Goal: Task Accomplishment & Management: Manage account settings

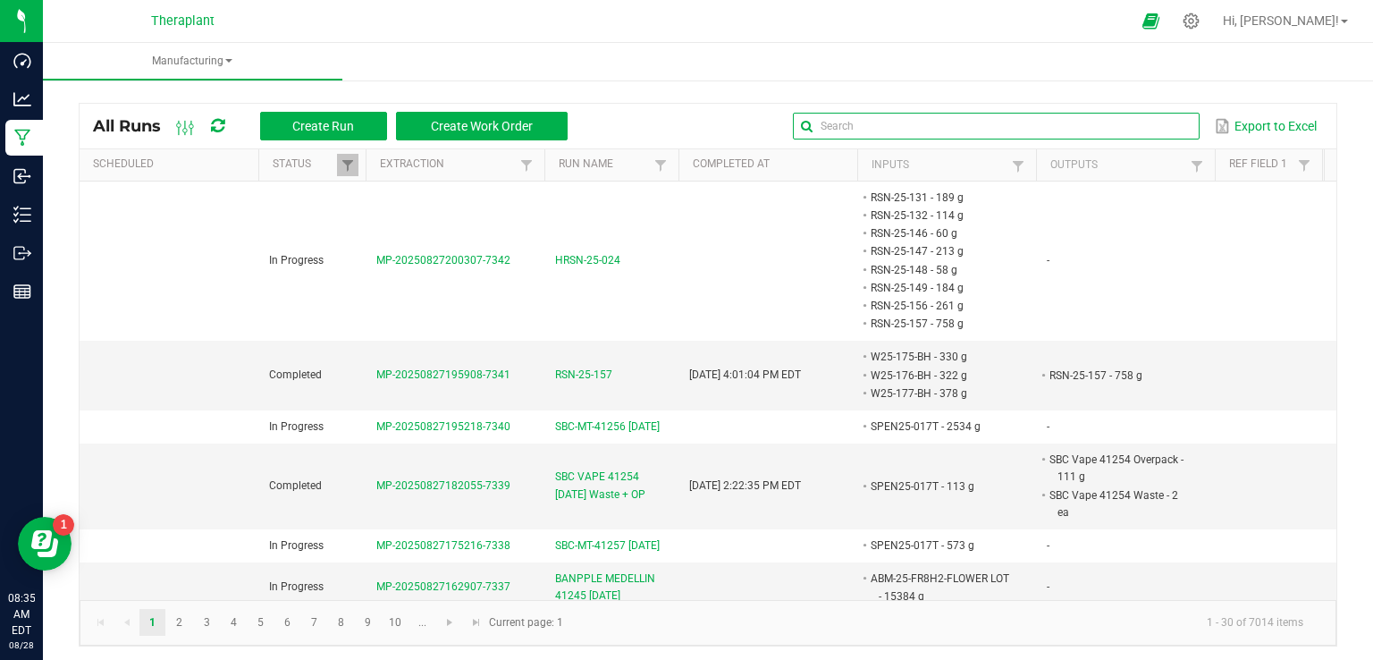
click at [1135, 126] on input "text" at bounding box center [996, 126] width 407 height 27
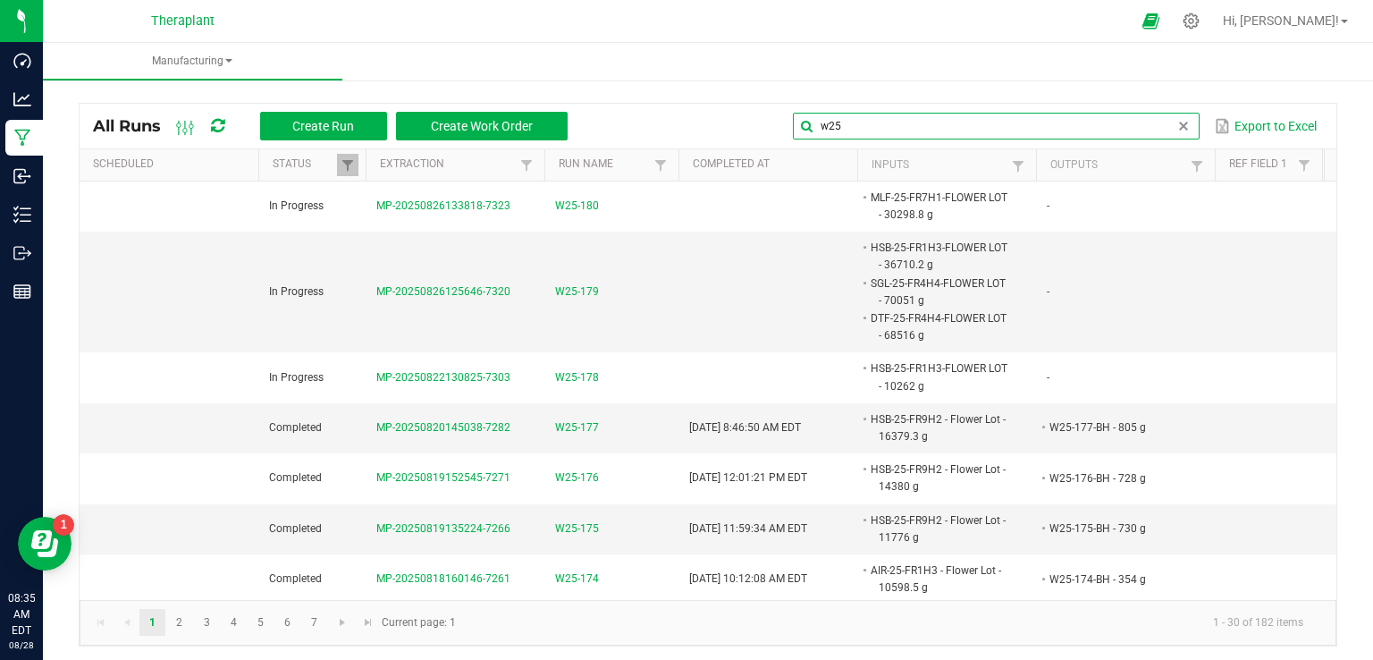
type input "w25"
click at [1200, 22] on icon at bounding box center [1191, 21] width 17 height 17
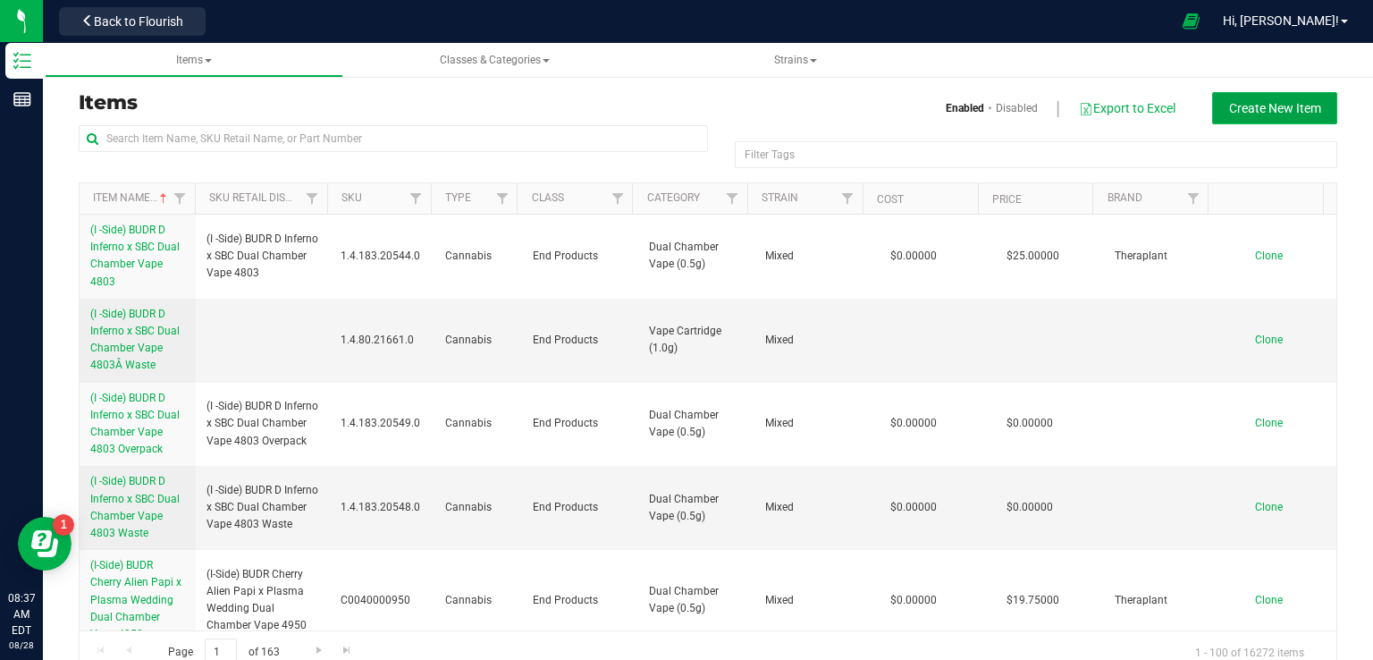
click at [1228, 116] on button "Create New Item" at bounding box center [1274, 108] width 125 height 32
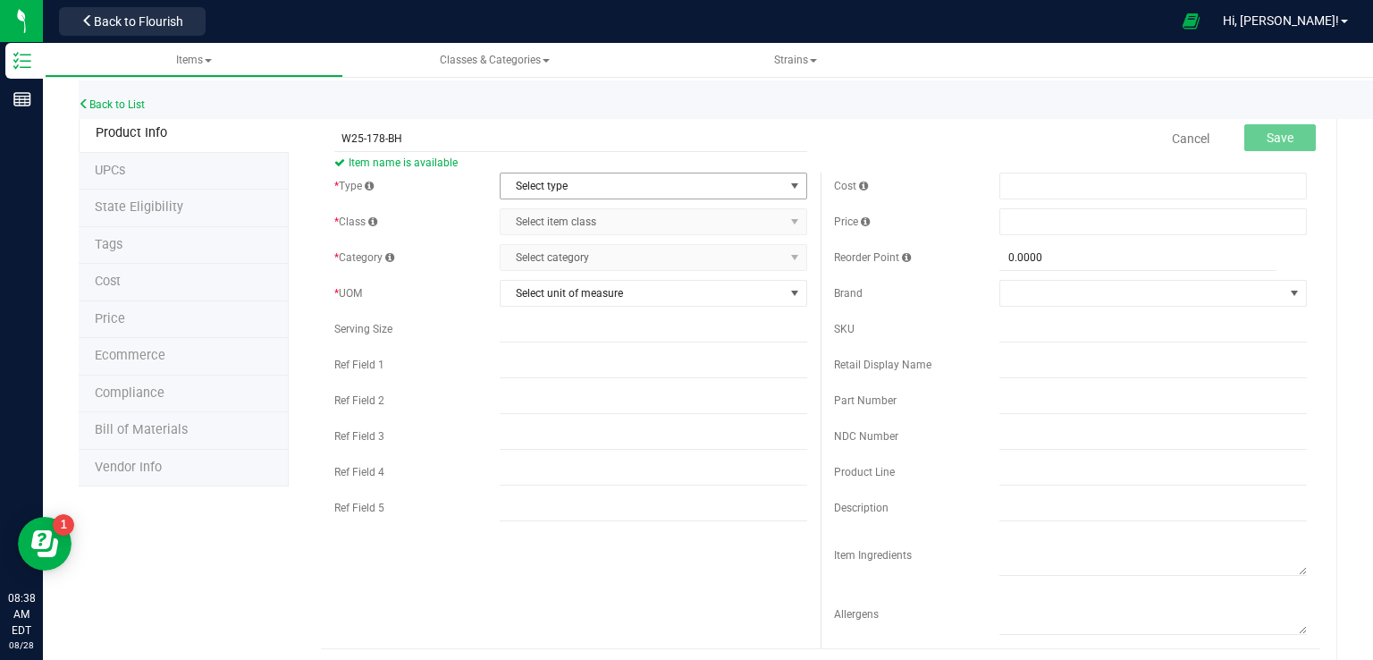
type input "W25-178-BH"
click at [552, 182] on span "Select type" at bounding box center [642, 185] width 283 height 25
click at [538, 206] on li "Cannabis" at bounding box center [647, 216] width 302 height 27
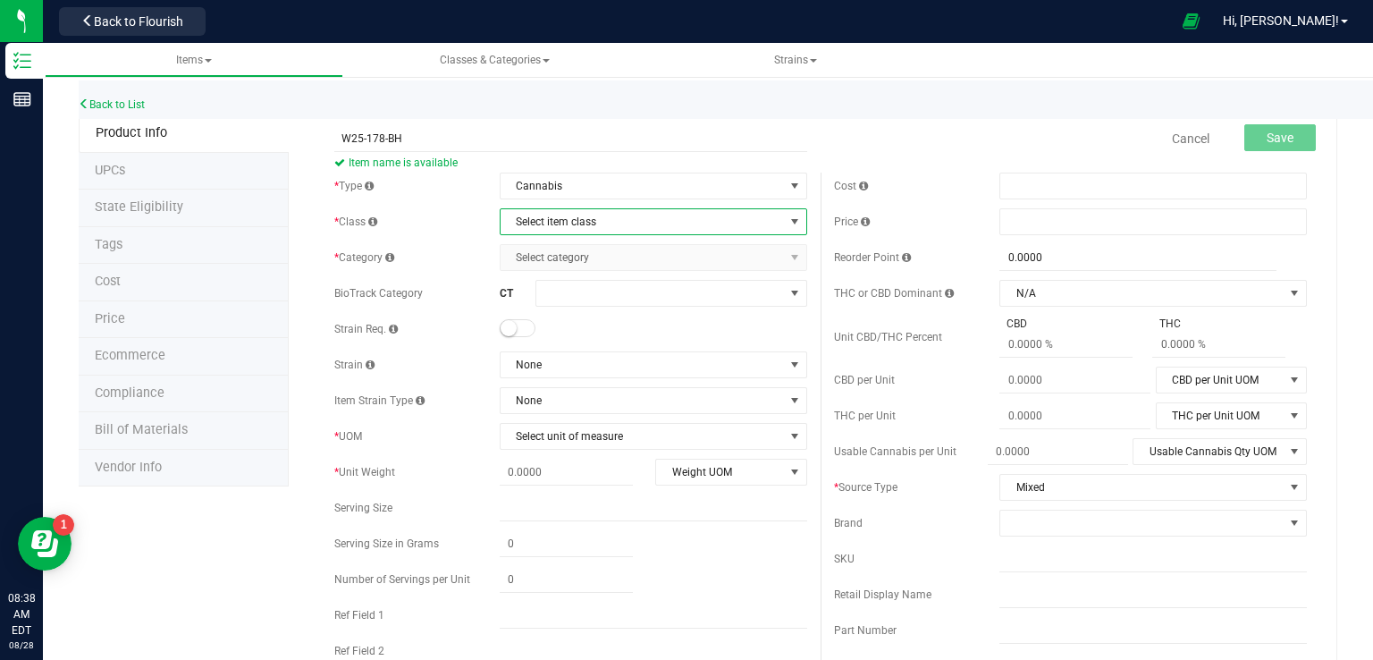
click at [539, 220] on span "Select item class" at bounding box center [642, 221] width 283 height 25
click at [554, 307] on li "Intermediate Products" at bounding box center [647, 305] width 302 height 27
click at [563, 252] on span "Select category" at bounding box center [642, 257] width 283 height 25
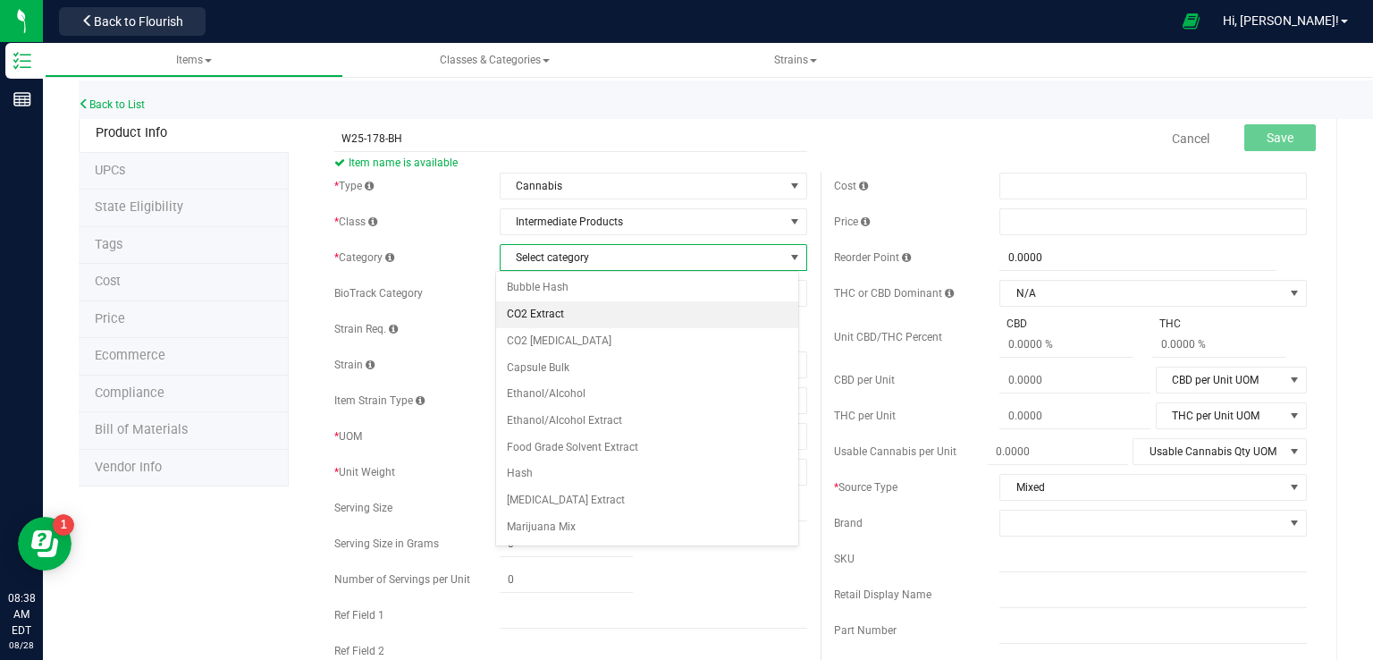
click at [561, 312] on li "CO2 Extract" at bounding box center [647, 314] width 302 height 27
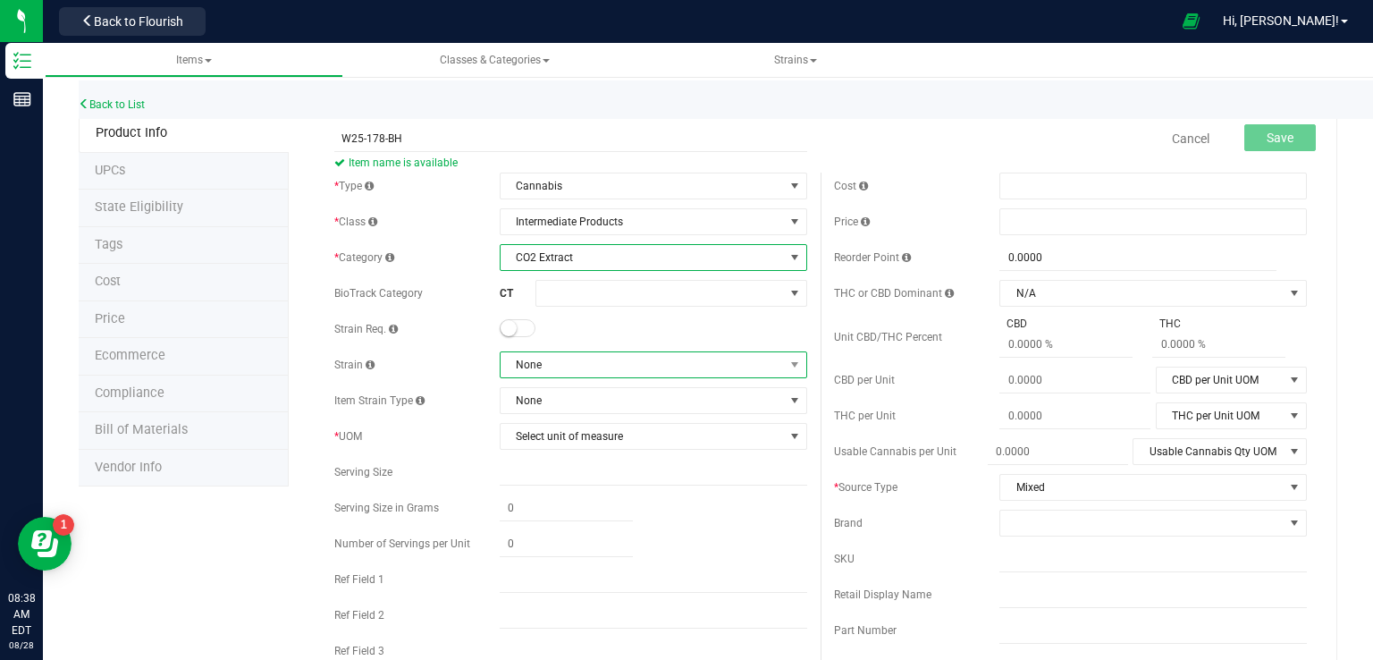
click at [540, 364] on span "None" at bounding box center [642, 364] width 283 height 25
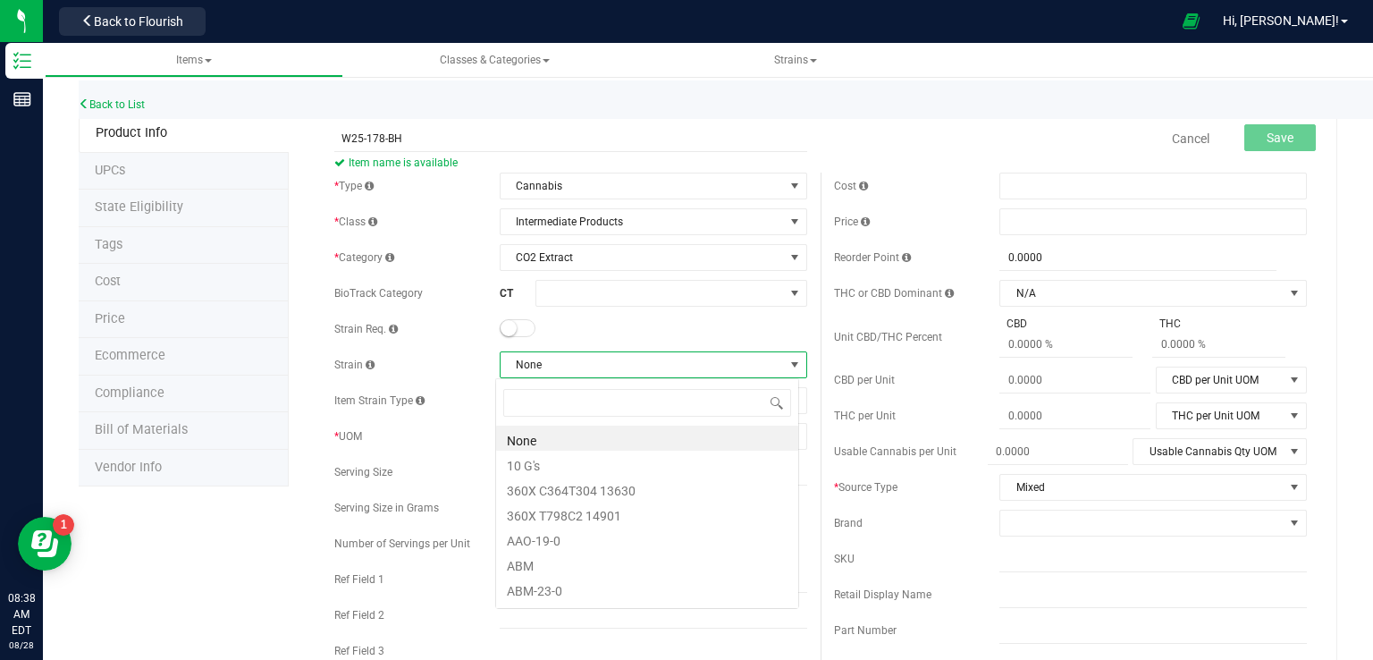
scroll to position [26, 304]
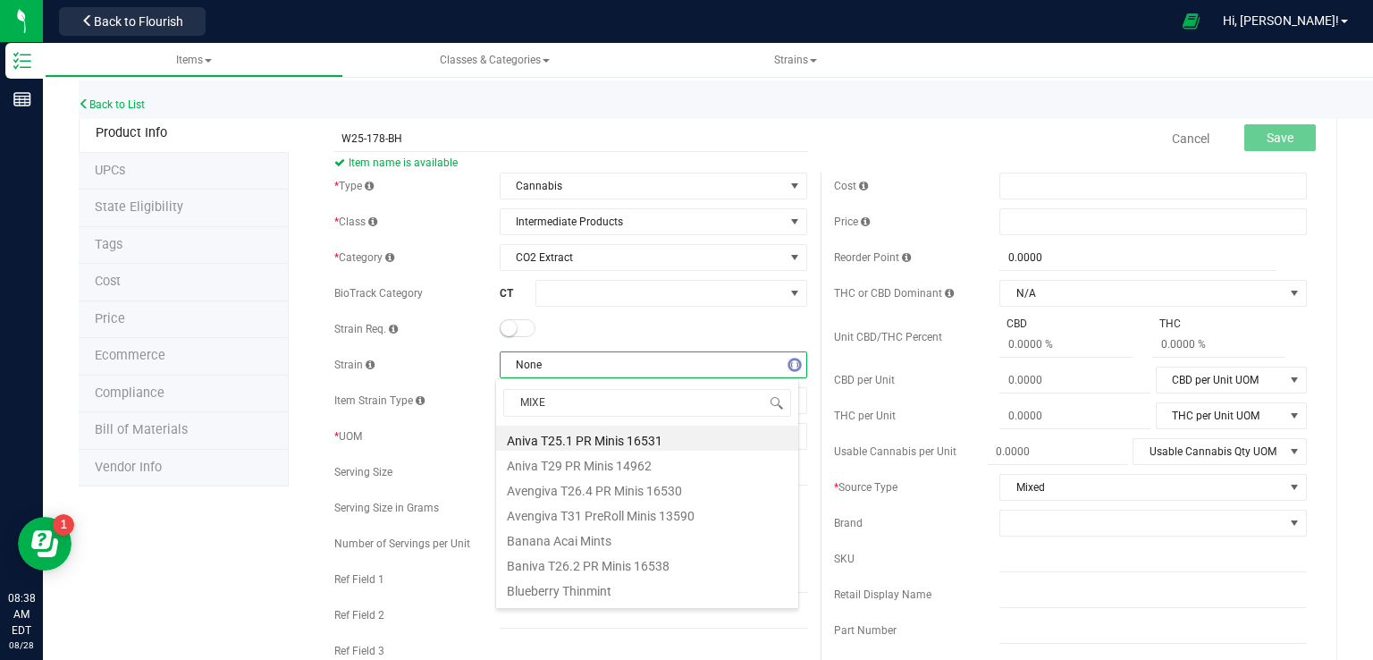
type input "MIXED"
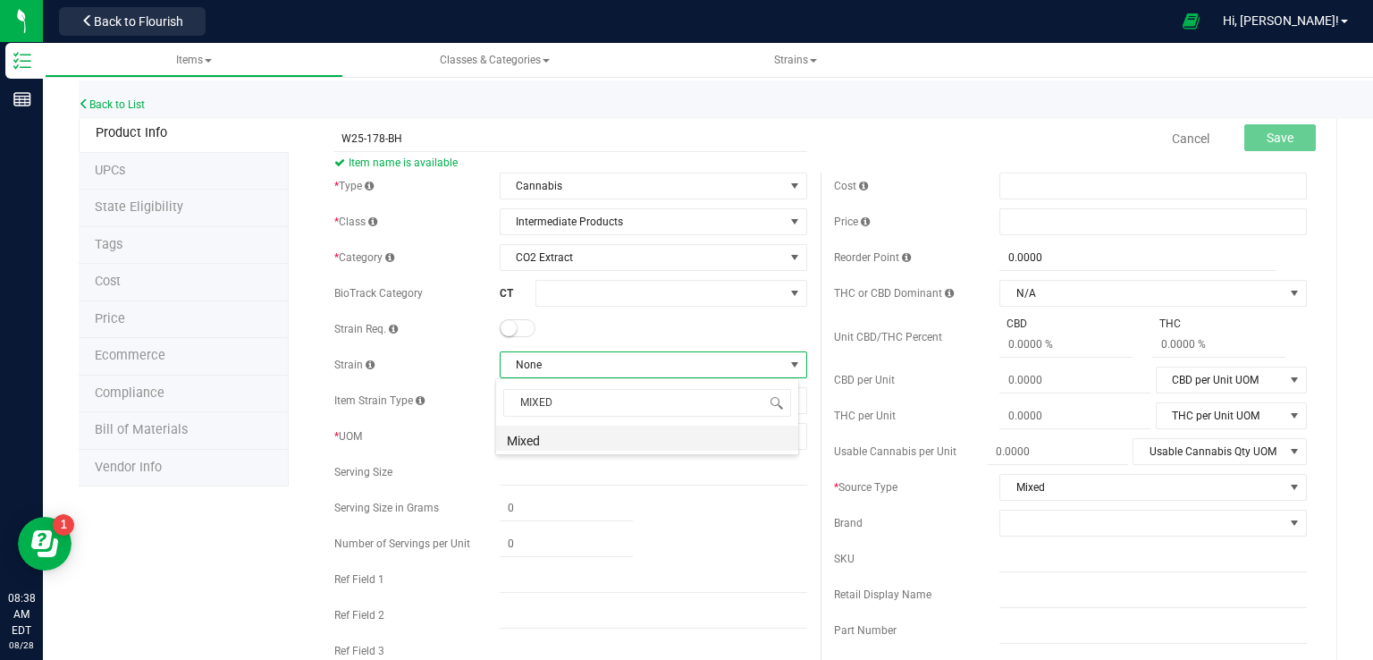
click at [555, 430] on li "Mixed" at bounding box center [647, 437] width 302 height 25
click at [550, 434] on span "Select unit of measure" at bounding box center [642, 436] width 283 height 25
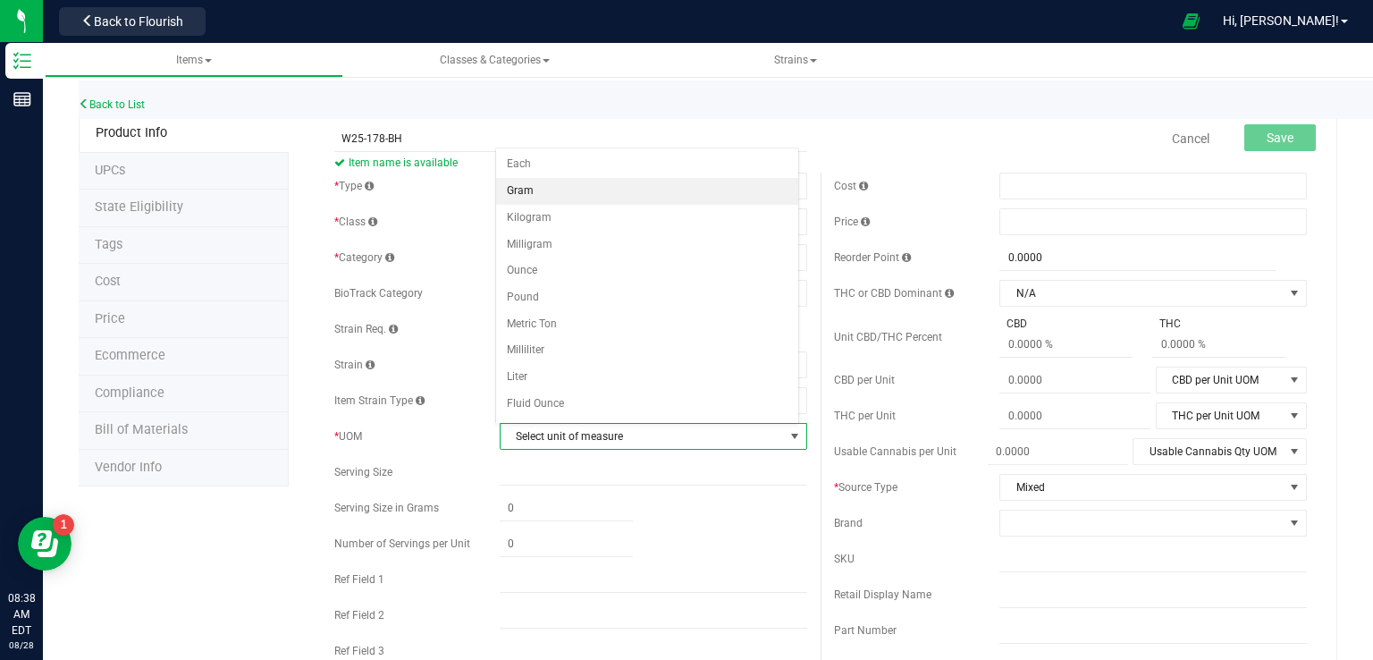
click at [544, 187] on li "Gram" at bounding box center [647, 191] width 302 height 27
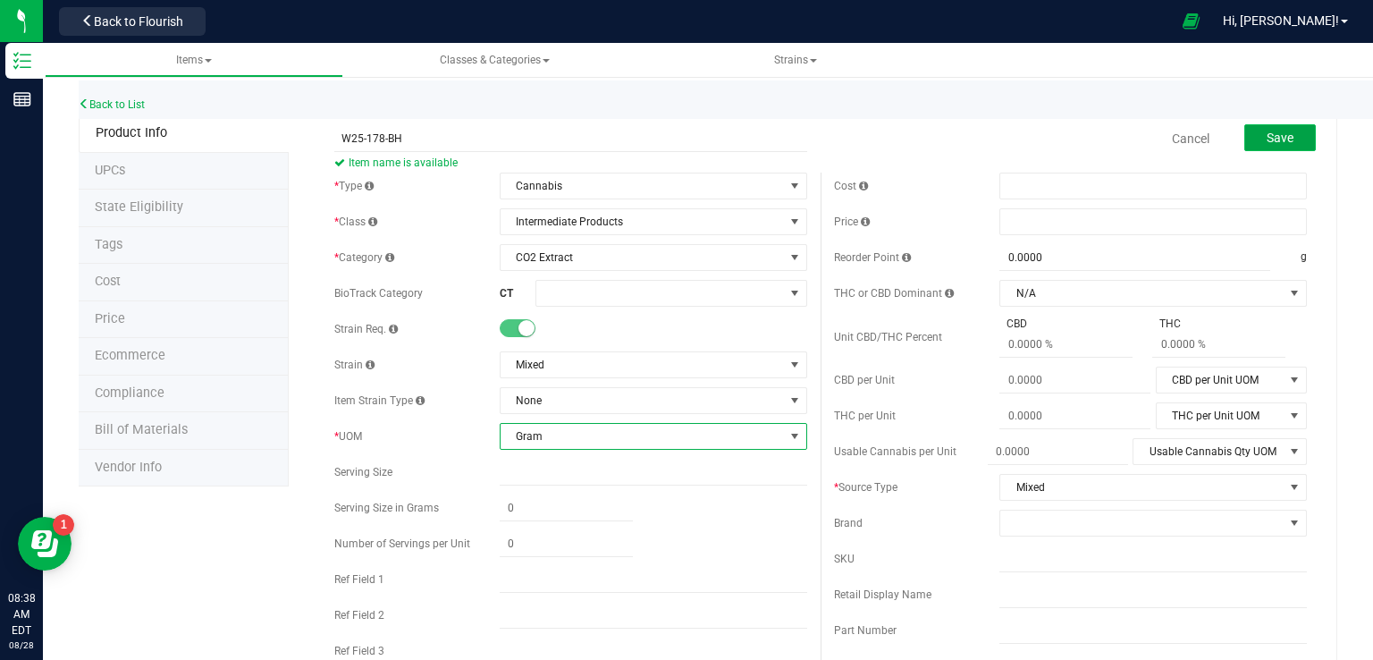
click at [1267, 143] on span "Save" at bounding box center [1280, 138] width 27 height 14
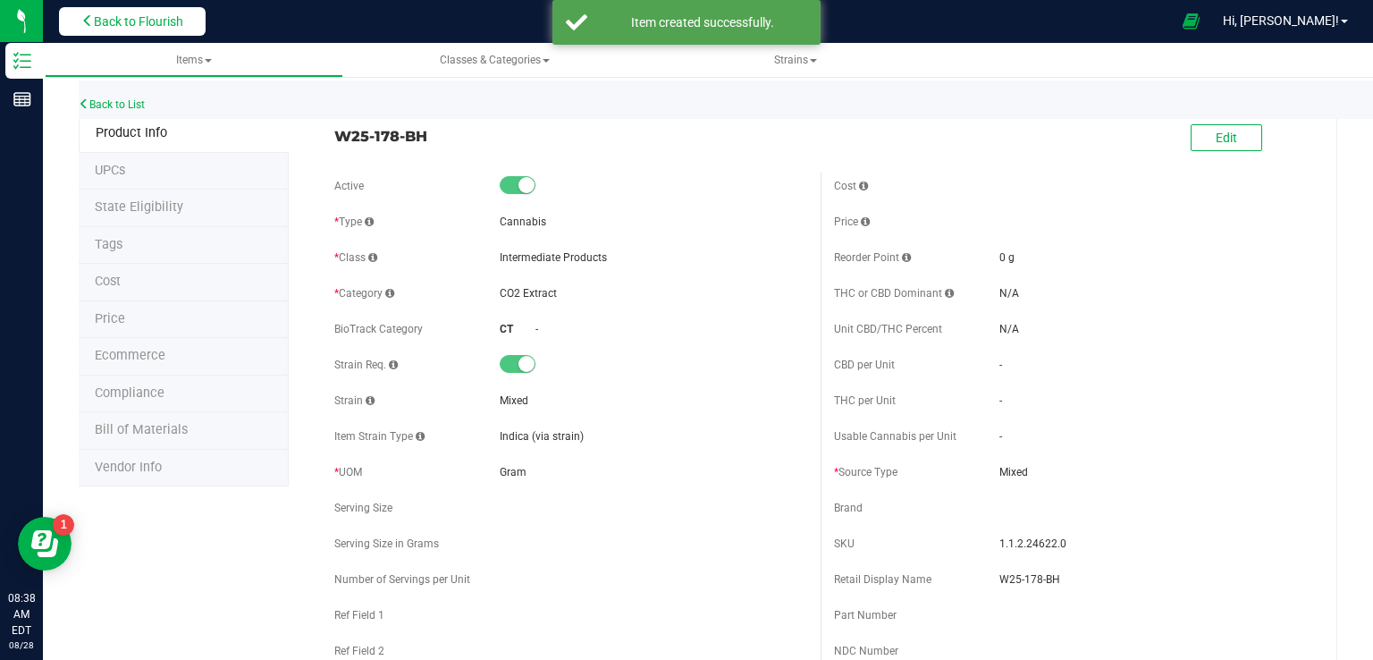
click at [156, 23] on span "Back to Flourish" at bounding box center [138, 21] width 89 height 14
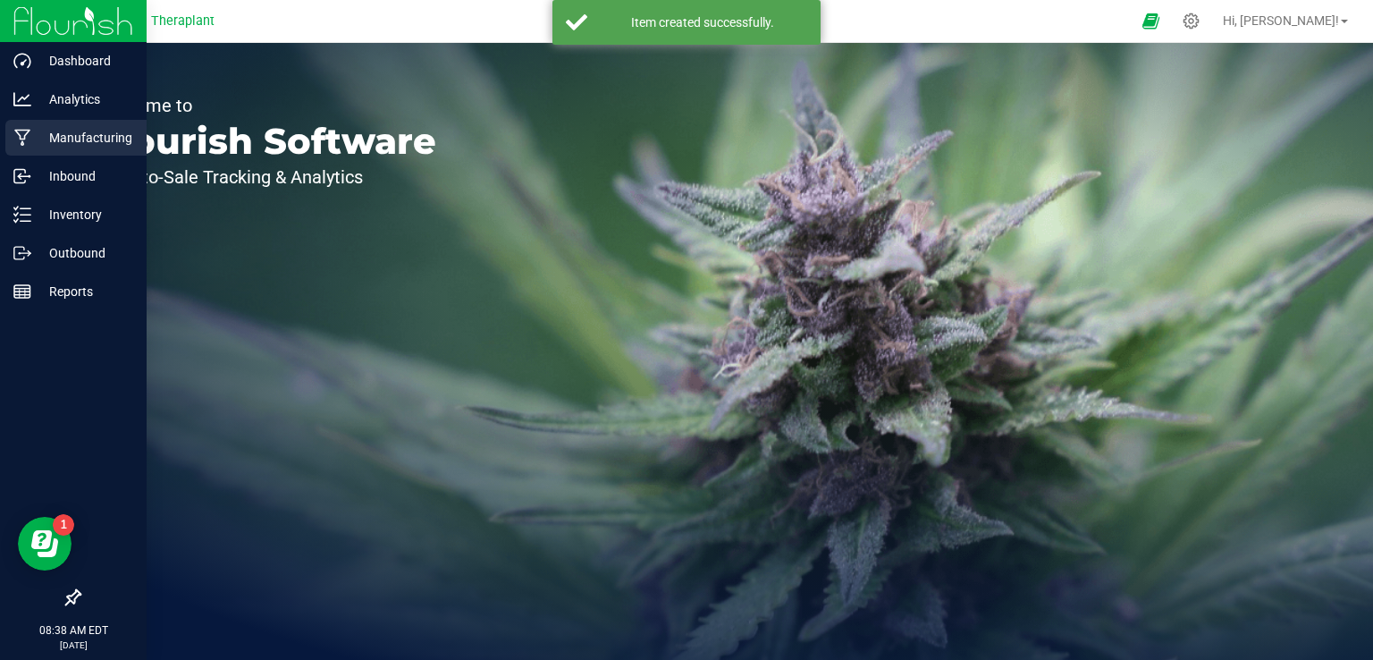
click at [111, 145] on p "Manufacturing" at bounding box center [84, 137] width 107 height 21
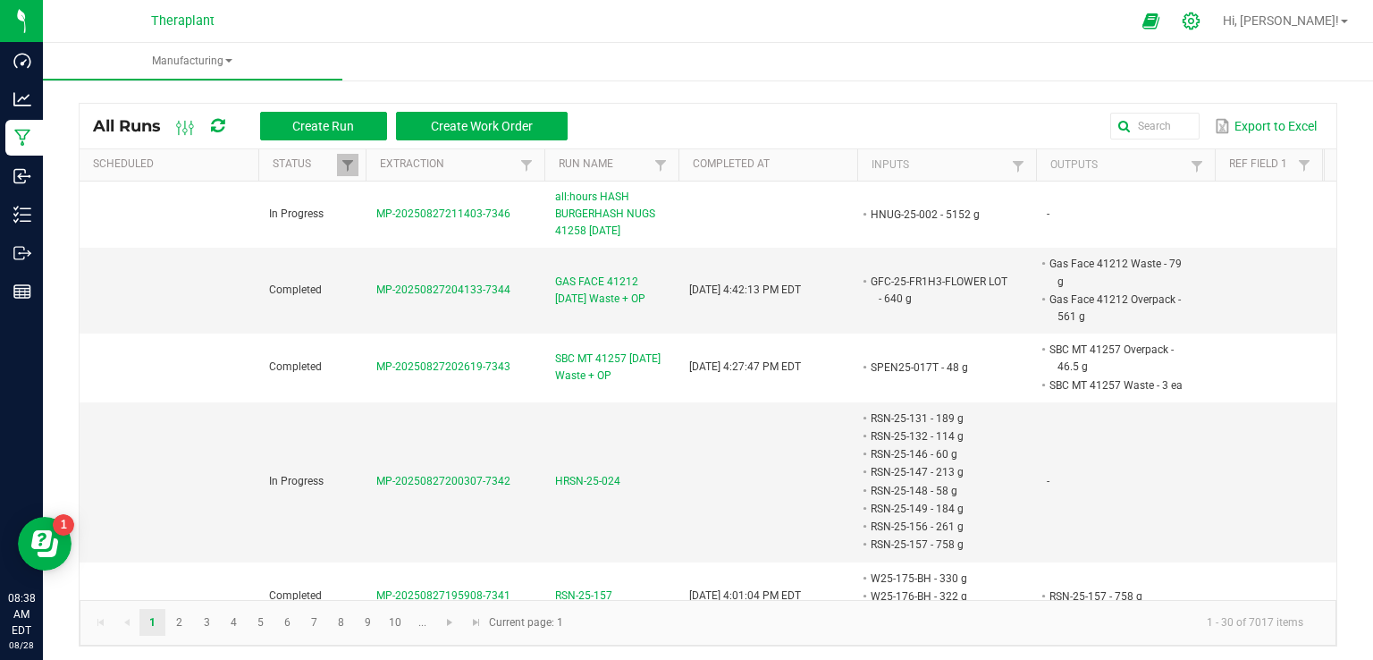
click at [1204, 23] on div at bounding box center [1191, 21] width 25 height 19
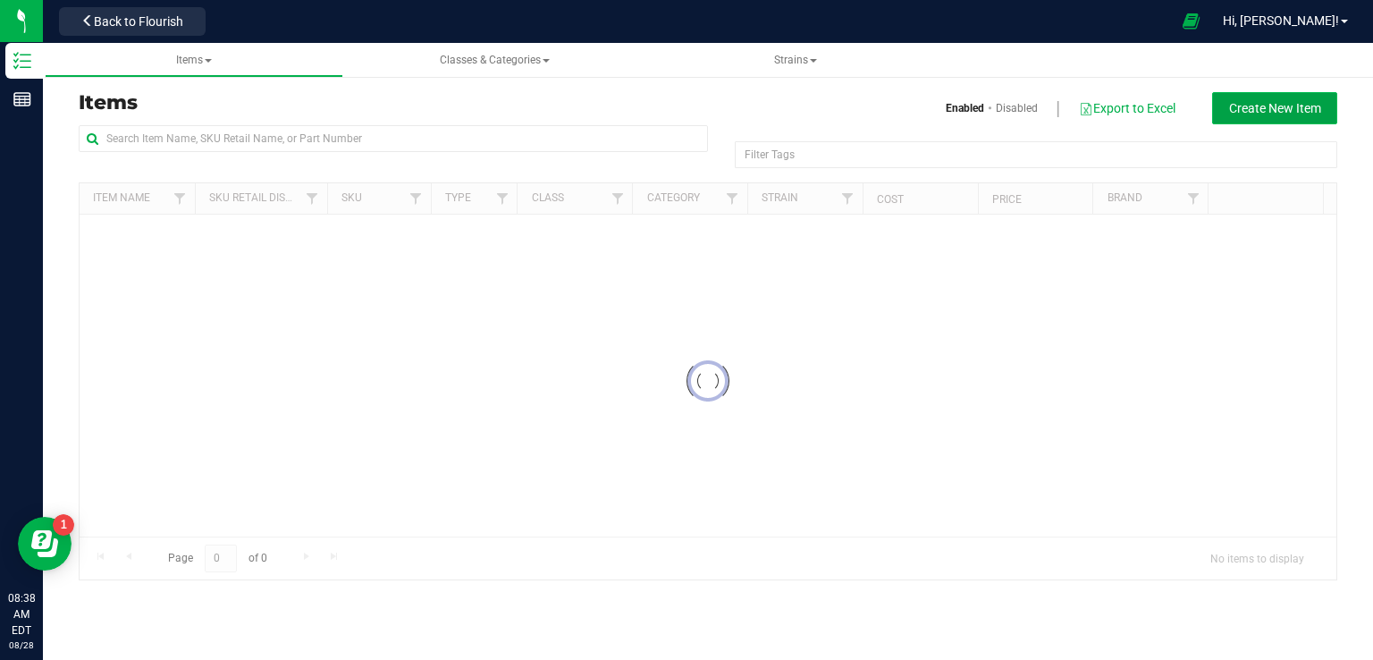
click at [1284, 108] on span "Create New Item" at bounding box center [1275, 108] width 92 height 14
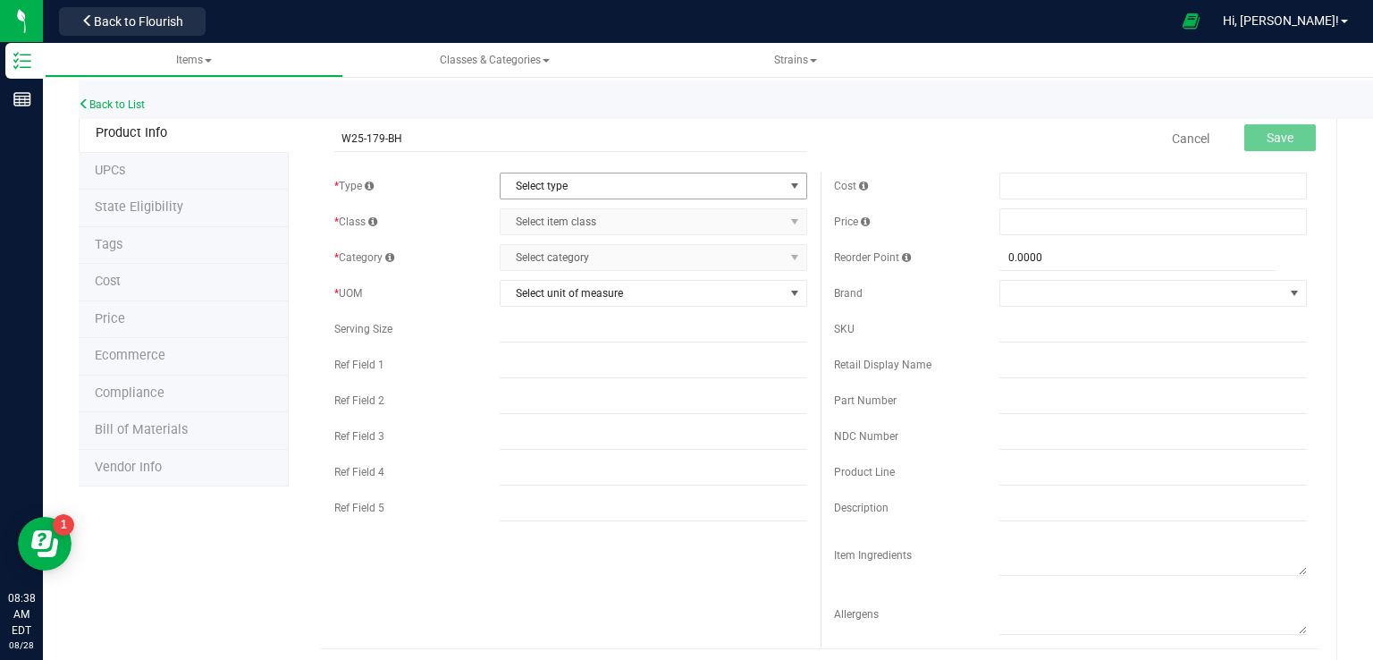
type input "W25-179-BH"
click at [518, 193] on span "Select type" at bounding box center [642, 185] width 283 height 25
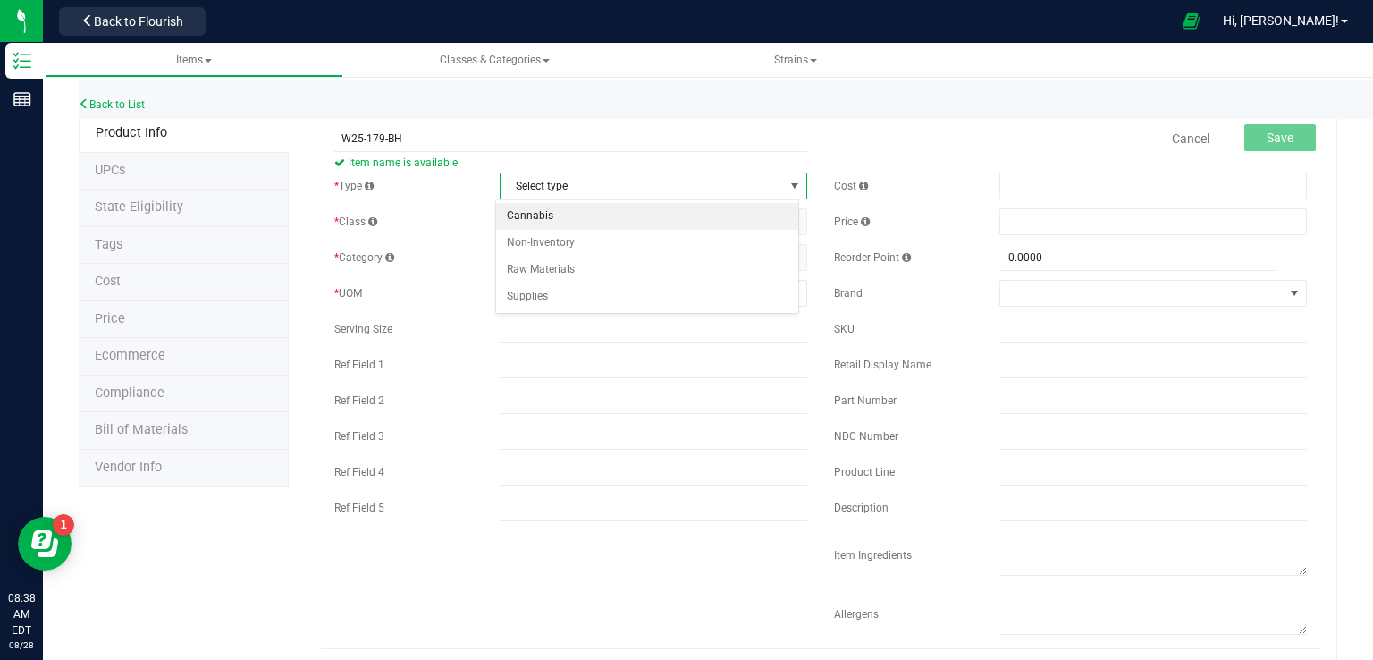
click at [524, 218] on li "Cannabis" at bounding box center [647, 216] width 302 height 27
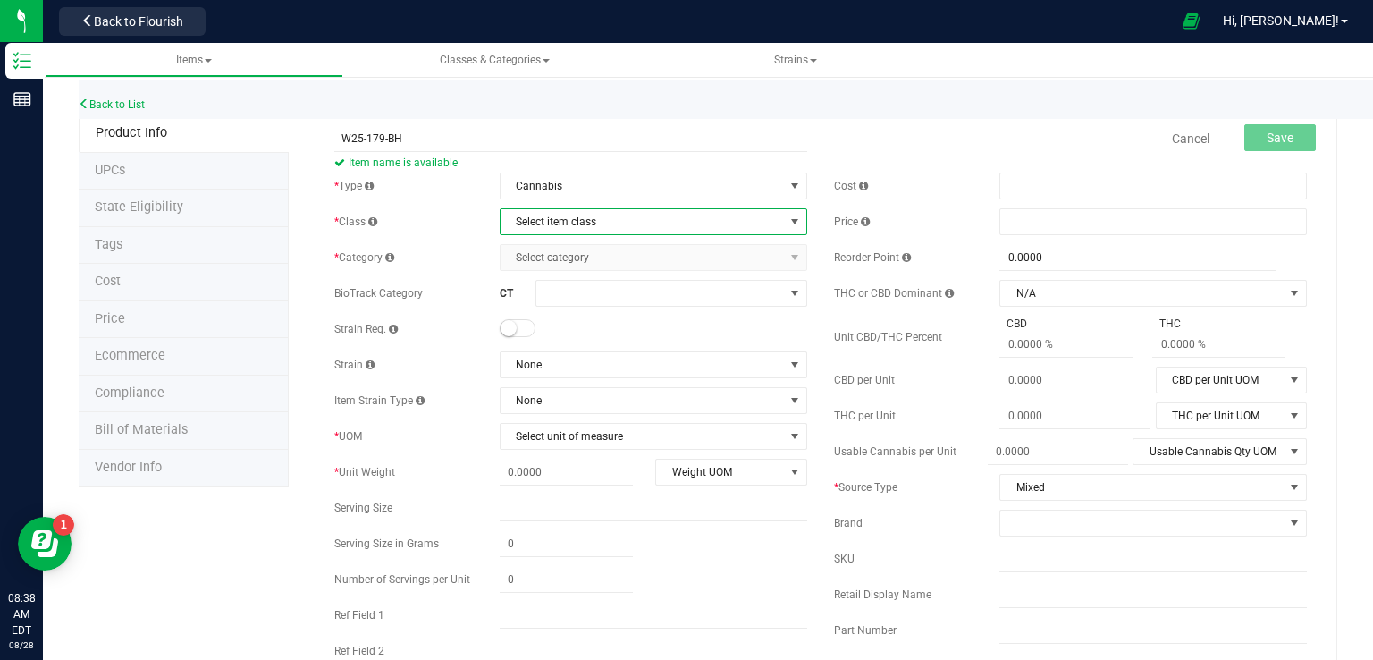
click at [543, 229] on span "Select item class" at bounding box center [642, 221] width 283 height 25
click at [550, 305] on li "Intermediate Products" at bounding box center [647, 305] width 302 height 27
click at [548, 259] on span "Select category" at bounding box center [642, 257] width 283 height 25
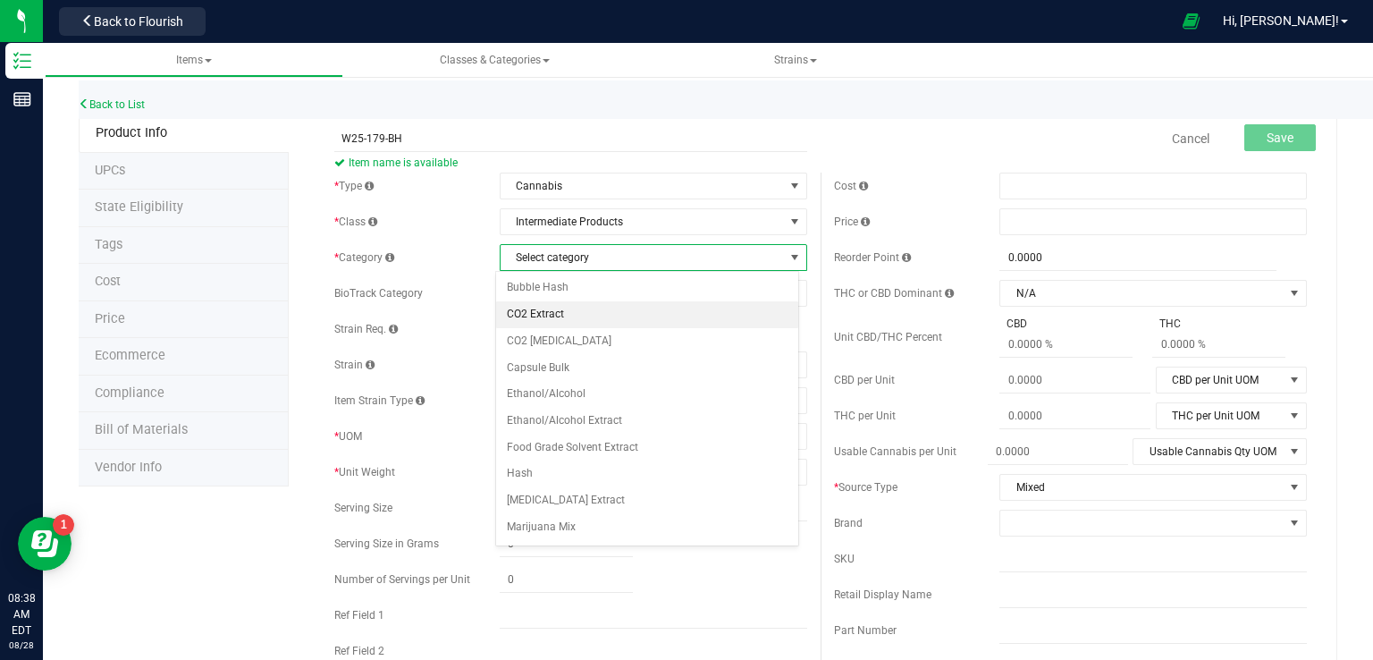
click at [552, 310] on li "CO2 Extract" at bounding box center [647, 314] width 302 height 27
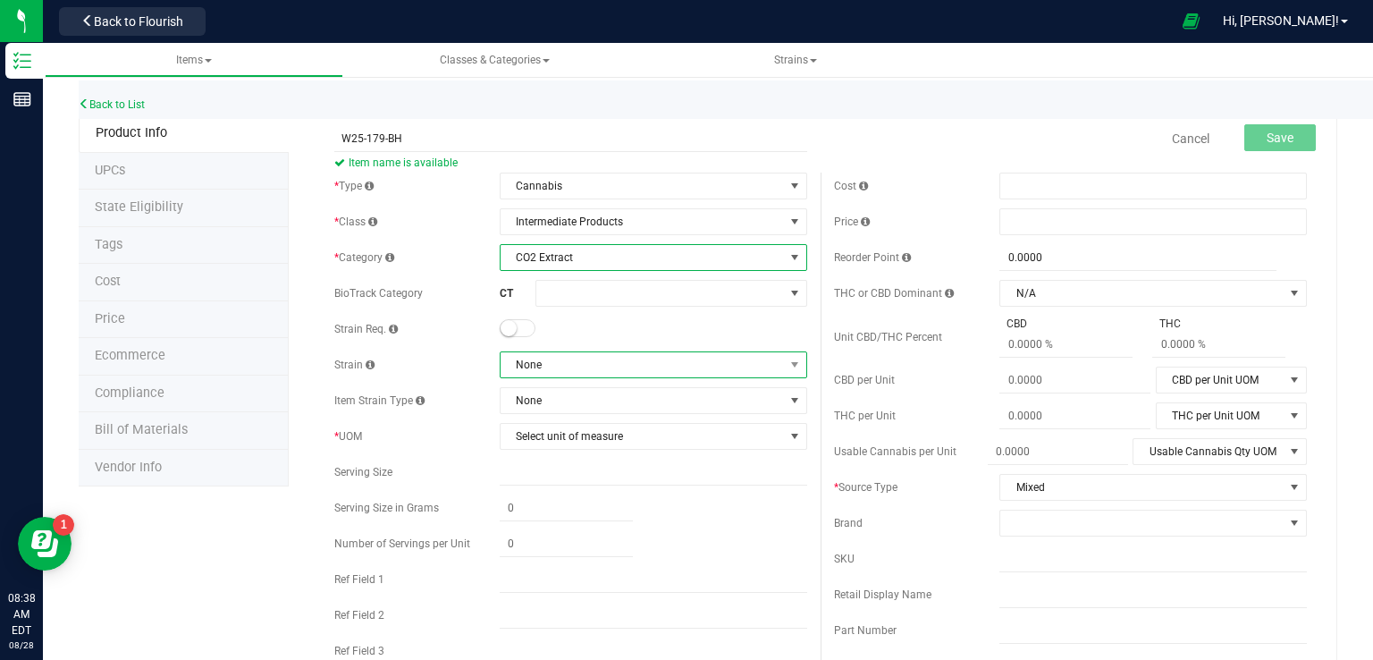
click at [530, 366] on span "None" at bounding box center [642, 364] width 283 height 25
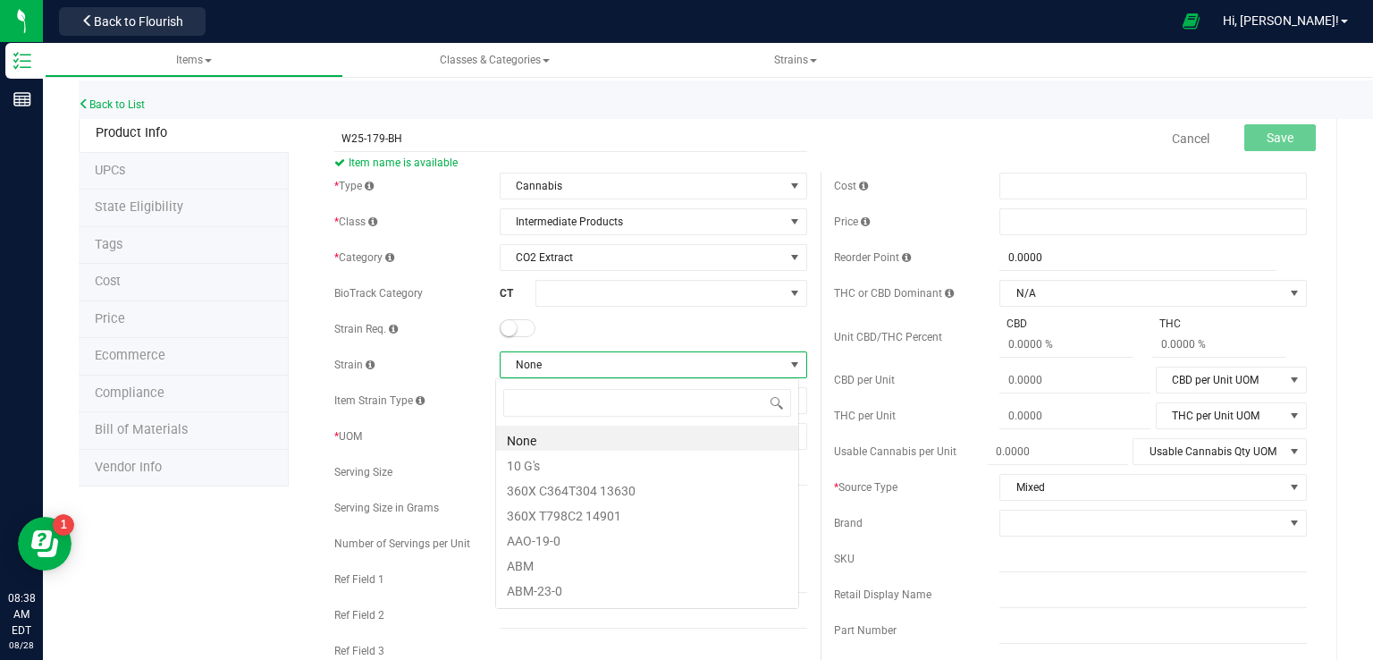
scroll to position [26, 304]
type input "MIXED"
click at [536, 444] on li "Mixed" at bounding box center [647, 437] width 302 height 25
click at [527, 433] on span "Select unit of measure" at bounding box center [642, 436] width 283 height 25
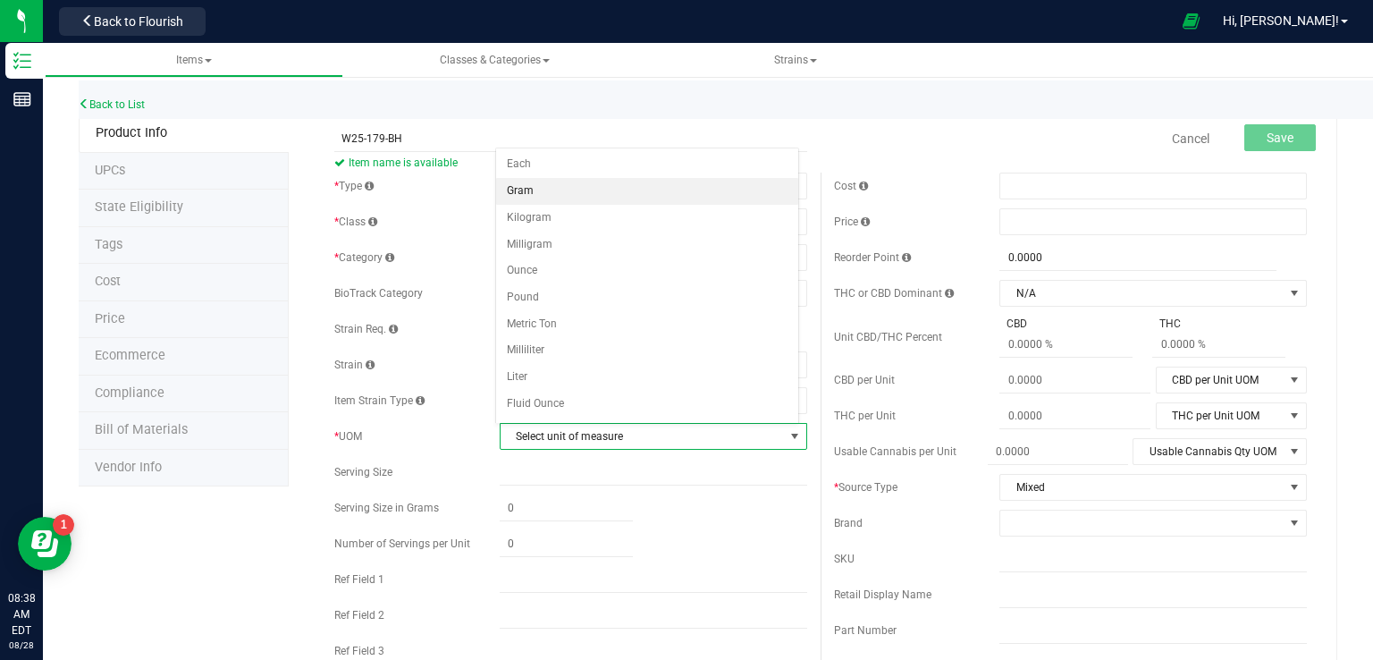
click at [536, 188] on li "Gram" at bounding box center [647, 191] width 302 height 27
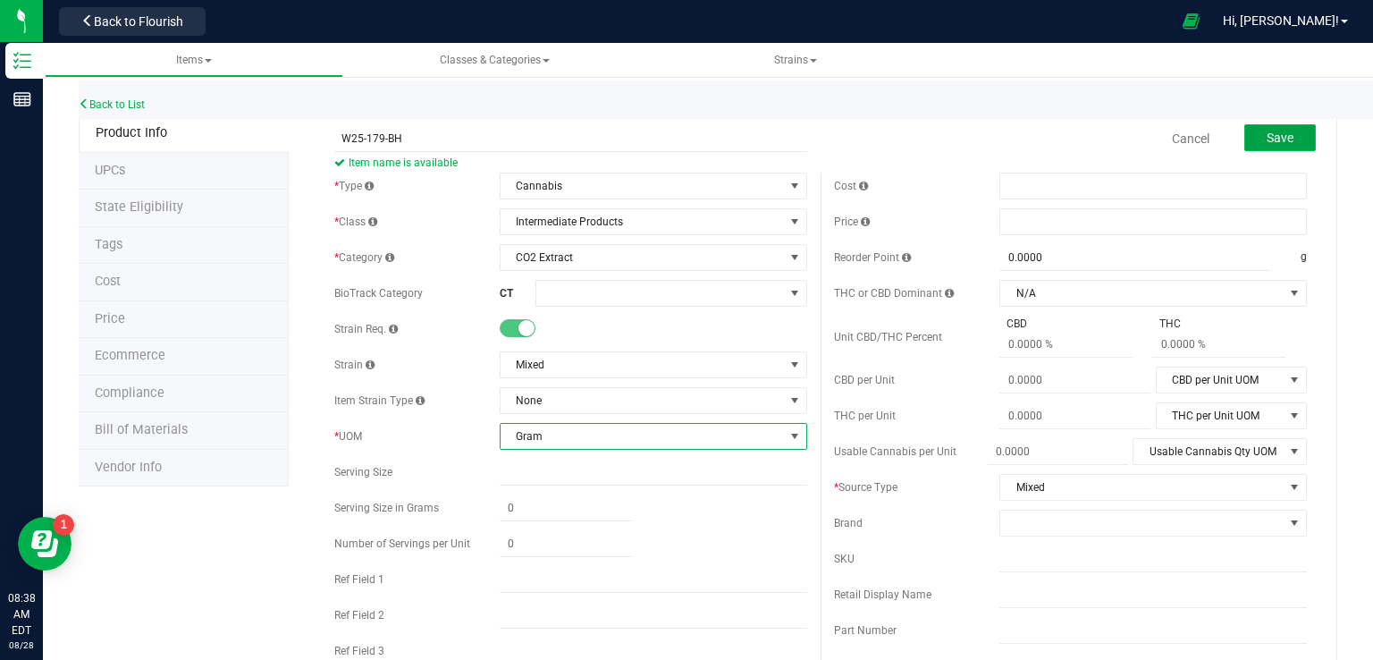
click at [1292, 142] on button "Save" at bounding box center [1280, 137] width 72 height 27
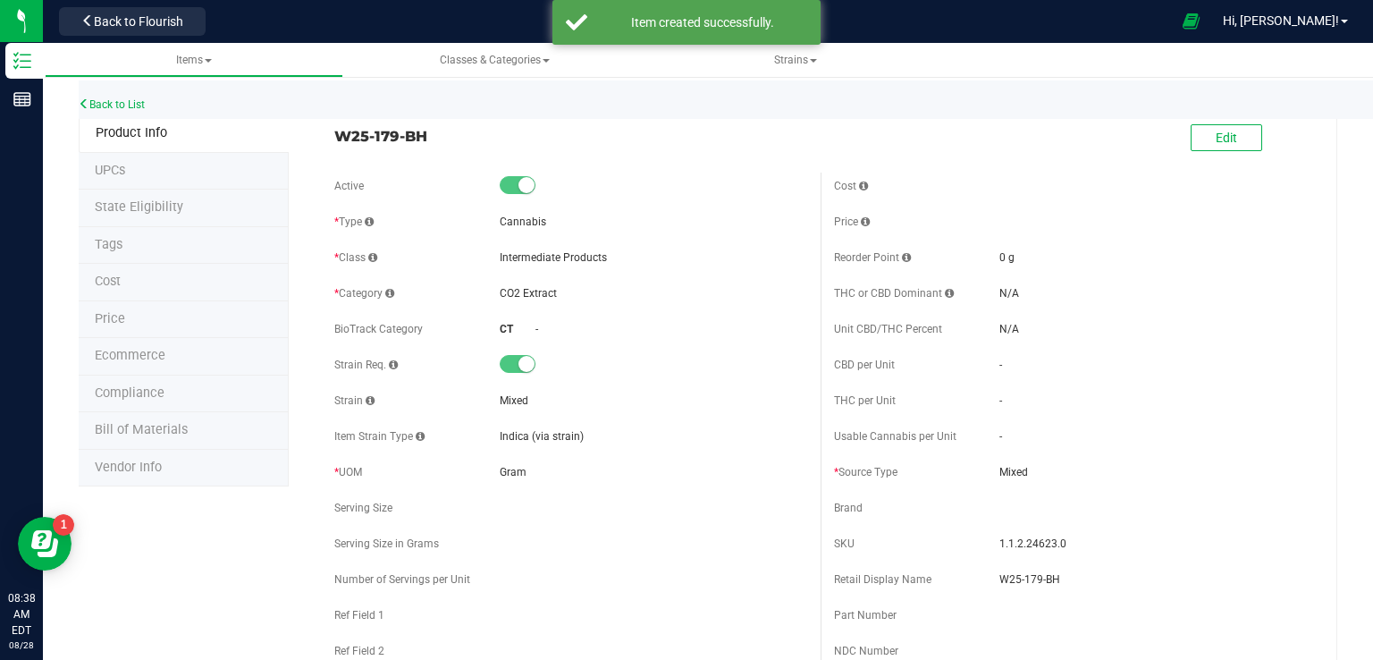
click at [106, 96] on div "Back to List" at bounding box center [765, 99] width 1373 height 38
click at [109, 107] on link "Back to List" at bounding box center [112, 104] width 66 height 13
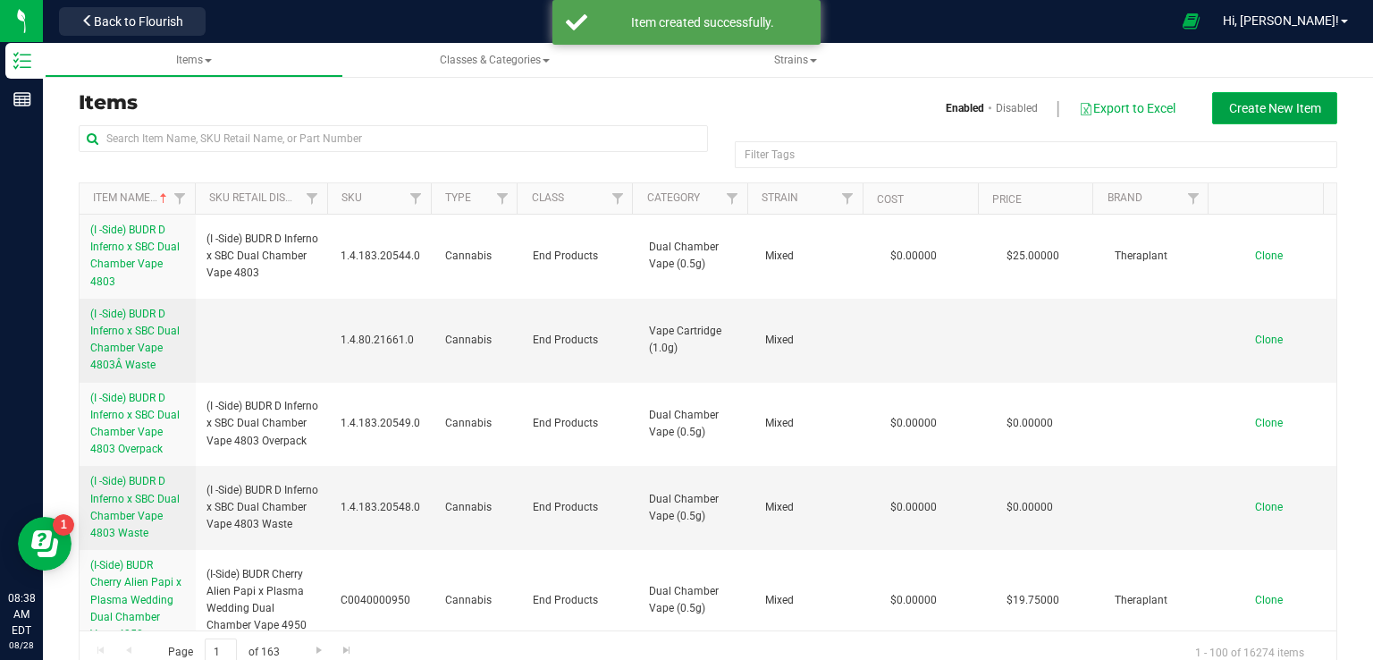
click at [1276, 105] on span "Create New Item" at bounding box center [1275, 108] width 92 height 14
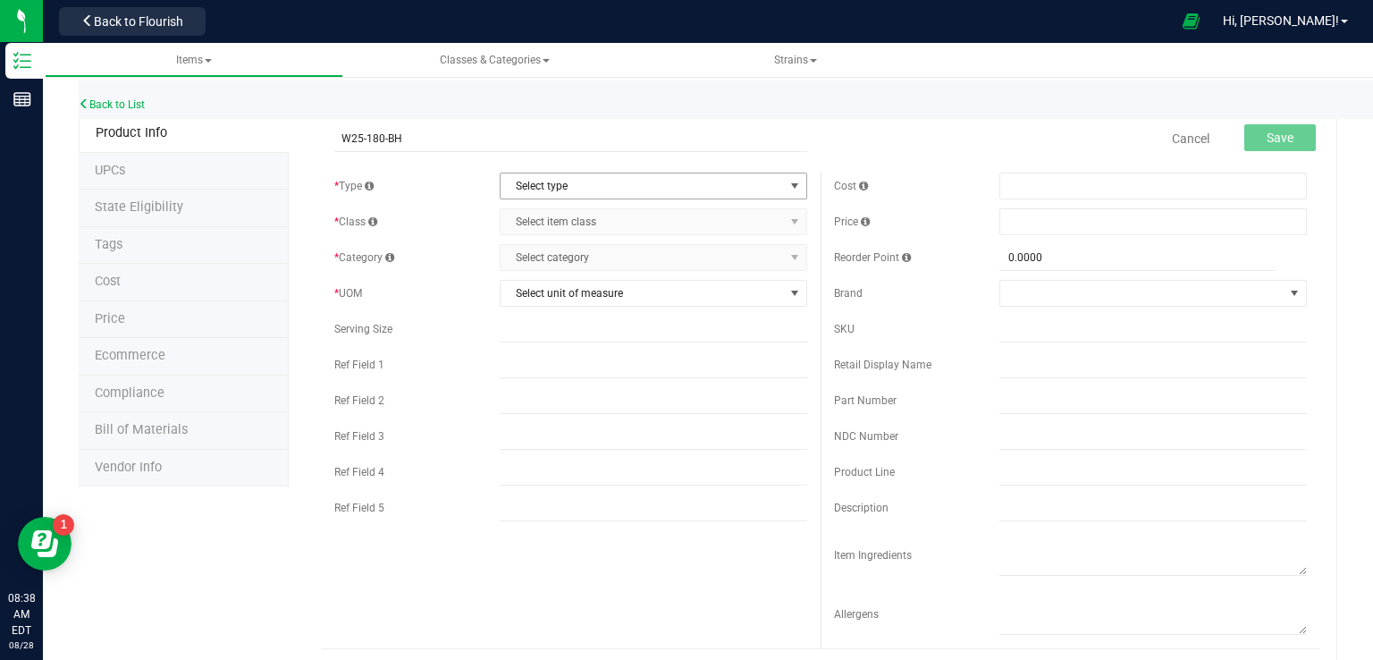
type input "W25-180-BH"
click at [533, 186] on span "Select type" at bounding box center [642, 185] width 283 height 25
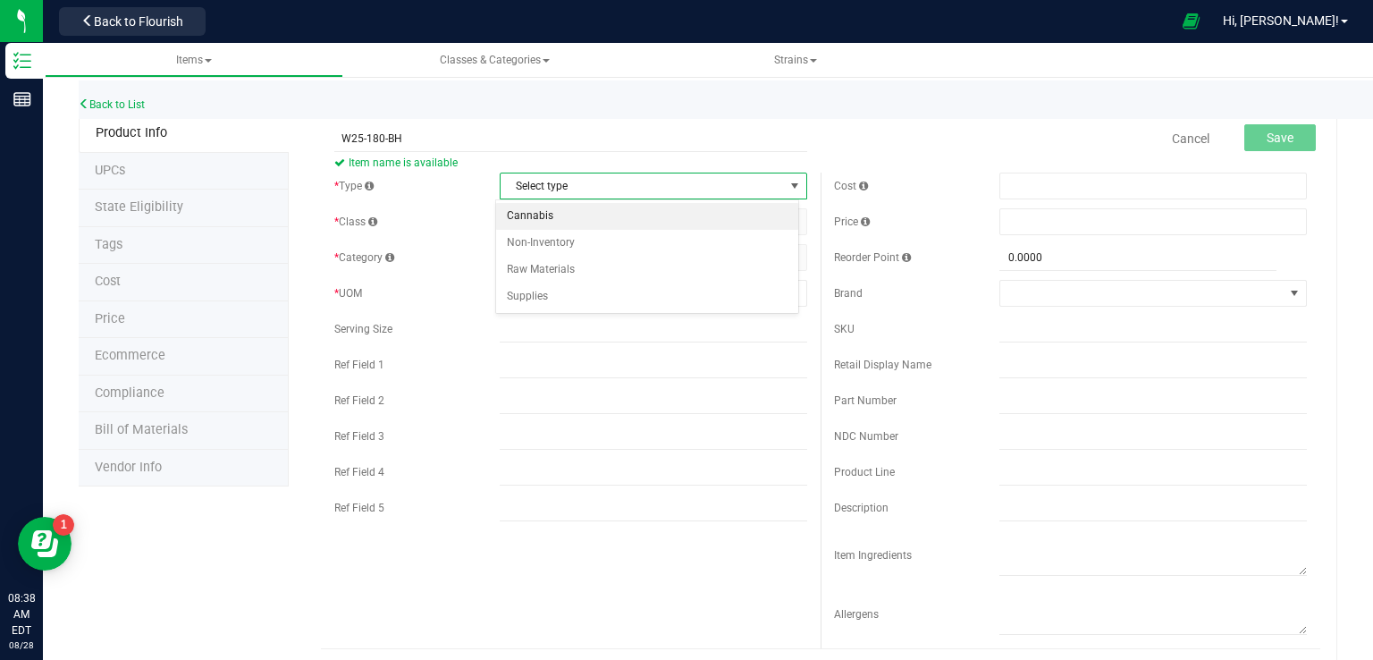
click at [518, 217] on li "Cannabis" at bounding box center [647, 216] width 302 height 27
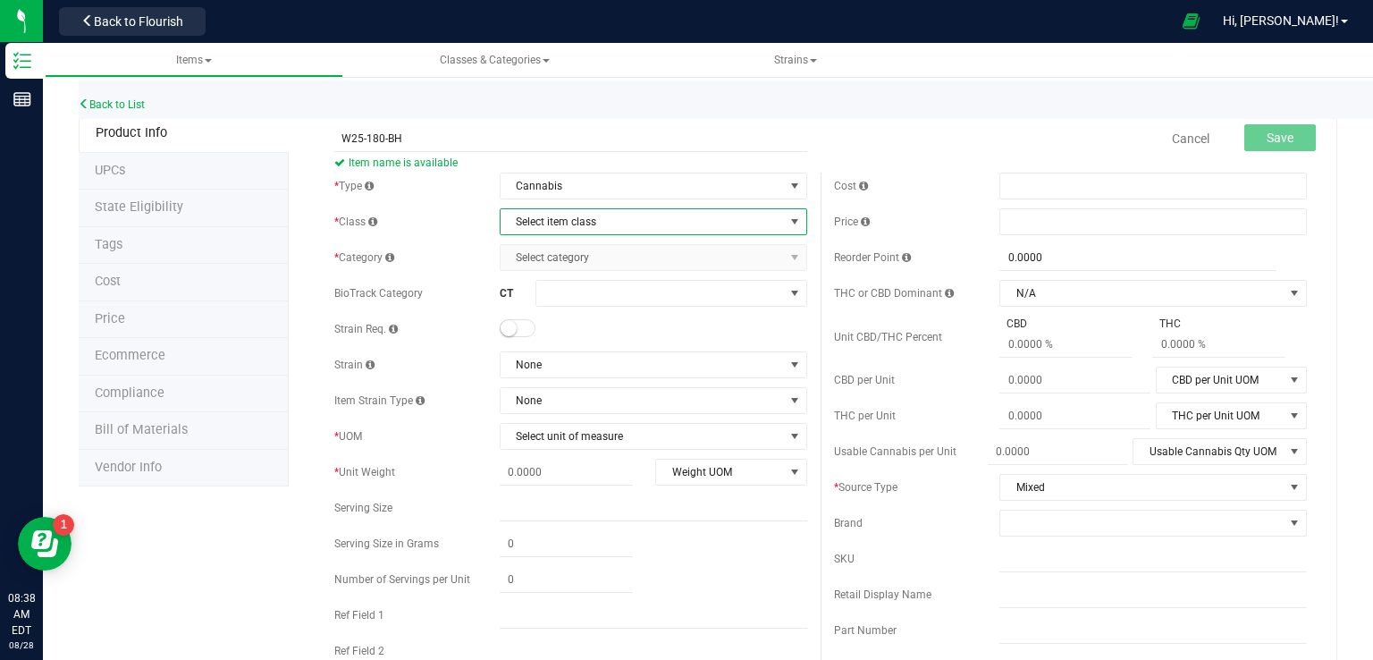
click at [551, 216] on span "Select item class" at bounding box center [642, 221] width 283 height 25
click at [543, 299] on li "Intermediate Products" at bounding box center [647, 305] width 302 height 27
click at [541, 242] on div "* Type Cannabis Select type Cannabis Non-Inventory Raw Materials Supplies * Cla…" at bounding box center [571, 477] width 500 height 608
click at [538, 262] on span "Select category" at bounding box center [642, 257] width 283 height 25
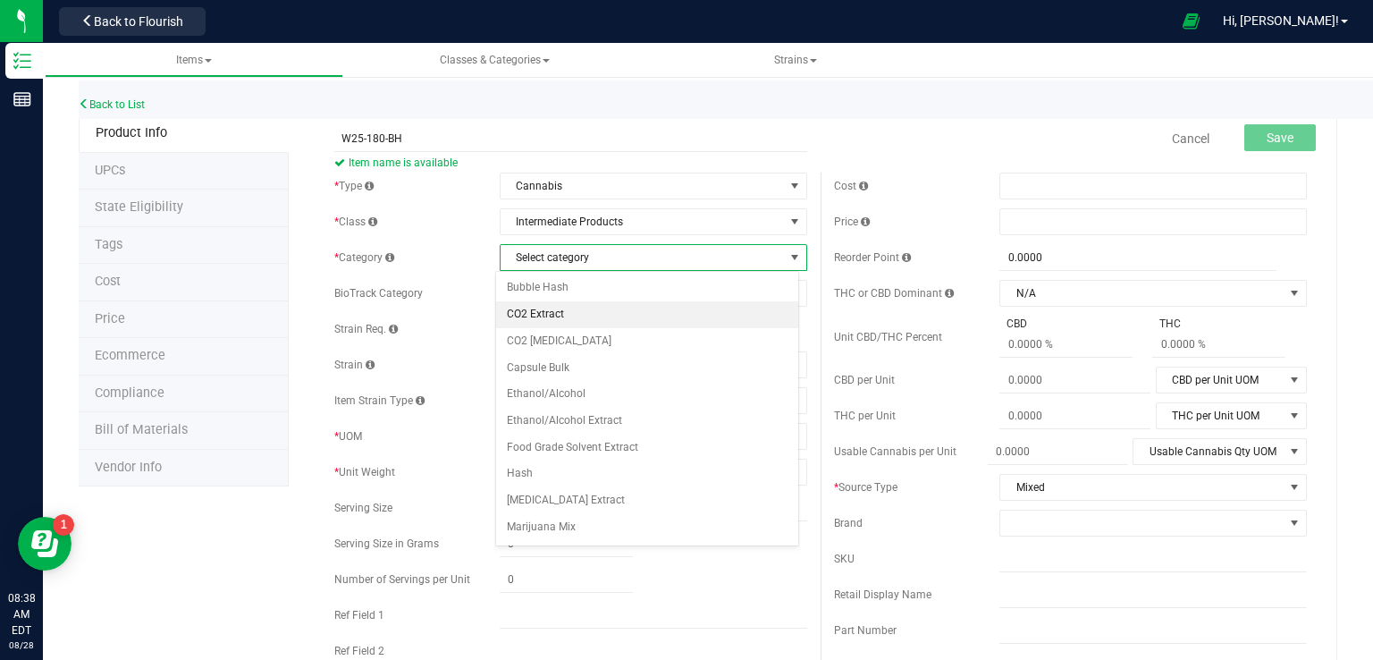
click at [554, 315] on li "CO2 Extract" at bounding box center [647, 314] width 302 height 27
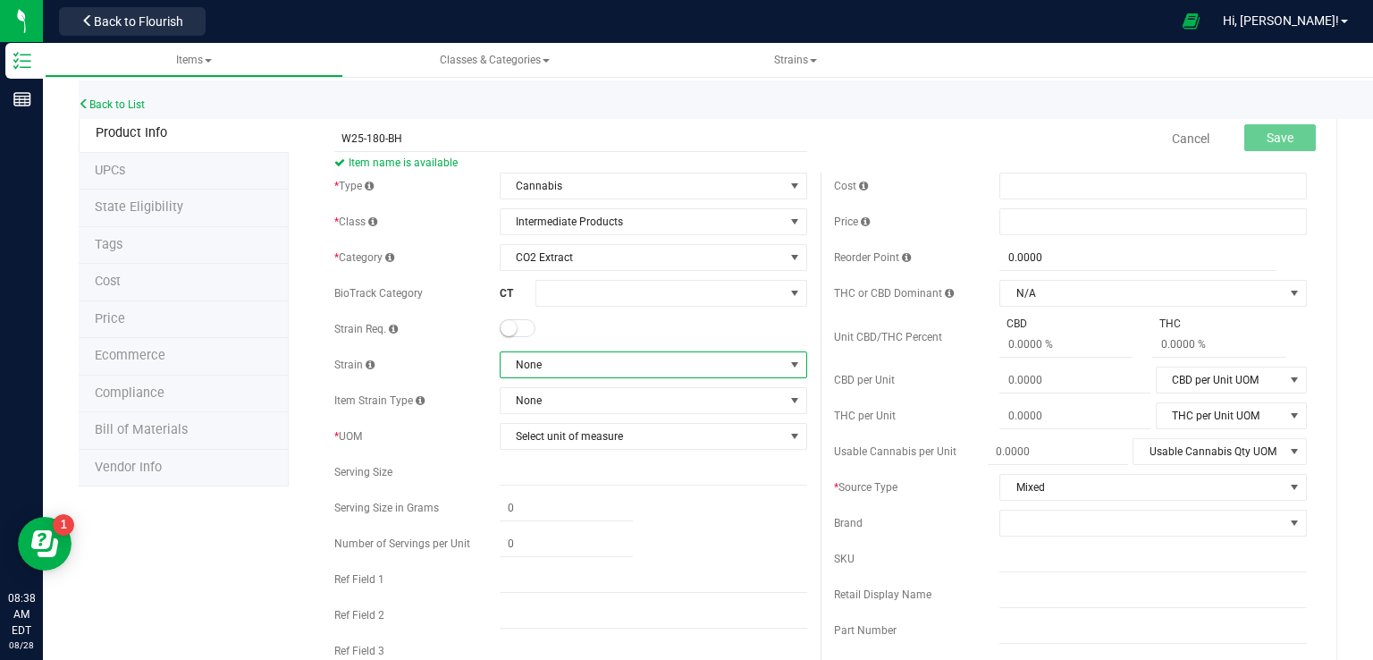
click at [534, 369] on span "None" at bounding box center [642, 364] width 283 height 25
type input "MIXED"
click at [568, 430] on li "Mixed" at bounding box center [647, 437] width 302 height 25
click at [549, 431] on span "Select unit of measure" at bounding box center [642, 436] width 283 height 25
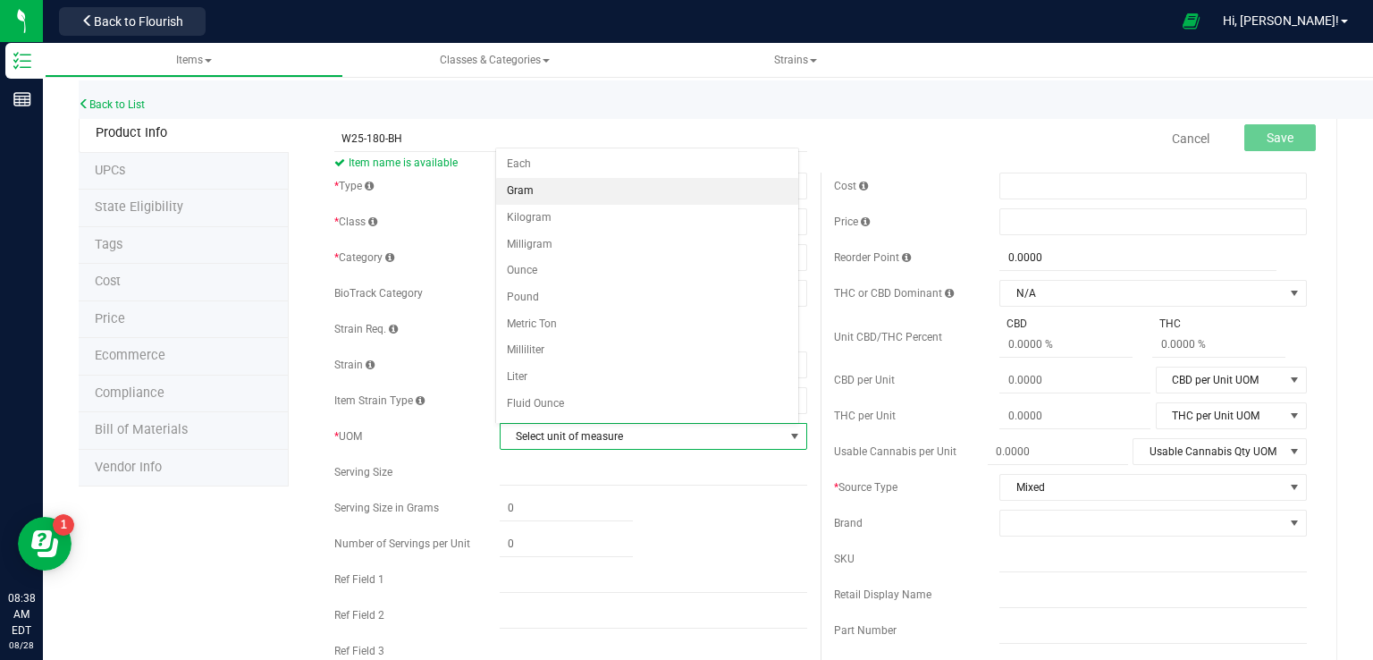
click at [542, 190] on li "Gram" at bounding box center [647, 191] width 302 height 27
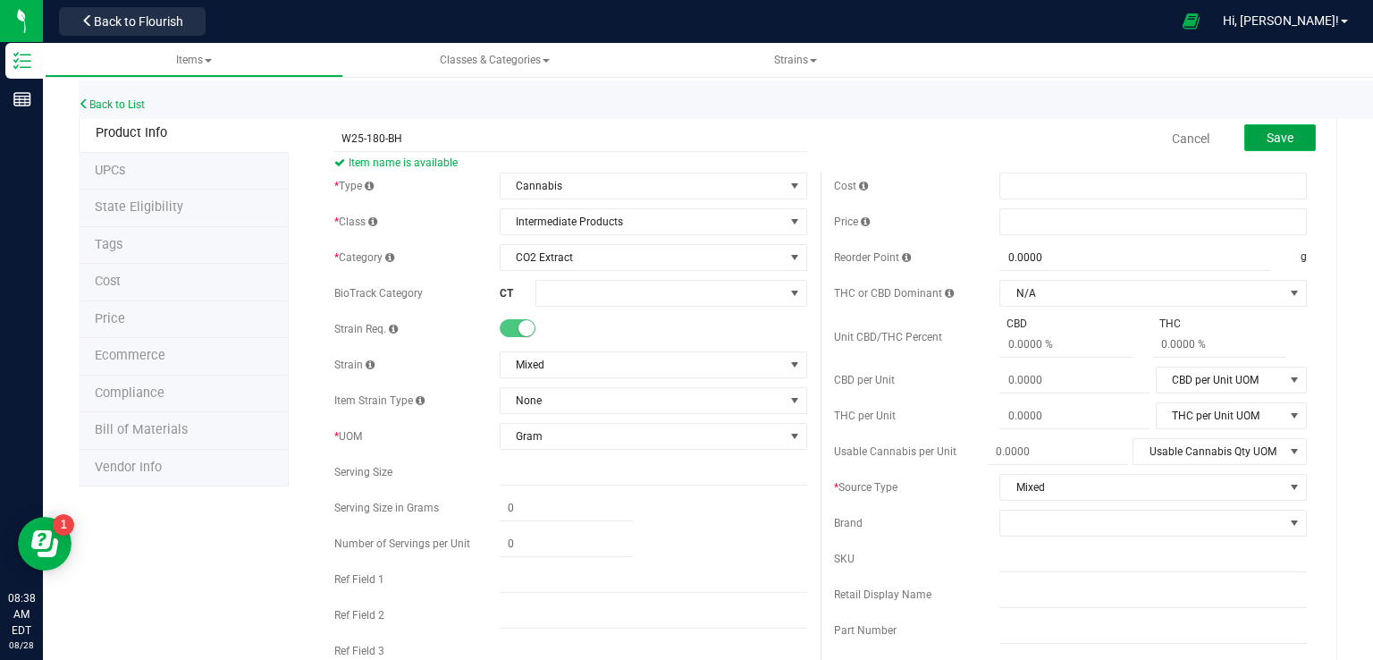
click at [1267, 134] on span "Save" at bounding box center [1280, 138] width 27 height 14
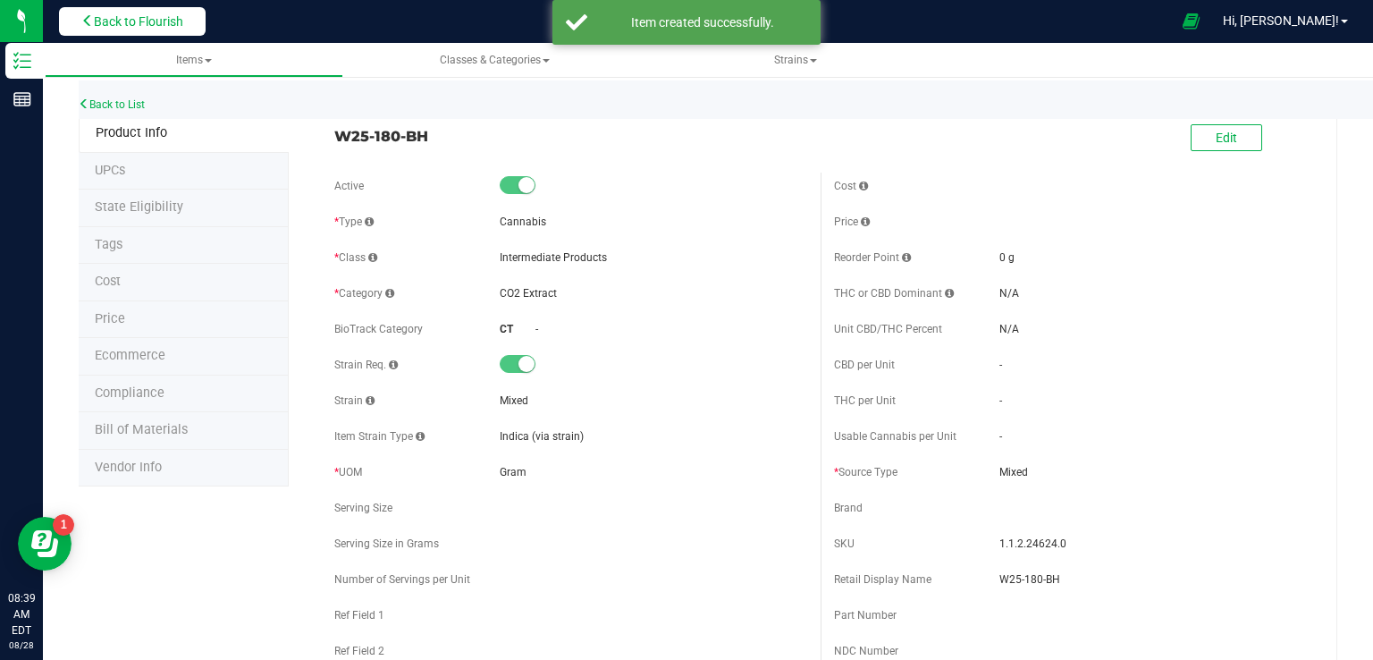
click at [154, 19] on span "Back to Flourish" at bounding box center [138, 21] width 89 height 14
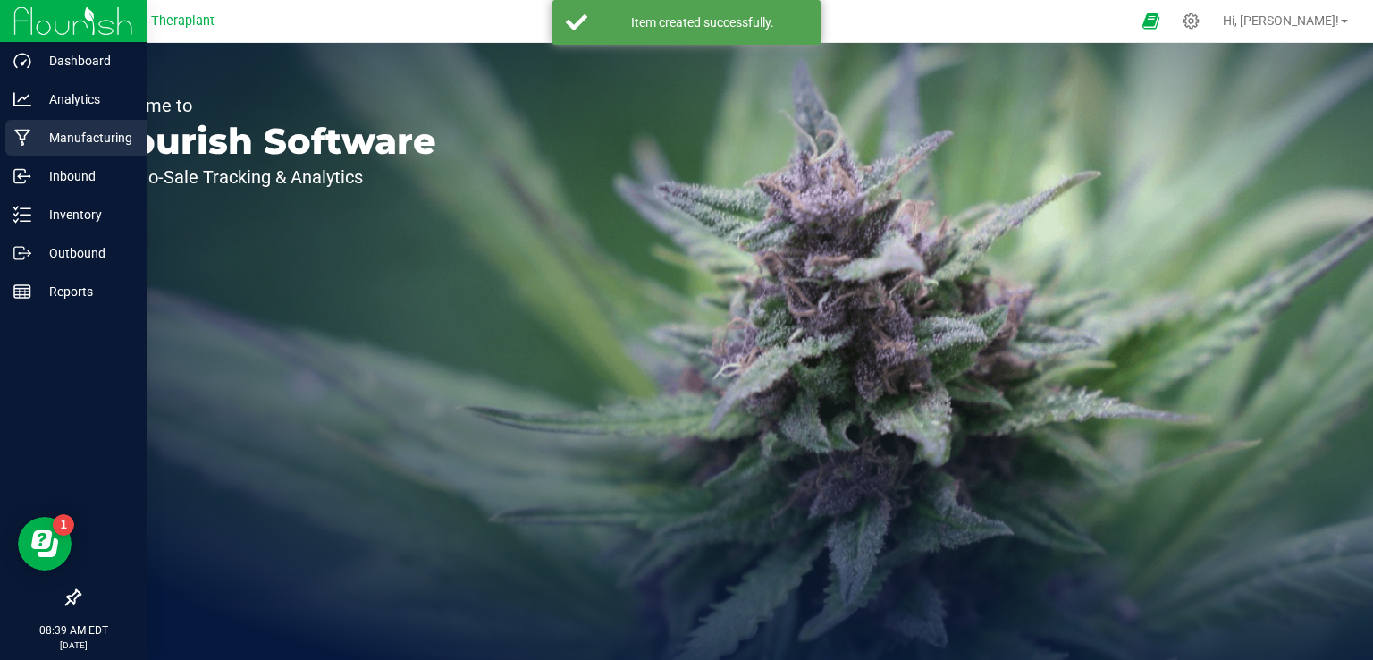
click at [63, 150] on div "Manufacturing" at bounding box center [75, 138] width 141 height 36
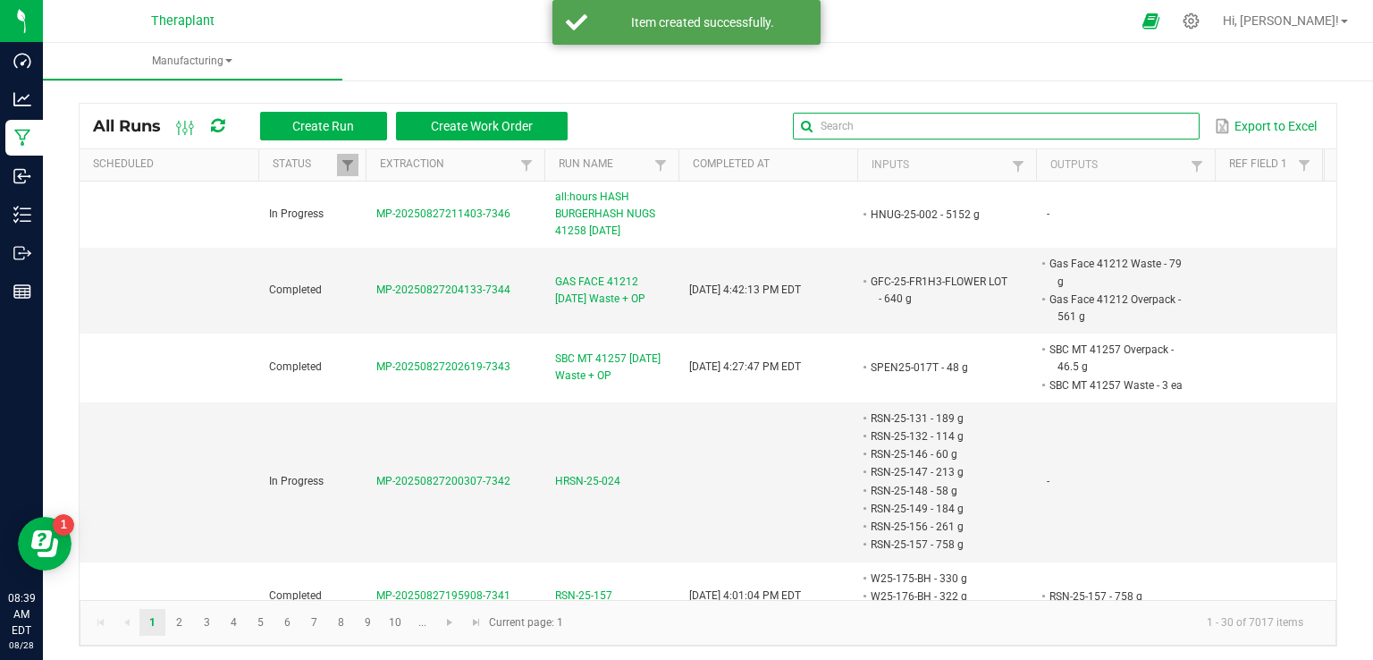
click at [1125, 119] on input "text" at bounding box center [996, 126] width 407 height 27
click at [1119, 142] on div "All Runs Create Run Create Work Order Export to Excel" at bounding box center [708, 126] width 1257 height 45
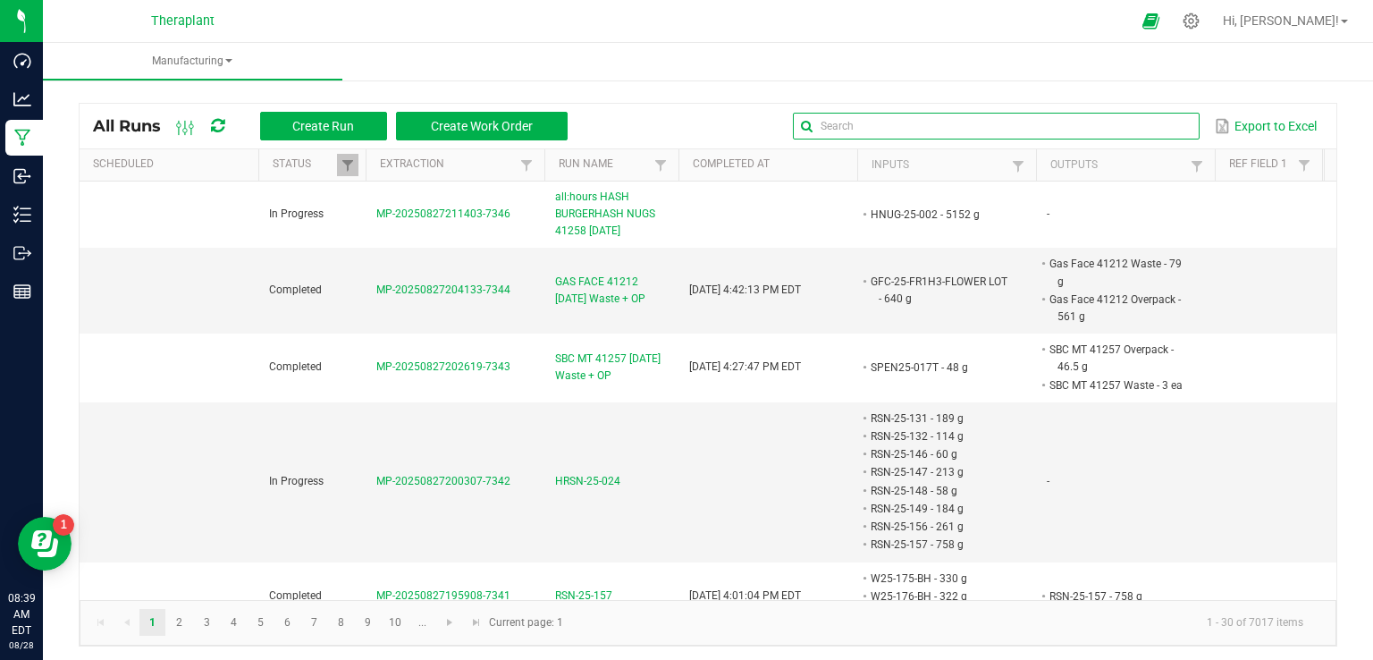
click at [1113, 122] on input "text" at bounding box center [996, 126] width 407 height 27
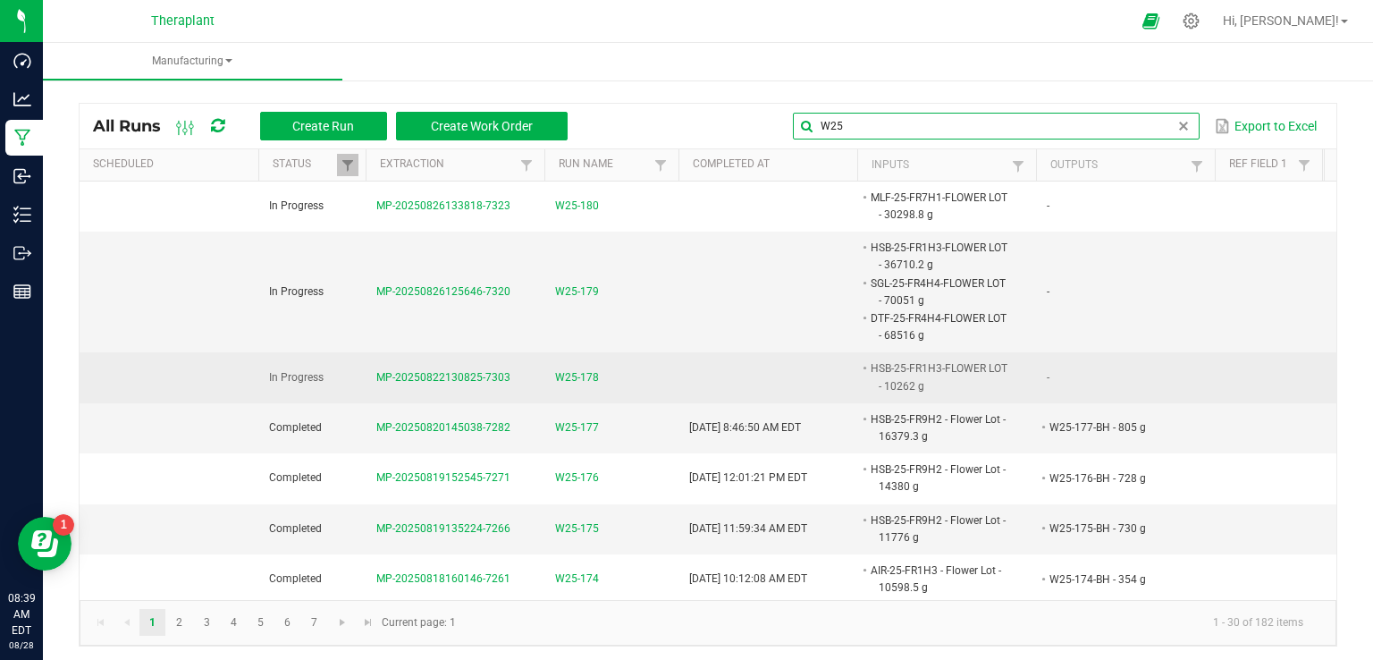
type input "W25"
click at [565, 370] on span "W25-178" at bounding box center [577, 377] width 44 height 17
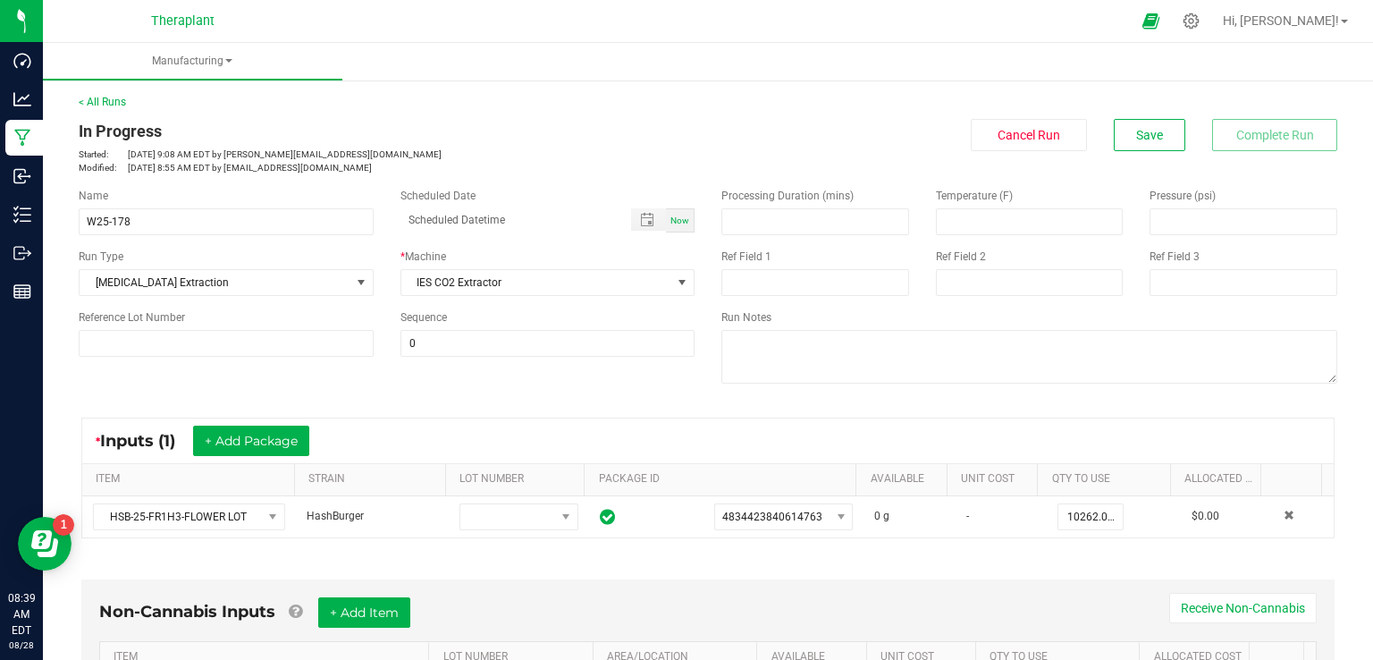
scroll to position [268, 0]
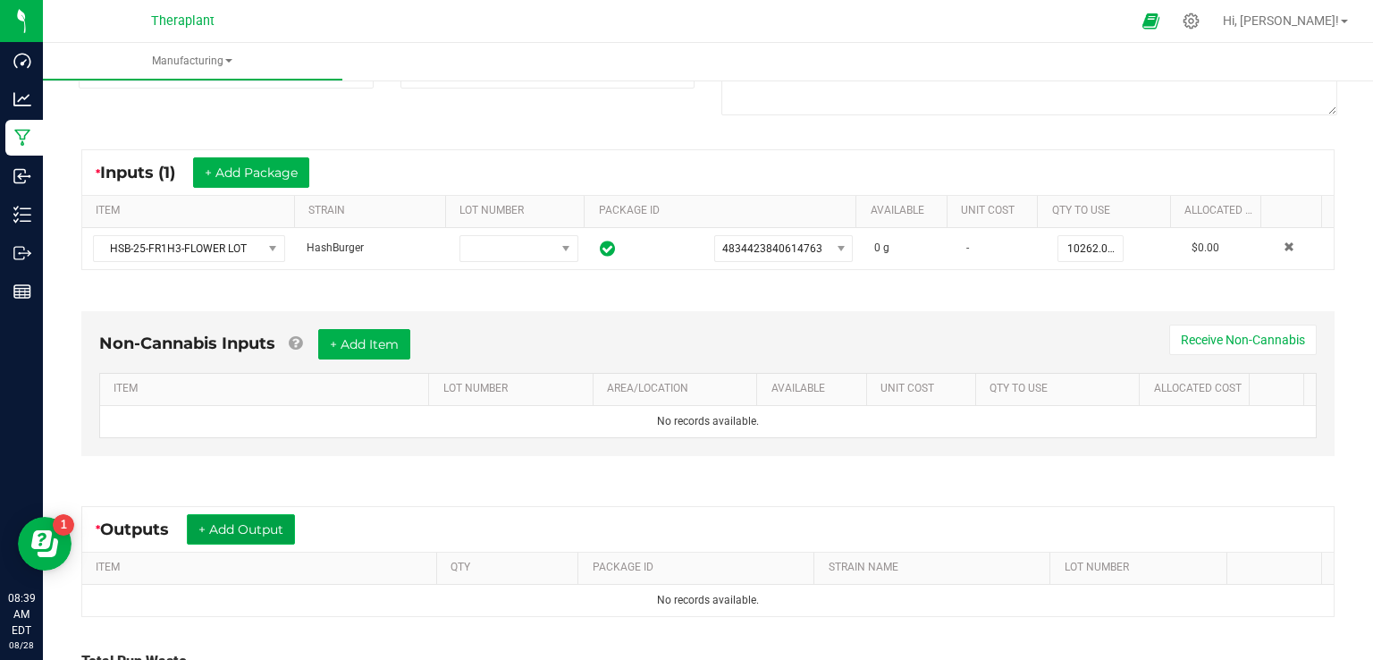
click at [246, 537] on button "+ Add Output" at bounding box center [241, 529] width 108 height 30
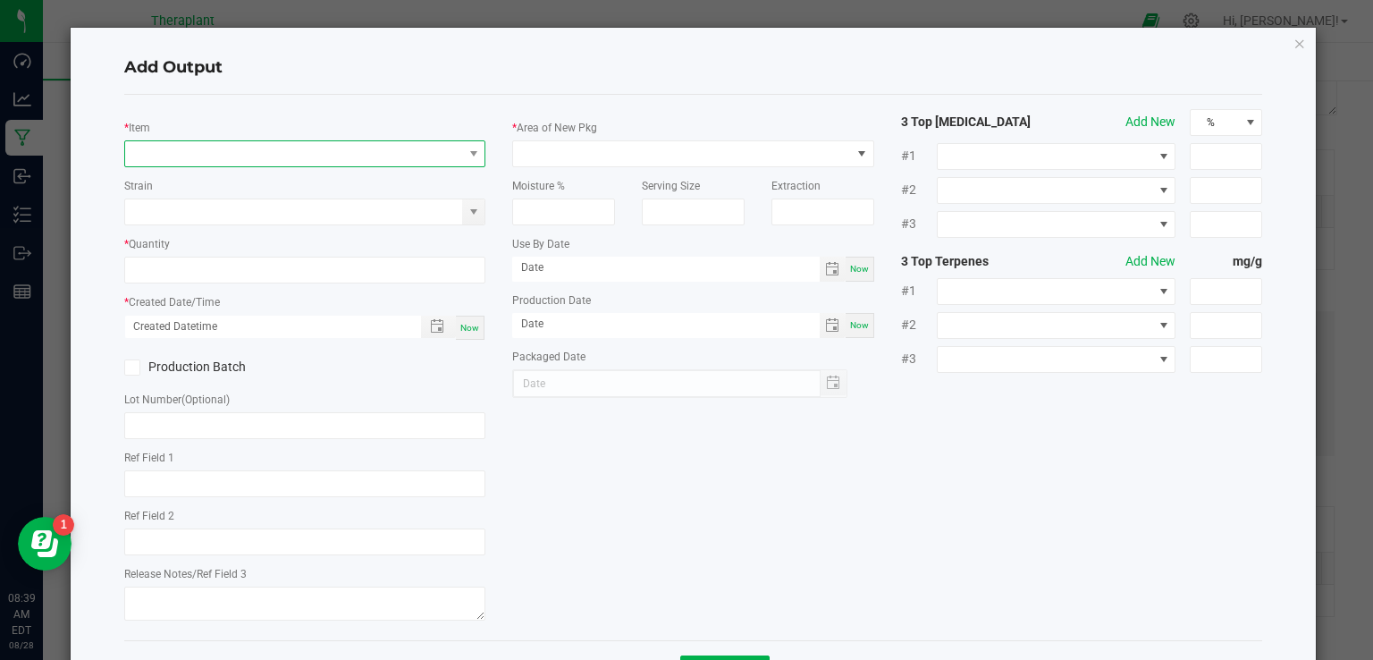
click at [166, 162] on span "NO DATA FOUND" at bounding box center [294, 153] width 338 height 25
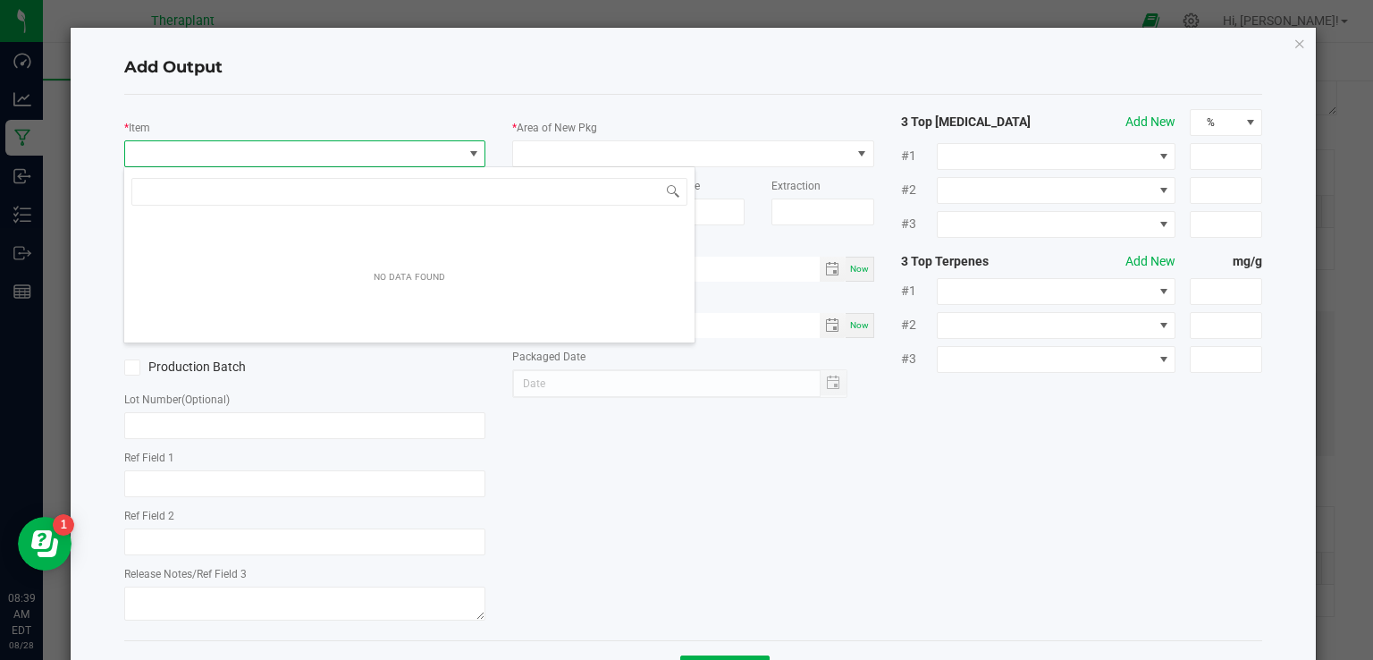
scroll to position [26, 358]
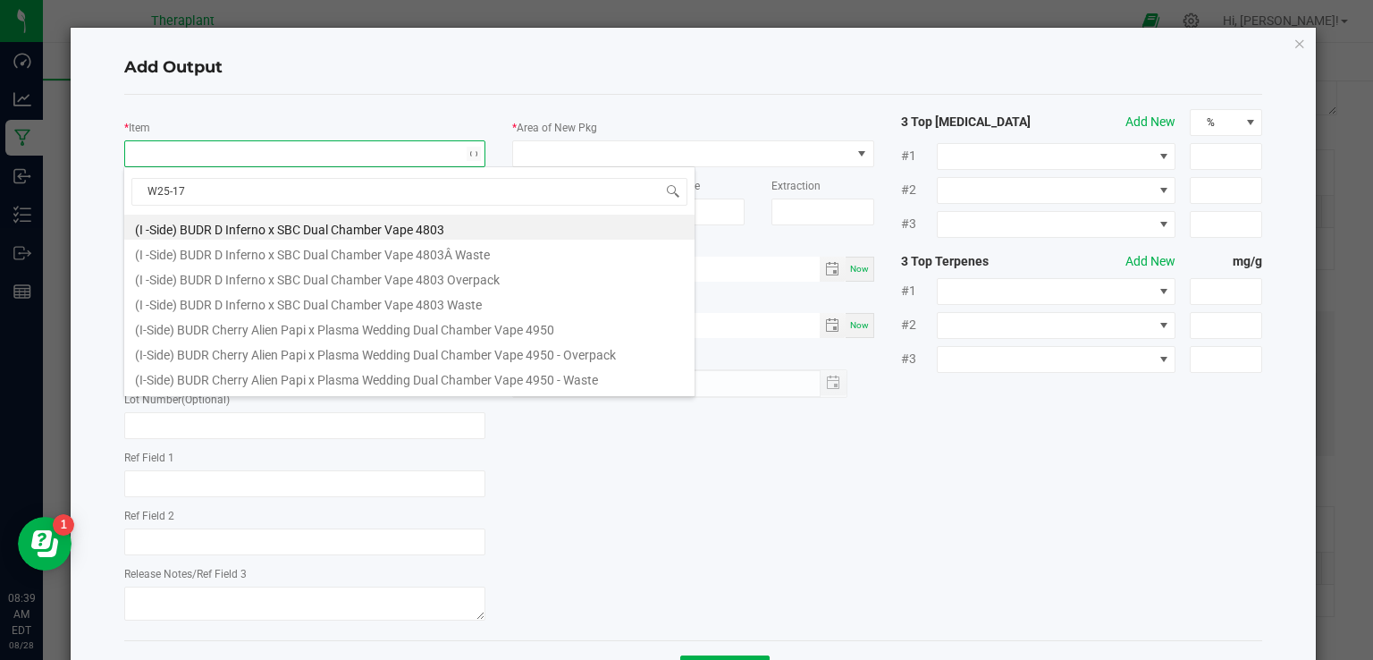
type input "W25-178"
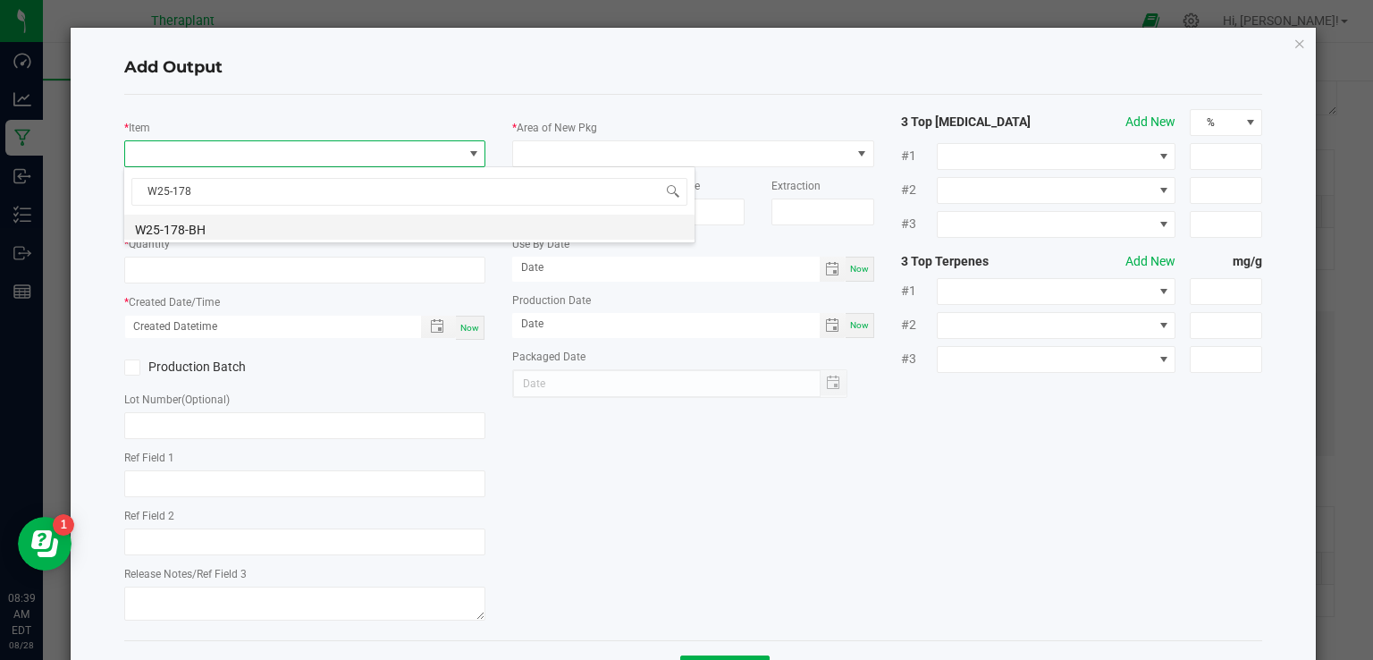
click at [192, 228] on li "W25-178-BH" at bounding box center [409, 227] width 570 height 25
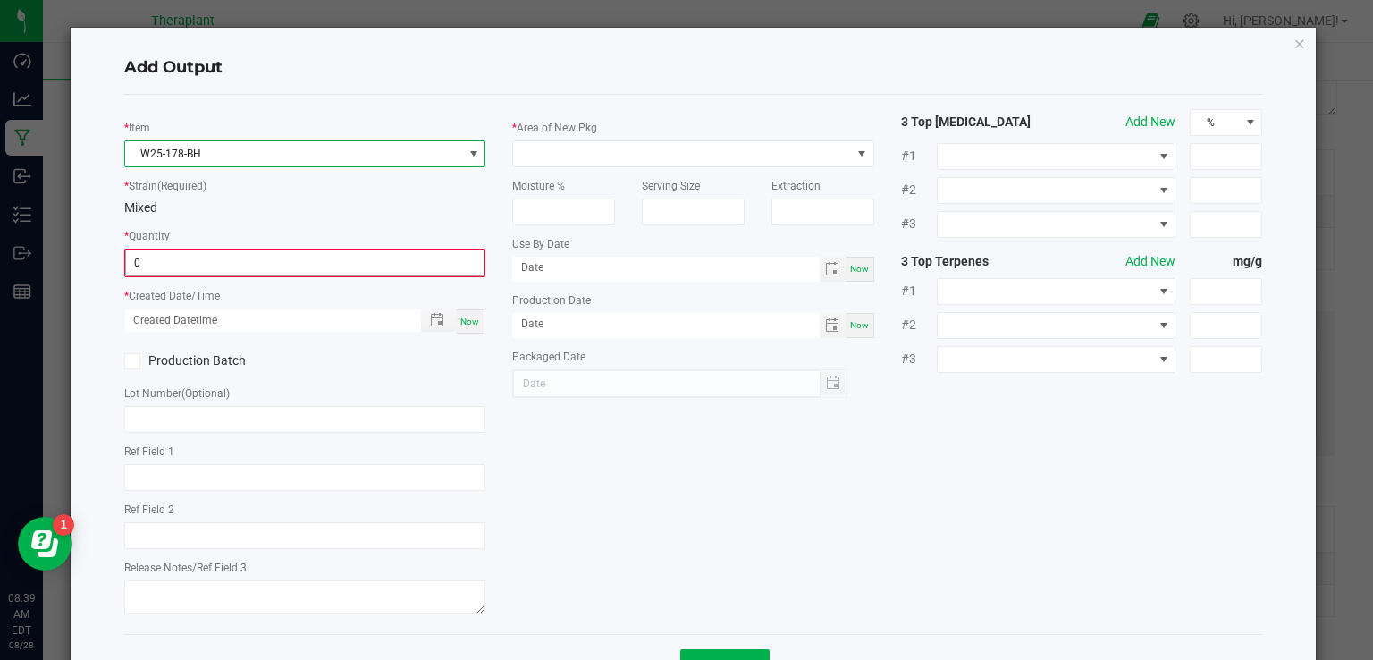
click at [190, 255] on input "0" at bounding box center [305, 262] width 358 height 25
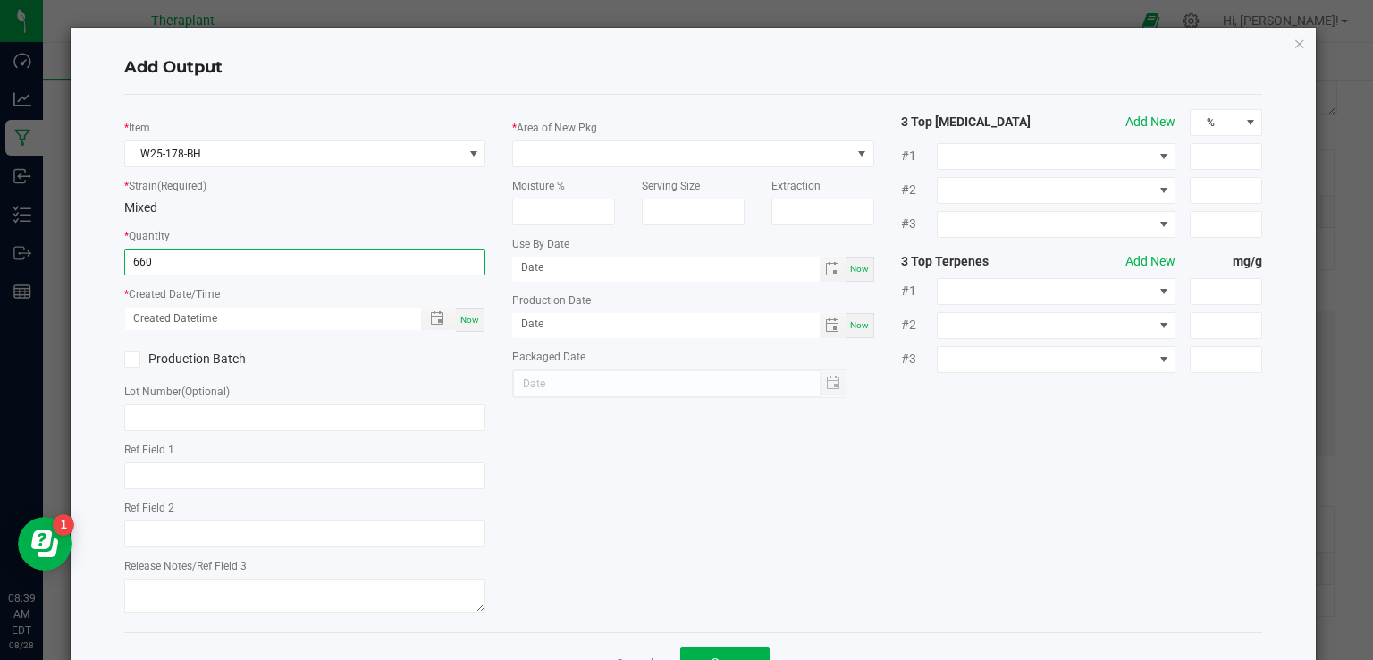
type input "660.0000 g"
click at [470, 315] on span "Now" at bounding box center [469, 320] width 19 height 10
type input "[DATE] 8:39 AM"
type input "[DATE]"
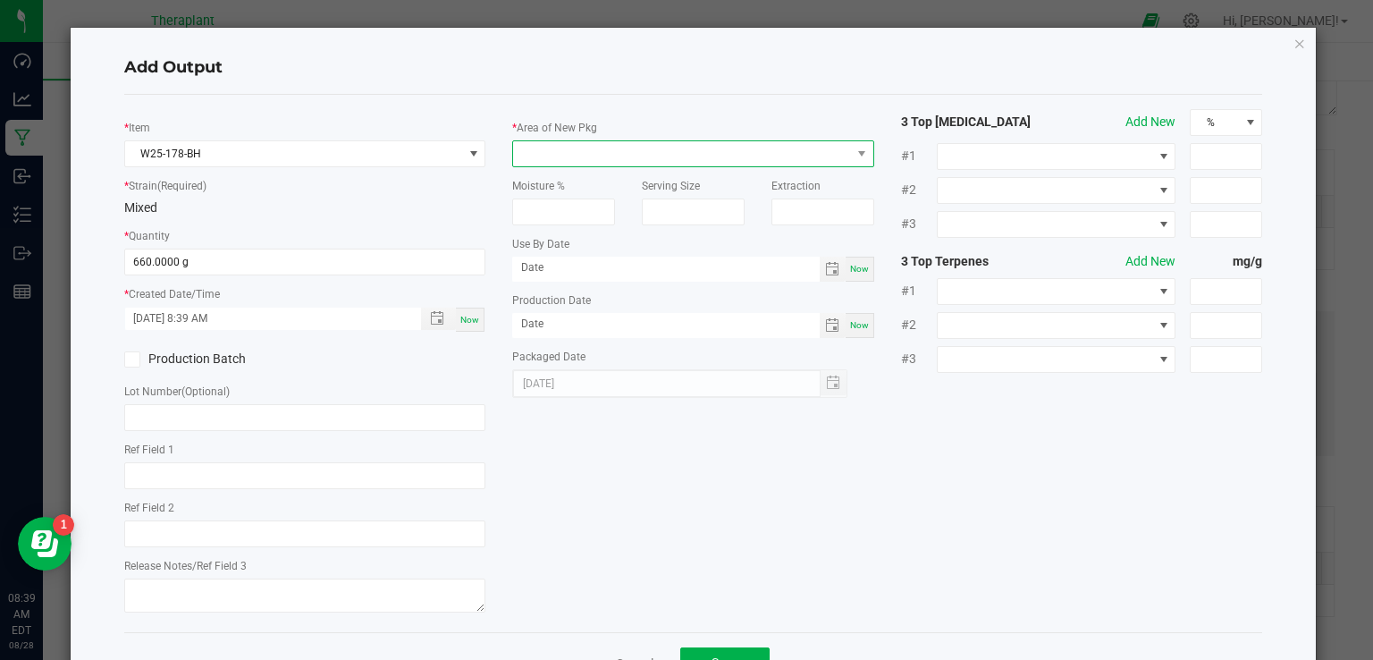
click at [572, 153] on span at bounding box center [682, 153] width 338 height 25
type input "VAUL"
click at [548, 256] on li "Vault 2" at bounding box center [687, 260] width 356 height 30
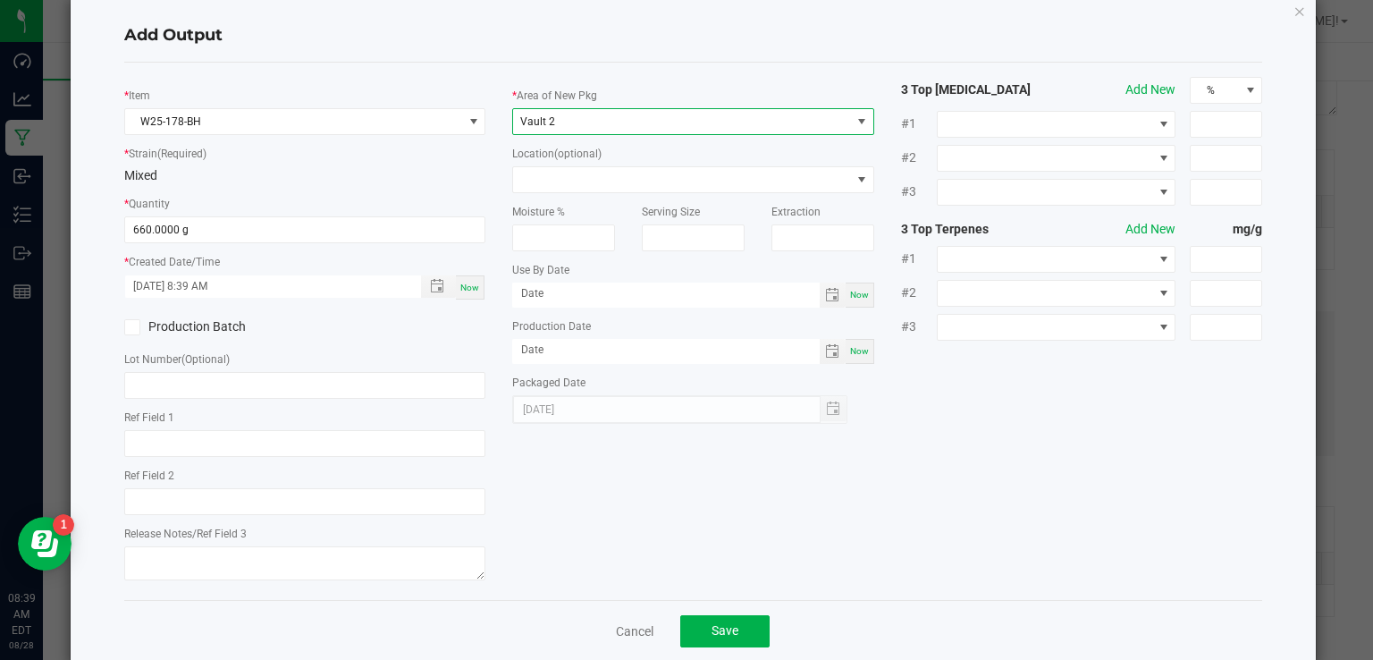
scroll to position [63, 0]
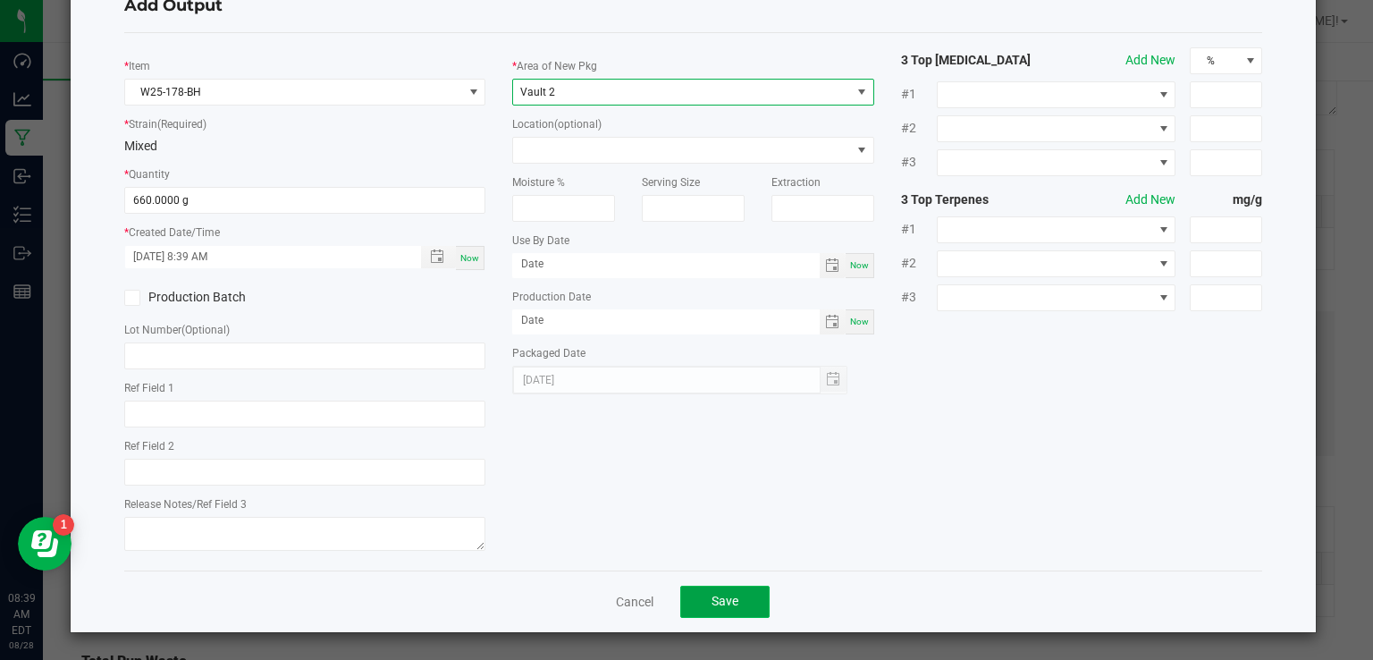
click at [726, 591] on button "Save" at bounding box center [724, 602] width 89 height 32
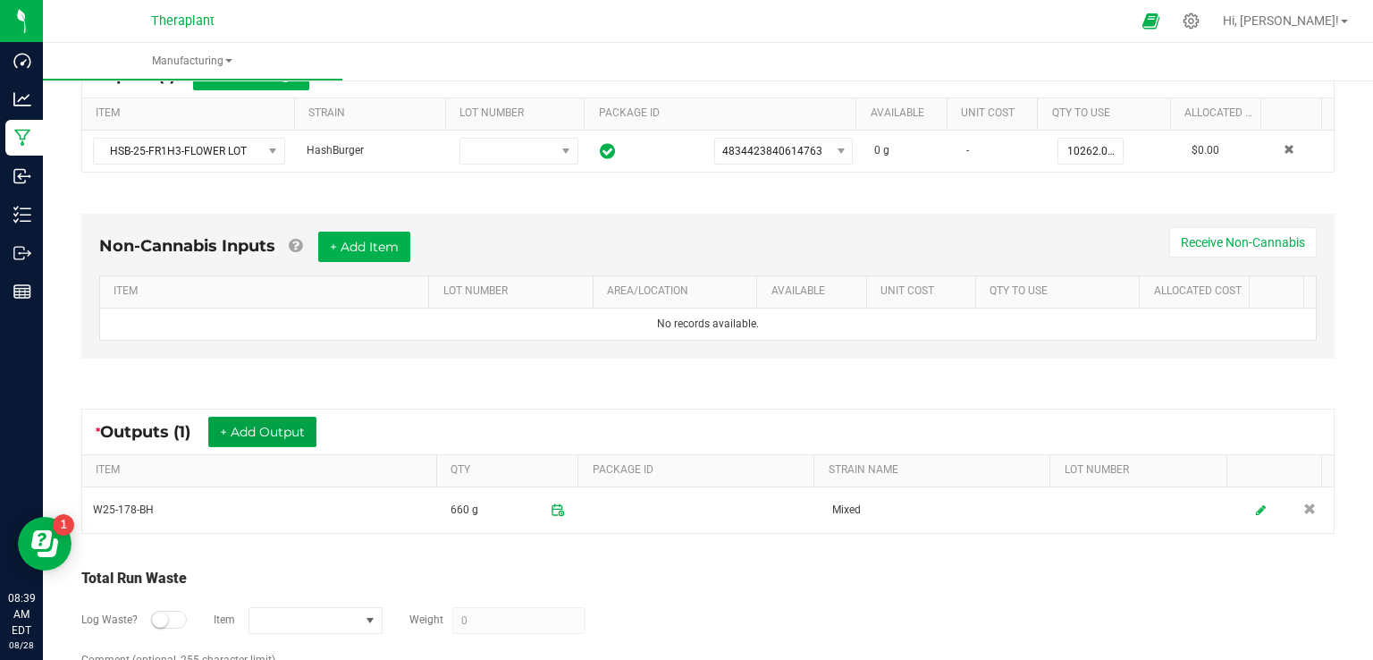
scroll to position [440, 0]
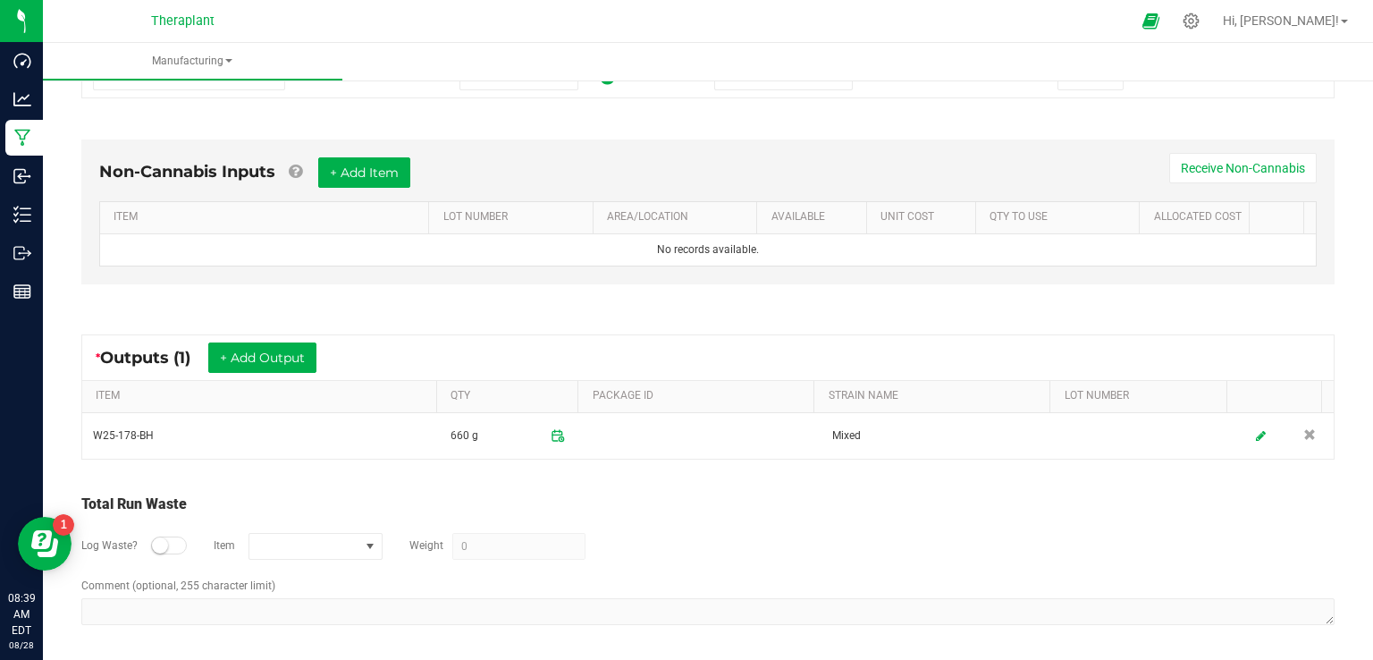
click at [162, 548] on small at bounding box center [160, 545] width 16 height 16
click at [329, 540] on span "NO DATA FOUND" at bounding box center [304, 546] width 110 height 25
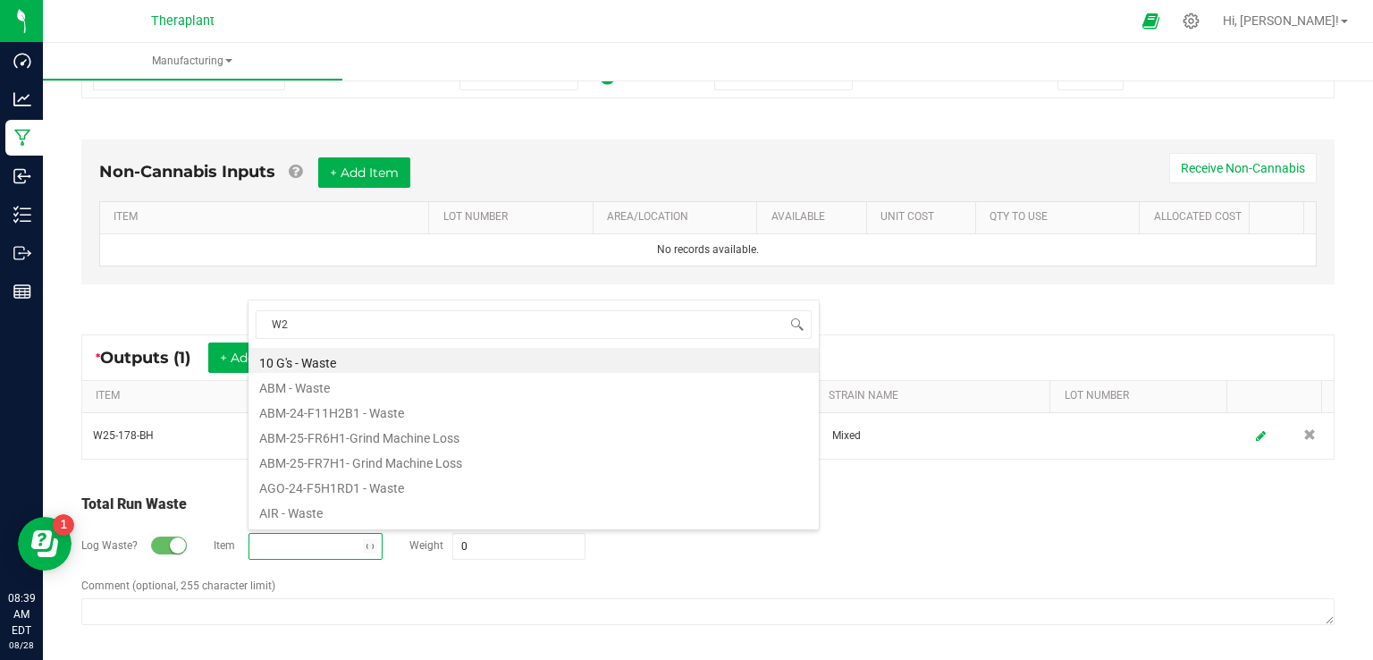
type input "W25"
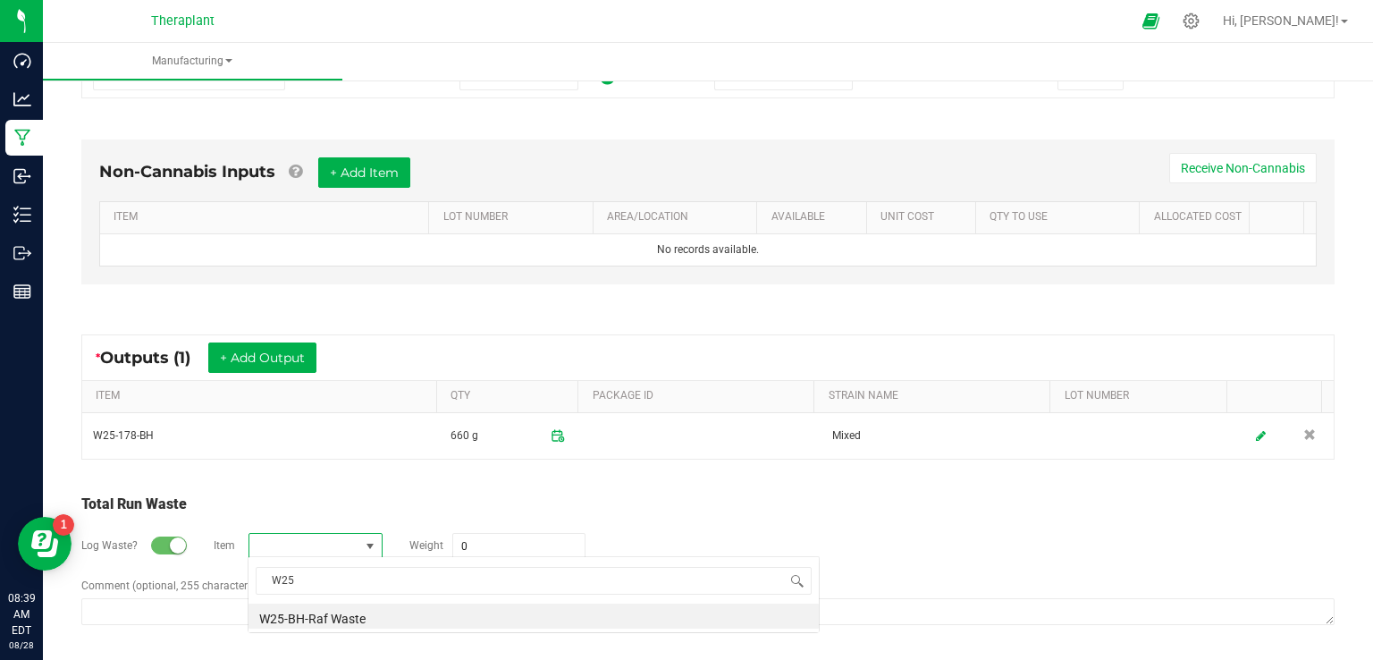
scroll to position [0, 0]
click at [328, 618] on li "W25-BH-Raf Waste" at bounding box center [534, 615] width 570 height 25
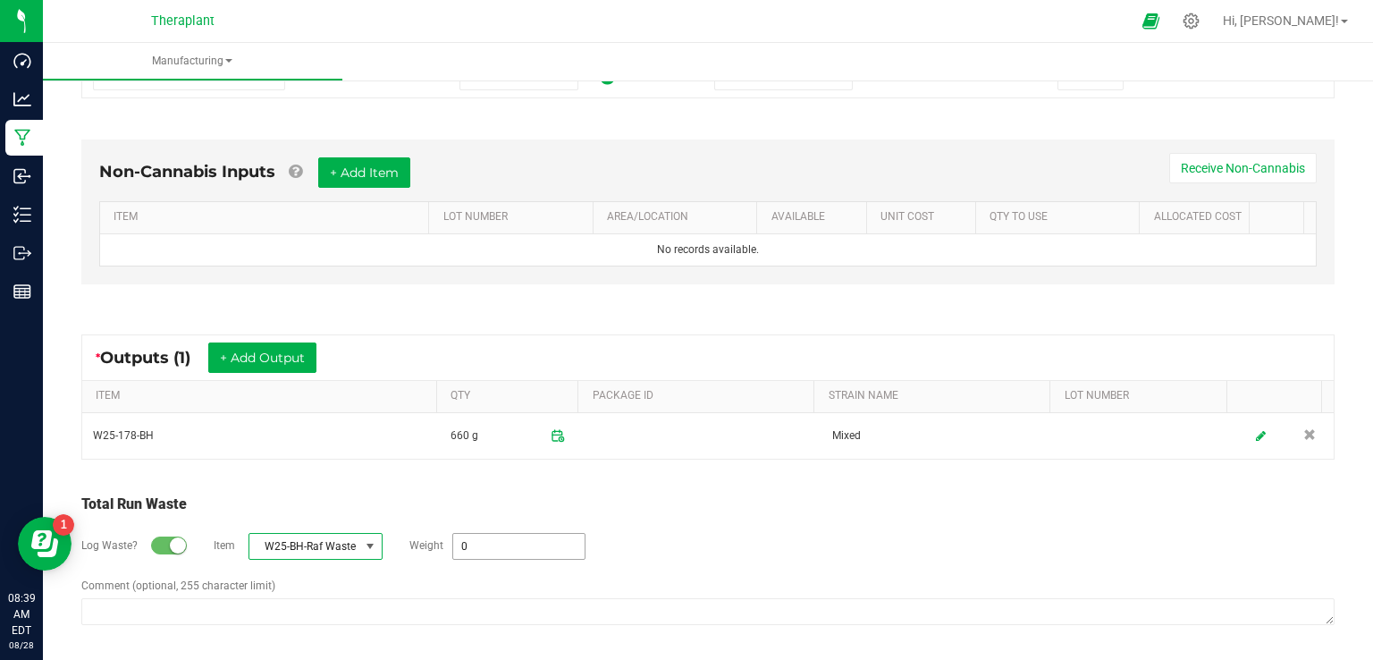
click at [477, 545] on input "0" at bounding box center [518, 546] width 131 height 25
type input "29397 g"
click at [818, 527] on div "Log Waste? Item W25-BH-Raf Waste Weight 29397 g" at bounding box center [707, 546] width 1253 height 63
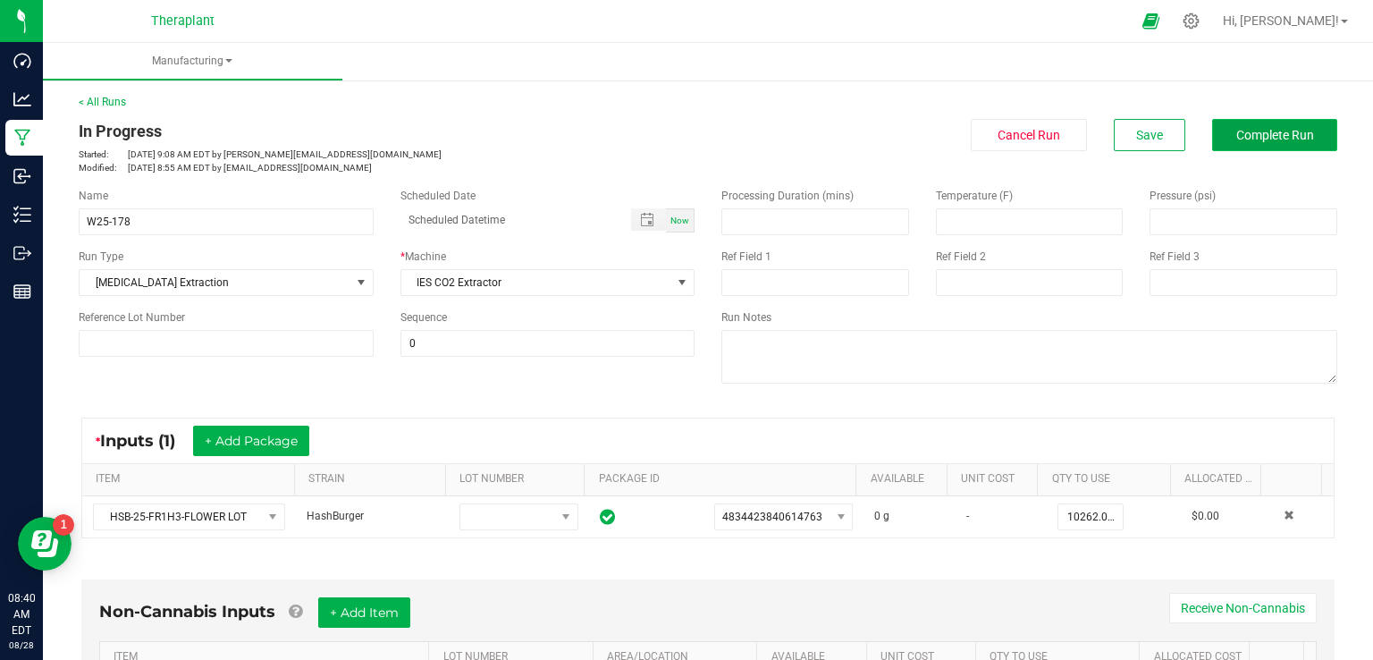
click at [1252, 129] on span "Complete Run" at bounding box center [1275, 135] width 78 height 14
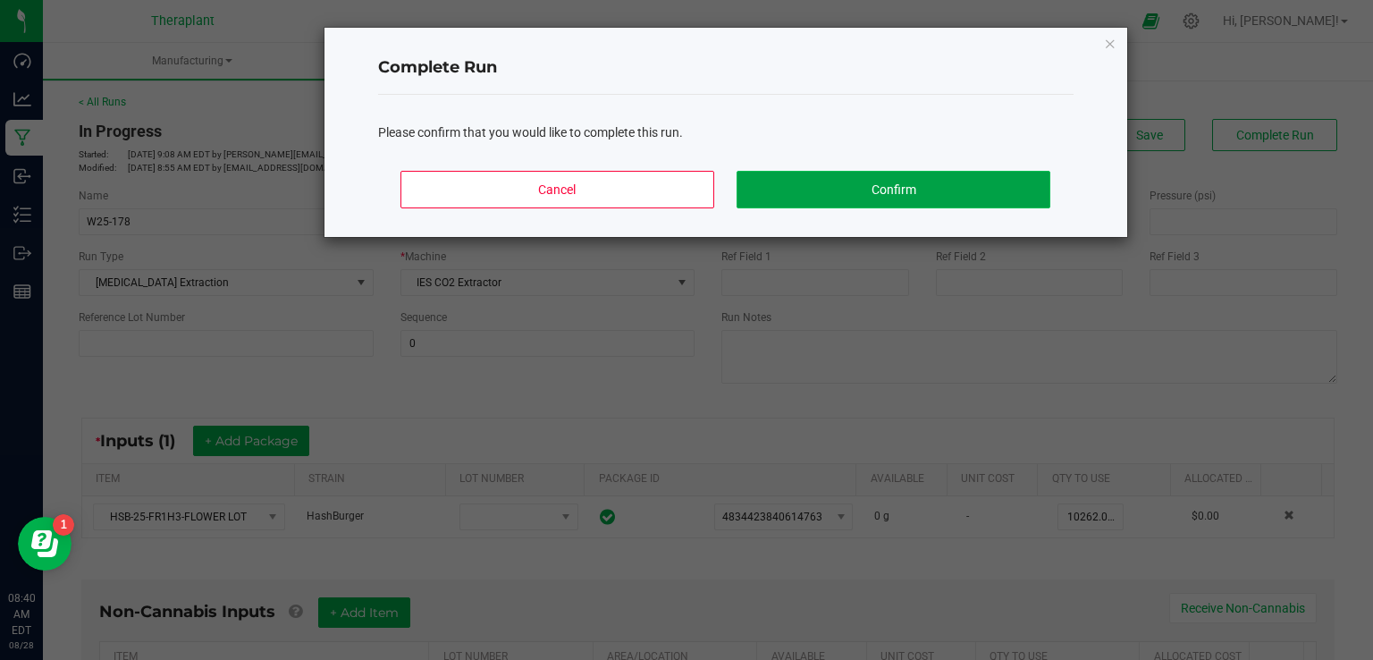
click at [965, 205] on button "Confirm" at bounding box center [893, 190] width 313 height 38
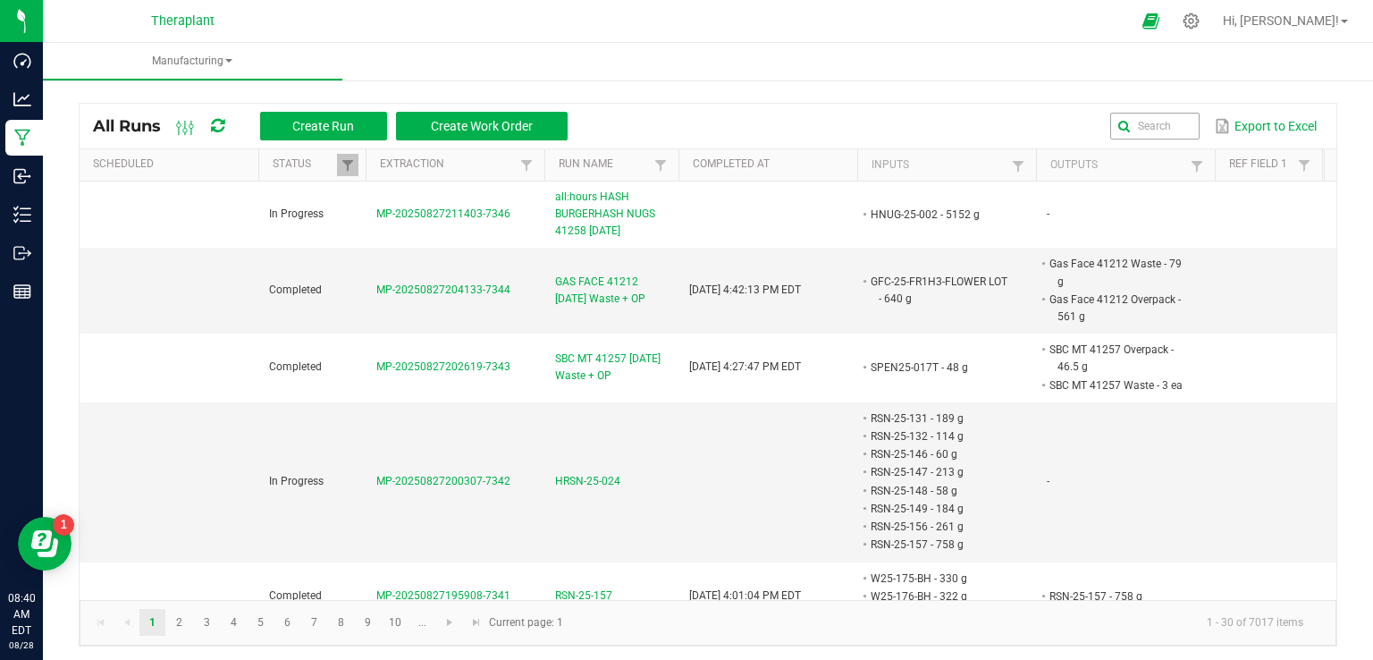
click at [1132, 113] on input "text" at bounding box center [1154, 126] width 89 height 27
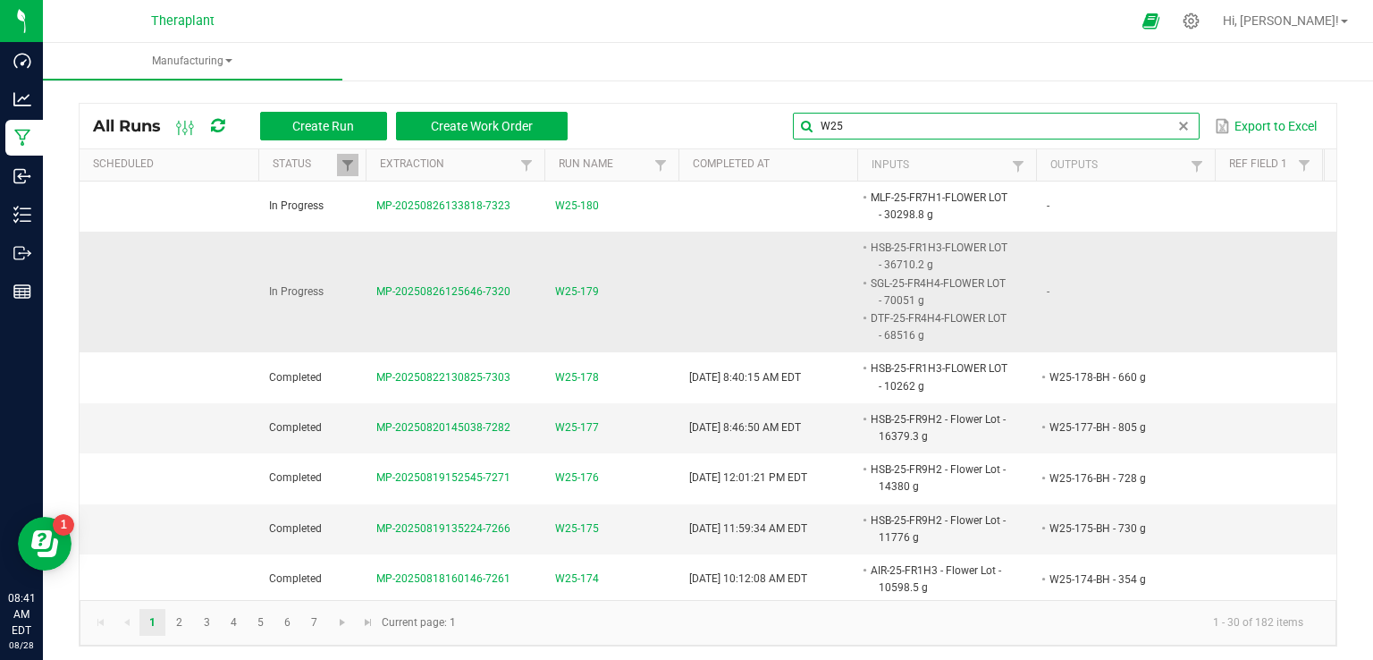
type input "W25"
click at [582, 292] on span "W25-179" at bounding box center [577, 291] width 44 height 17
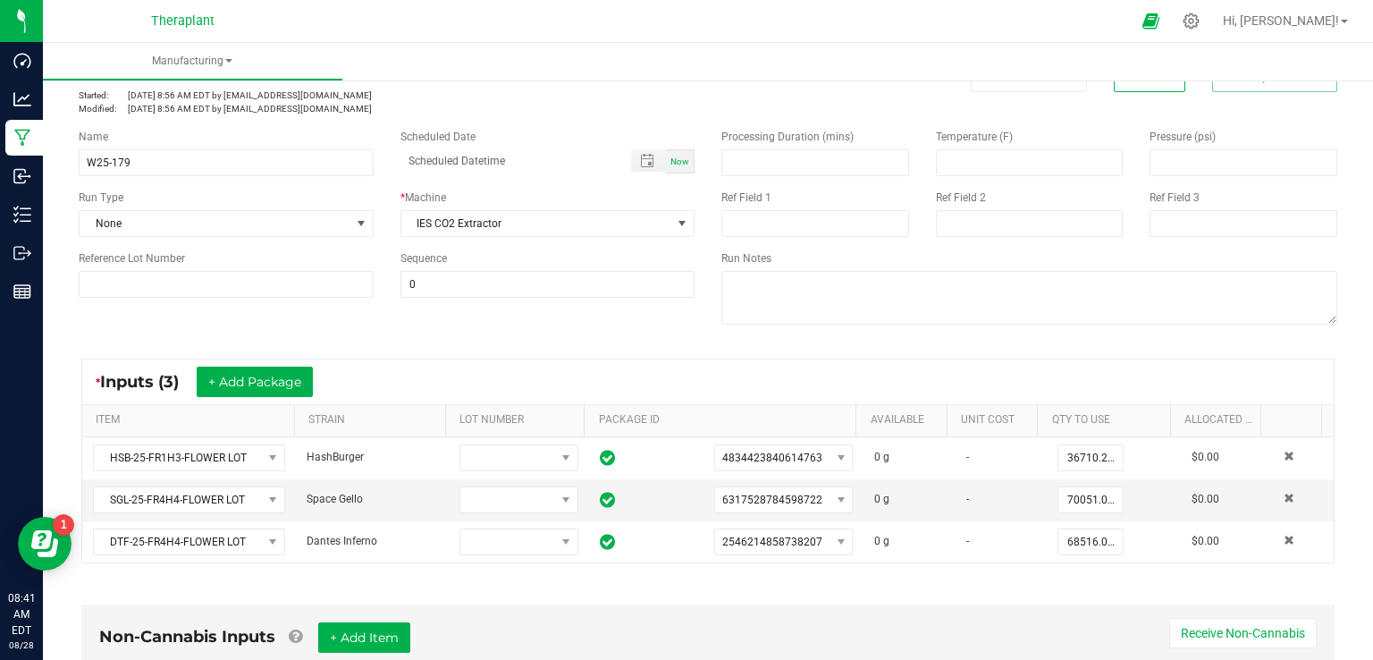
scroll to position [89, 0]
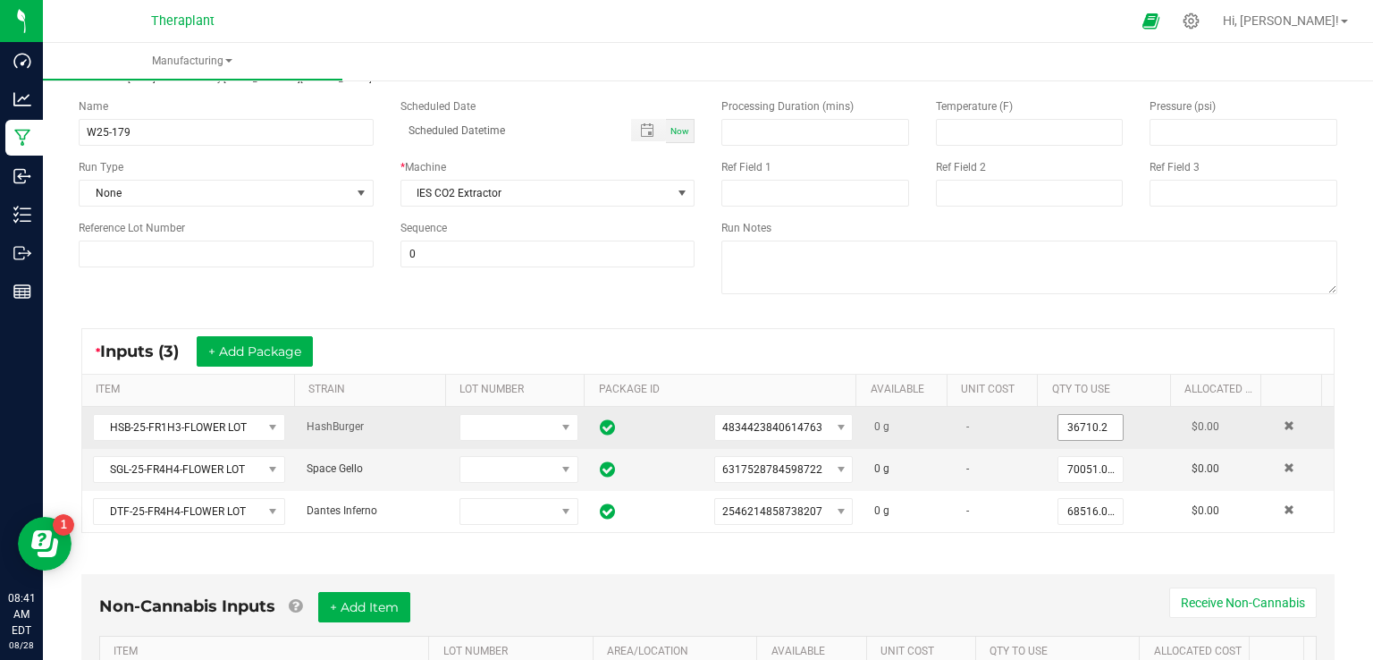
click at [1058, 422] on input "36710.2" at bounding box center [1090, 427] width 64 height 25
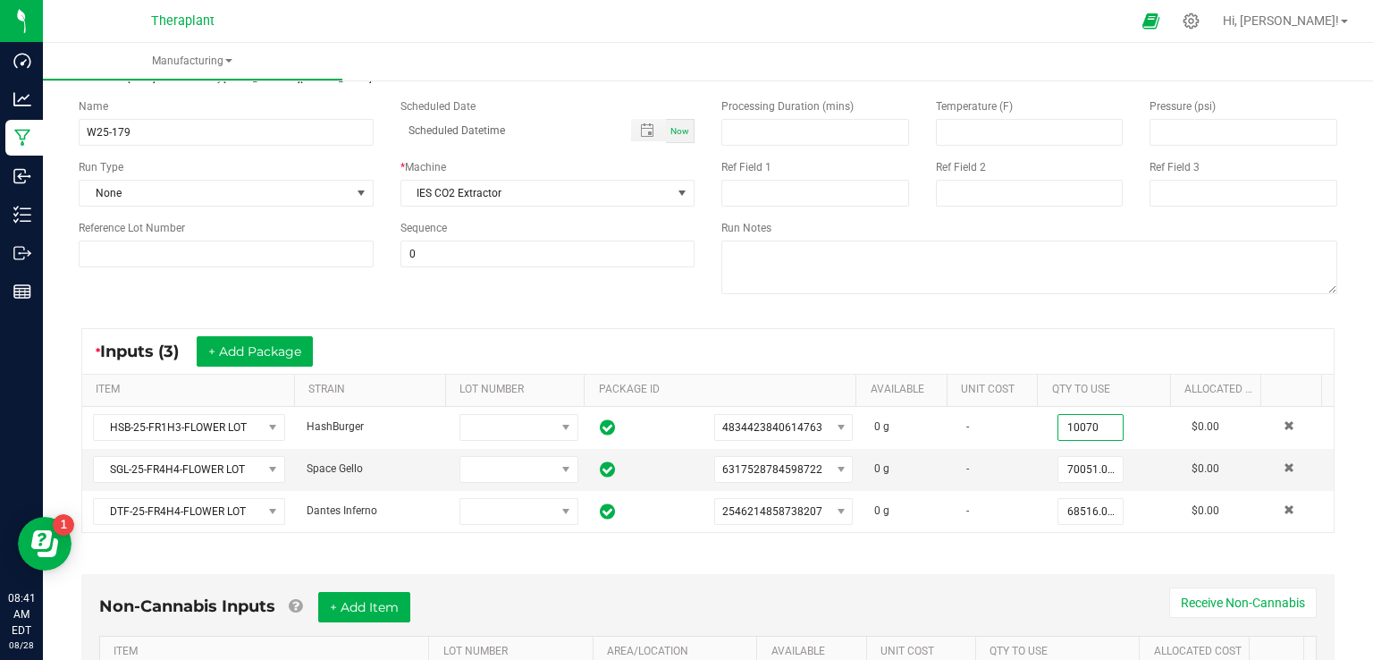
scroll to position [0, 0]
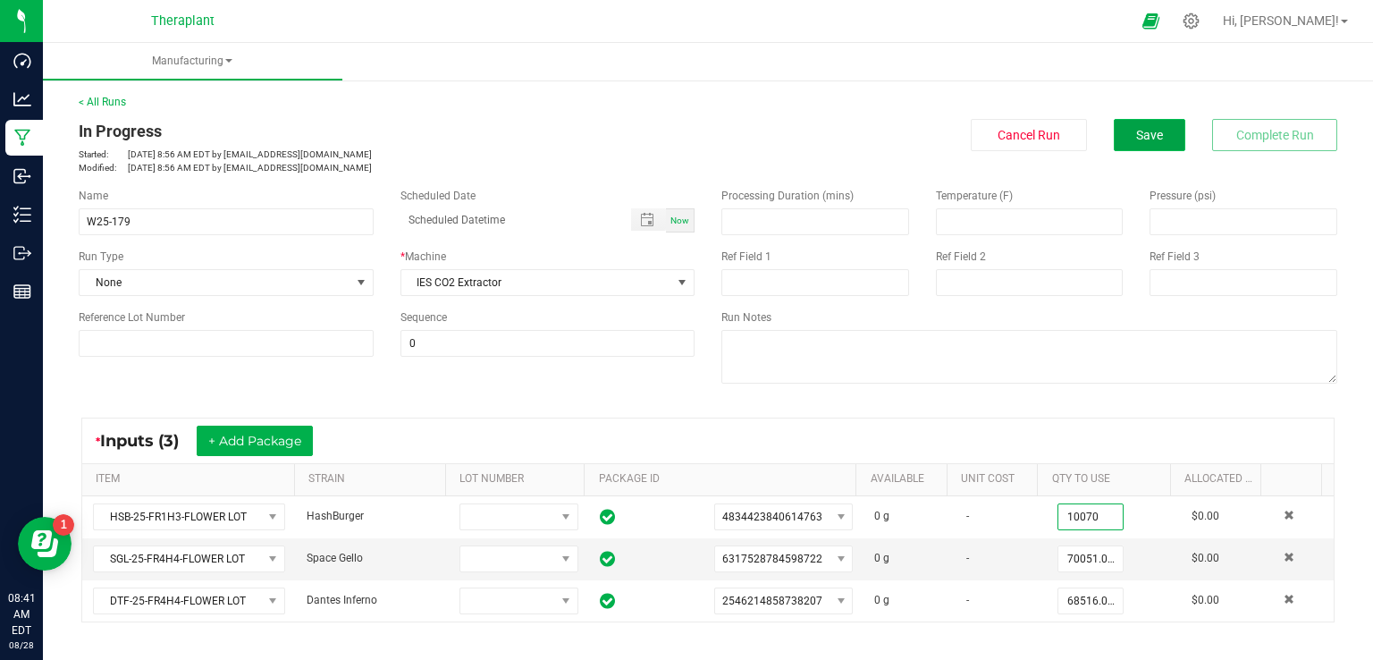
type input "10070.0000 g"
click at [1142, 138] on span "Save" at bounding box center [1149, 135] width 27 height 14
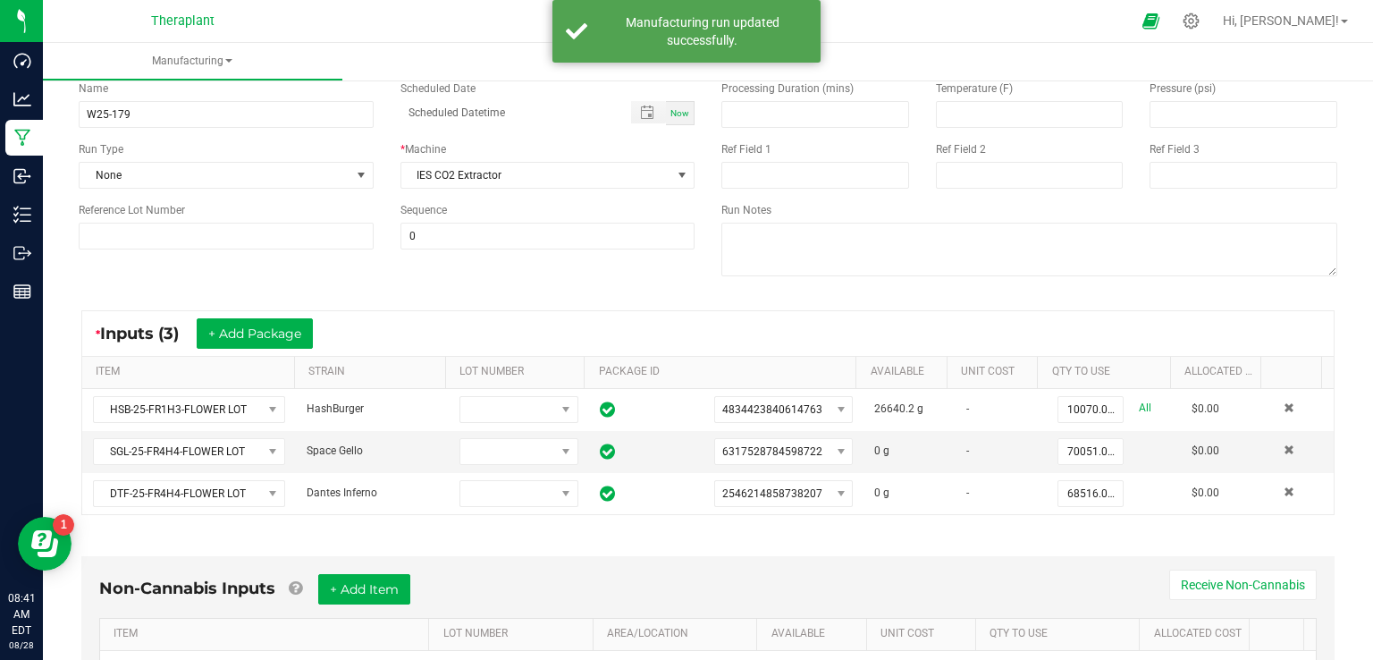
scroll to position [179, 0]
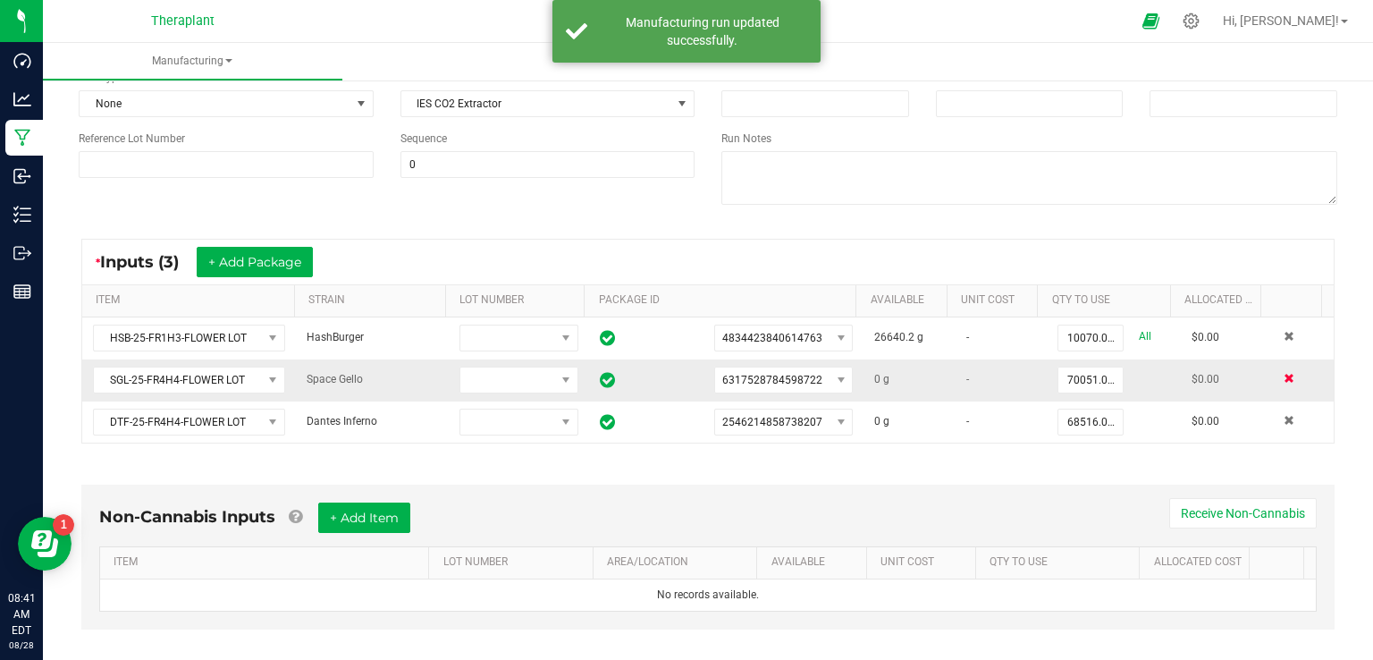
click at [1284, 375] on span at bounding box center [1289, 378] width 11 height 11
type input "68516.0000 g"
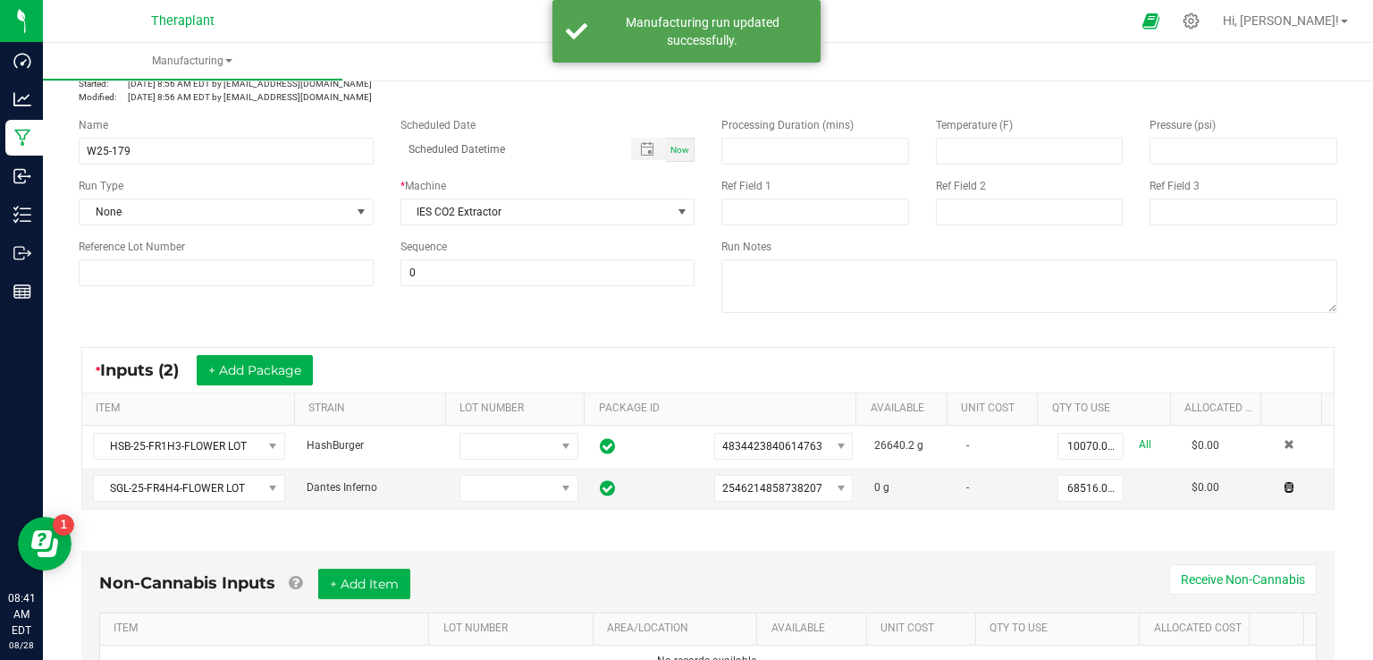
scroll to position [0, 0]
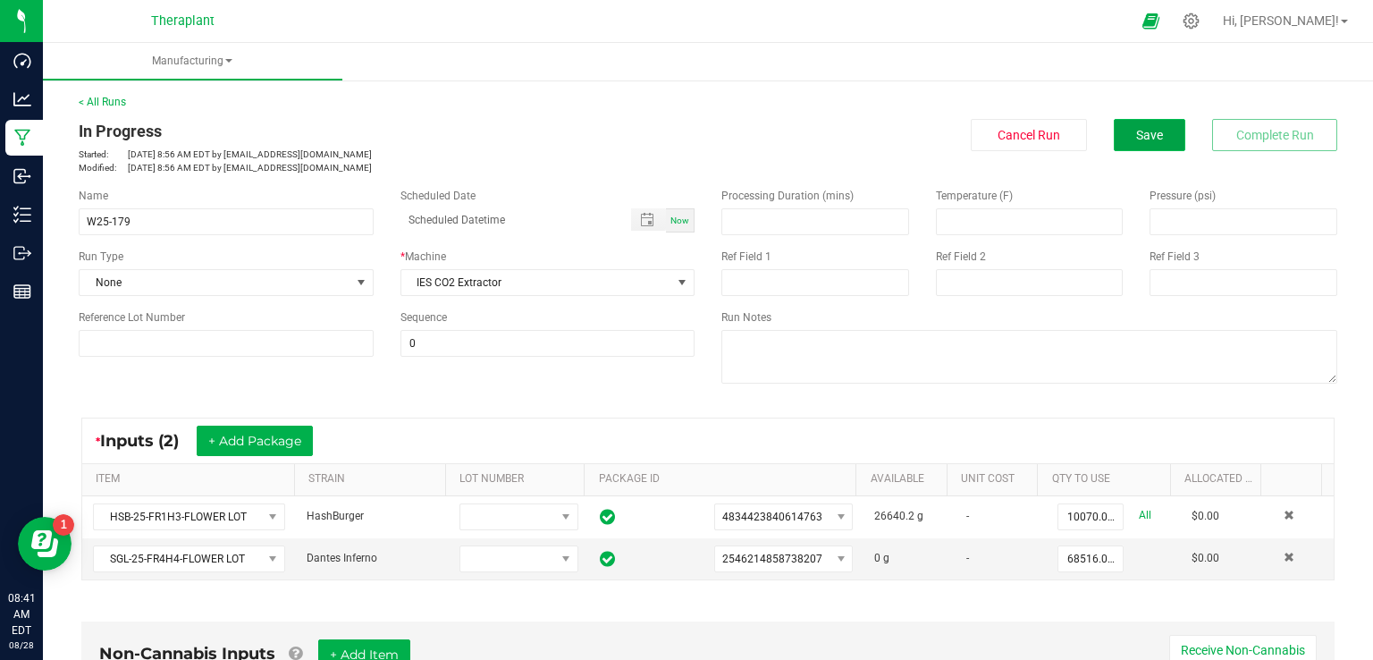
click at [1124, 147] on button "Save" at bounding box center [1150, 135] width 72 height 32
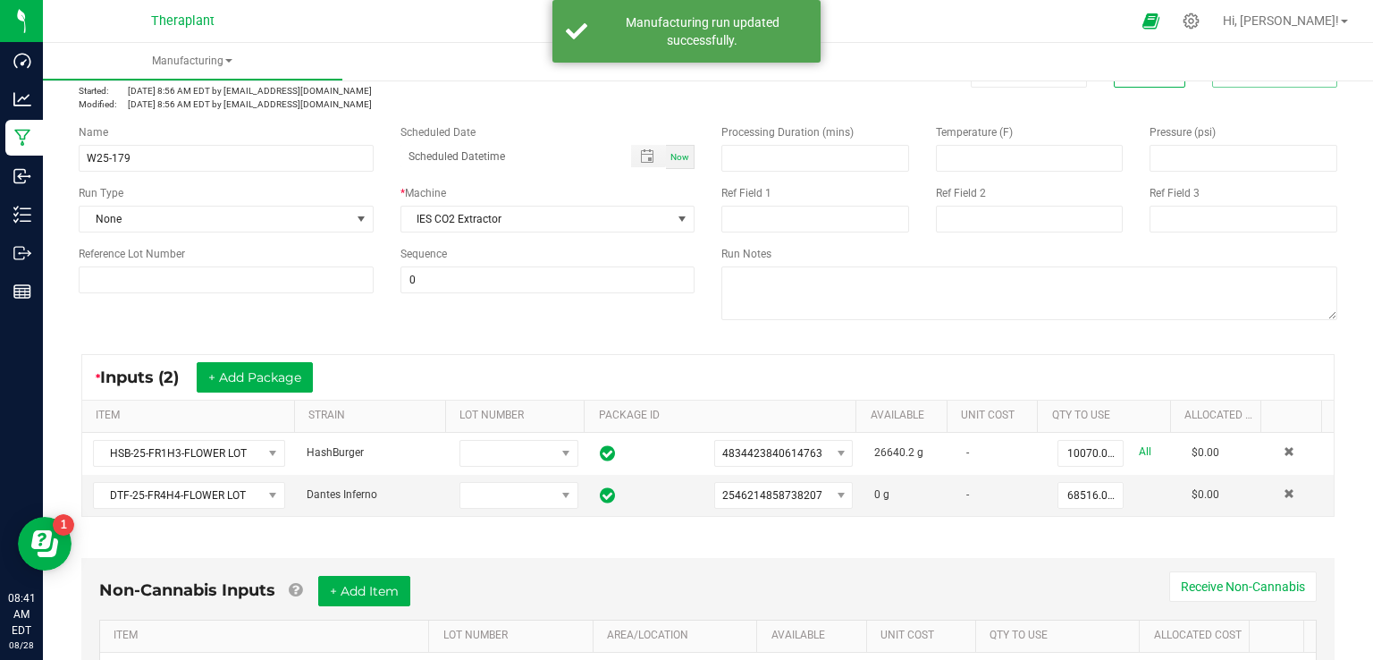
scroll to position [89, 0]
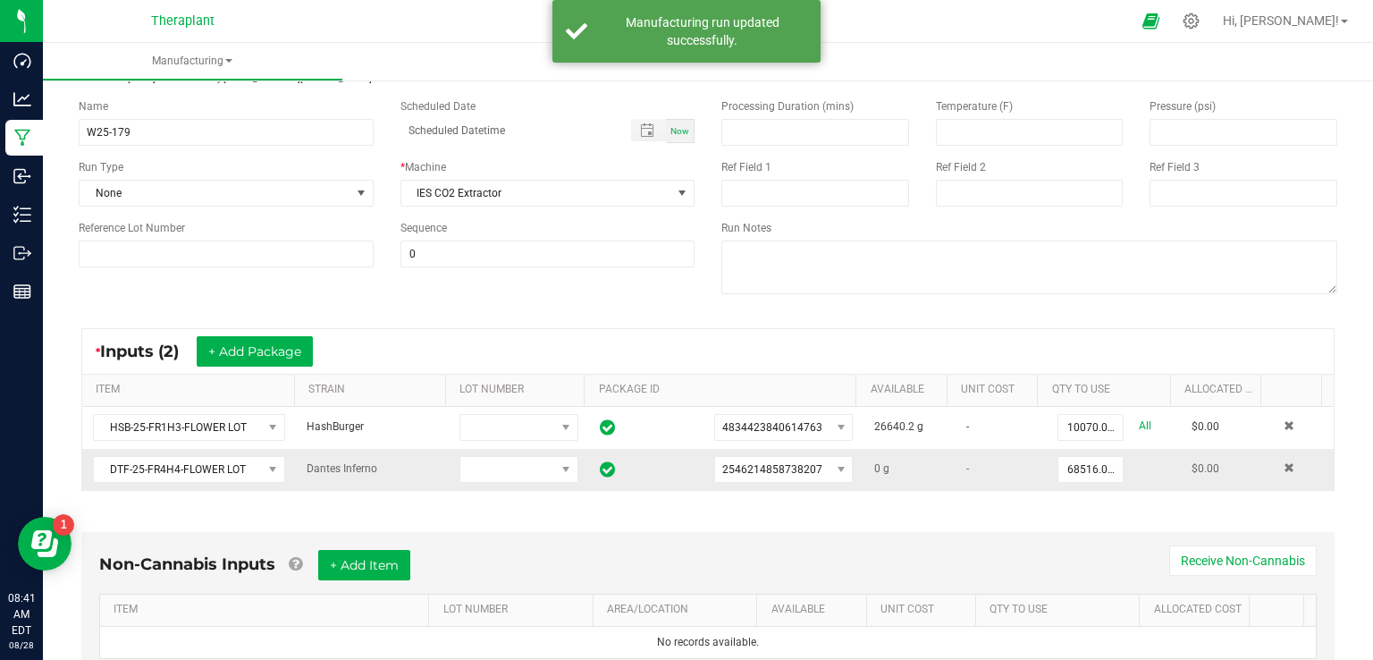
click at [1273, 463] on td at bounding box center [1303, 469] width 61 height 41
click at [1273, 464] on td at bounding box center [1303, 469] width 61 height 41
click at [1284, 466] on span at bounding box center [1289, 467] width 11 height 11
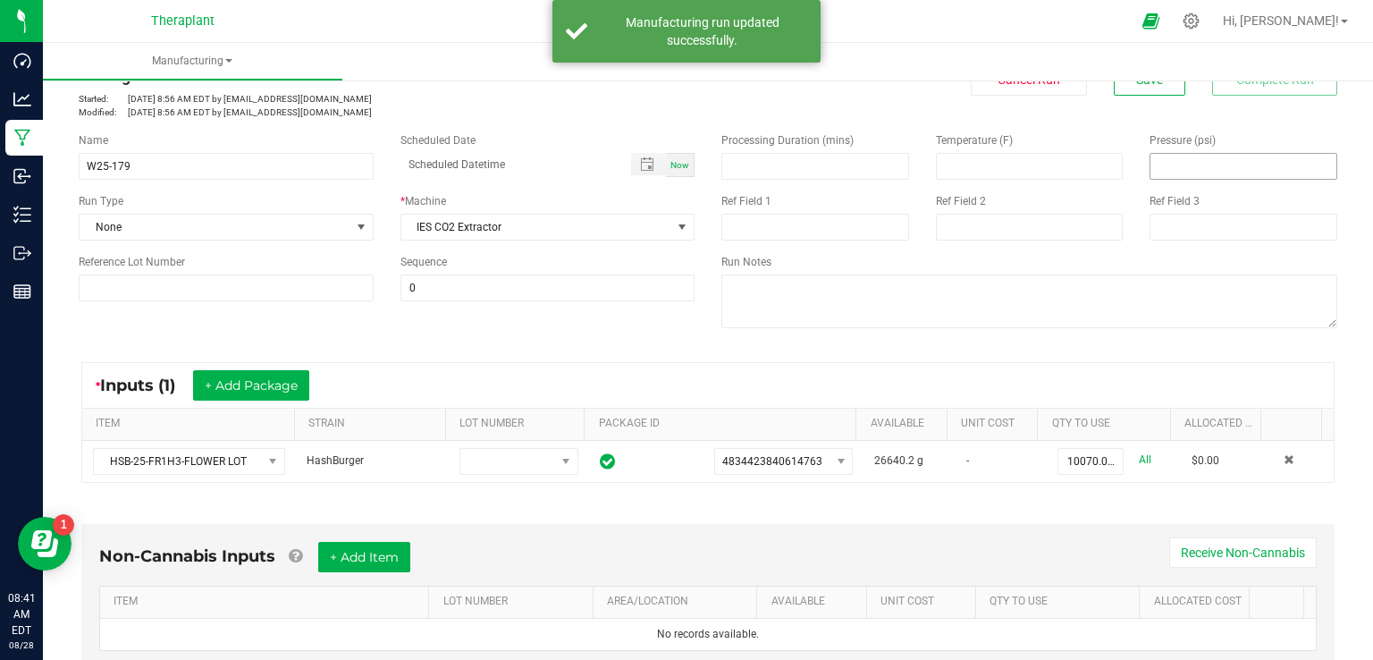
scroll to position [0, 0]
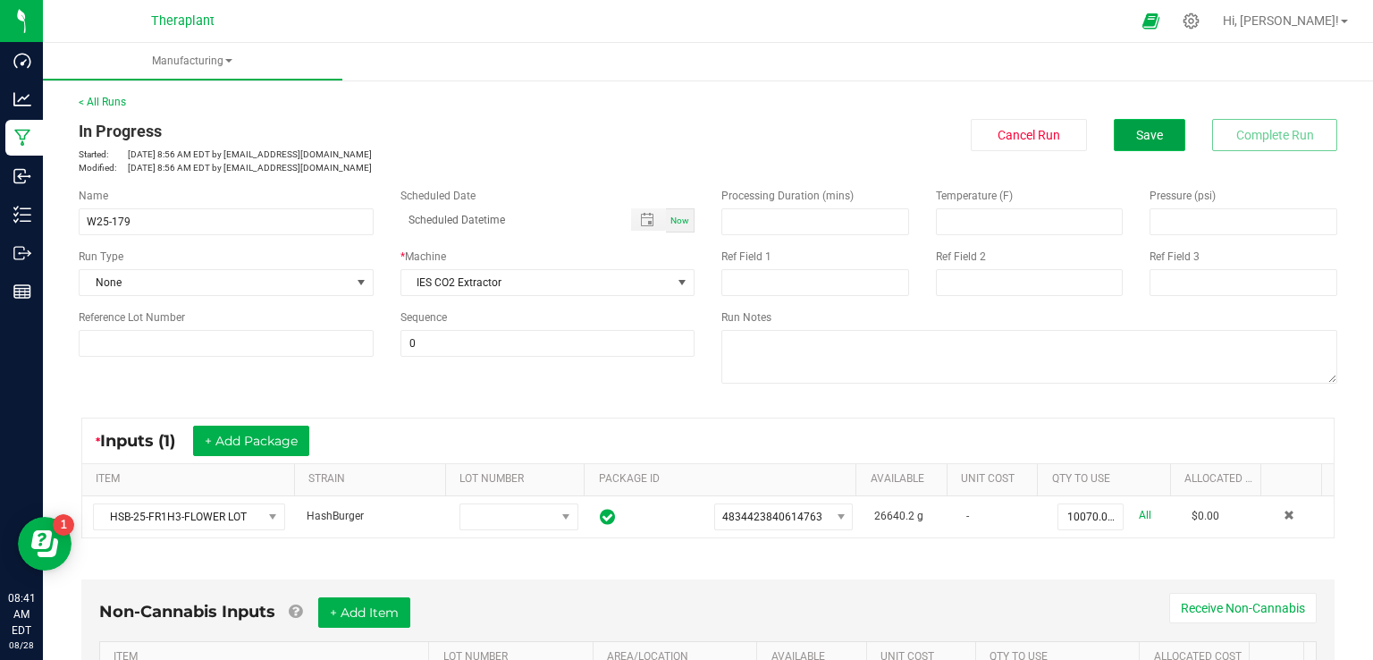
click at [1124, 142] on button "Save" at bounding box center [1150, 135] width 72 height 32
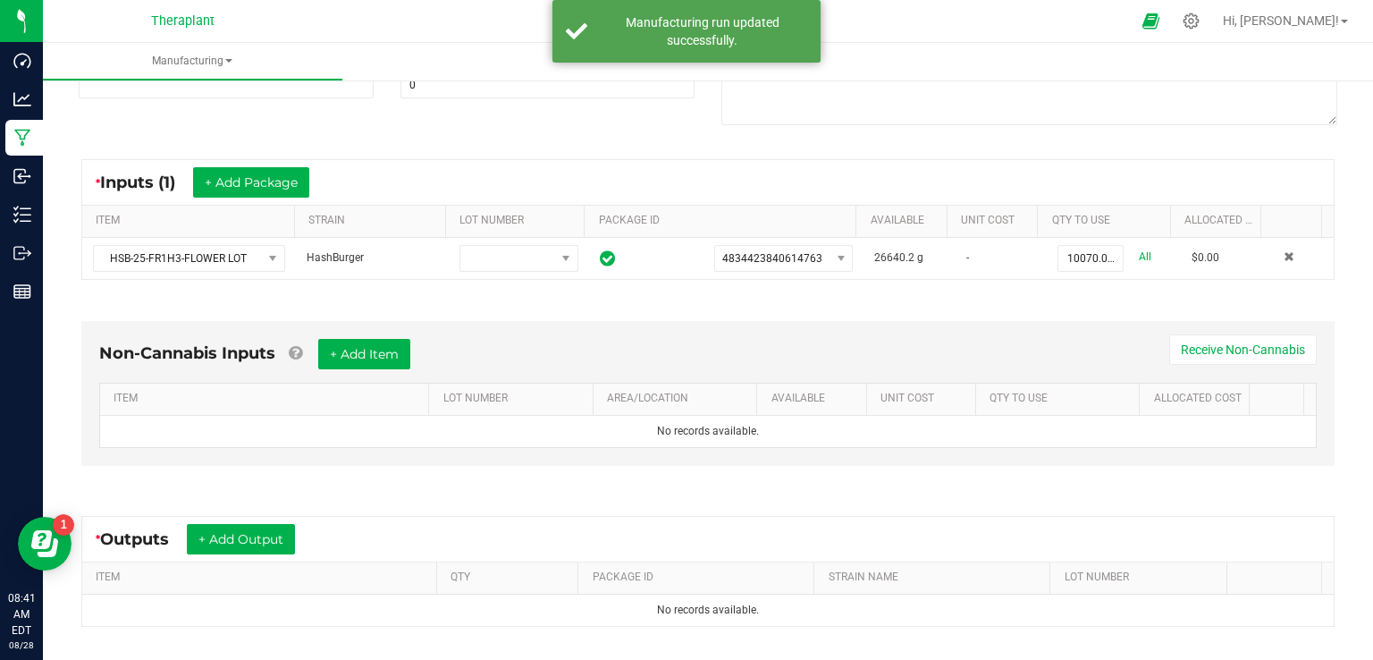
scroll to position [425, 0]
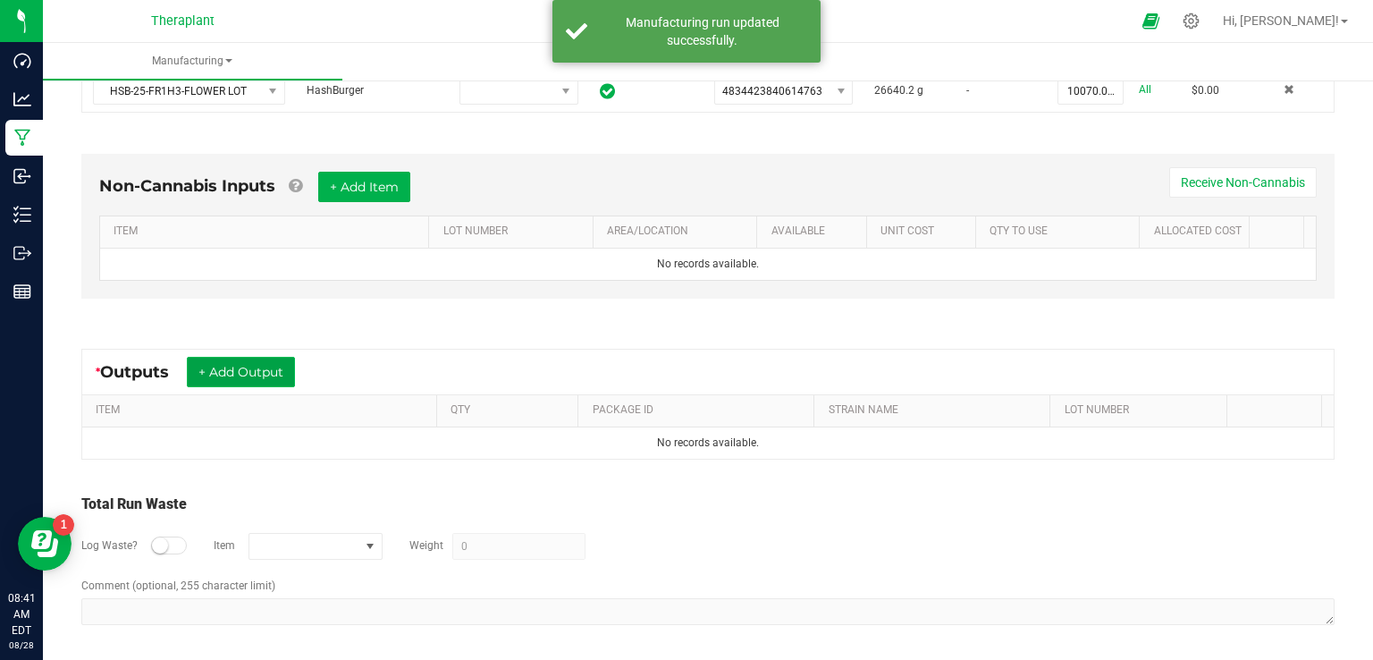
click at [244, 381] on button "+ Add Output" at bounding box center [241, 372] width 108 height 30
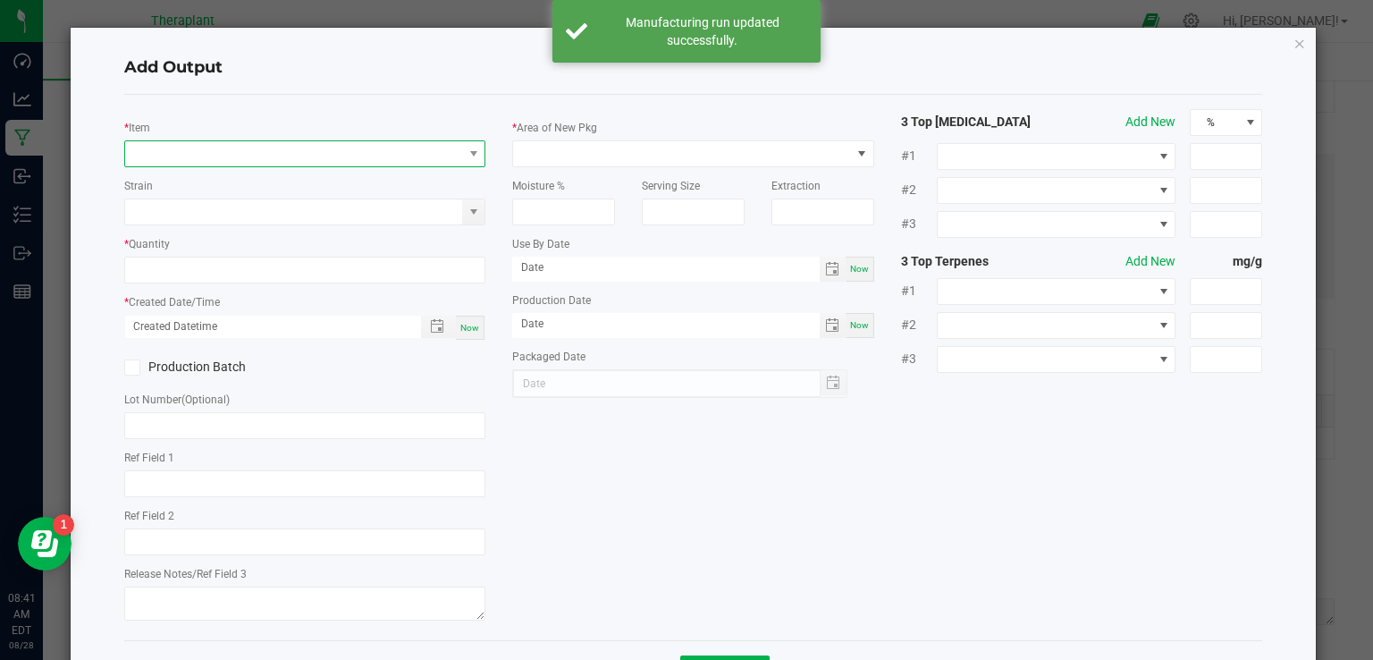
click at [191, 147] on span "NO DATA FOUND" at bounding box center [294, 153] width 338 height 25
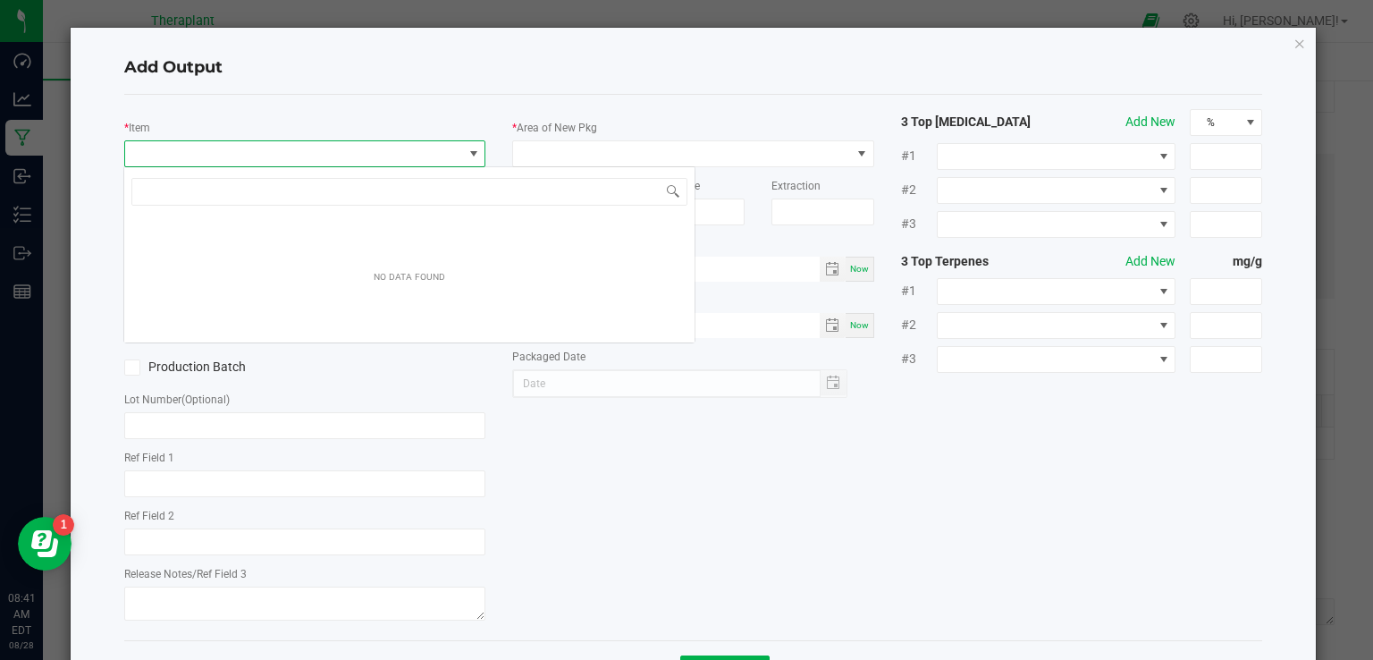
scroll to position [26, 358]
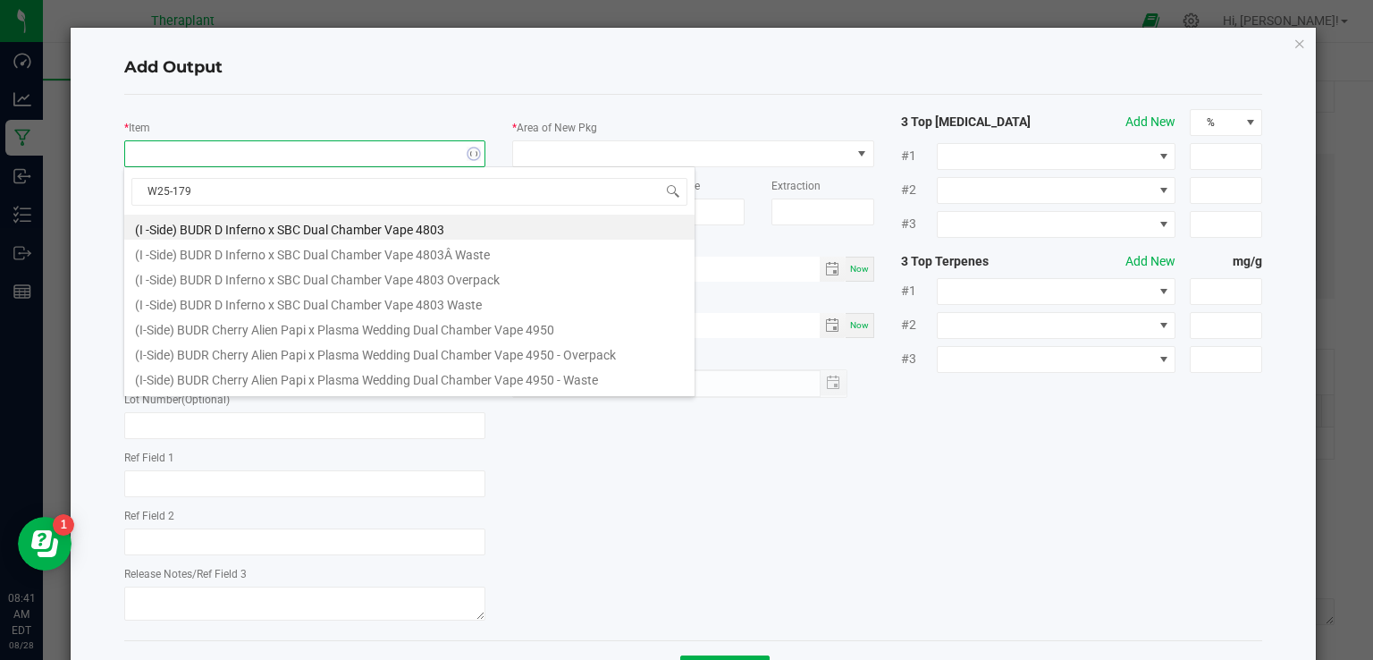
type input "W25-179-"
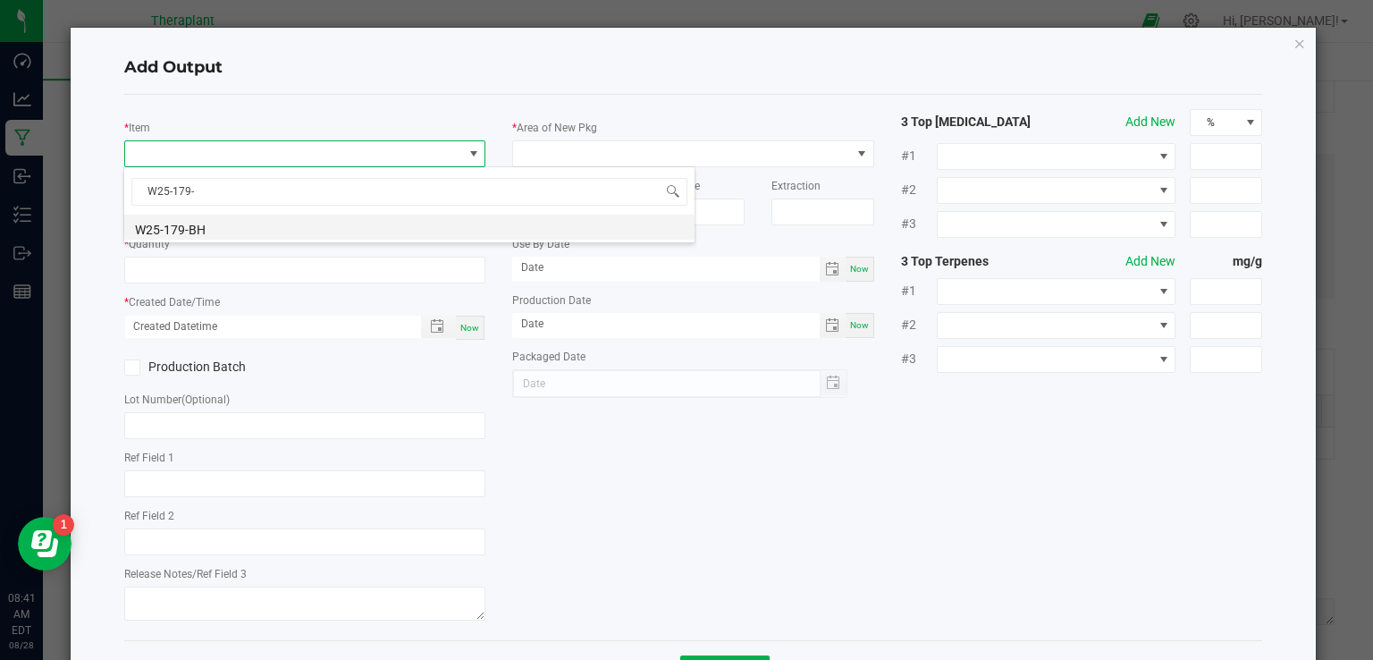
click at [217, 236] on li "W25-179-BH" at bounding box center [409, 227] width 570 height 25
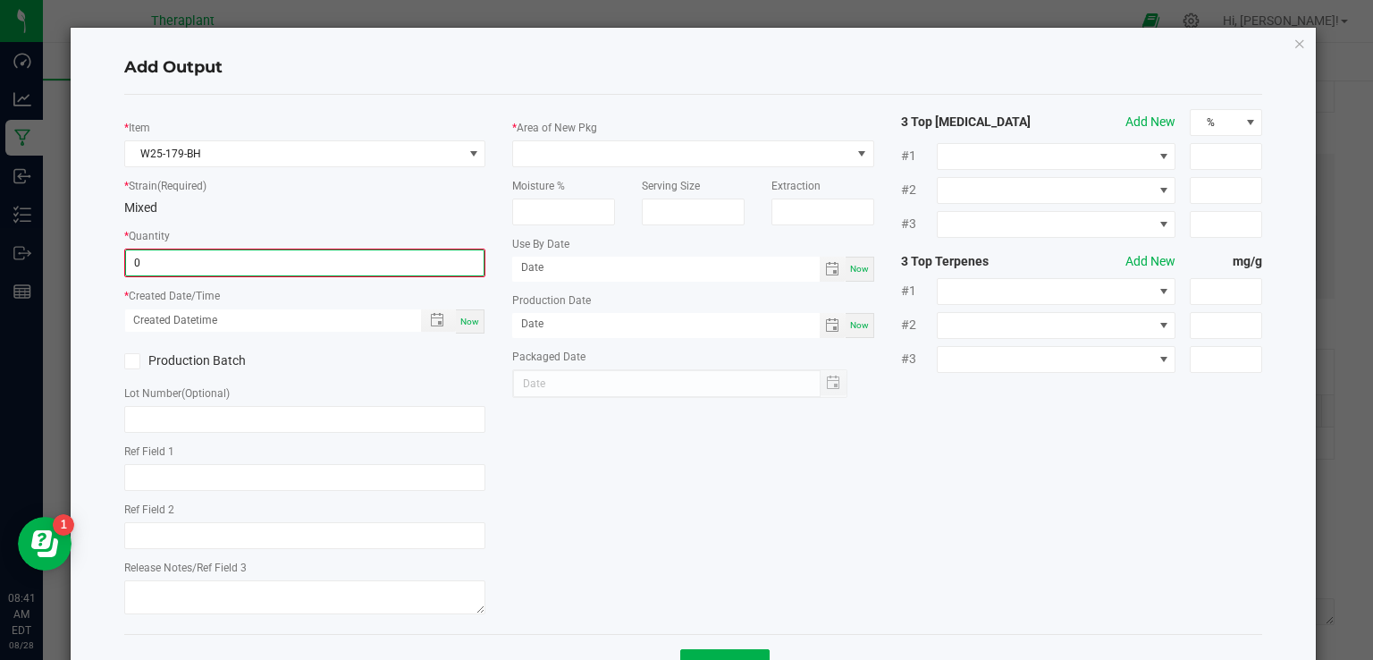
click at [228, 251] on input "0" at bounding box center [305, 262] width 358 height 25
type input "611.0000 g"
click at [461, 318] on span "Now" at bounding box center [469, 320] width 19 height 10
type input "[DATE] 8:42 AM"
type input "[DATE]"
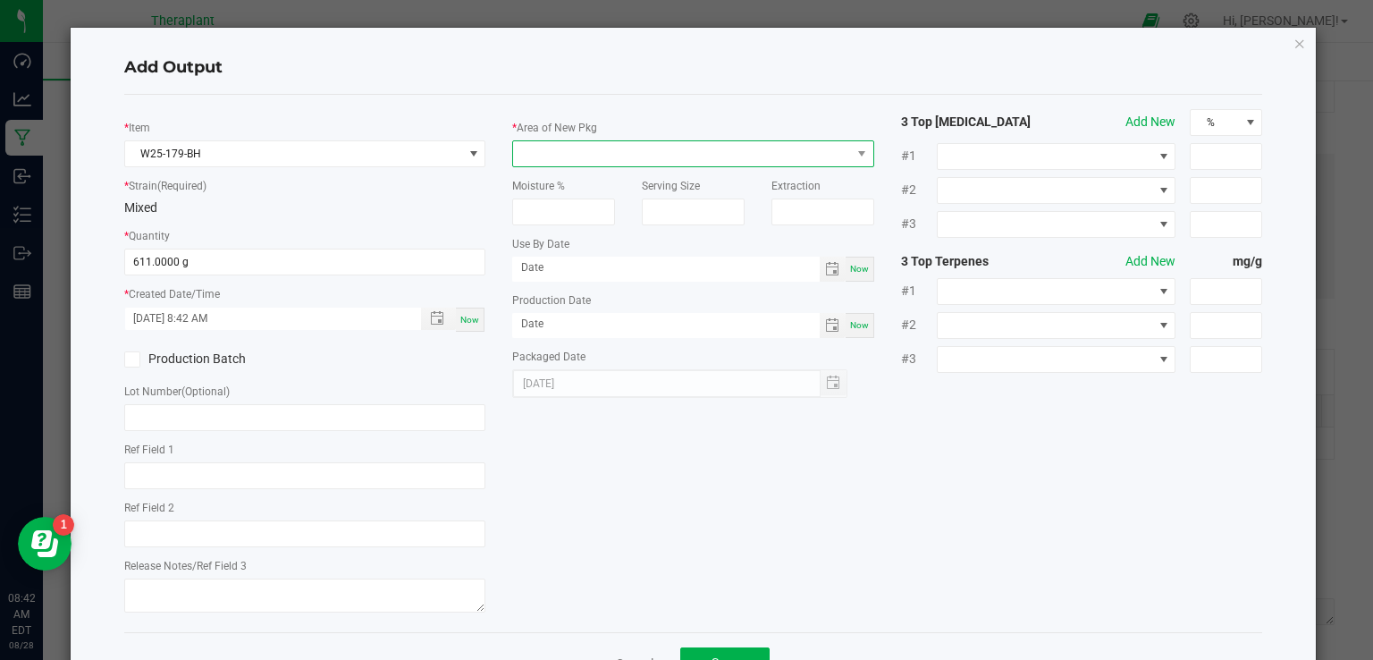
click at [604, 157] on span at bounding box center [682, 153] width 338 height 25
type input "VAULT"
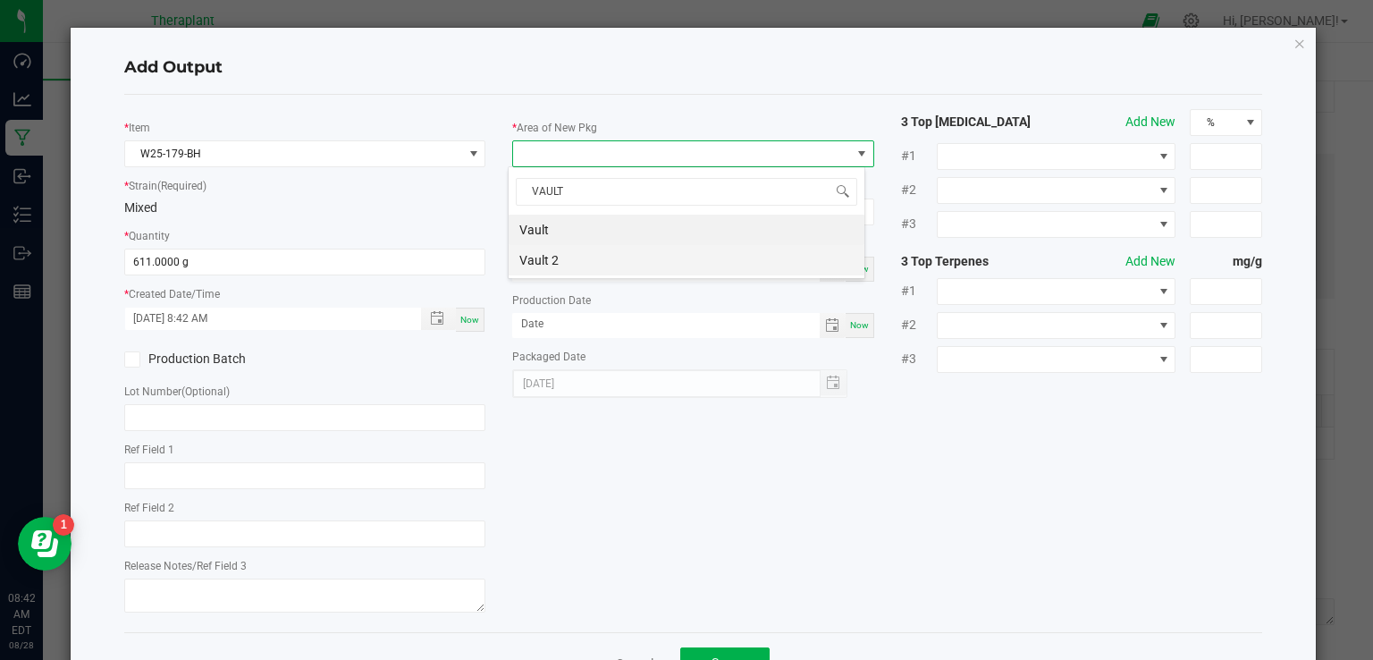
click at [529, 255] on li "Vault 2" at bounding box center [687, 260] width 356 height 30
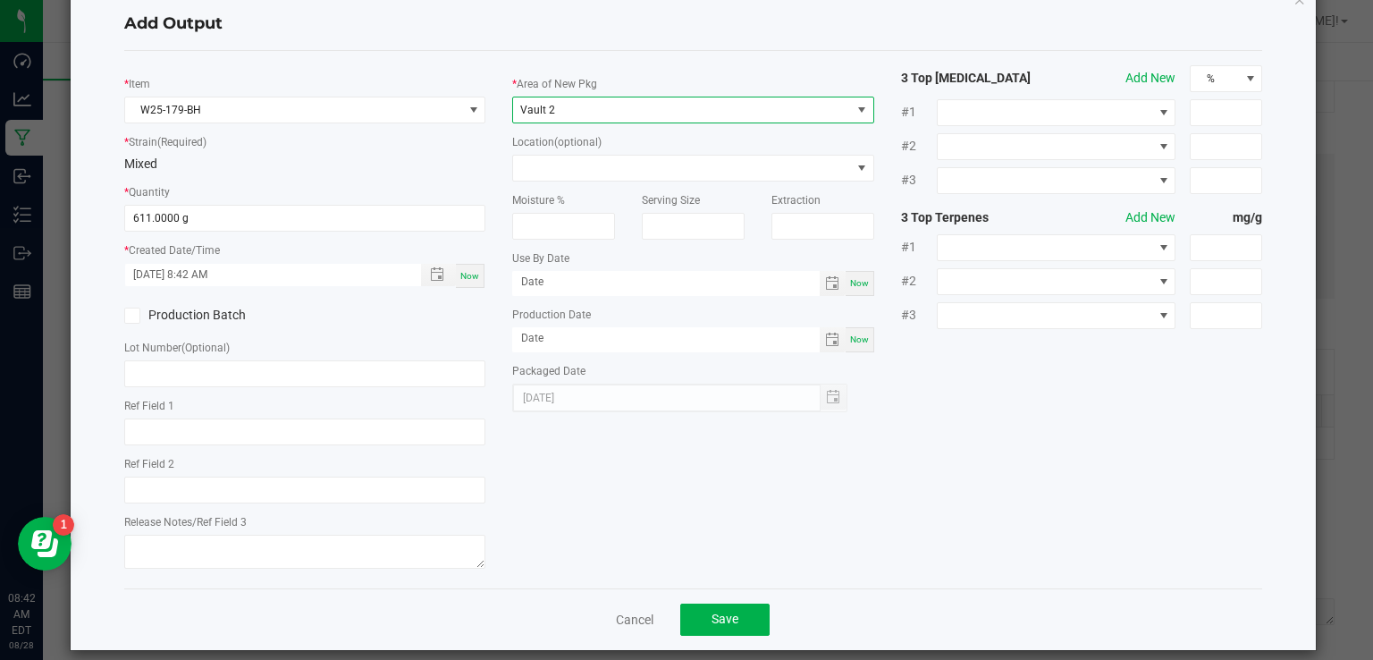
scroll to position [63, 0]
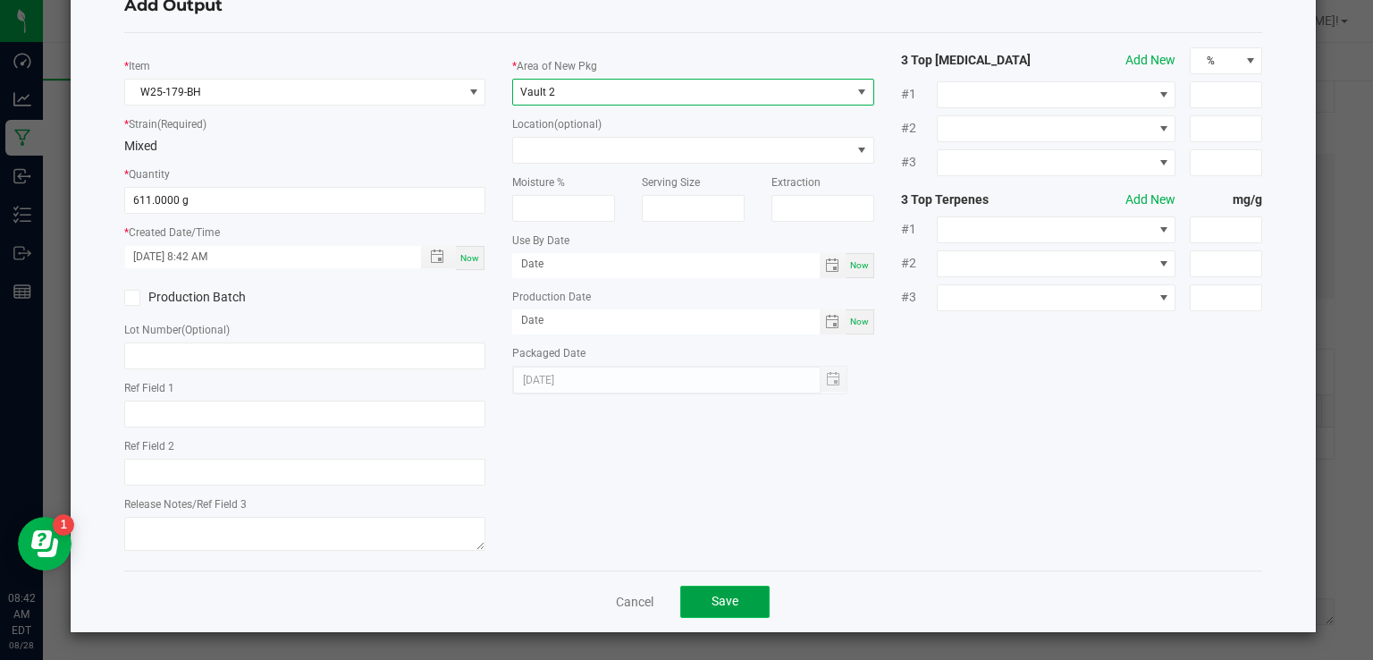
click at [727, 608] on span "Save" at bounding box center [725, 601] width 27 height 14
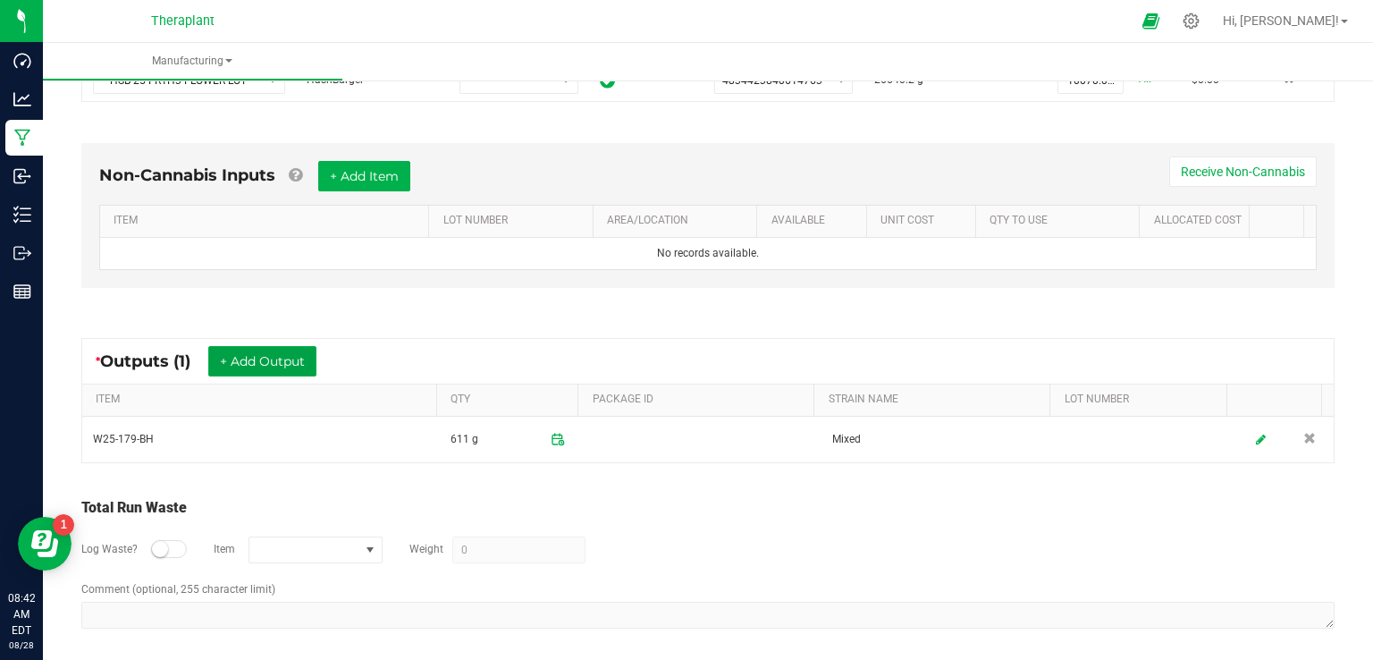
scroll to position [440, 0]
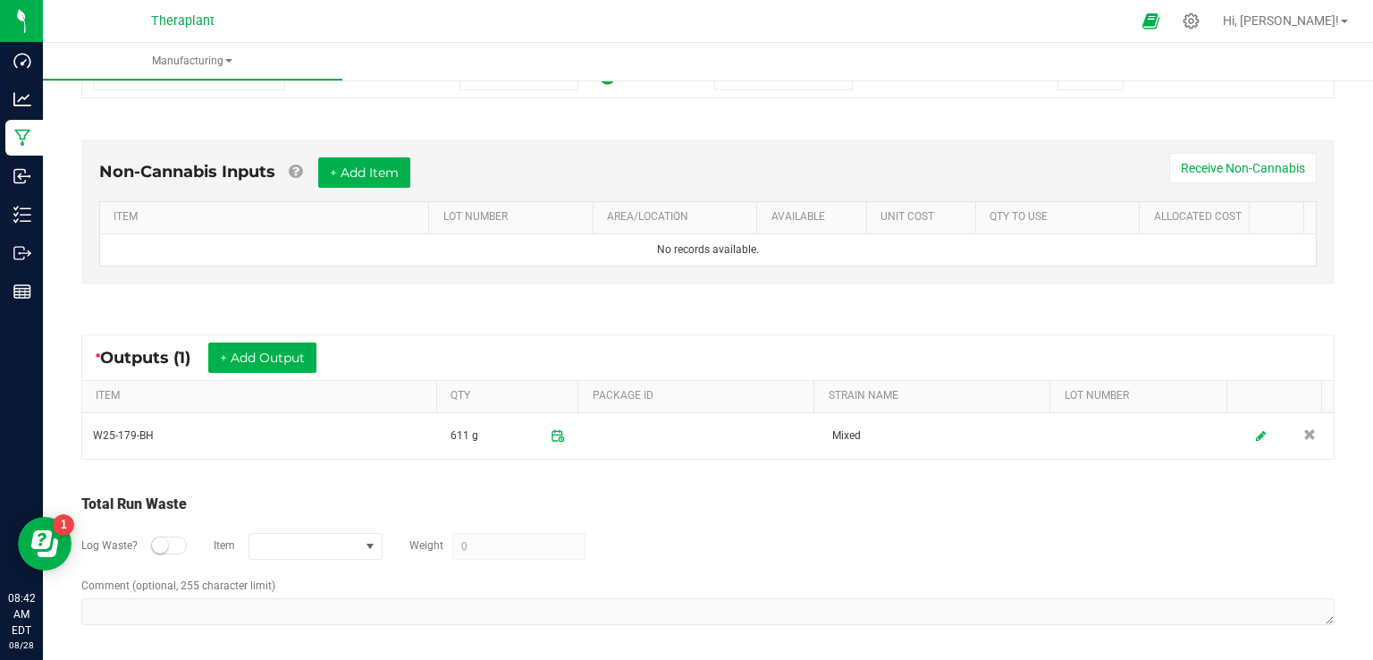
click at [170, 541] on div at bounding box center [169, 545] width 36 height 18
click at [316, 548] on span "NO DATA FOUND" at bounding box center [304, 546] width 110 height 25
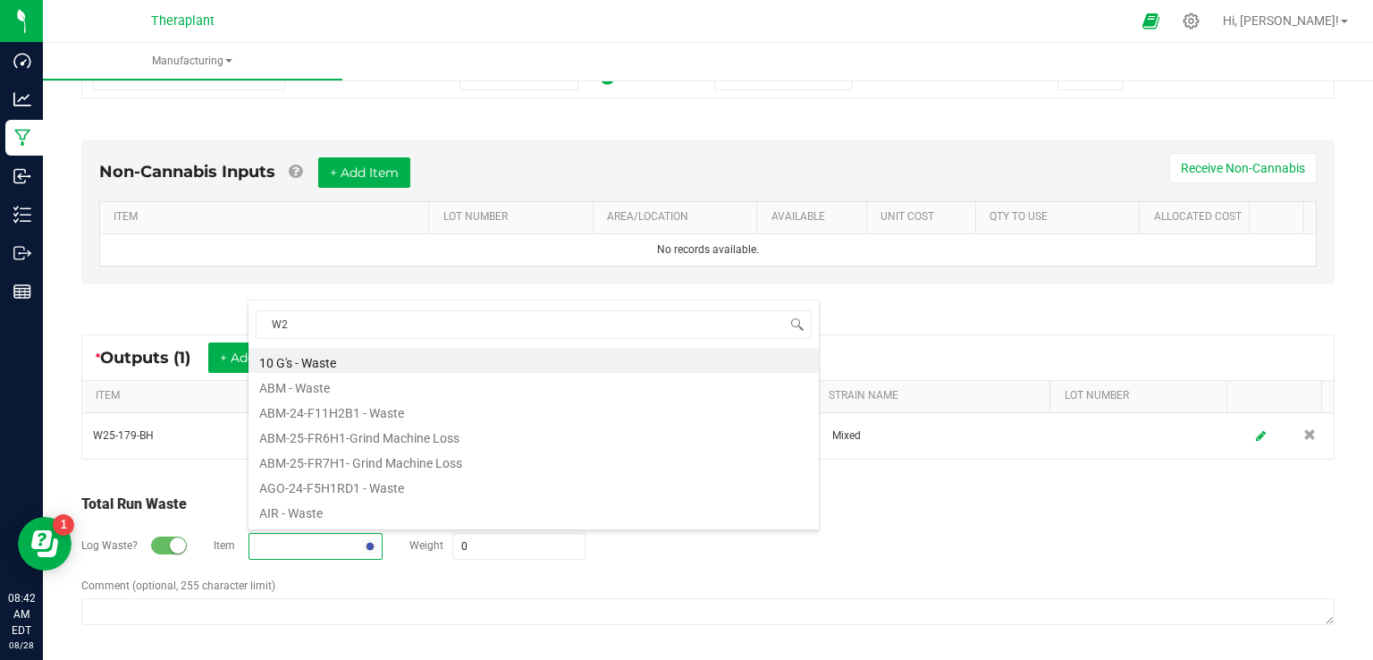
type input "W25"
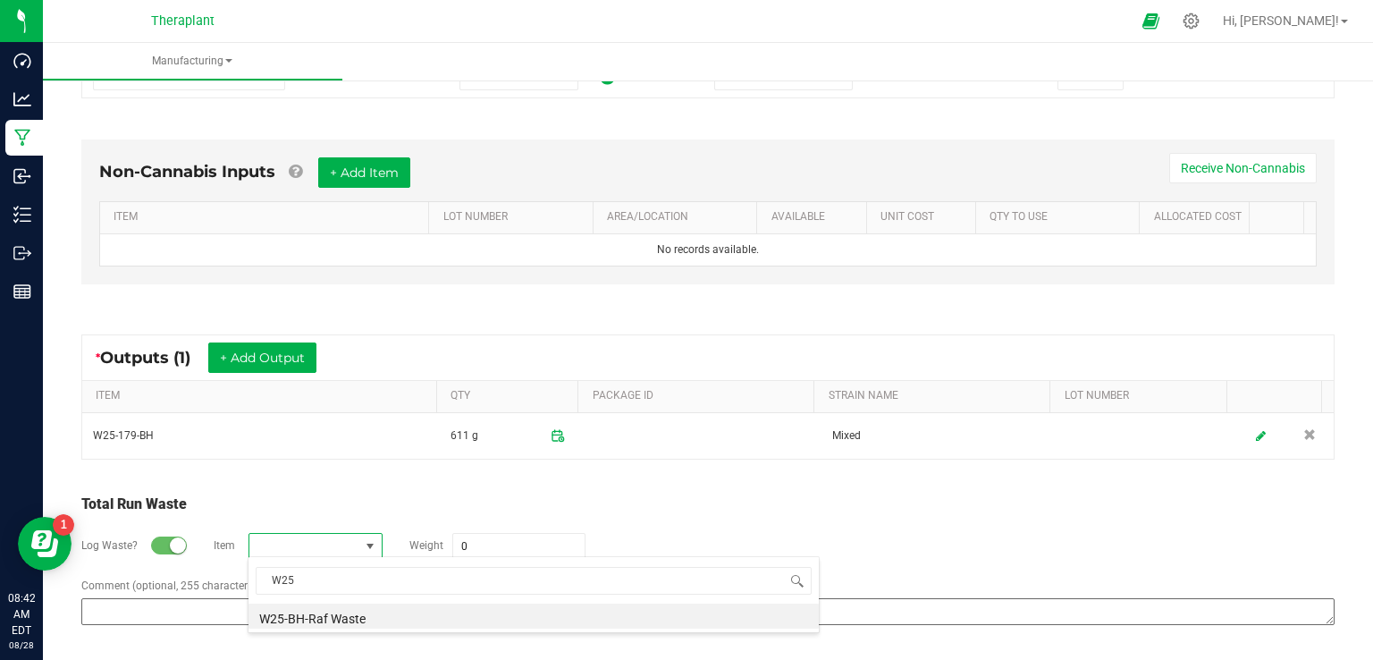
click at [330, 620] on li "W25-BH-Raf Waste" at bounding box center [534, 615] width 570 height 25
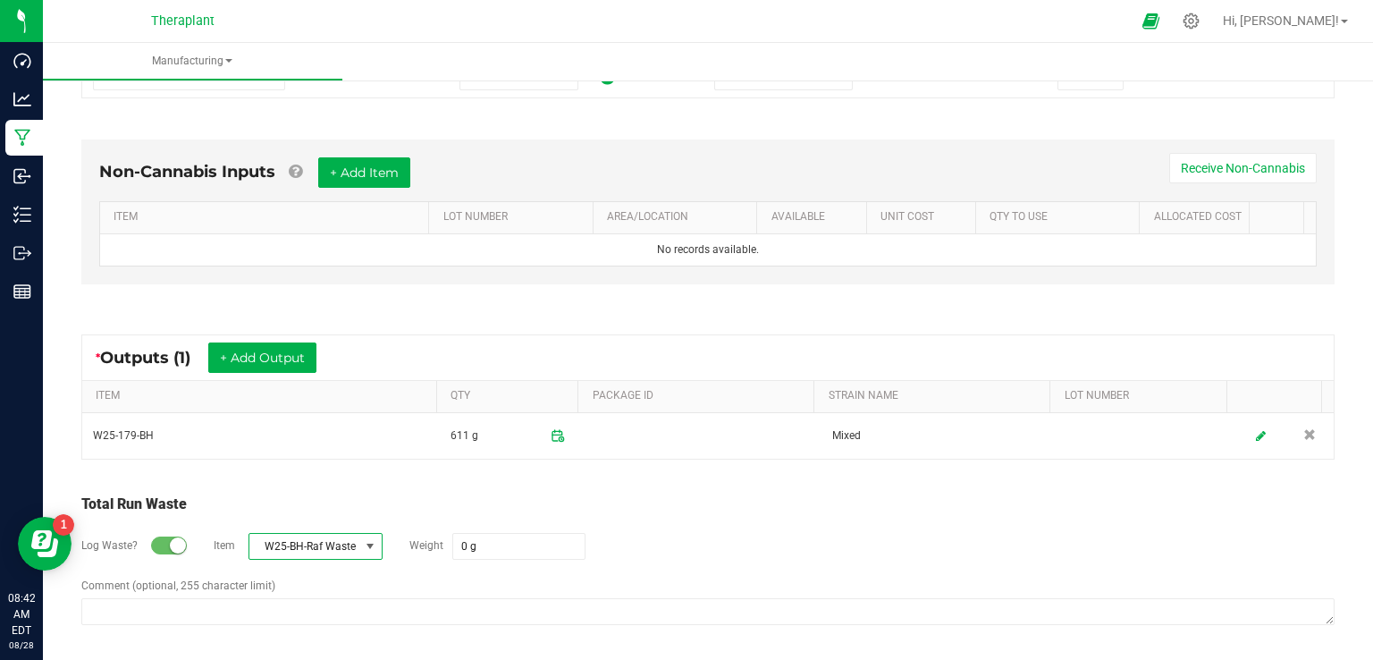
click at [499, 556] on div "Log Waste? Item W25-BH-Raf Waste Weight 0 g" at bounding box center [707, 546] width 1253 height 63
type input "27930 g"
click at [787, 523] on div "Log Waste? Item W25-BH-Raf Waste Weight 27930 g" at bounding box center [707, 546] width 1253 height 63
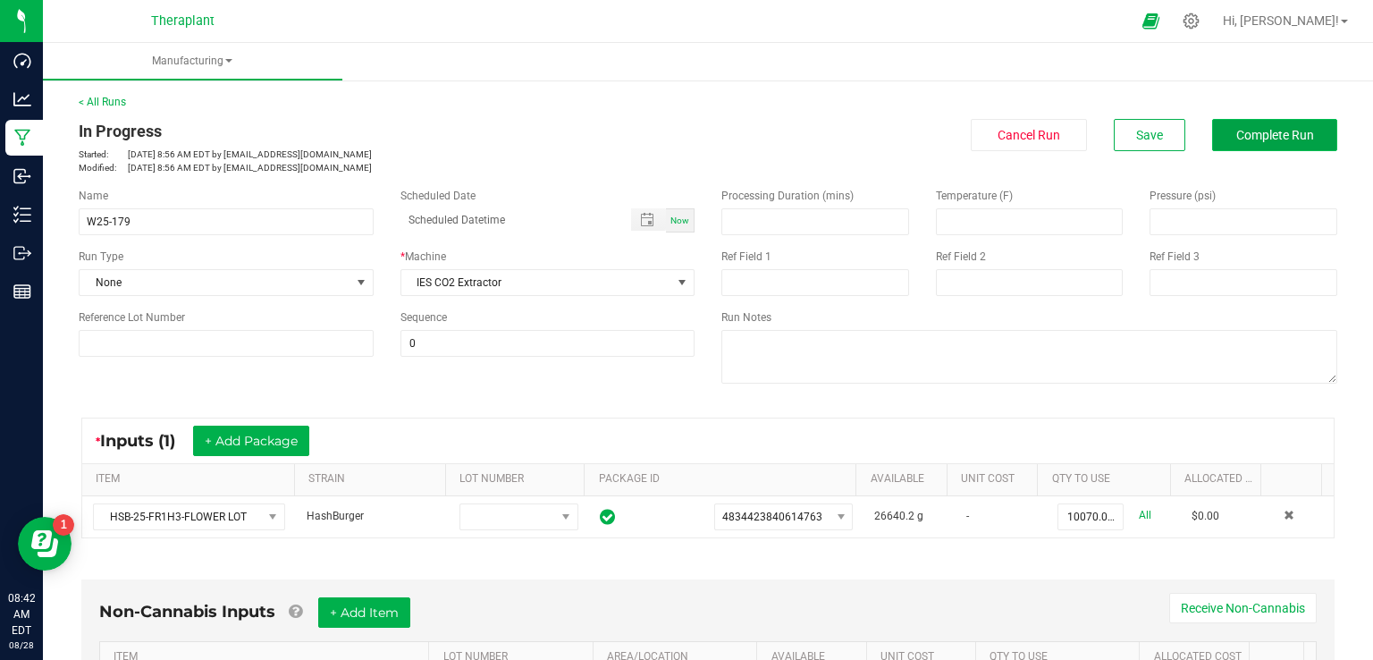
click at [1280, 144] on button "Complete Run" at bounding box center [1274, 135] width 125 height 32
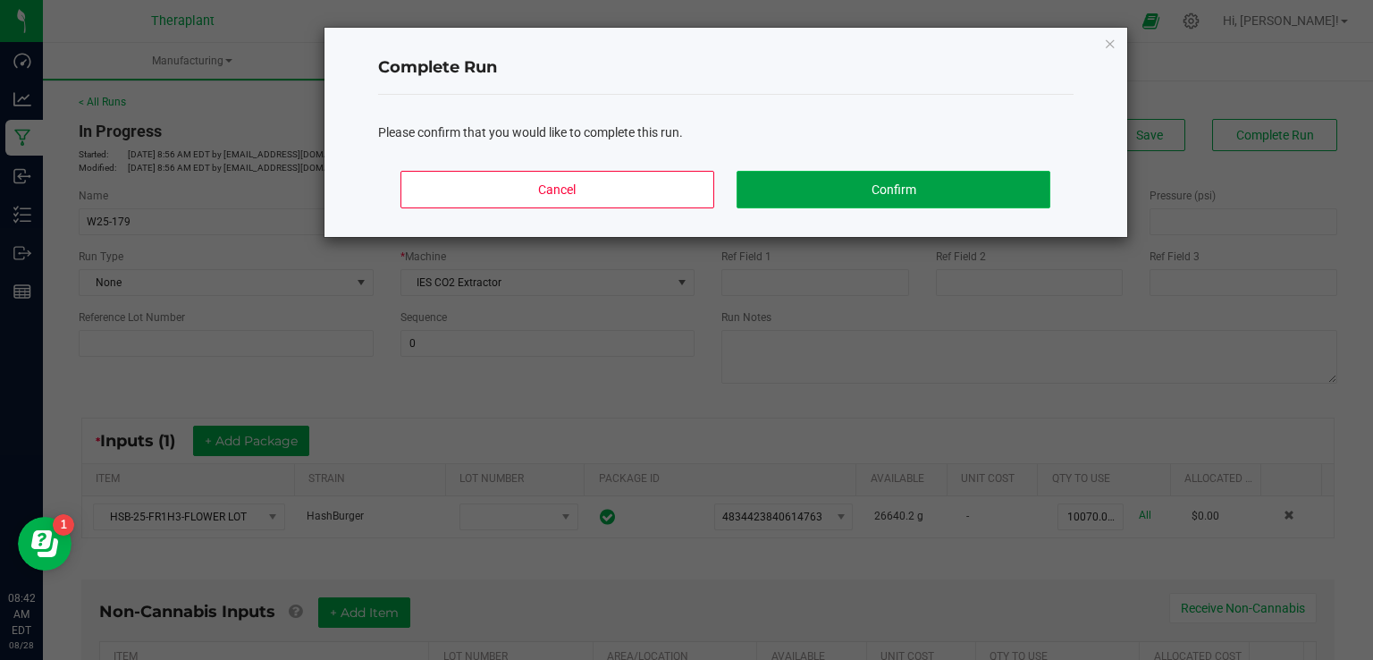
click at [976, 177] on button "Confirm" at bounding box center [893, 190] width 313 height 38
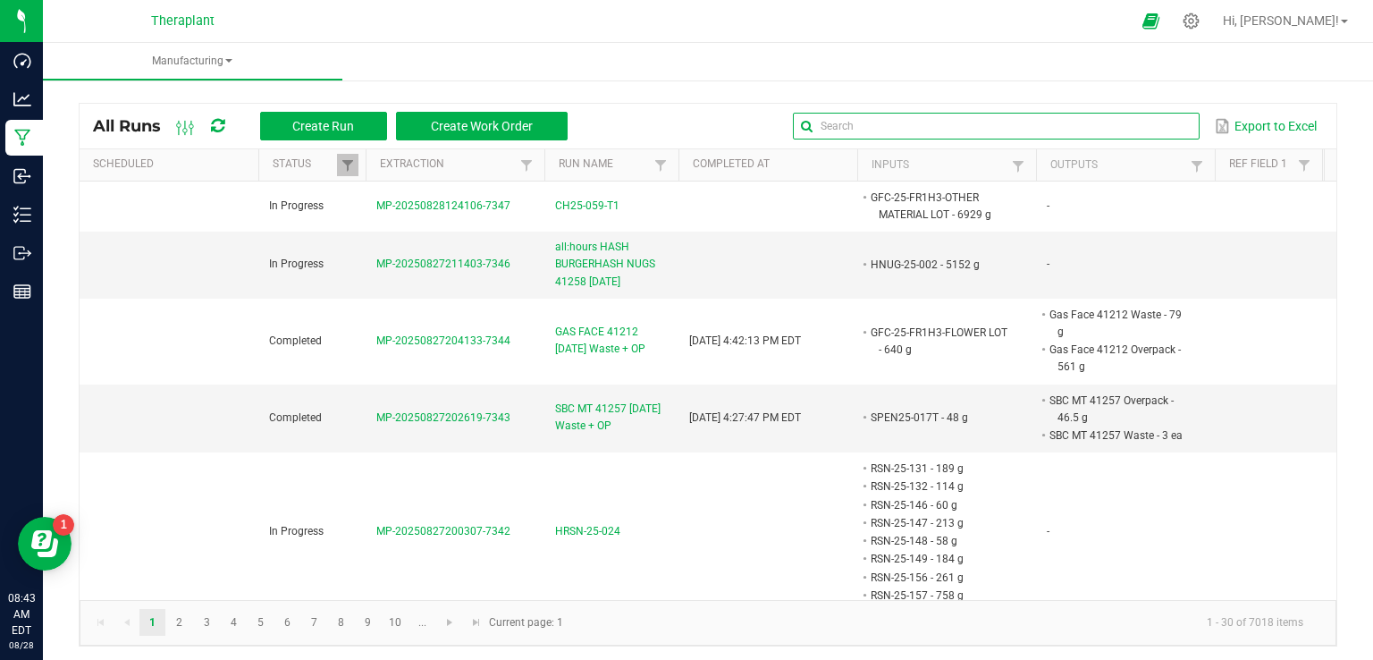
click at [1128, 128] on input "text" at bounding box center [996, 126] width 407 height 27
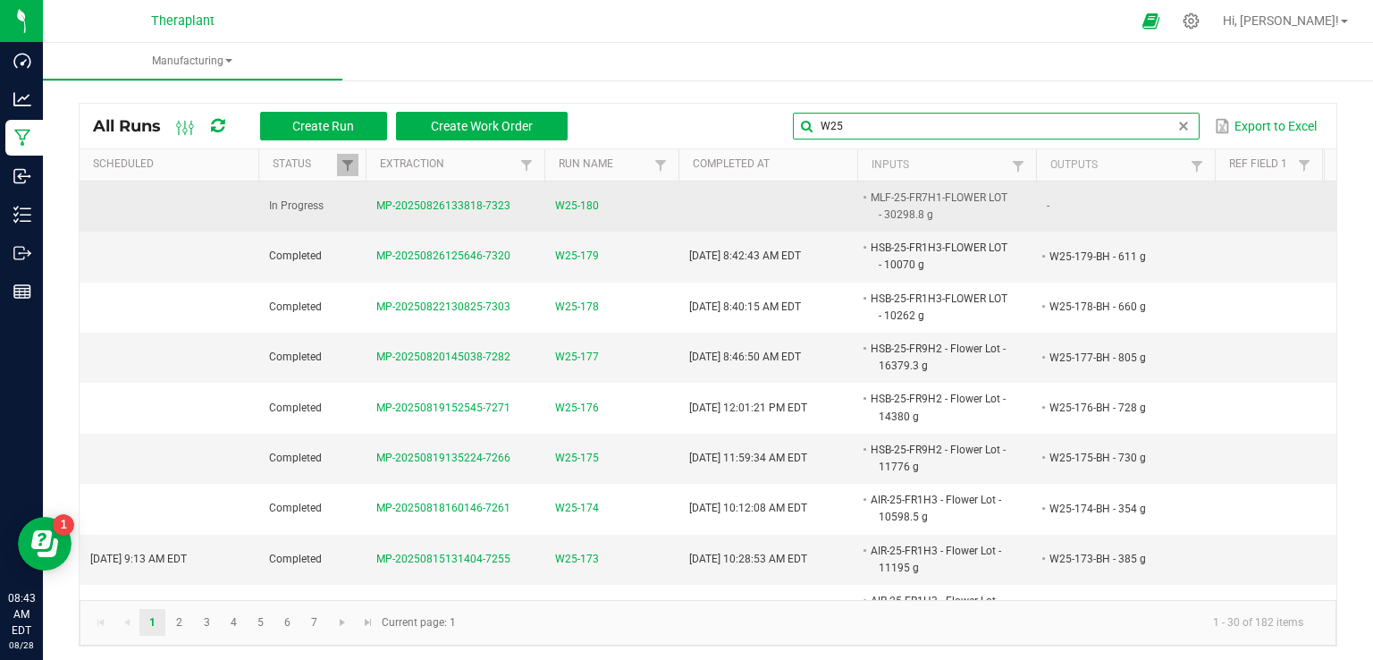
type input "W25"
click at [587, 200] on span "W25-180" at bounding box center [577, 206] width 44 height 17
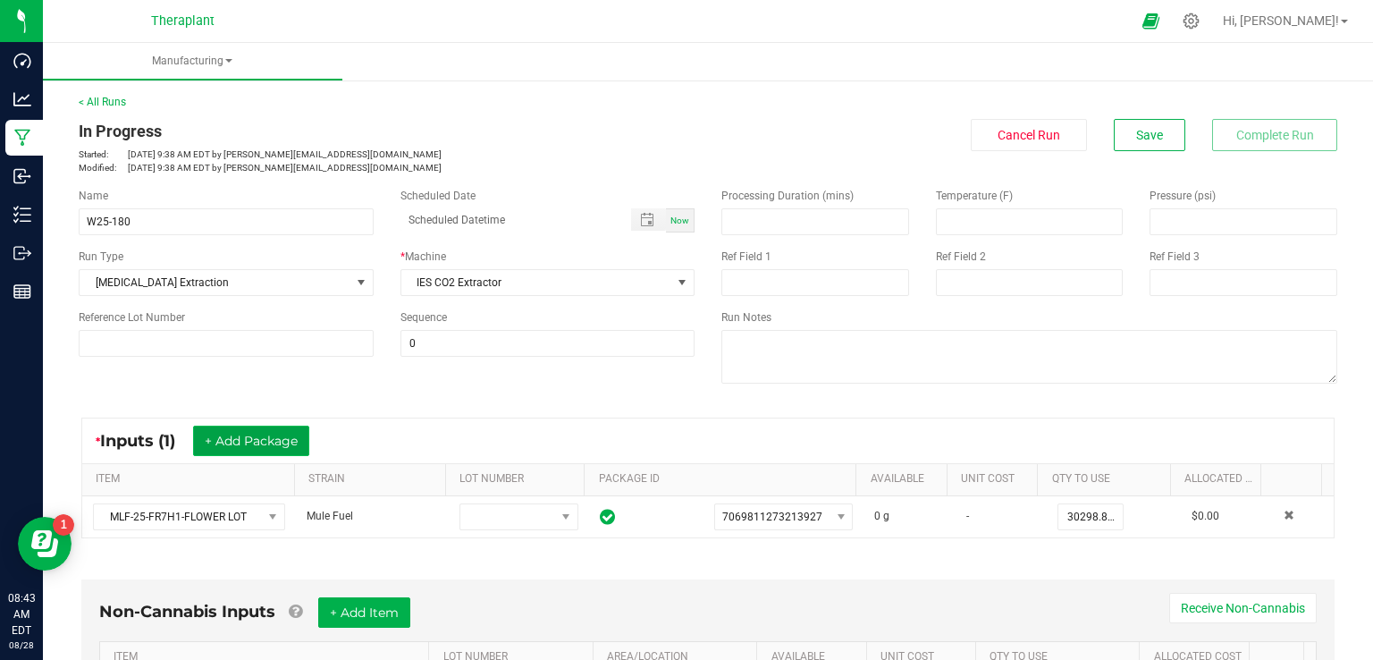
click at [272, 433] on button "+ Add Package" at bounding box center [251, 440] width 116 height 30
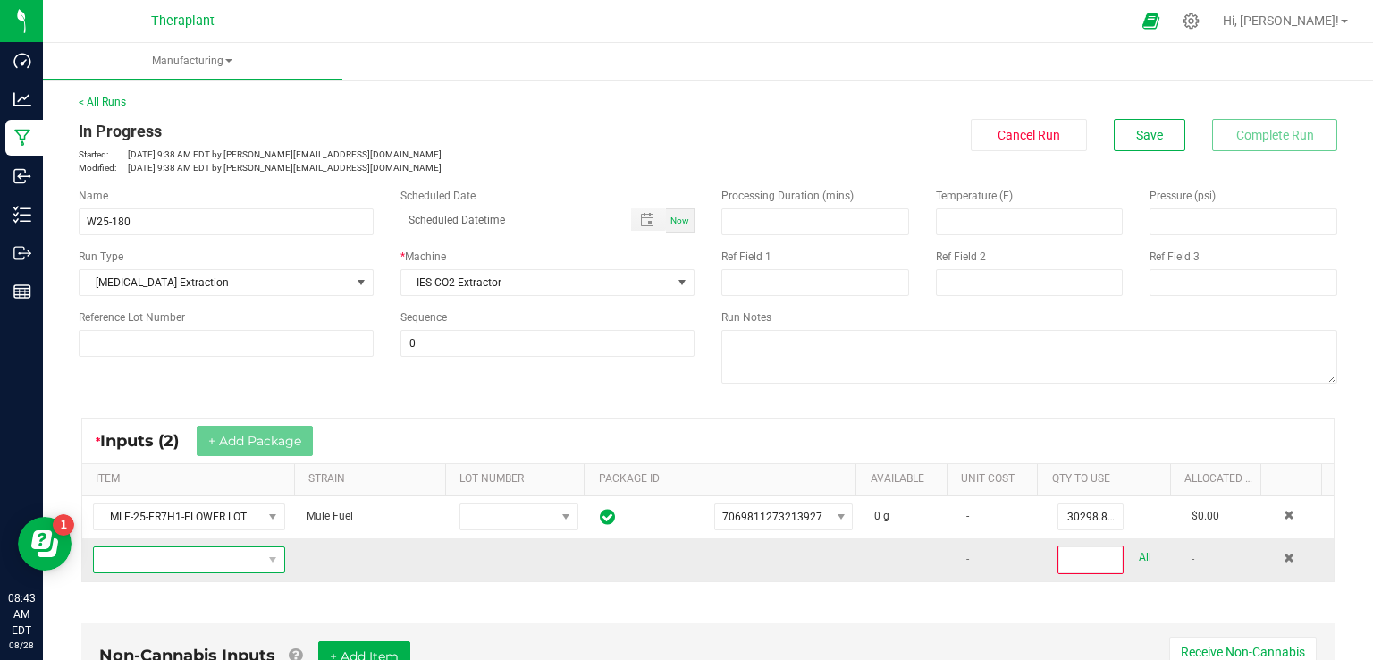
click at [147, 561] on span "NO DATA FOUND" at bounding box center [178, 559] width 168 height 25
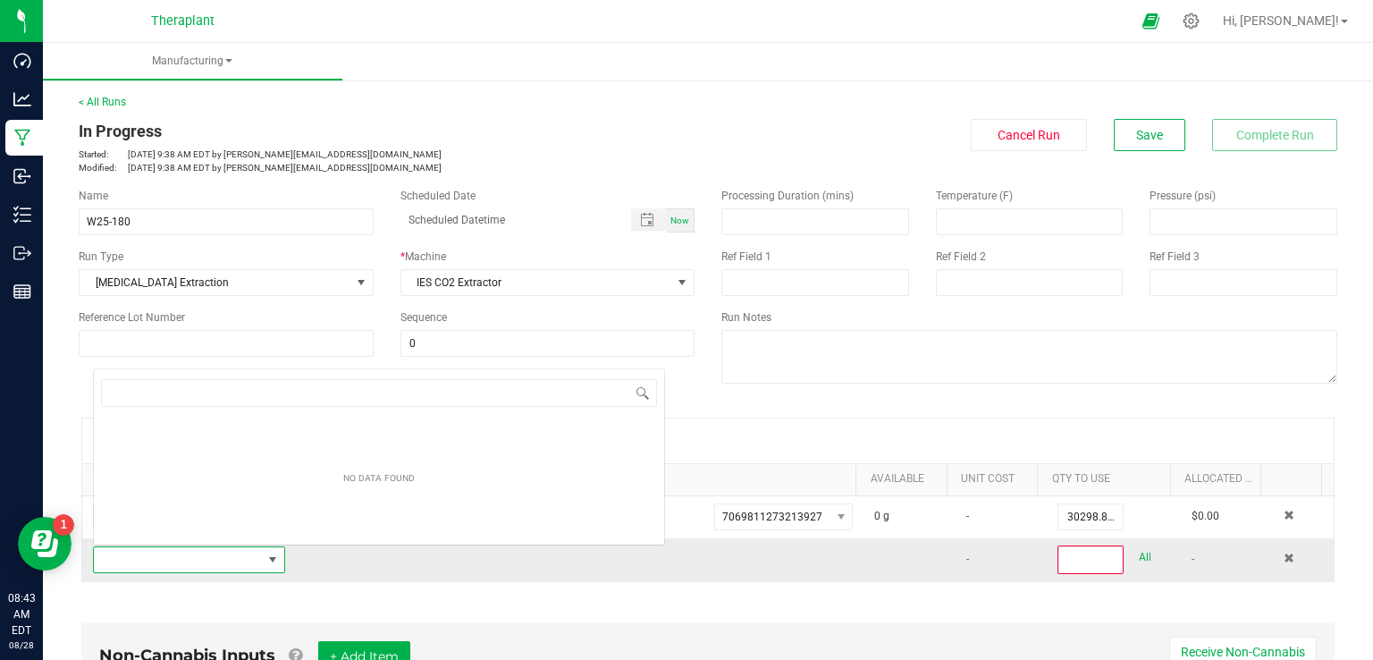
scroll to position [26, 185]
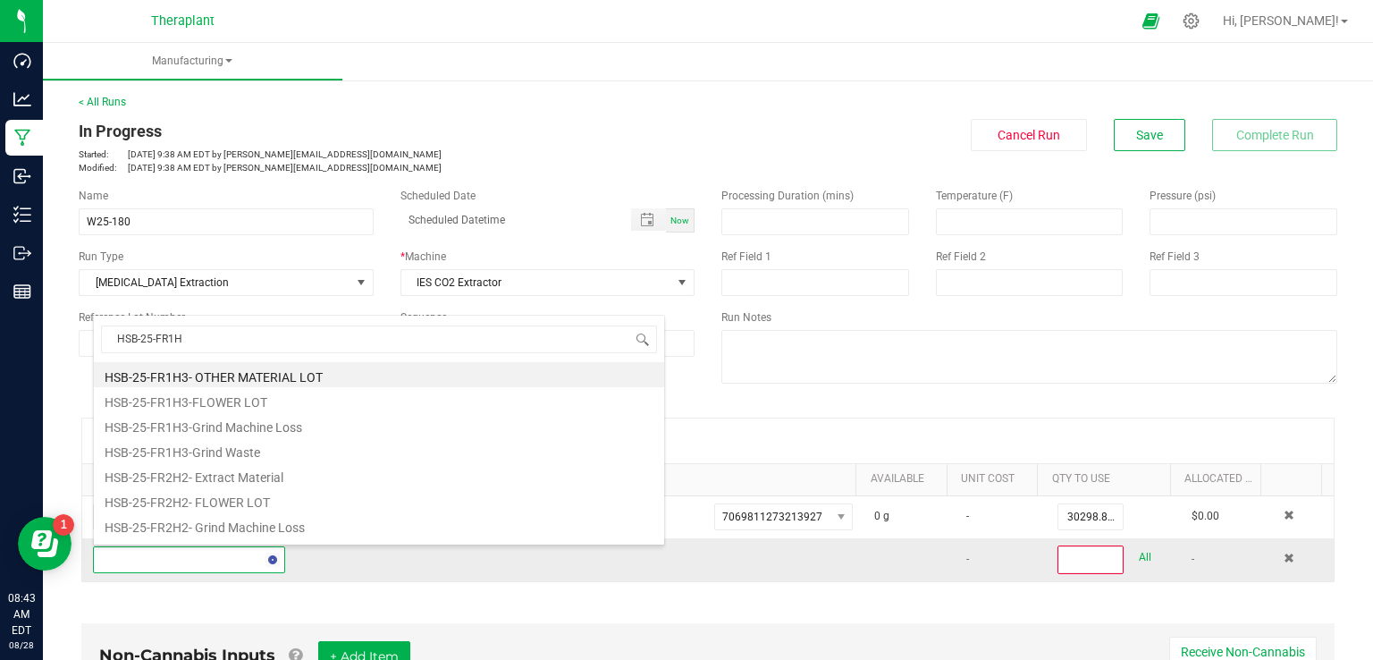
type input "HSB-25-FR1H3"
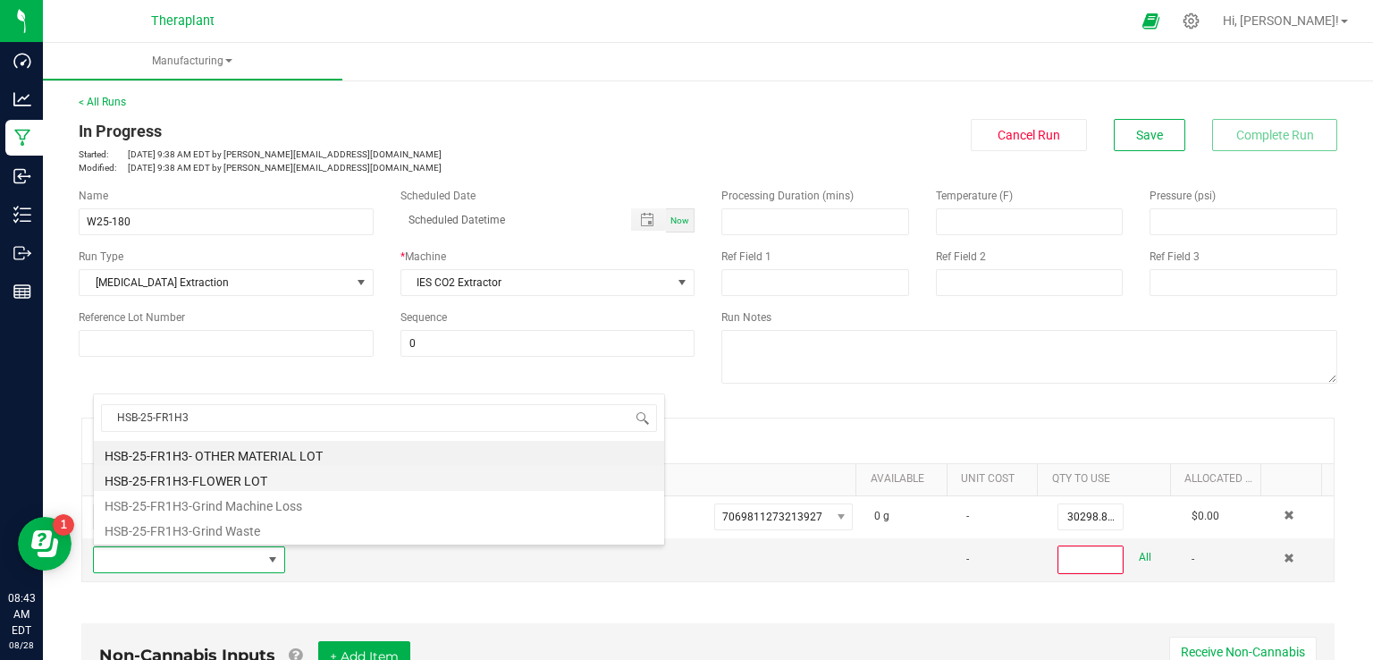
click at [207, 479] on li "HSB-25-FR1H3-FLOWER LOT" at bounding box center [379, 478] width 570 height 25
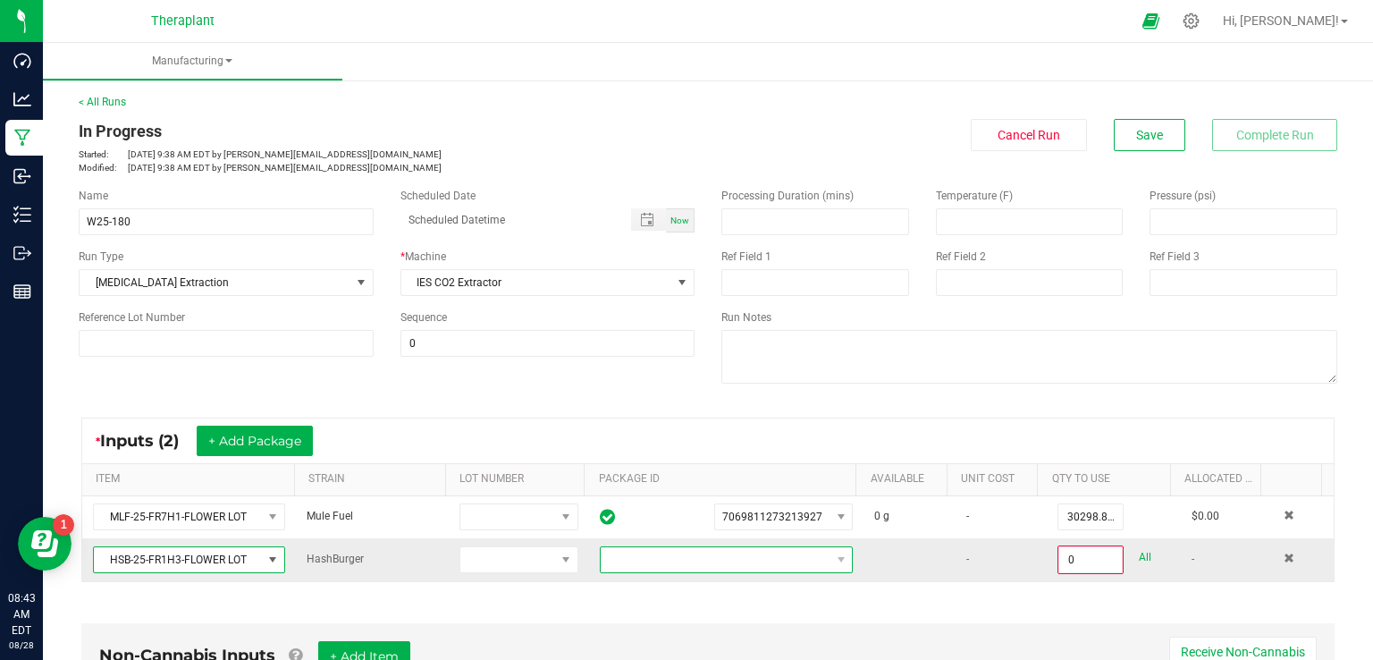
click at [629, 563] on span at bounding box center [715, 559] width 229 height 25
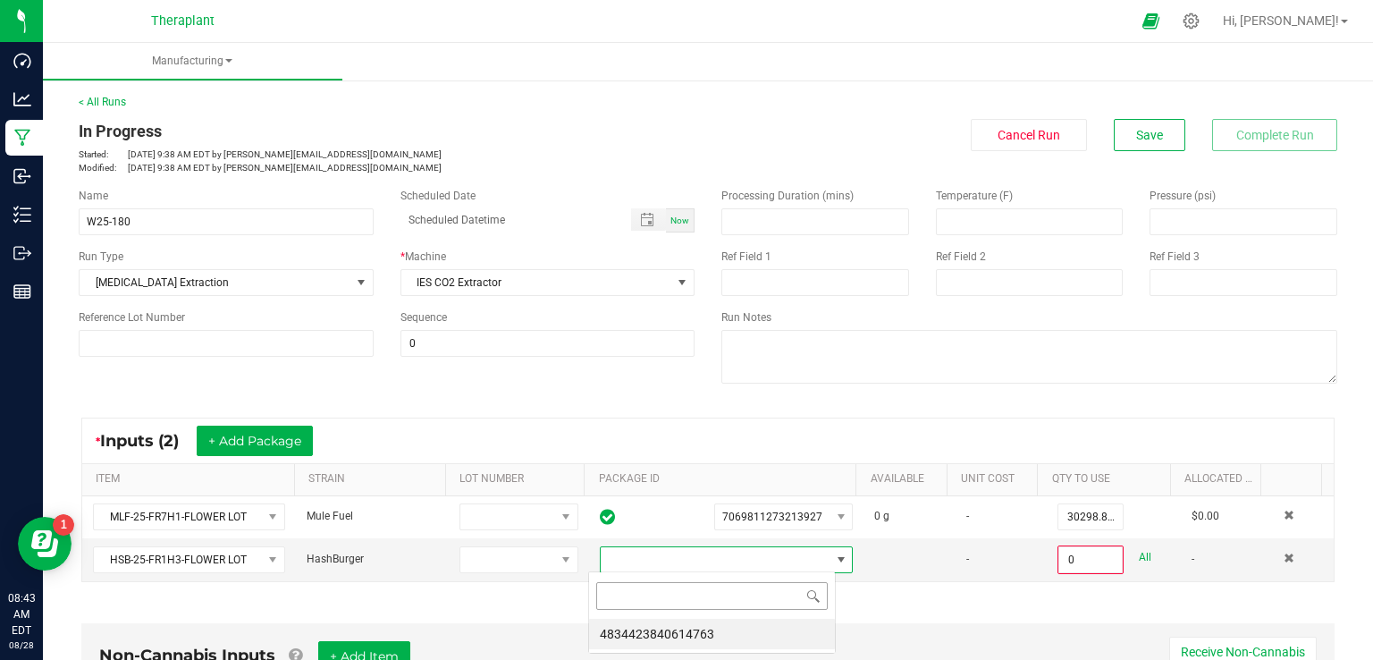
scroll to position [26, 247]
click at [619, 620] on li "4834423840614763" at bounding box center [712, 634] width 246 height 30
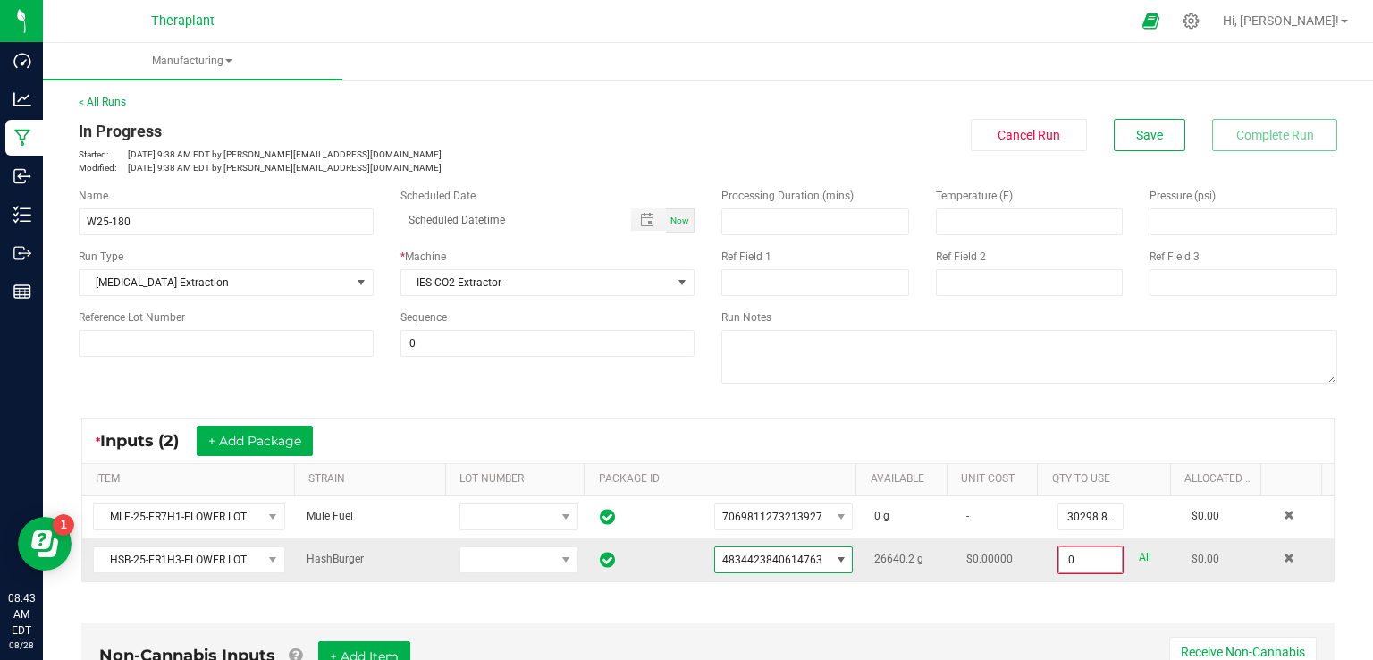
click at [1059, 559] on input "0" at bounding box center [1090, 559] width 63 height 25
type input "10166.0000 g"
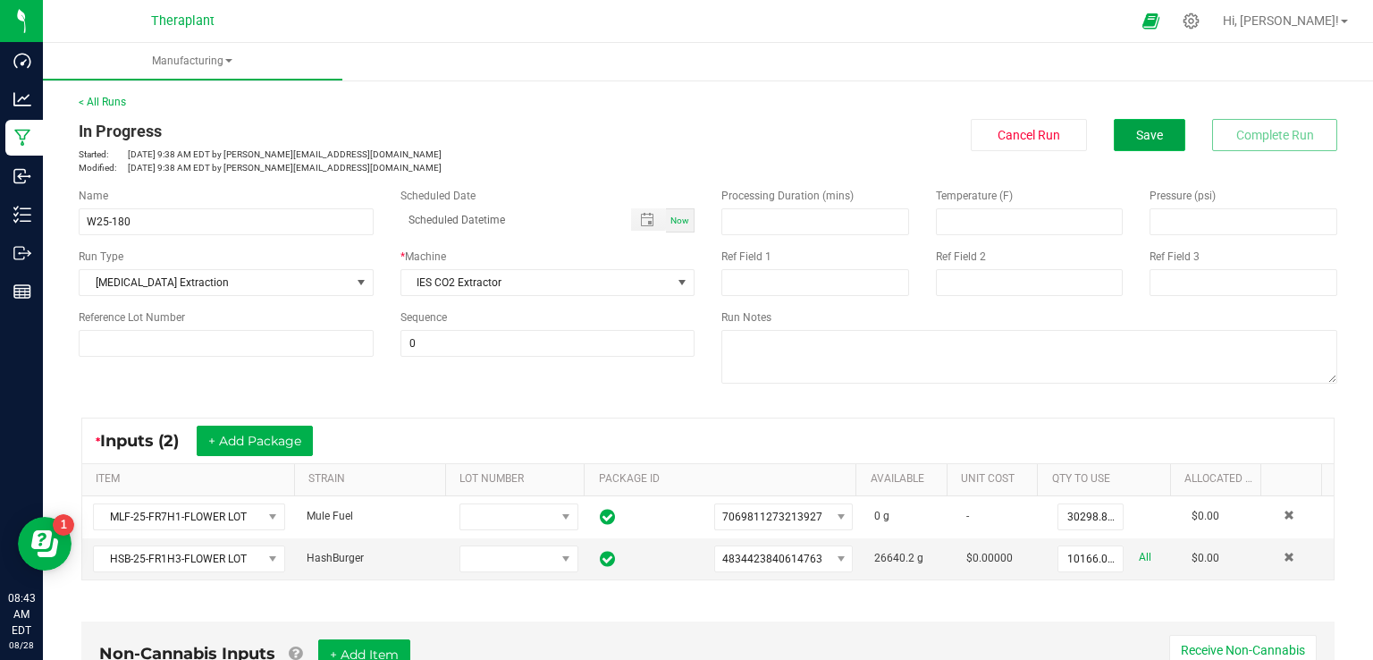
click at [1136, 138] on span "Save" at bounding box center [1149, 135] width 27 height 14
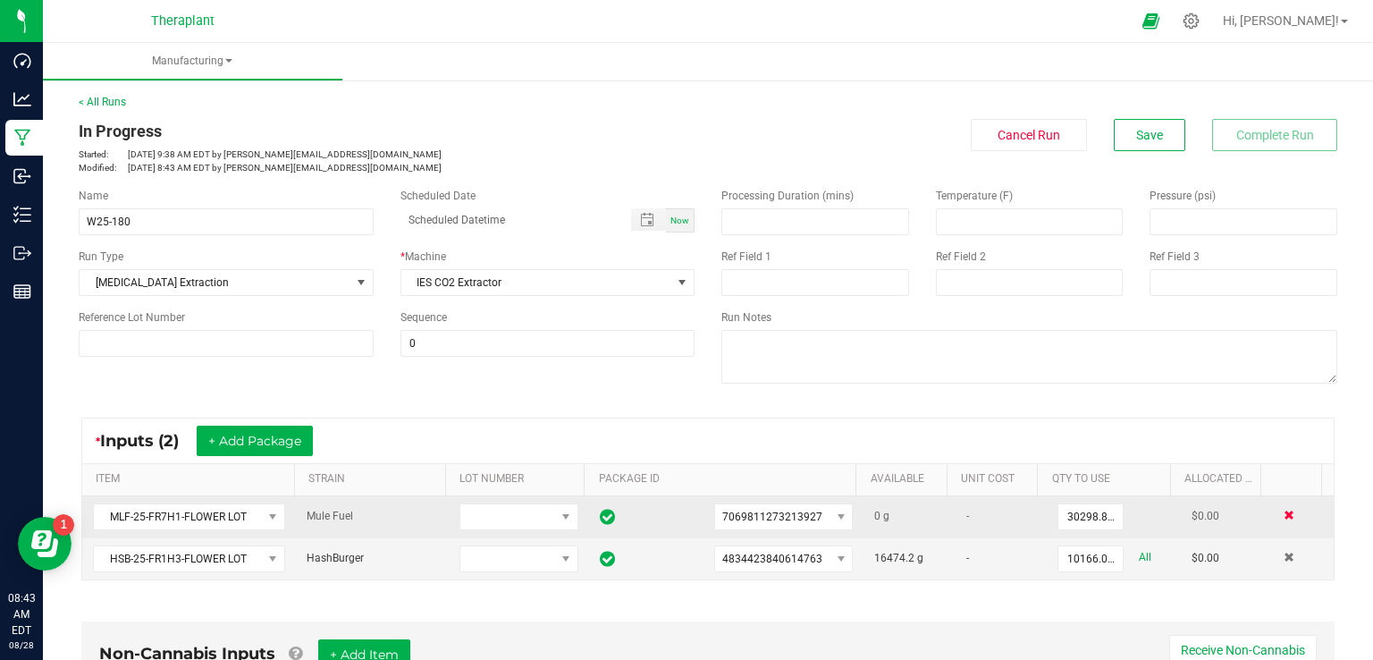
click at [1284, 512] on span at bounding box center [1289, 515] width 11 height 11
type input "10166.0000 g"
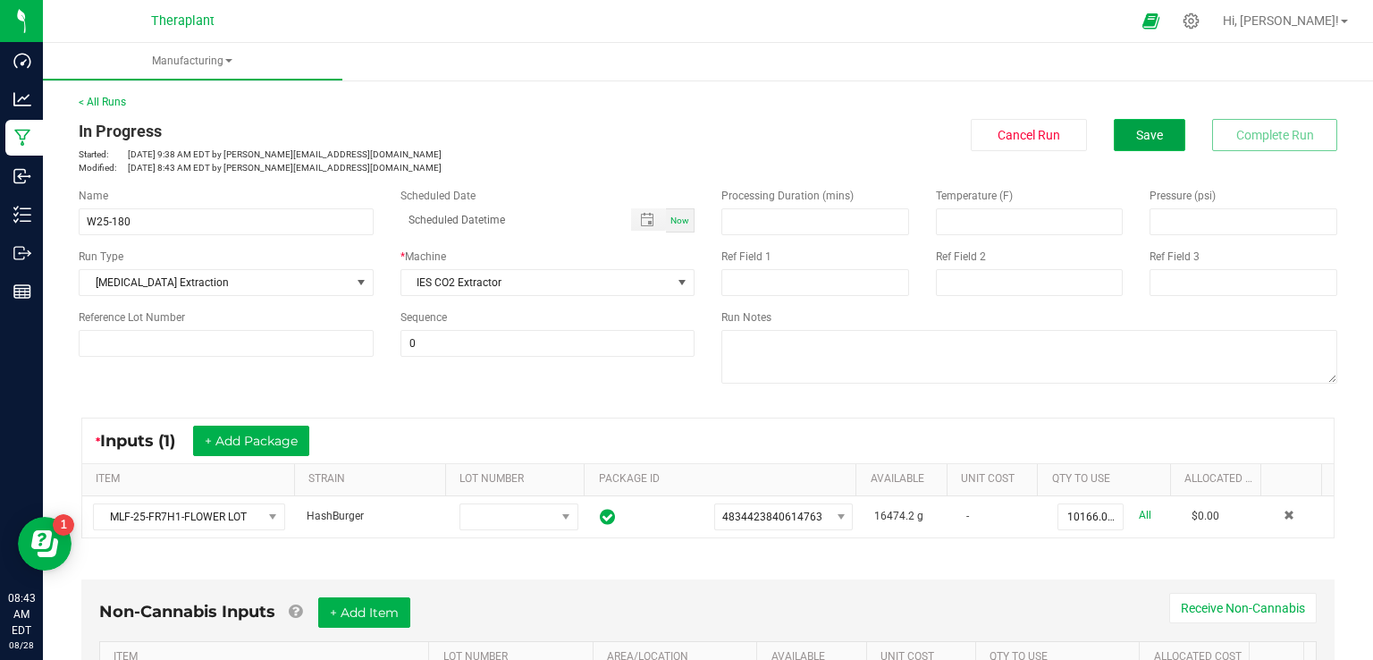
click at [1136, 136] on span "Save" at bounding box center [1149, 135] width 27 height 14
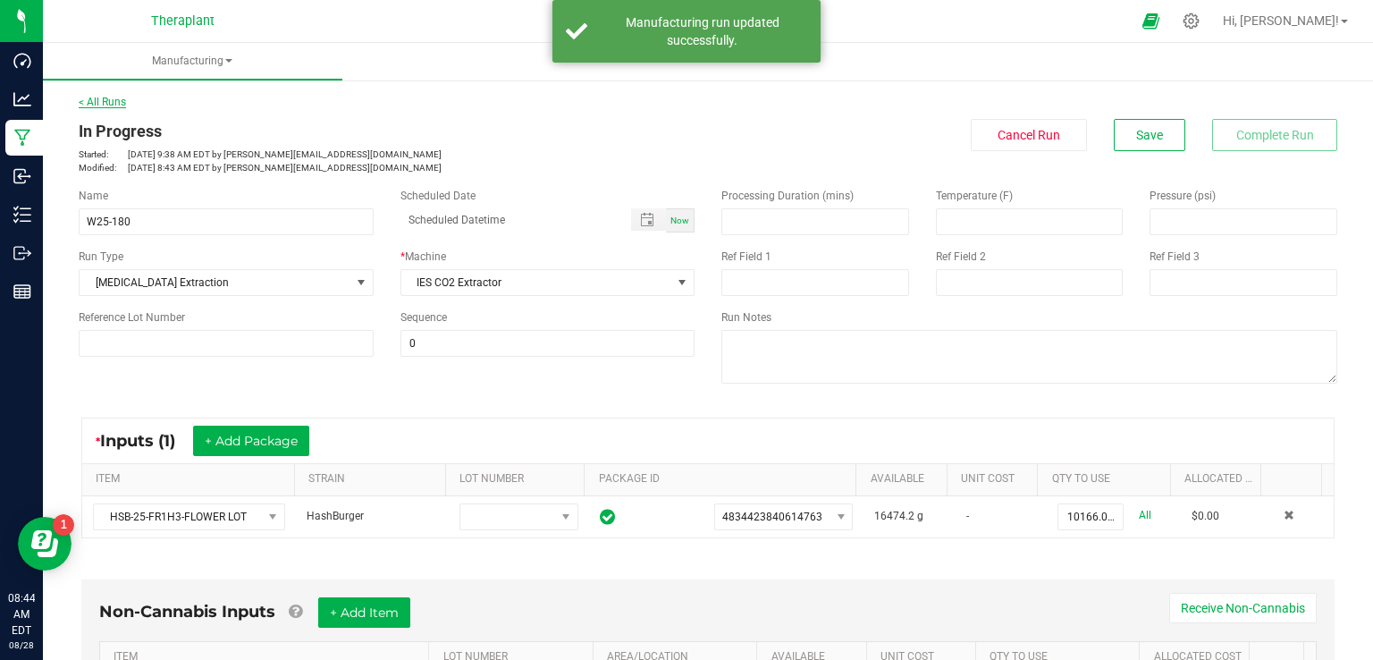
click at [117, 99] on link "< All Runs" at bounding box center [102, 102] width 47 height 13
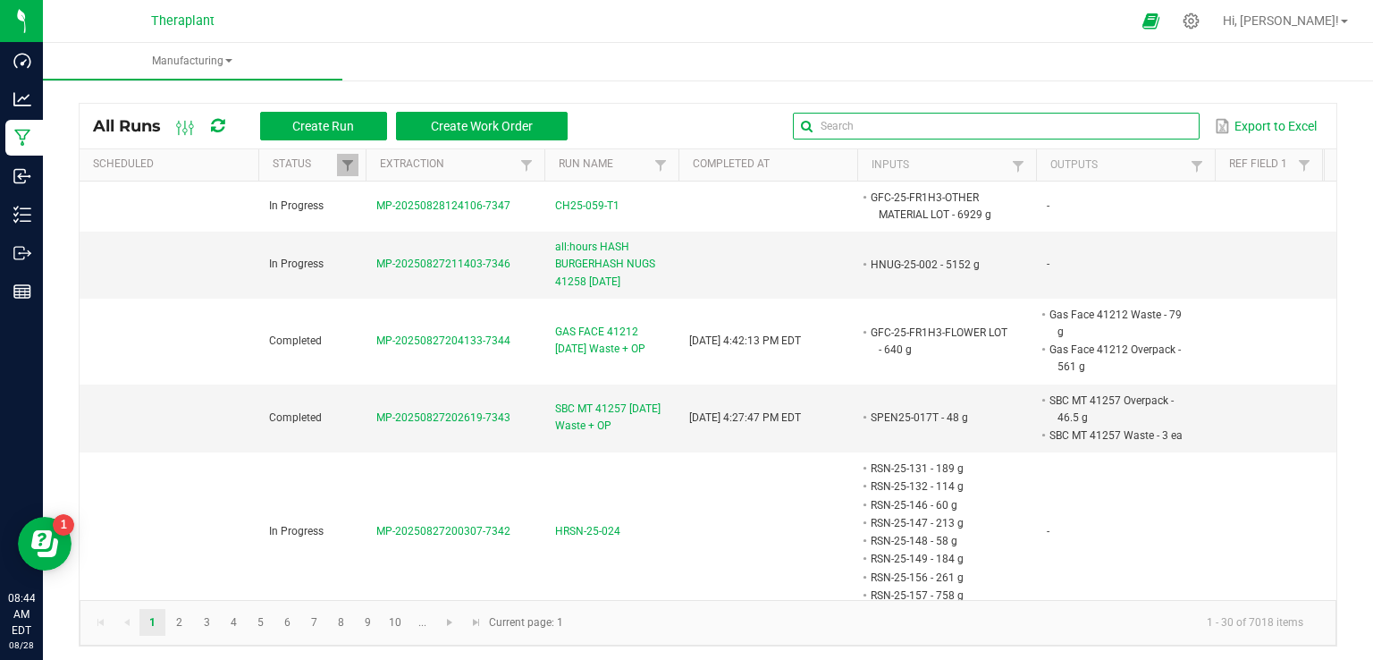
click at [1143, 122] on input "text" at bounding box center [996, 126] width 407 height 27
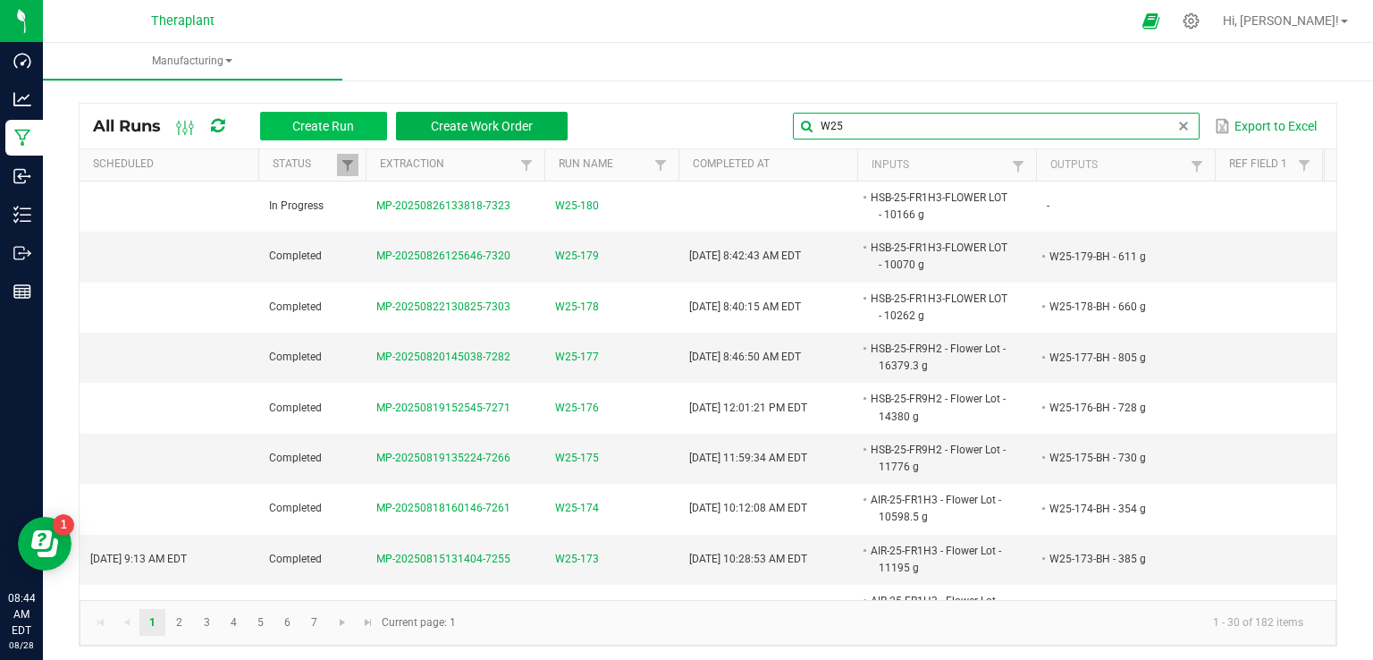
type input "W25"
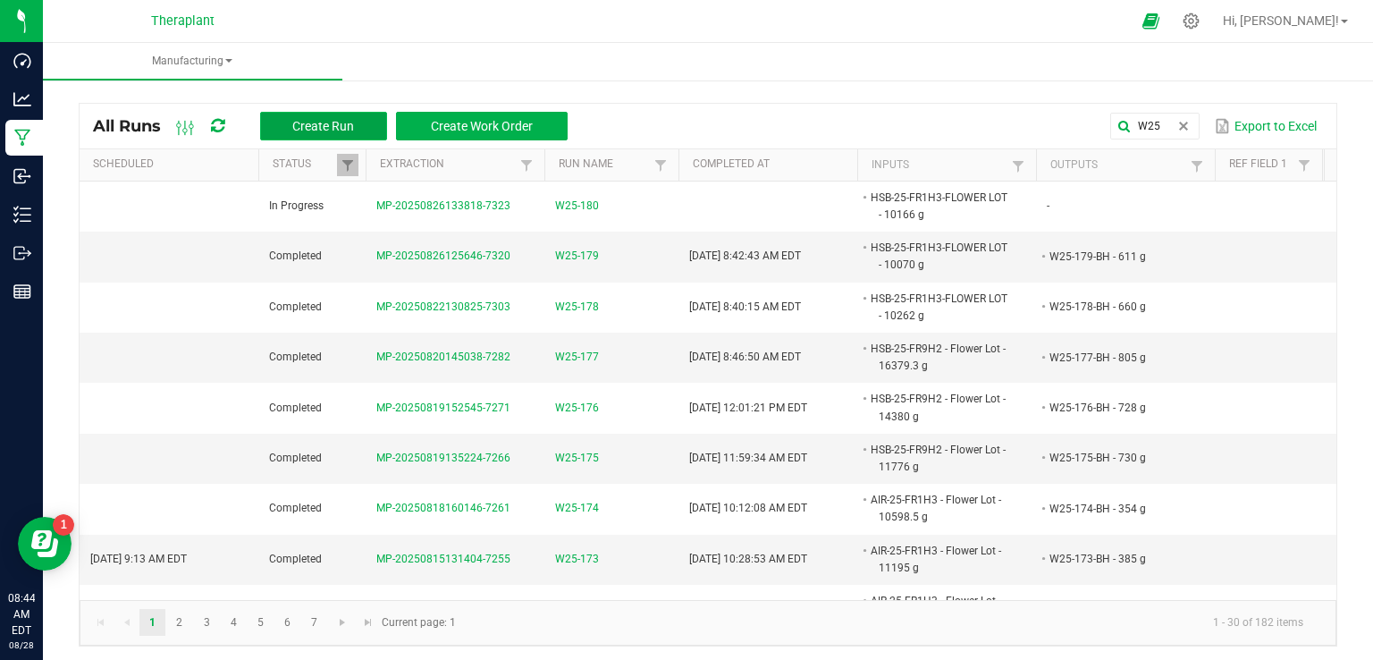
click at [304, 128] on span "Create Run" at bounding box center [323, 126] width 62 height 14
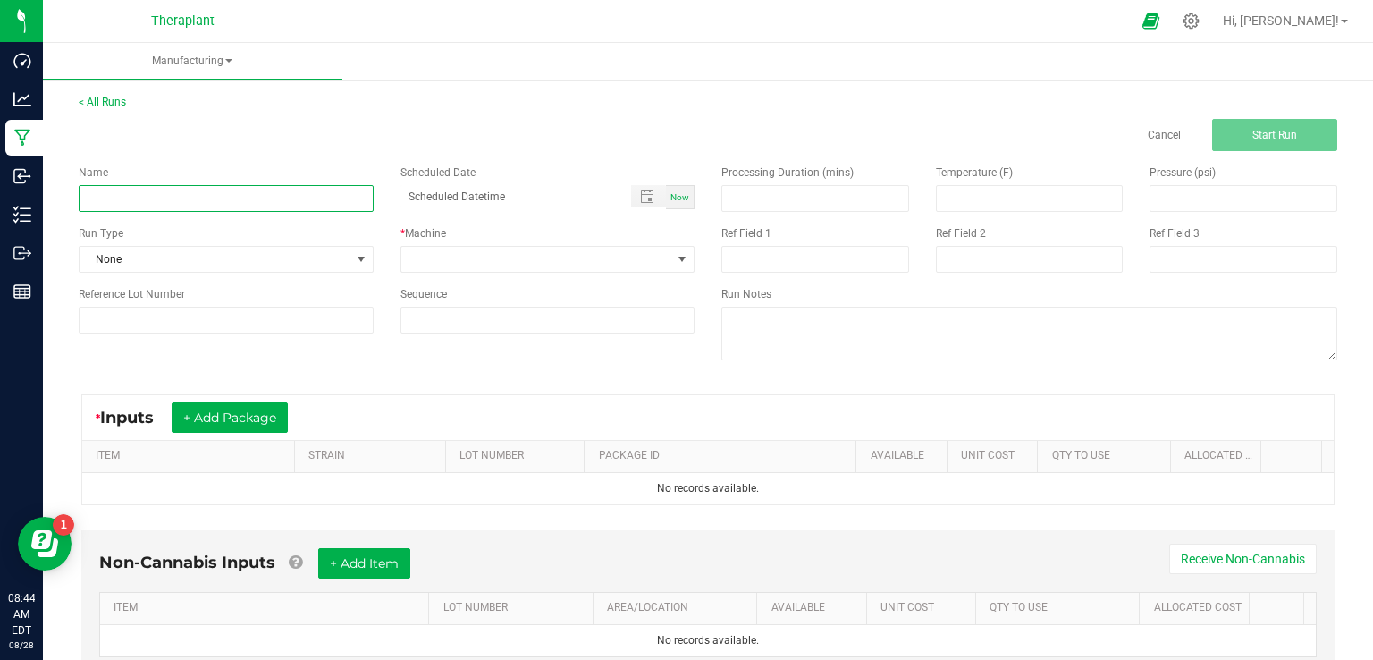
click at [183, 202] on input at bounding box center [226, 198] width 295 height 27
type input "W25-181"
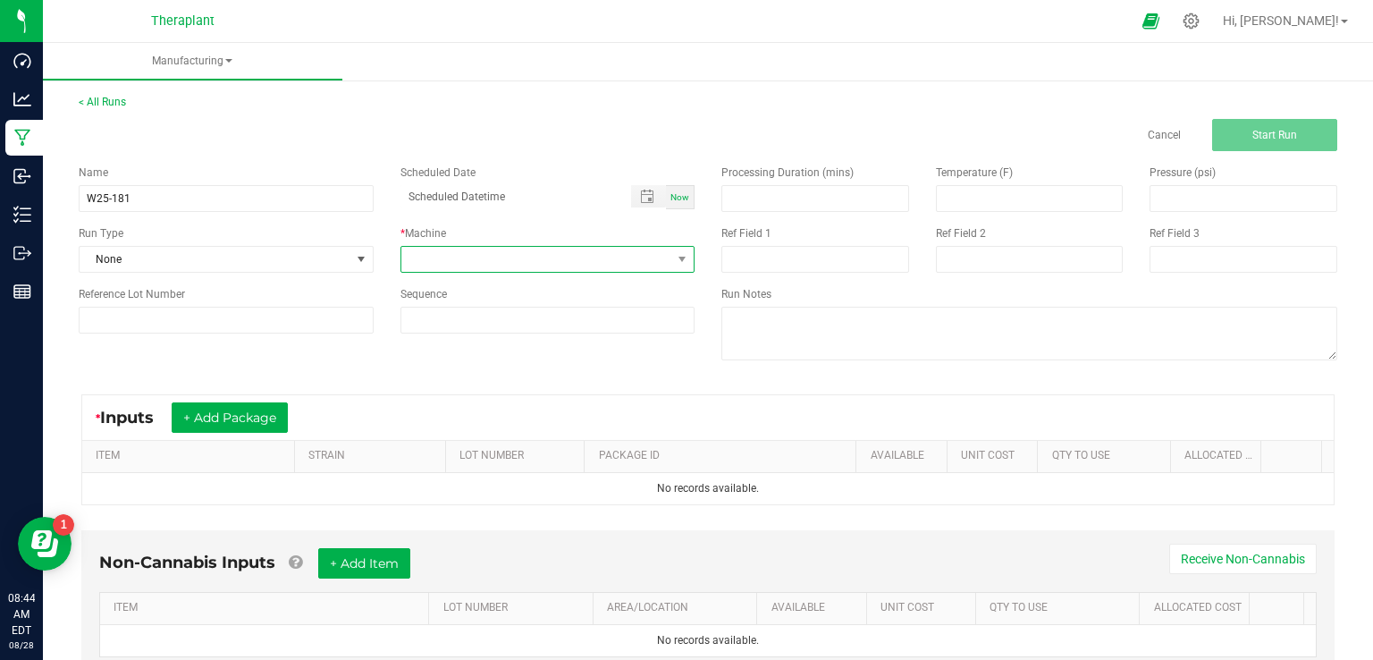
click at [583, 252] on span at bounding box center [536, 259] width 271 height 25
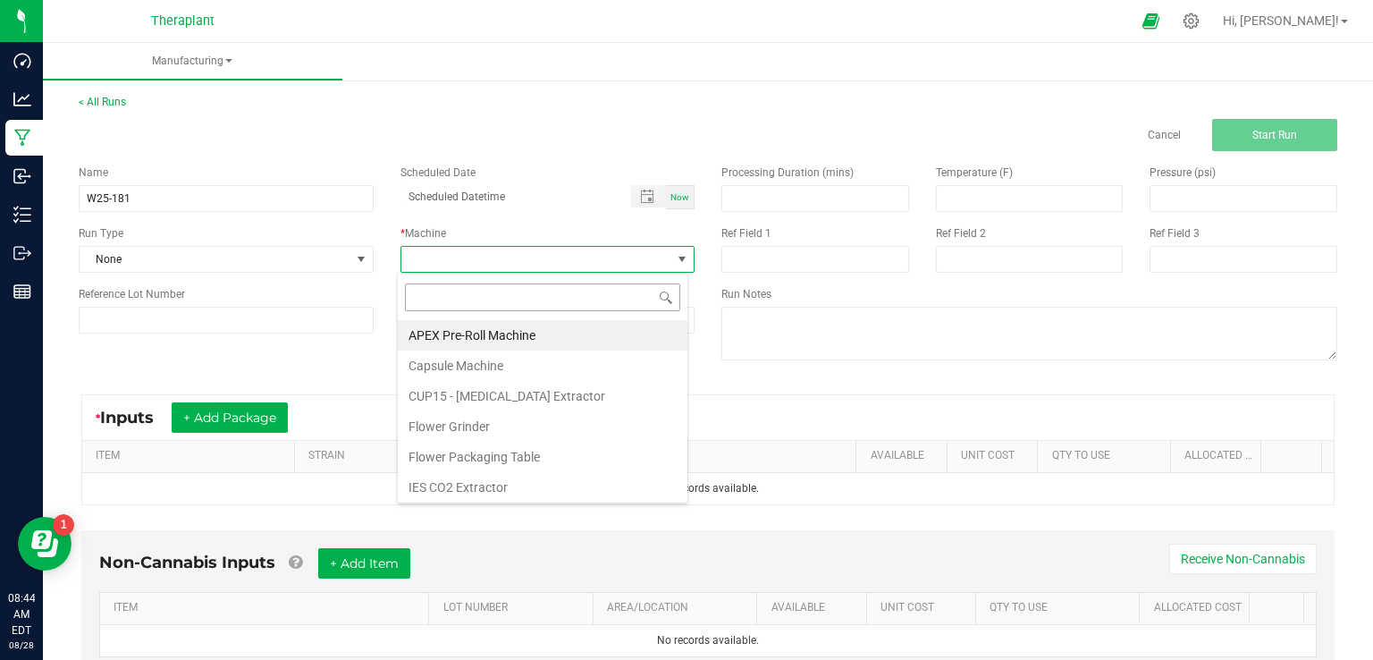
scroll to position [26, 291]
click at [464, 494] on li "IES CO2 Extractor" at bounding box center [543, 487] width 290 height 30
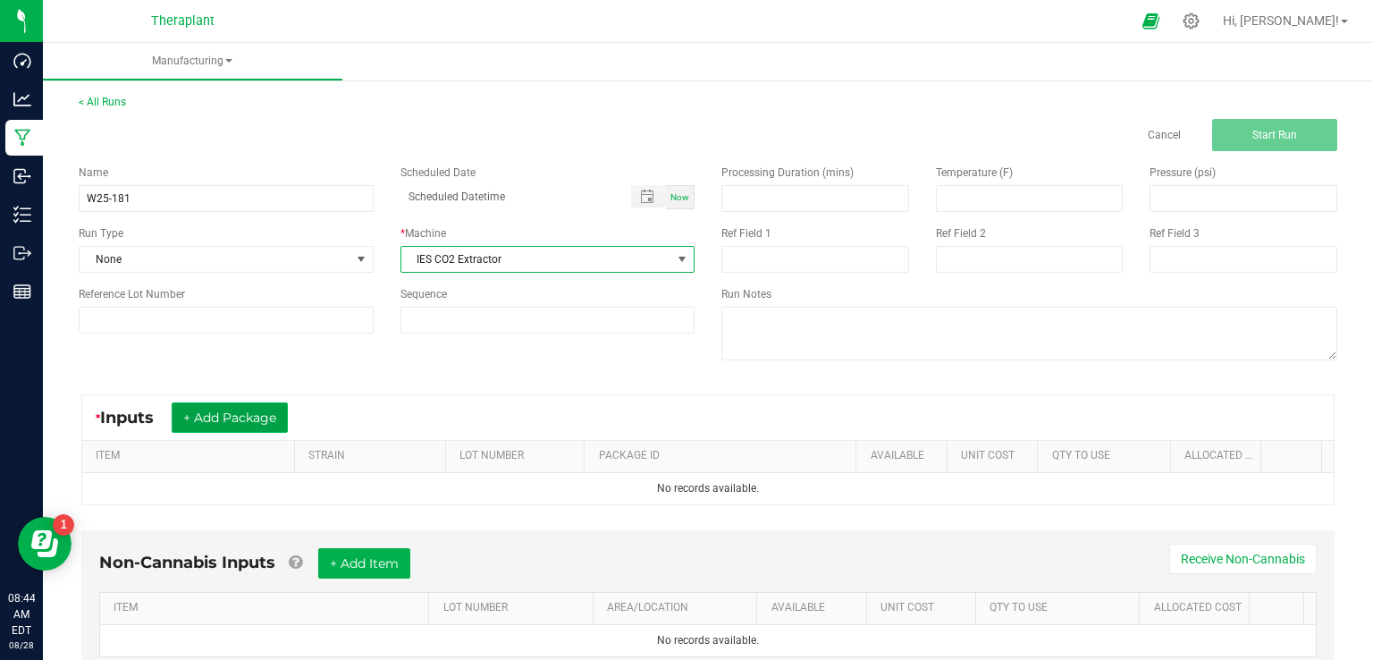
click at [222, 412] on button "+ Add Package" at bounding box center [230, 417] width 116 height 30
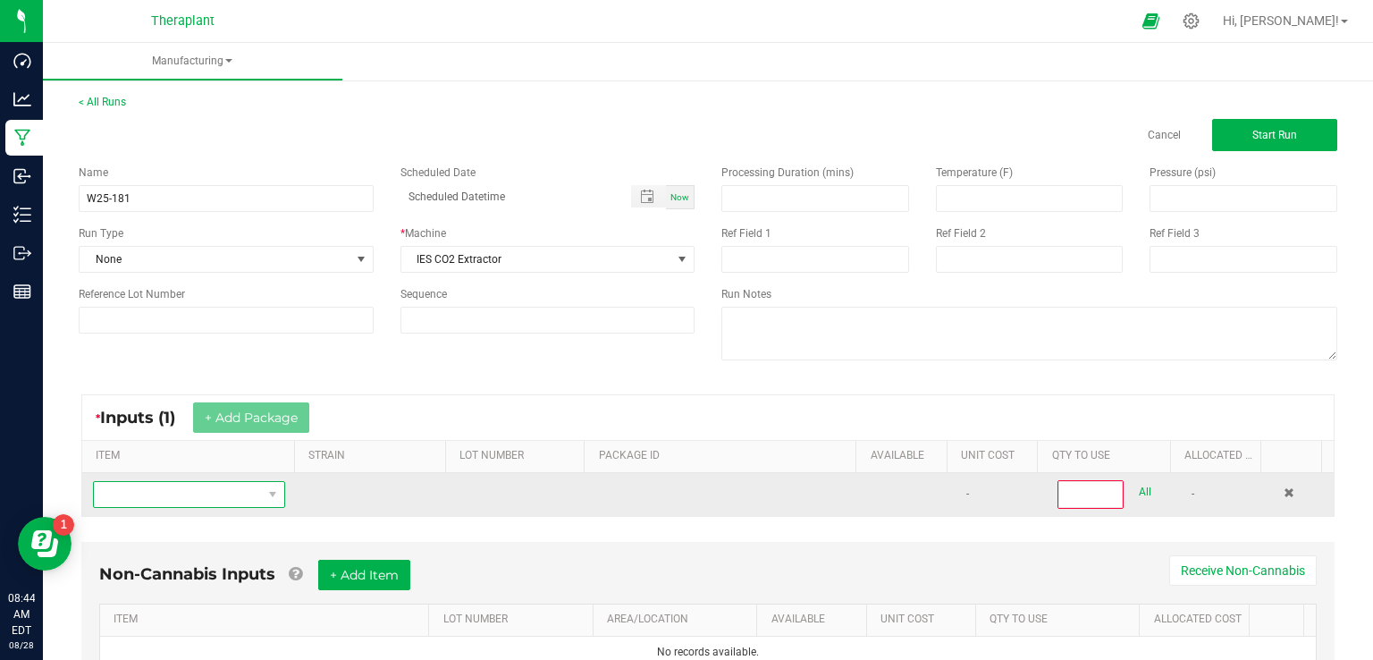
click at [158, 484] on span "NO DATA FOUND" at bounding box center [178, 494] width 168 height 25
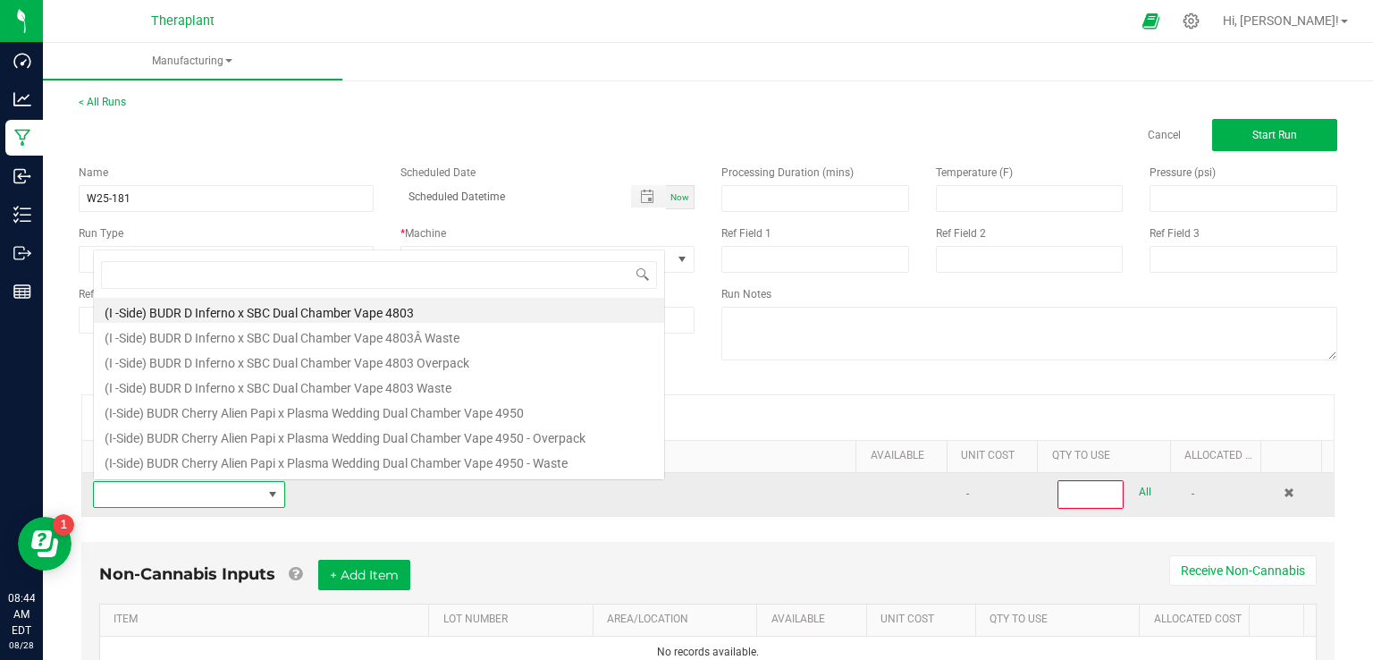
scroll to position [26, 185]
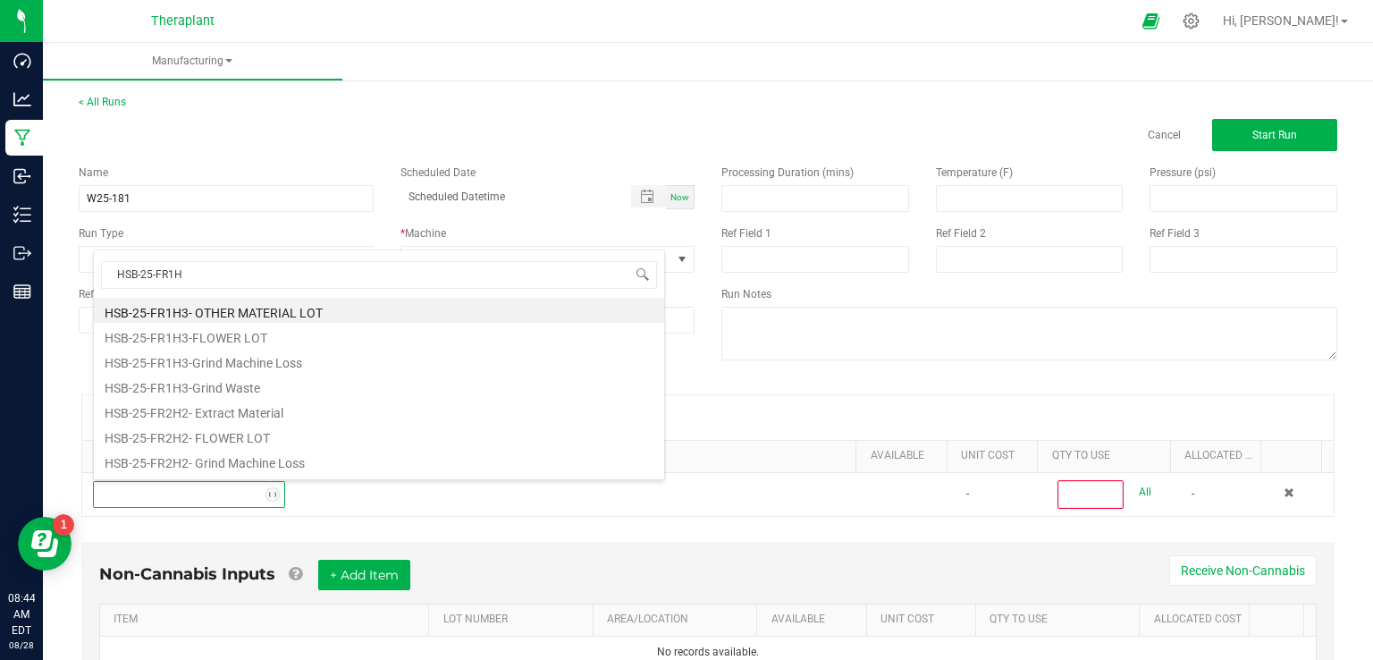
type input "HSB-25-FR1H3"
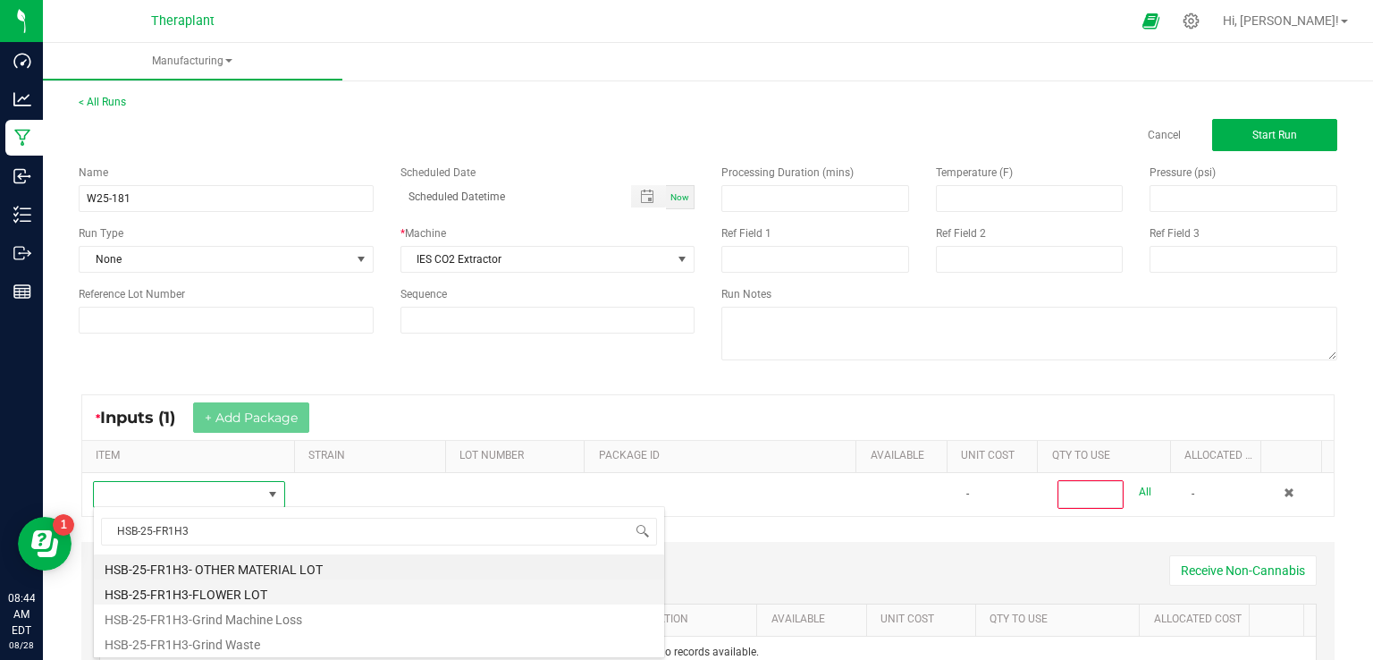
click at [212, 586] on li "HSB-25-FR1H3-FLOWER LOT" at bounding box center [379, 591] width 570 height 25
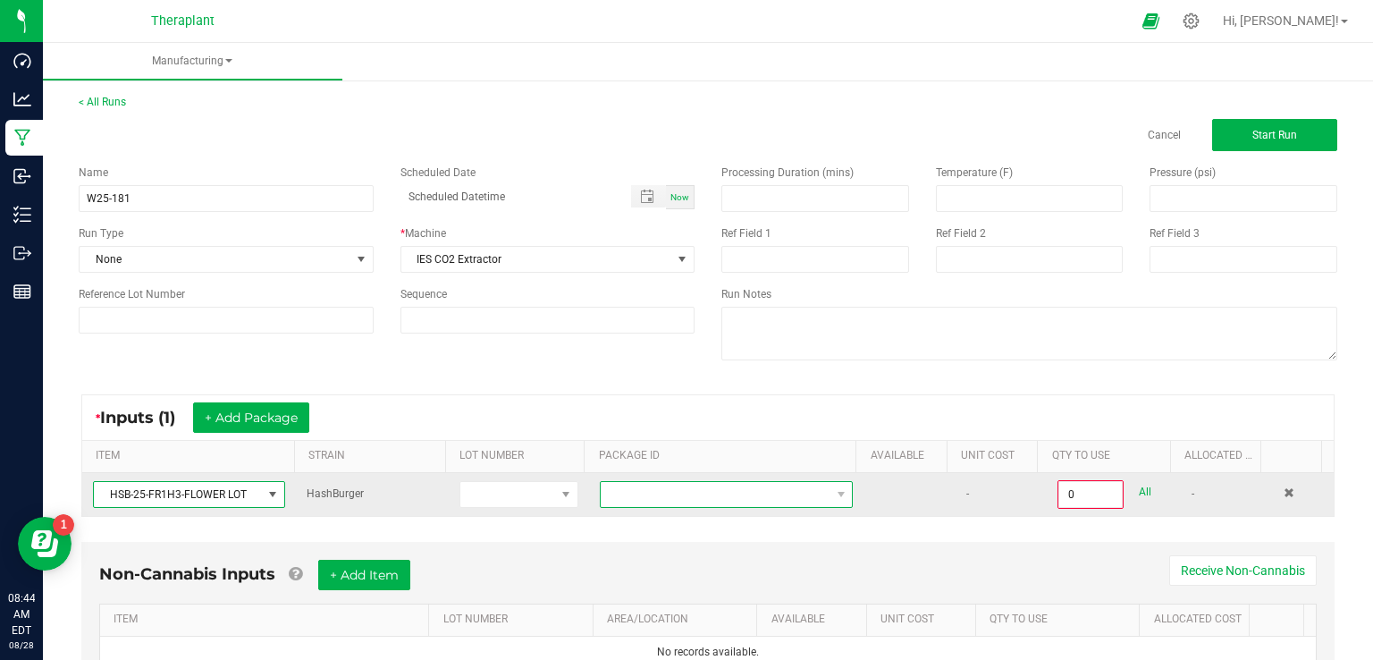
click at [619, 491] on span at bounding box center [715, 494] width 229 height 25
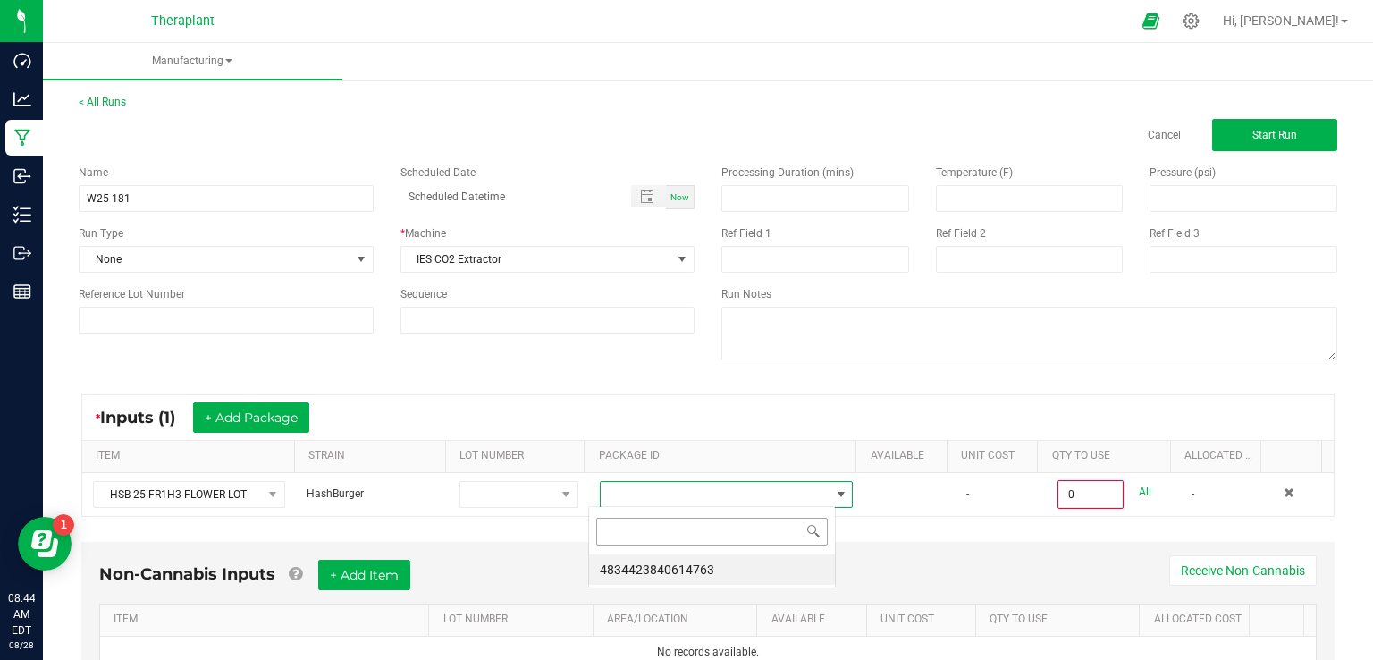
scroll to position [26, 247]
click at [608, 564] on li "4834423840614763" at bounding box center [712, 569] width 246 height 30
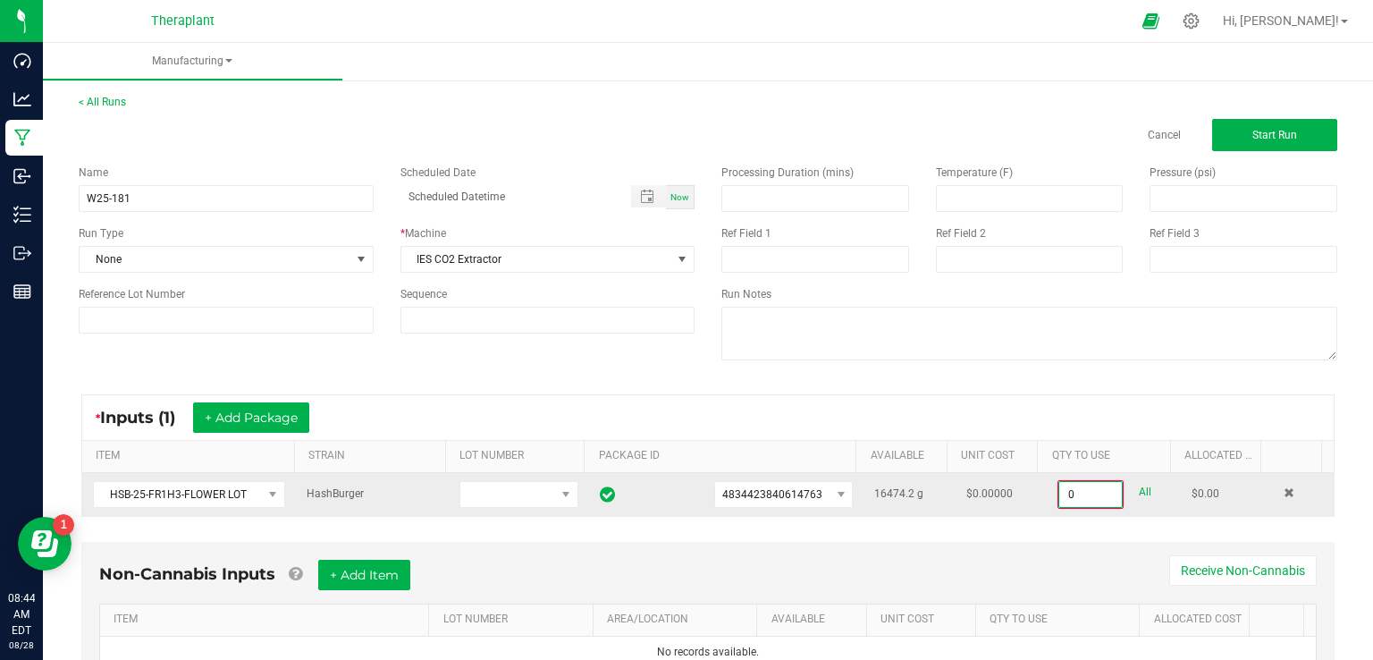
click at [1059, 493] on input "0" at bounding box center [1090, 494] width 63 height 25
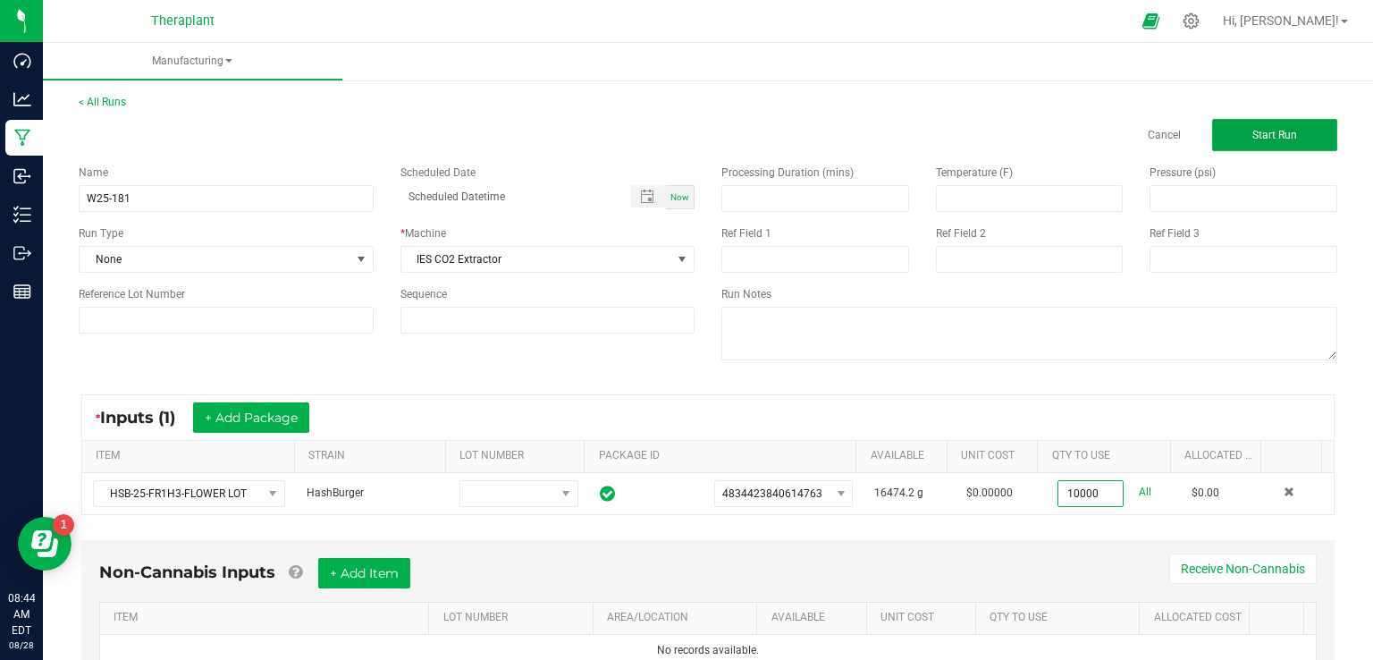
type input "10000.0000 g"
click at [1264, 147] on button "Start Run" at bounding box center [1274, 135] width 125 height 32
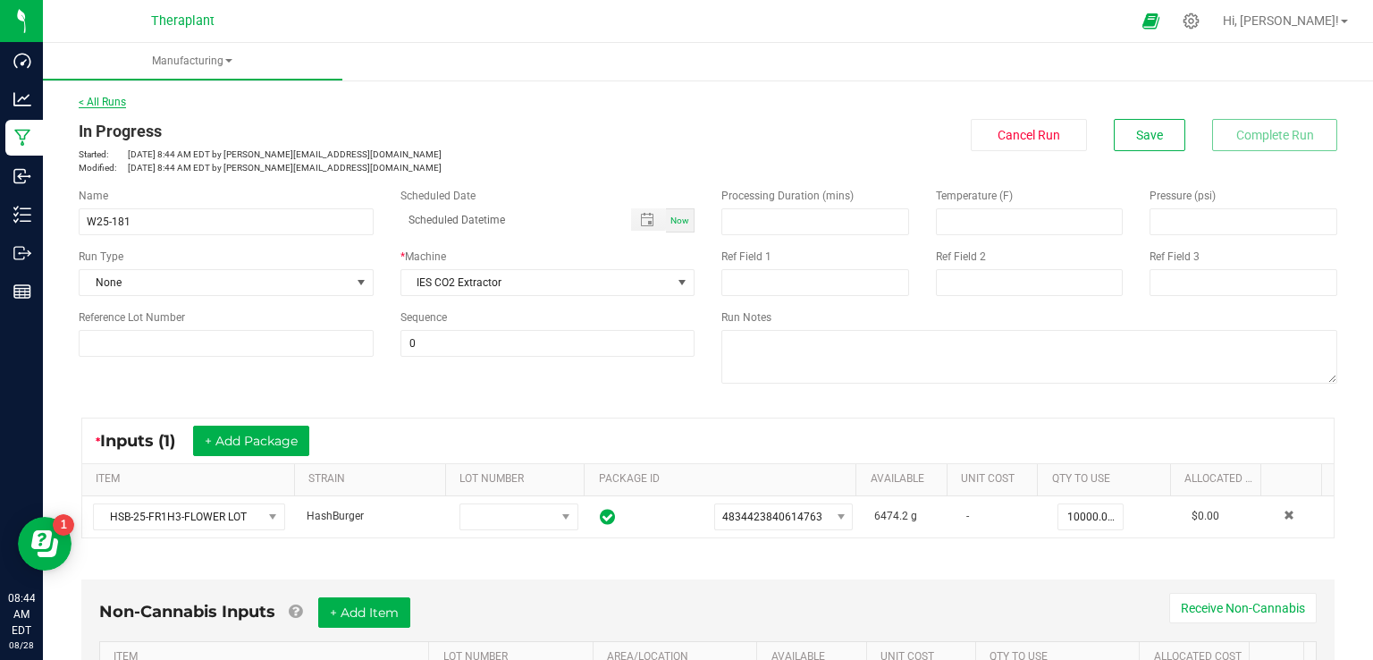
click at [99, 97] on link "< All Runs" at bounding box center [102, 102] width 47 height 13
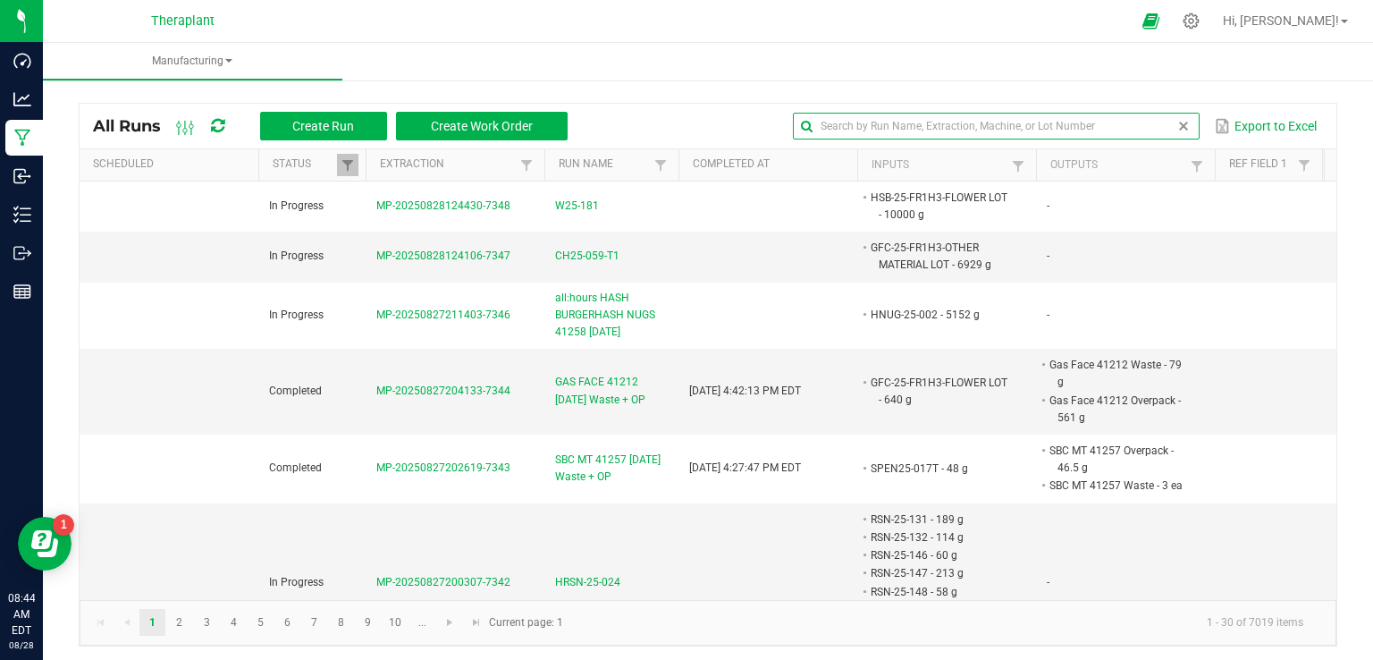
click at [1131, 129] on input "text" at bounding box center [996, 126] width 407 height 27
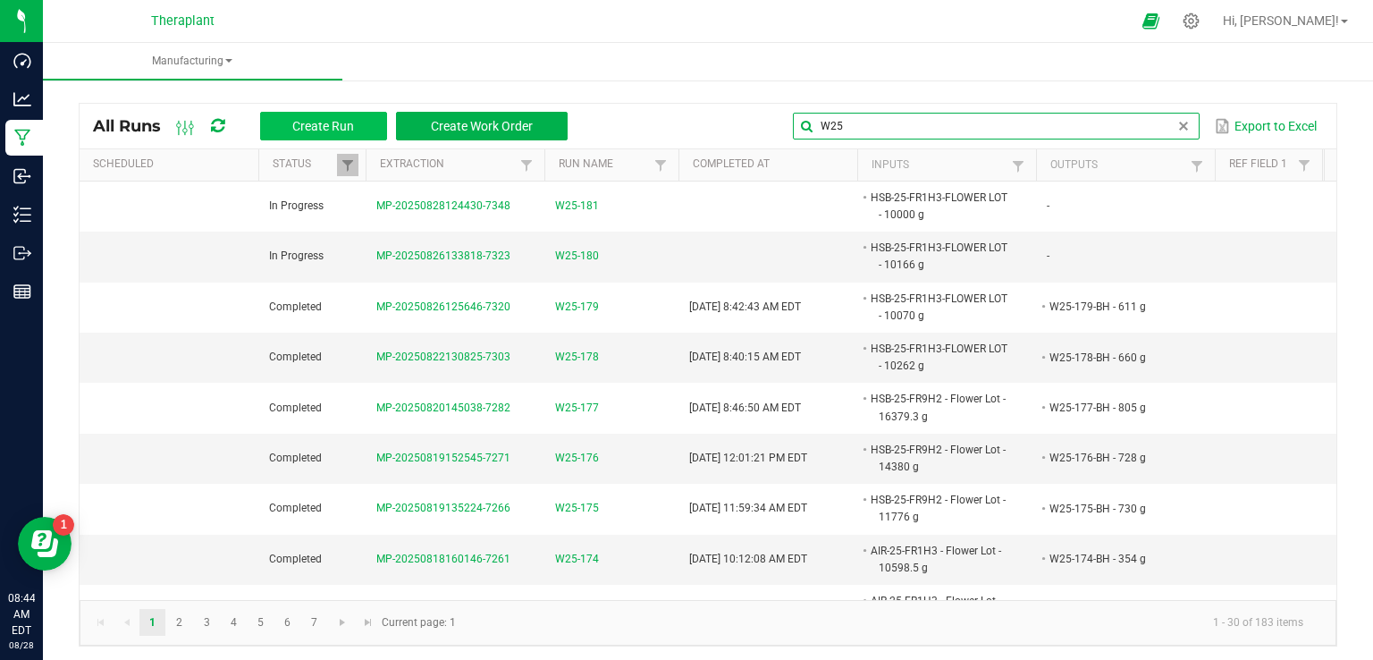
type input "W25"
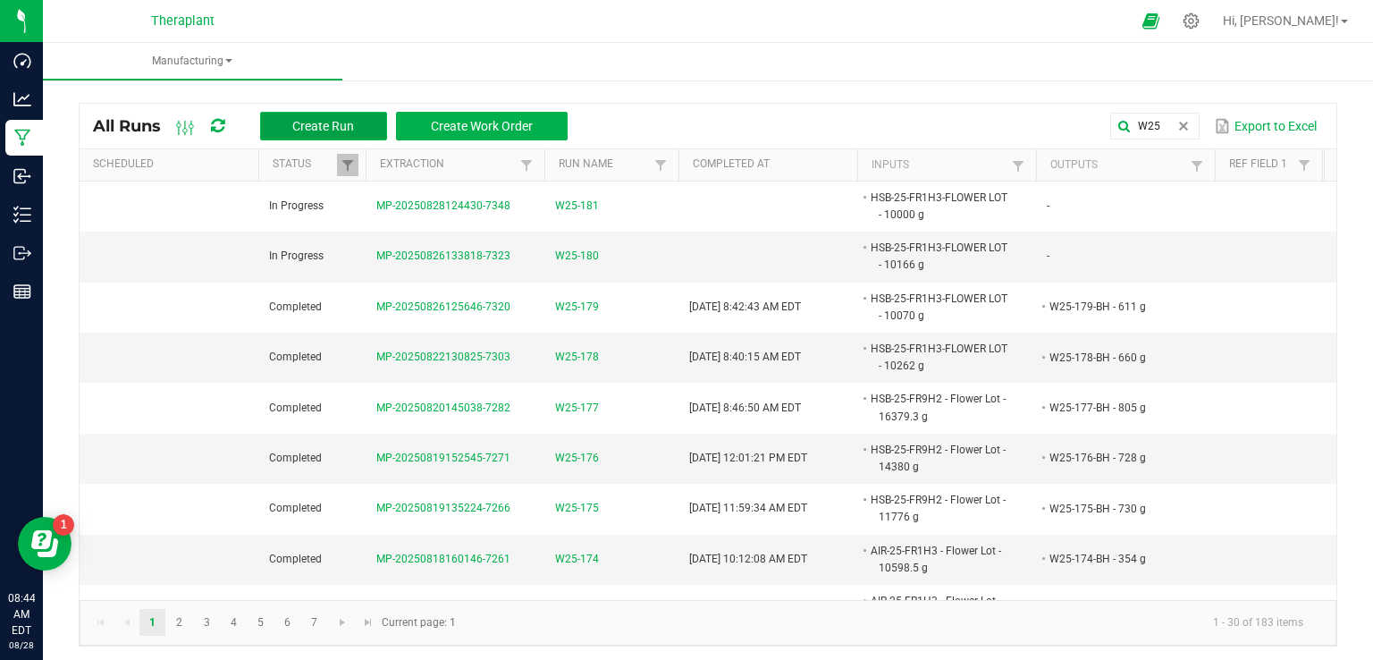
click at [343, 123] on span "Create Run" at bounding box center [323, 126] width 62 height 14
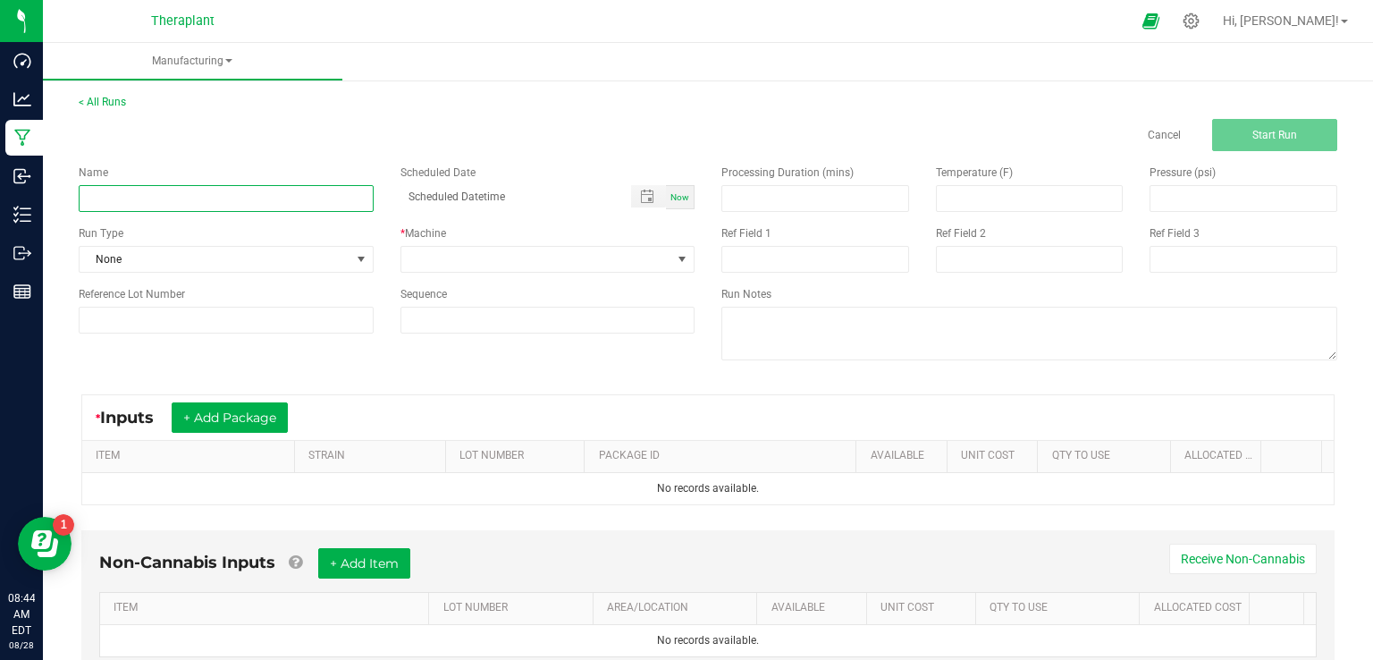
click at [162, 187] on input at bounding box center [226, 198] width 295 height 27
type input "W25-182"
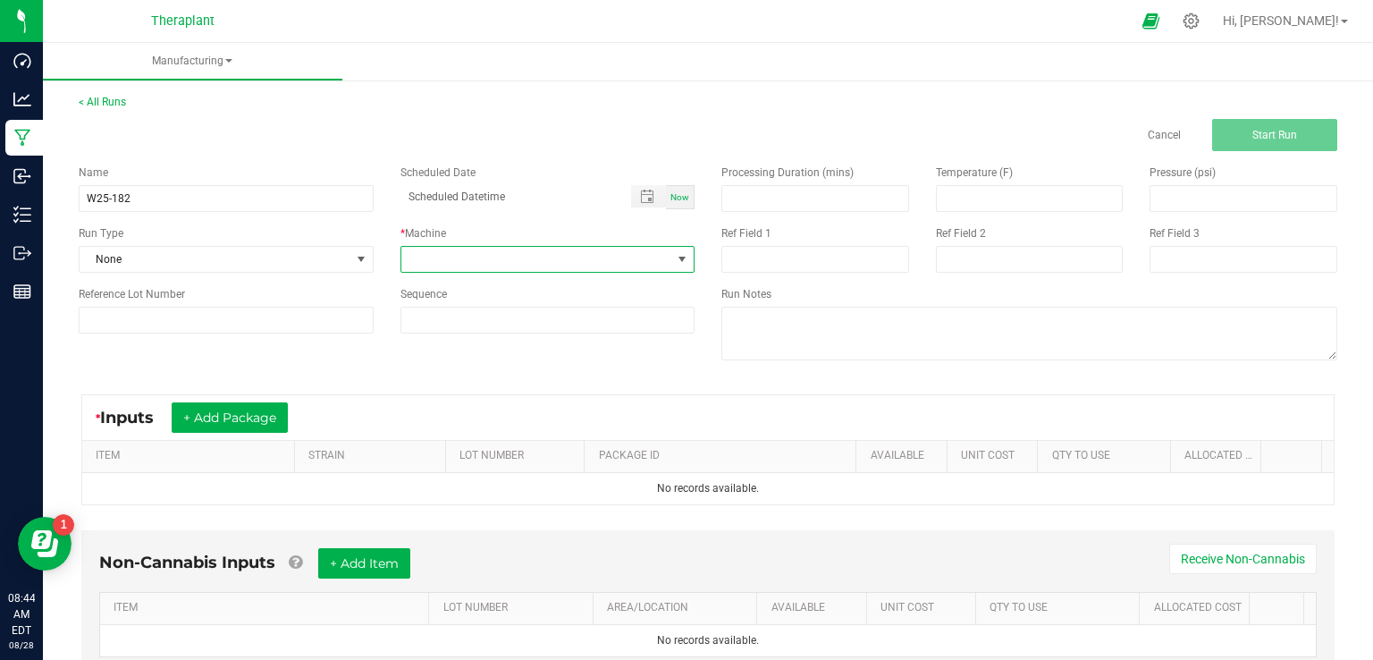
click at [508, 268] on span at bounding box center [536, 259] width 271 height 25
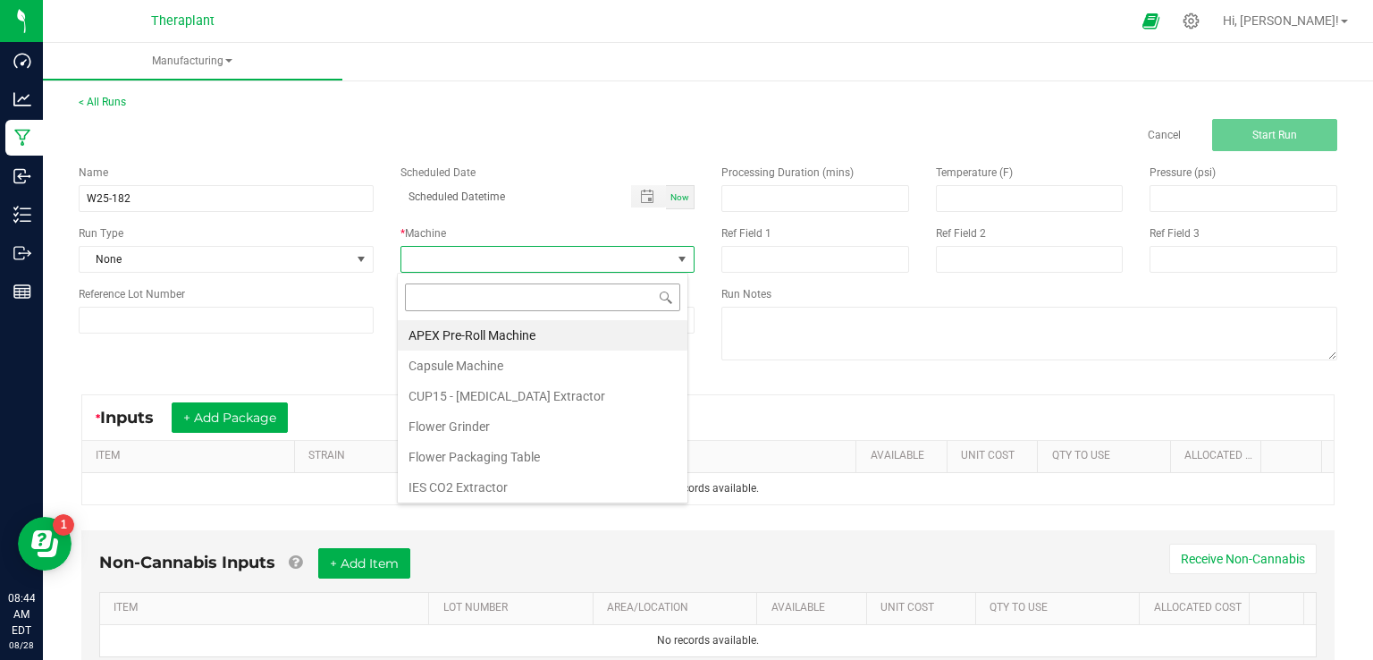
scroll to position [26, 291]
click at [445, 484] on li "IES CO2 Extractor" at bounding box center [543, 487] width 290 height 30
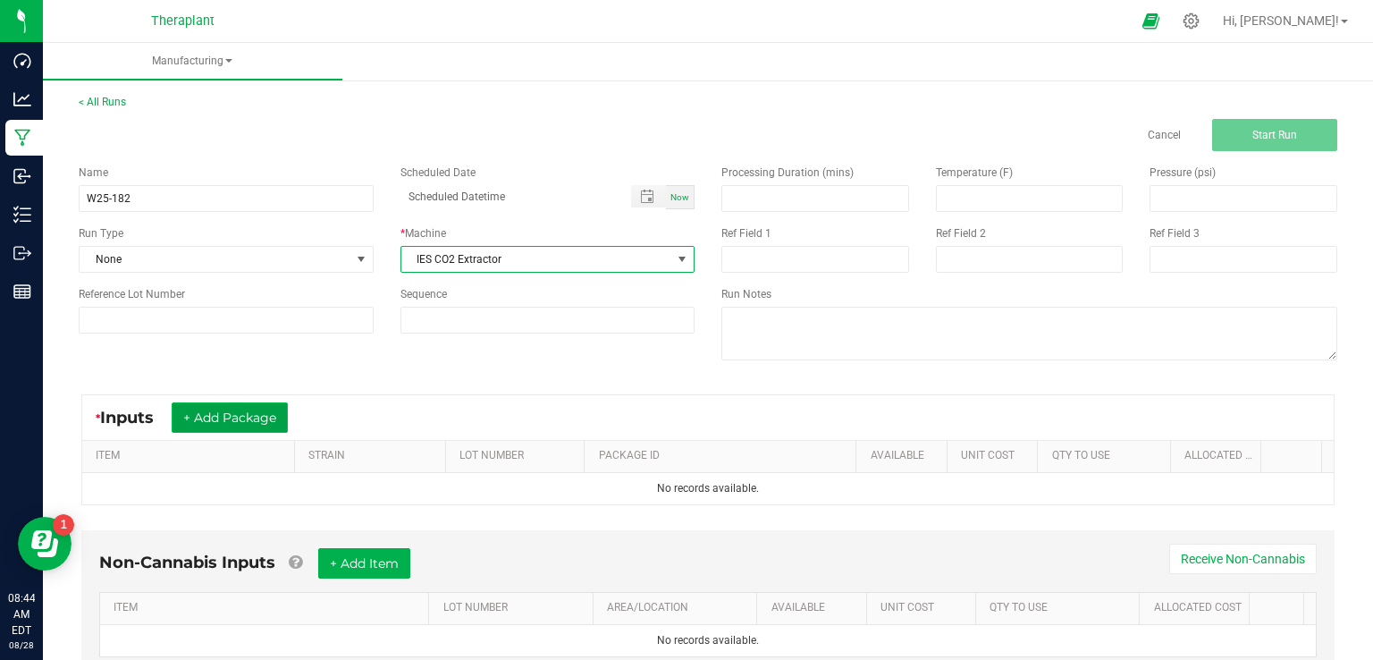
click at [198, 416] on button "+ Add Package" at bounding box center [230, 417] width 116 height 30
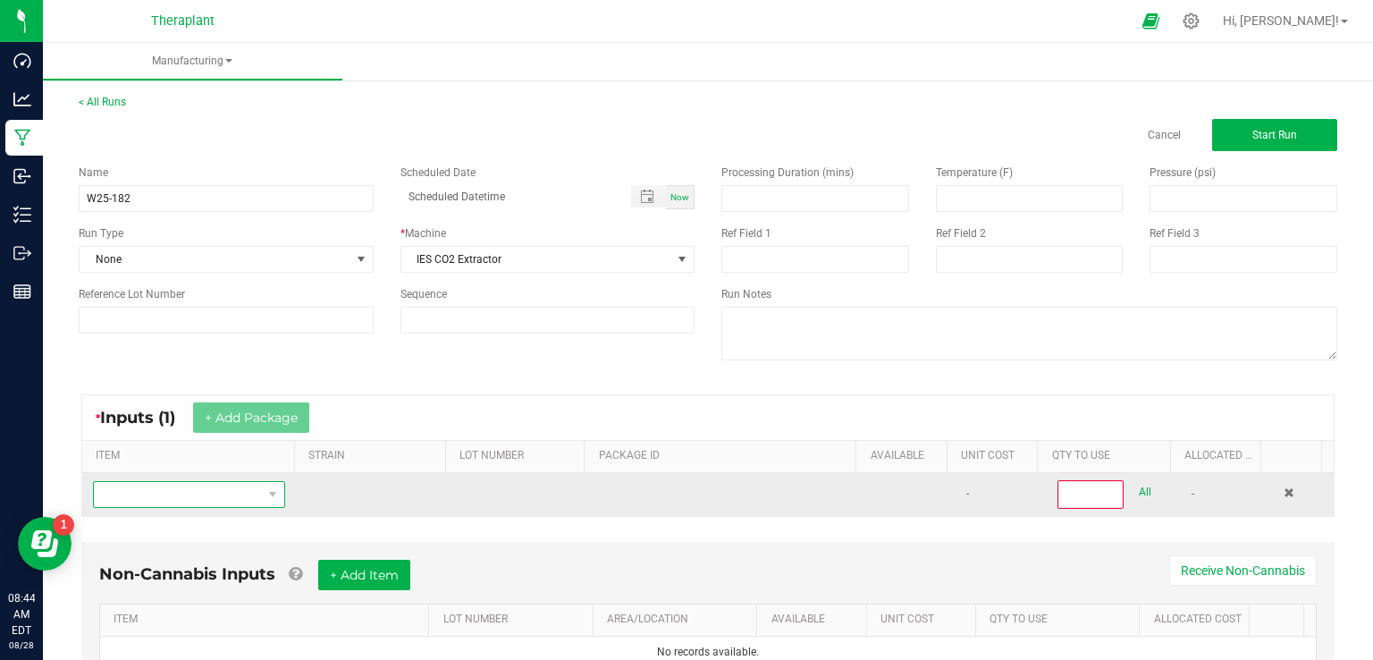
click at [137, 494] on span "NO DATA FOUND" at bounding box center [178, 494] width 168 height 25
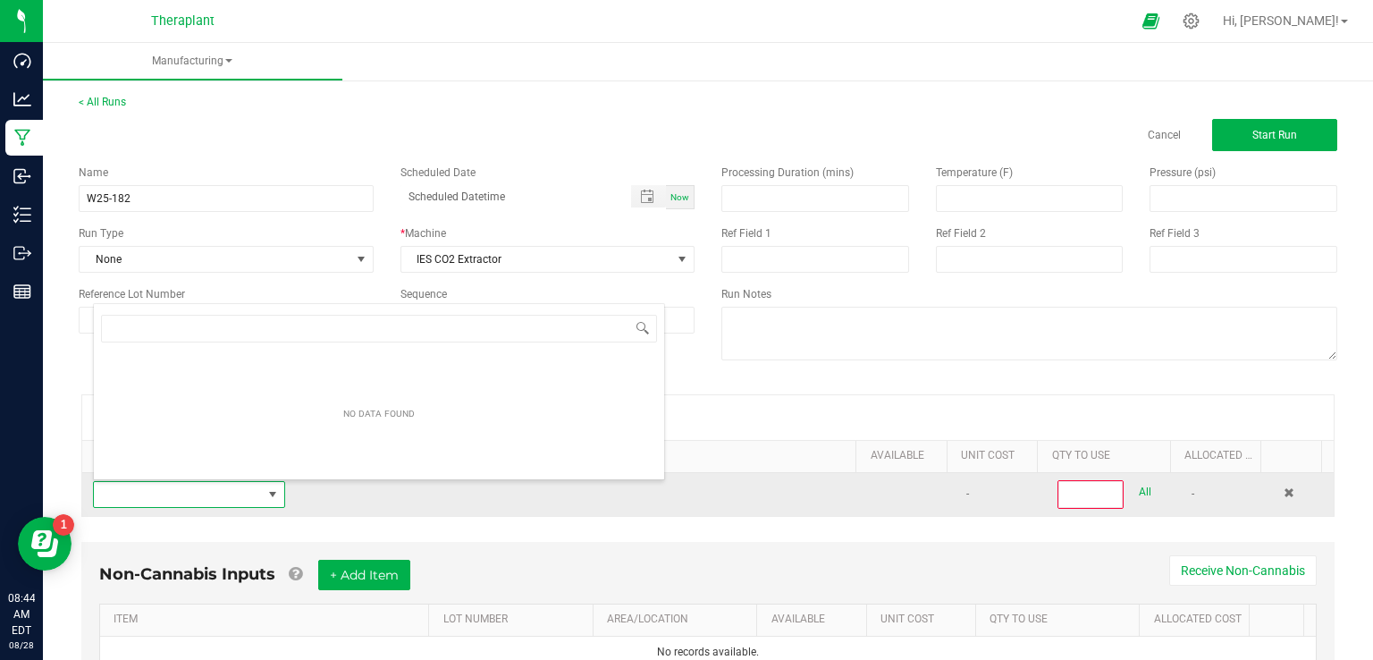
scroll to position [26, 185]
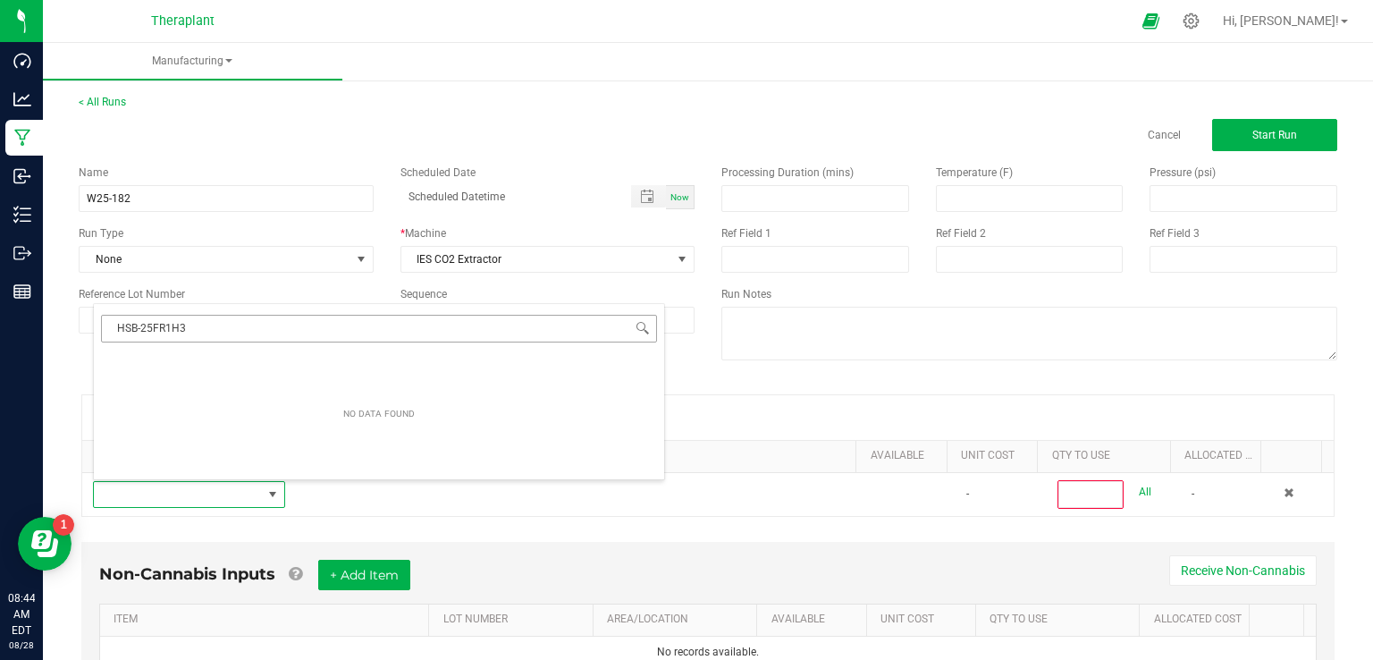
click at [148, 332] on input "HSB-25FR1H3" at bounding box center [379, 329] width 556 height 28
click at [153, 332] on input "HSB-25FR1H3" at bounding box center [379, 329] width 556 height 28
type input "HSB-25-FR1H3"
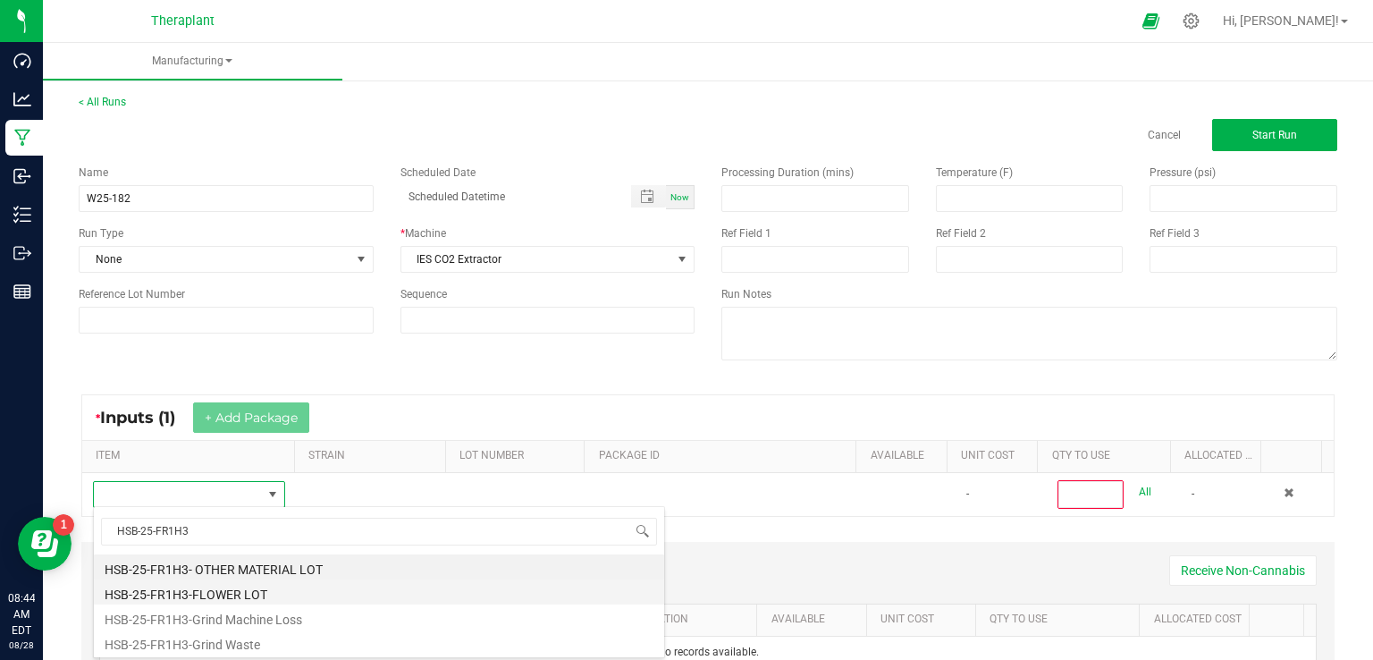
click at [222, 589] on li "HSB-25-FR1H3-FLOWER LOT" at bounding box center [379, 591] width 570 height 25
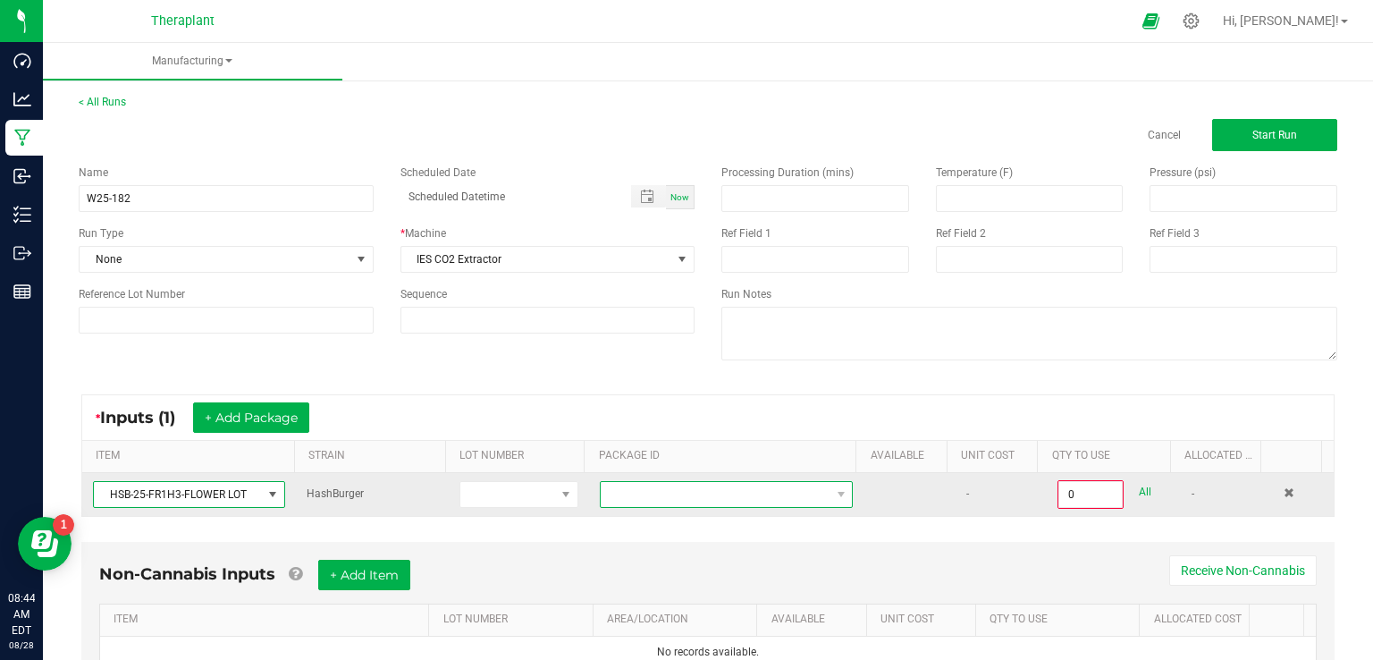
click at [635, 498] on span at bounding box center [715, 494] width 229 height 25
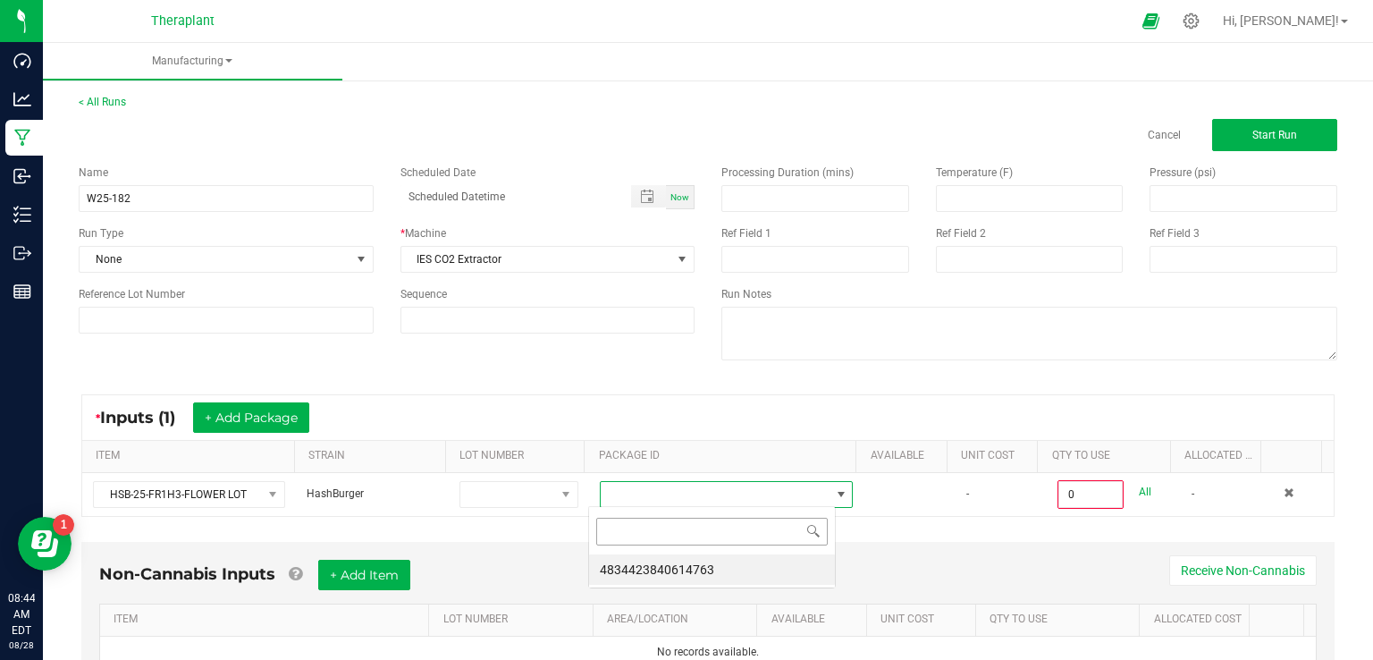
scroll to position [26, 247]
click at [630, 565] on li "4834423840614763" at bounding box center [712, 569] width 246 height 30
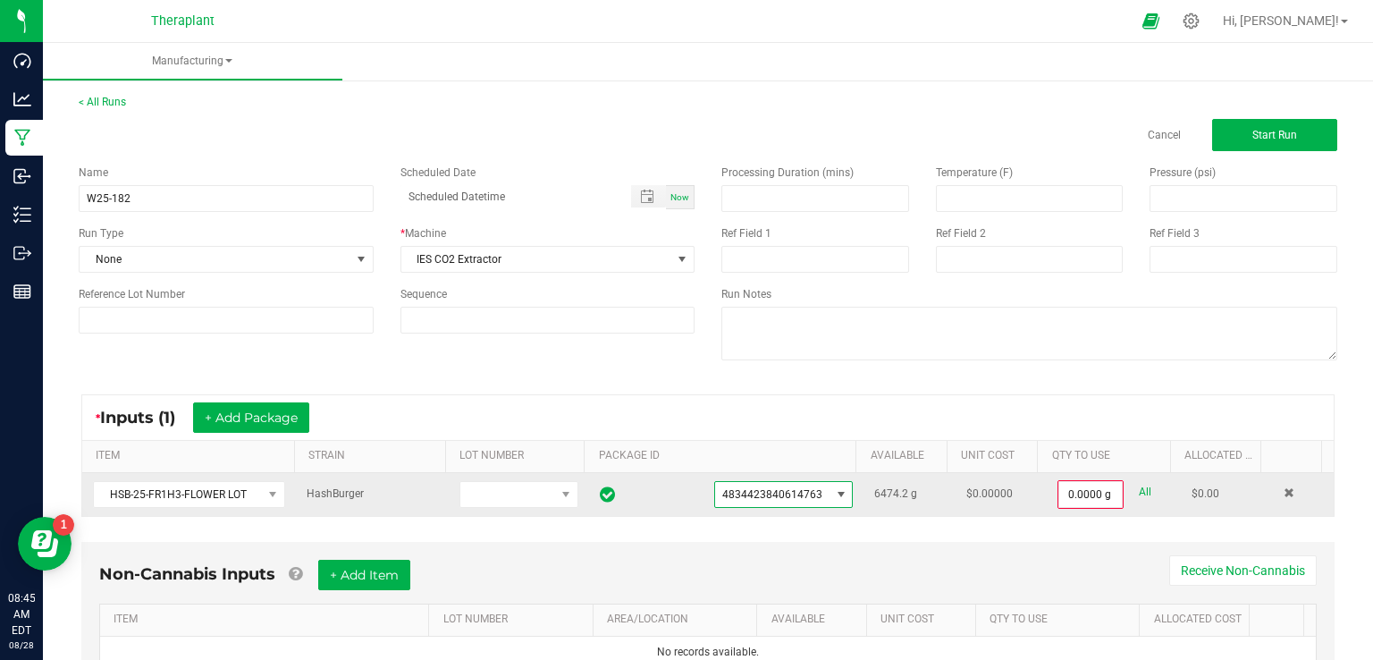
click at [1139, 491] on link "All" at bounding box center [1145, 492] width 13 height 24
type input "6474.2000 g"
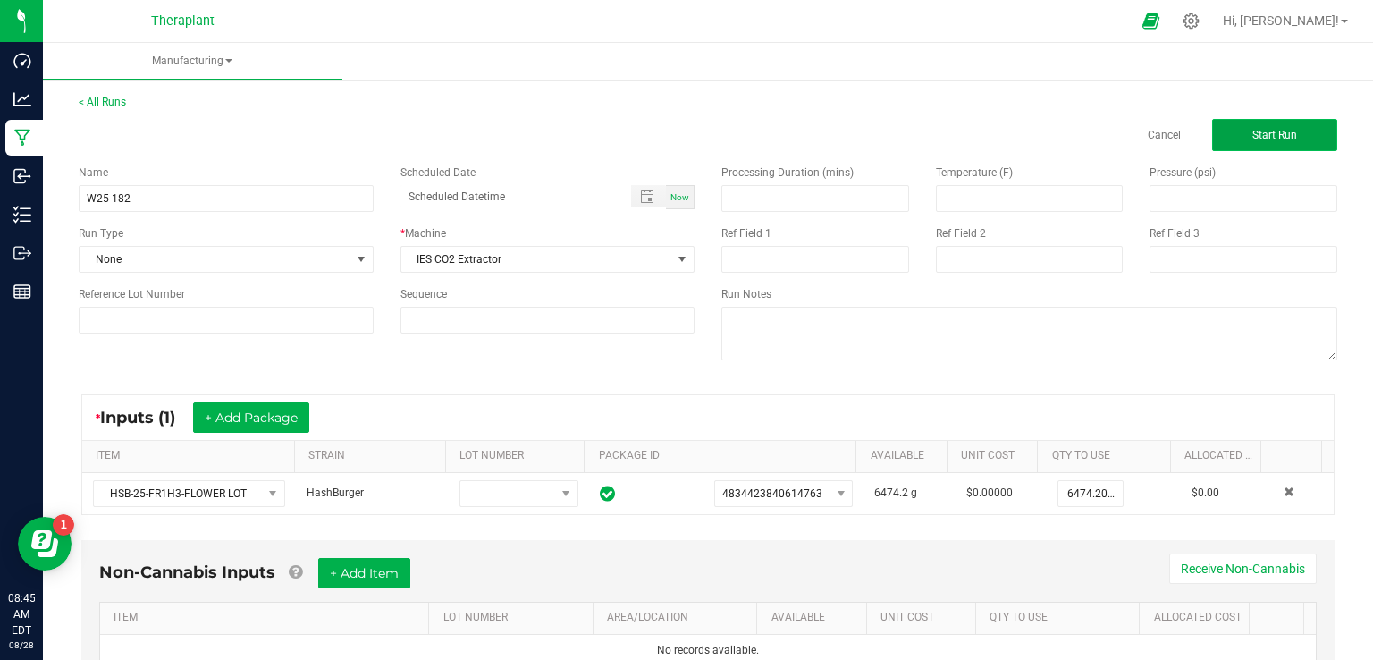
click at [1244, 147] on button "Start Run" at bounding box center [1274, 135] width 125 height 32
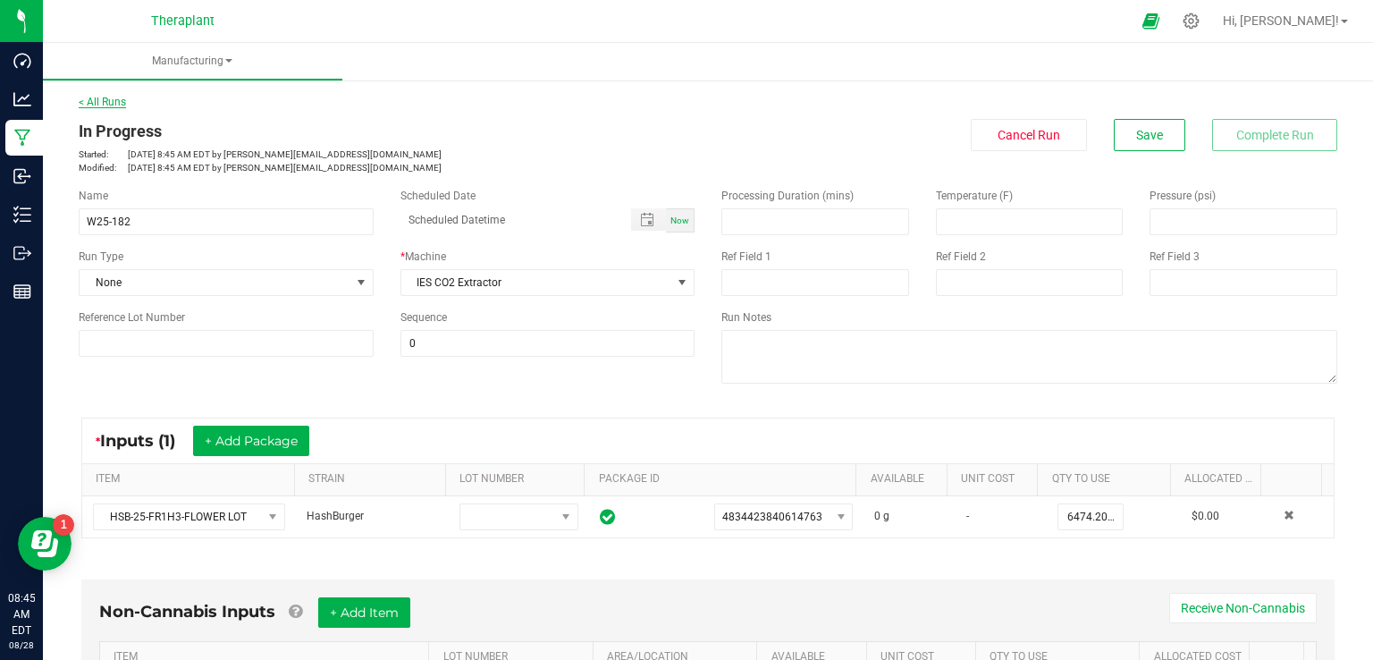
click at [114, 106] on link "< All Runs" at bounding box center [102, 102] width 47 height 13
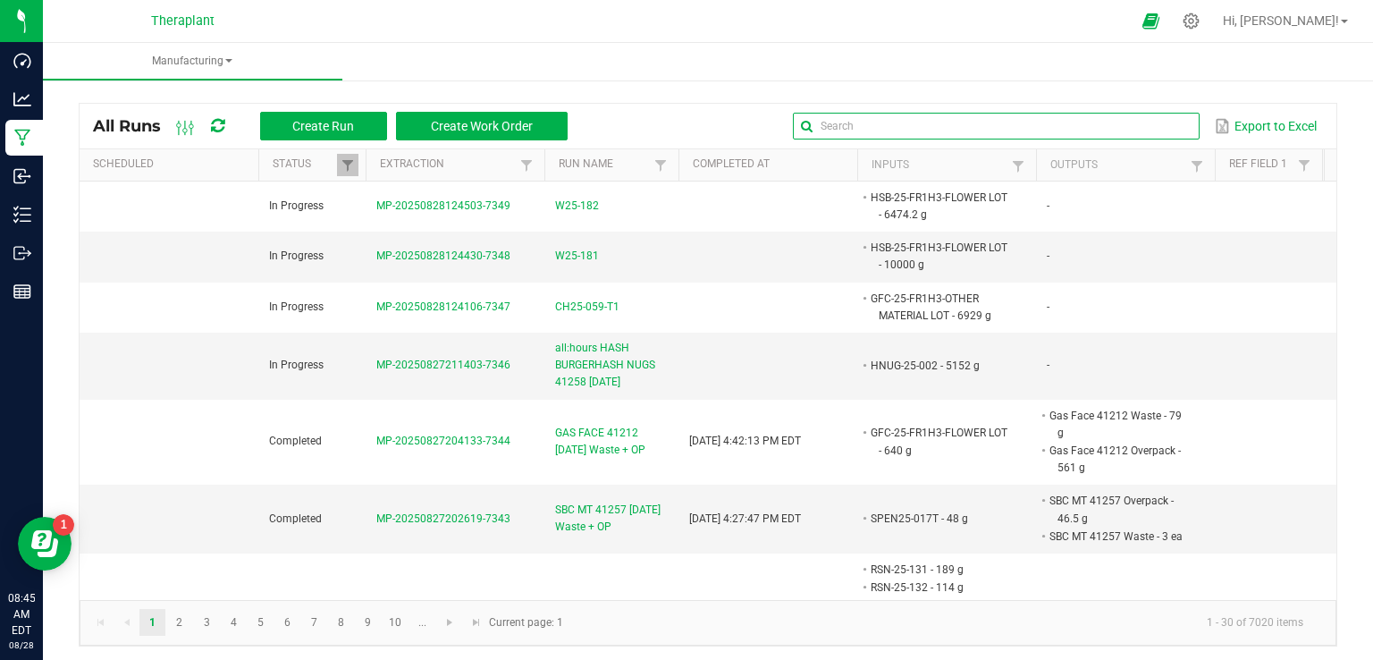
click at [1149, 130] on input "text" at bounding box center [996, 126] width 407 height 27
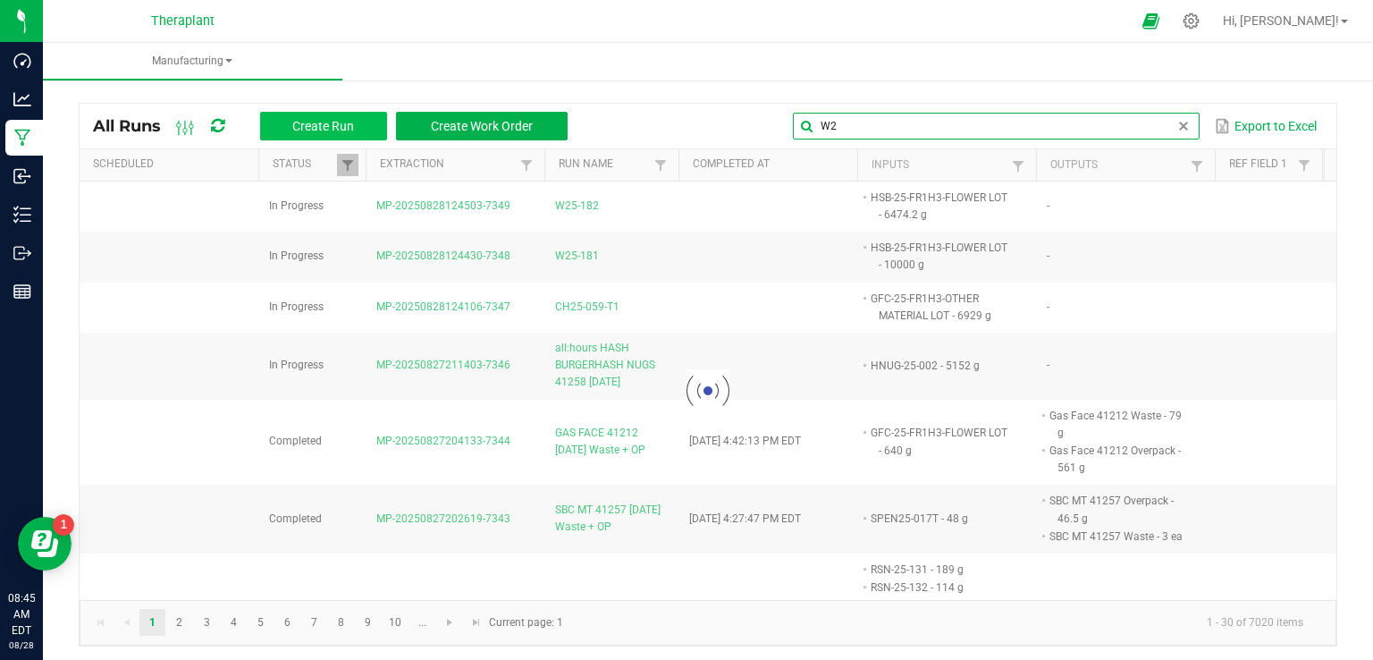
type input "W2"
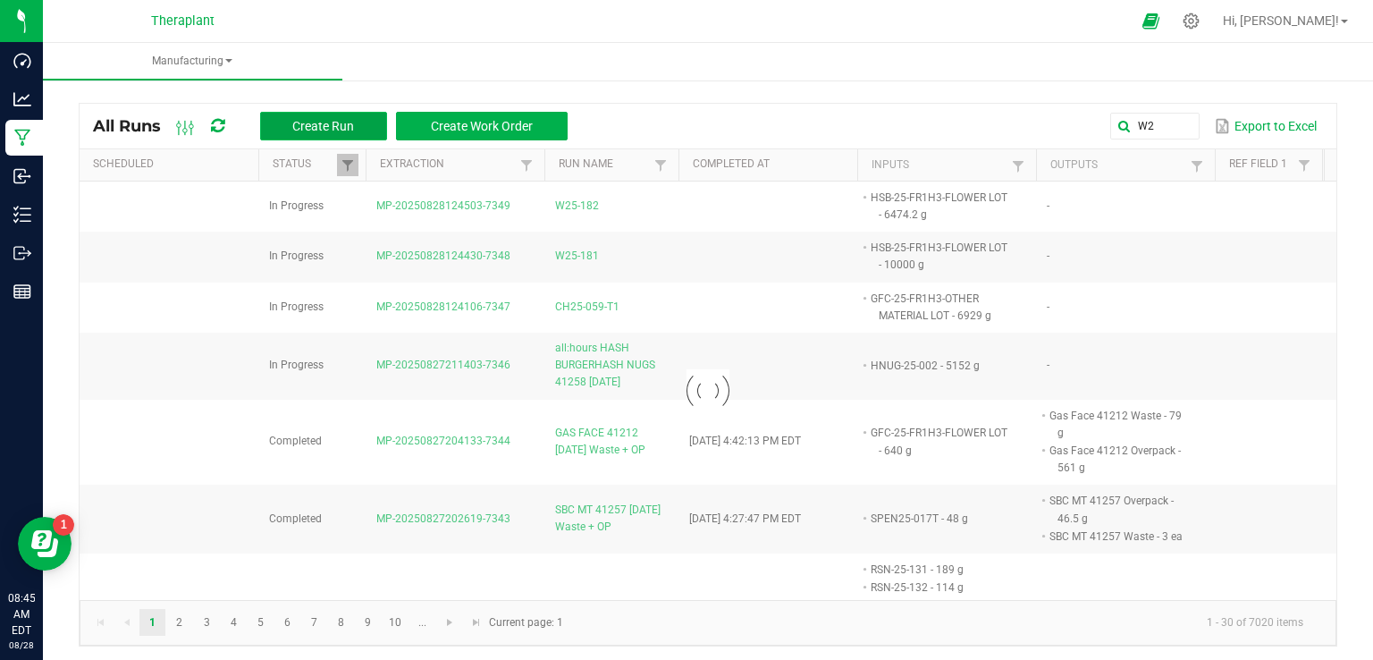
click at [323, 117] on button "Create Run" at bounding box center [323, 126] width 127 height 29
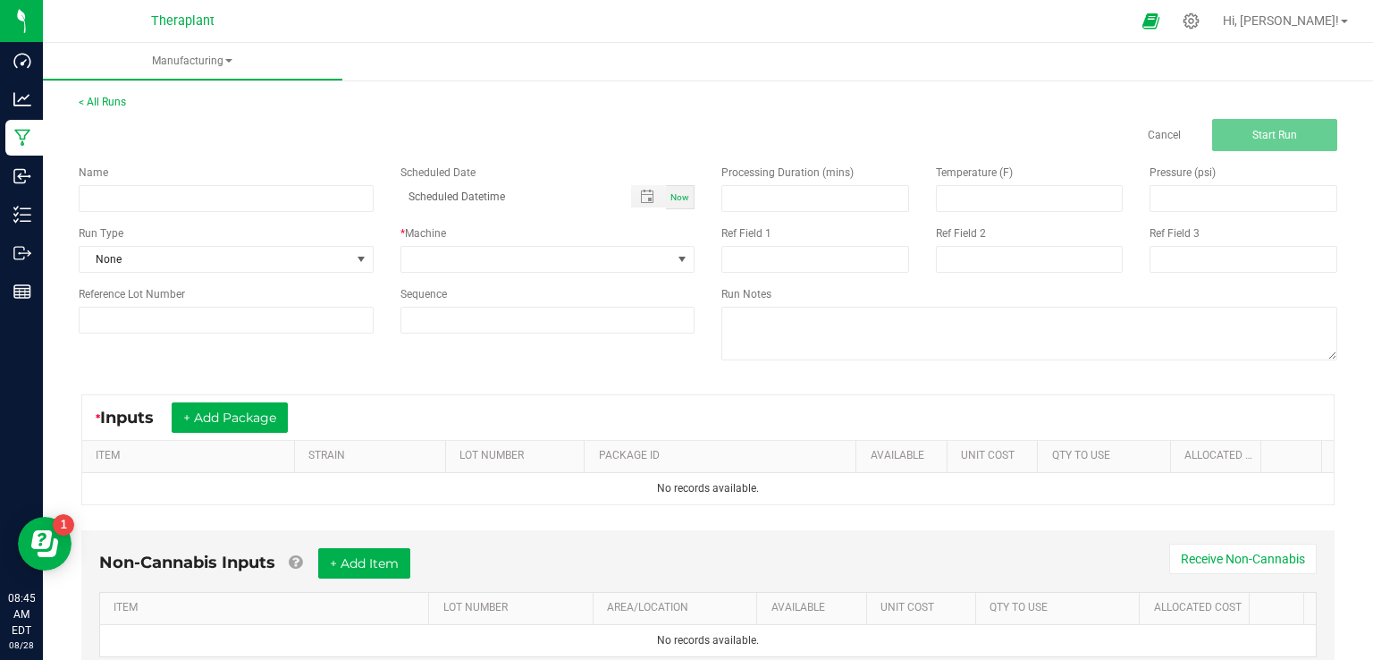
click at [168, 212] on div "Name Scheduled Date Now Run Type None * Machine Reference Lot Number Sequence" at bounding box center [386, 249] width 643 height 196
click at [186, 201] on input at bounding box center [226, 198] width 295 height 27
type input "W25-183"
click at [490, 252] on span at bounding box center [536, 259] width 271 height 25
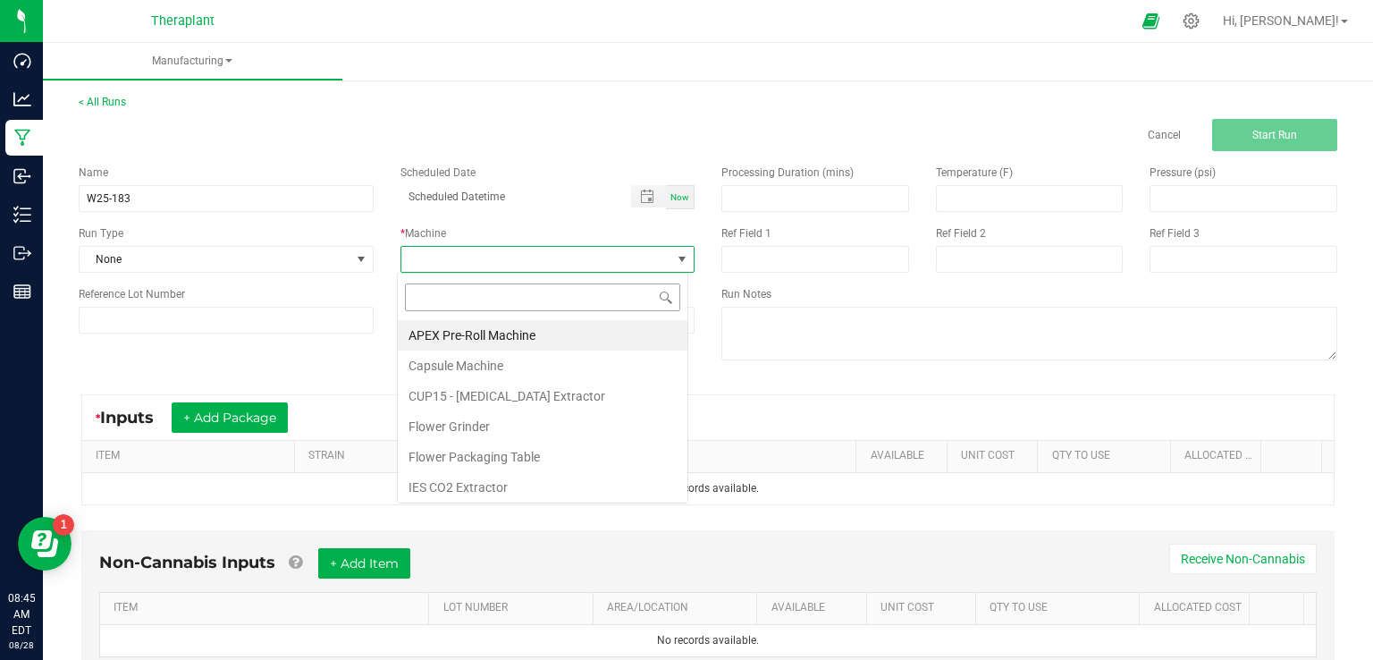
scroll to position [26, 291]
click at [469, 488] on li "IES CO2 Extractor" at bounding box center [543, 487] width 290 height 30
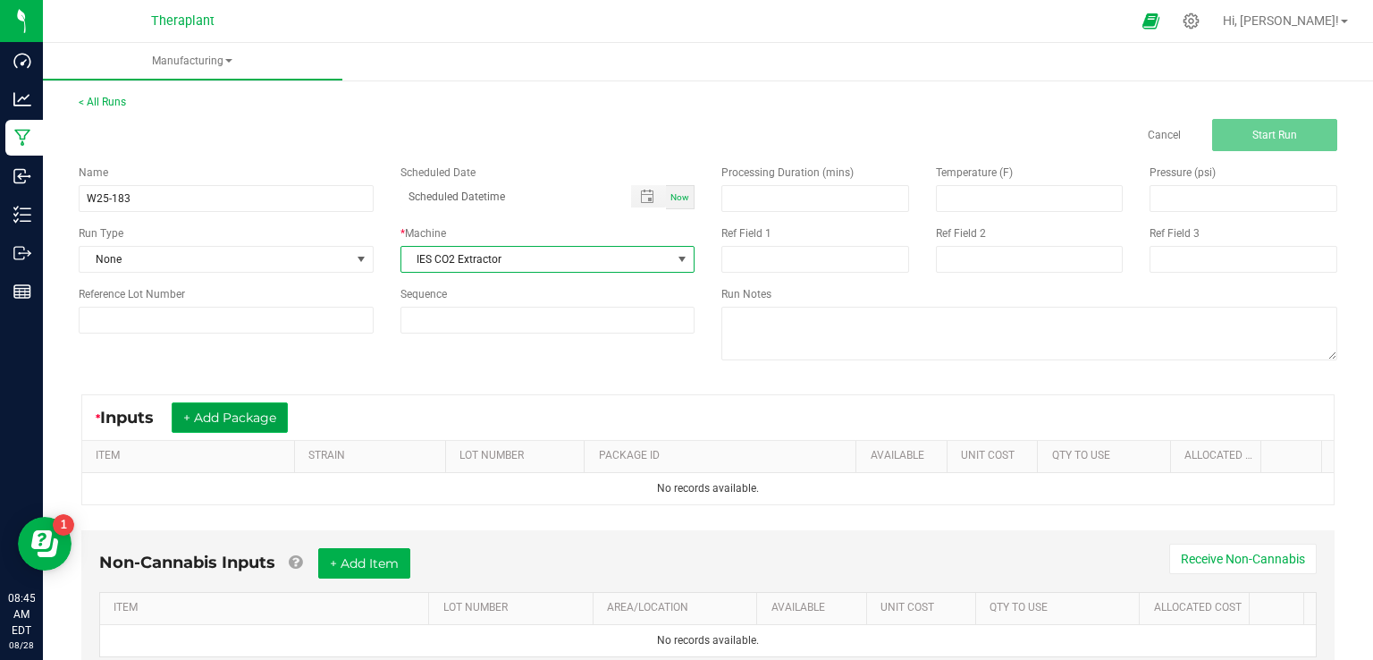
click at [224, 418] on button "+ Add Package" at bounding box center [230, 417] width 116 height 30
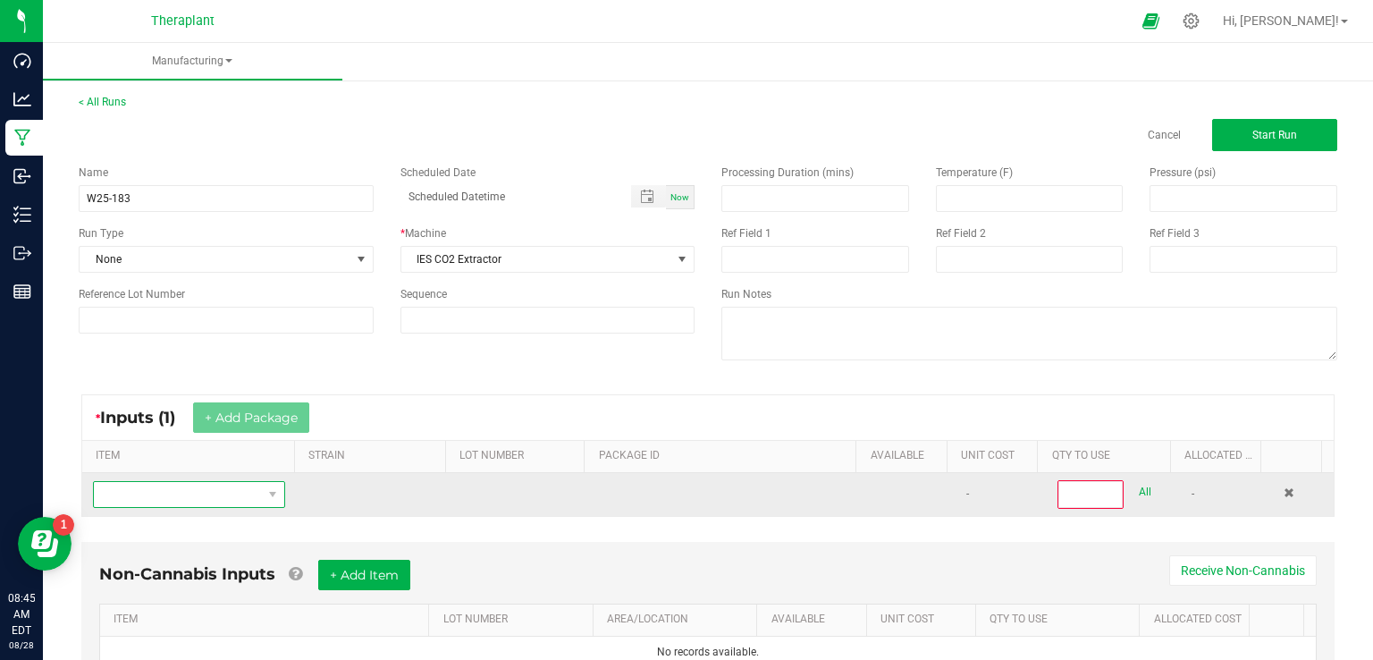
click at [182, 484] on span "NO DATA FOUND" at bounding box center [178, 494] width 168 height 25
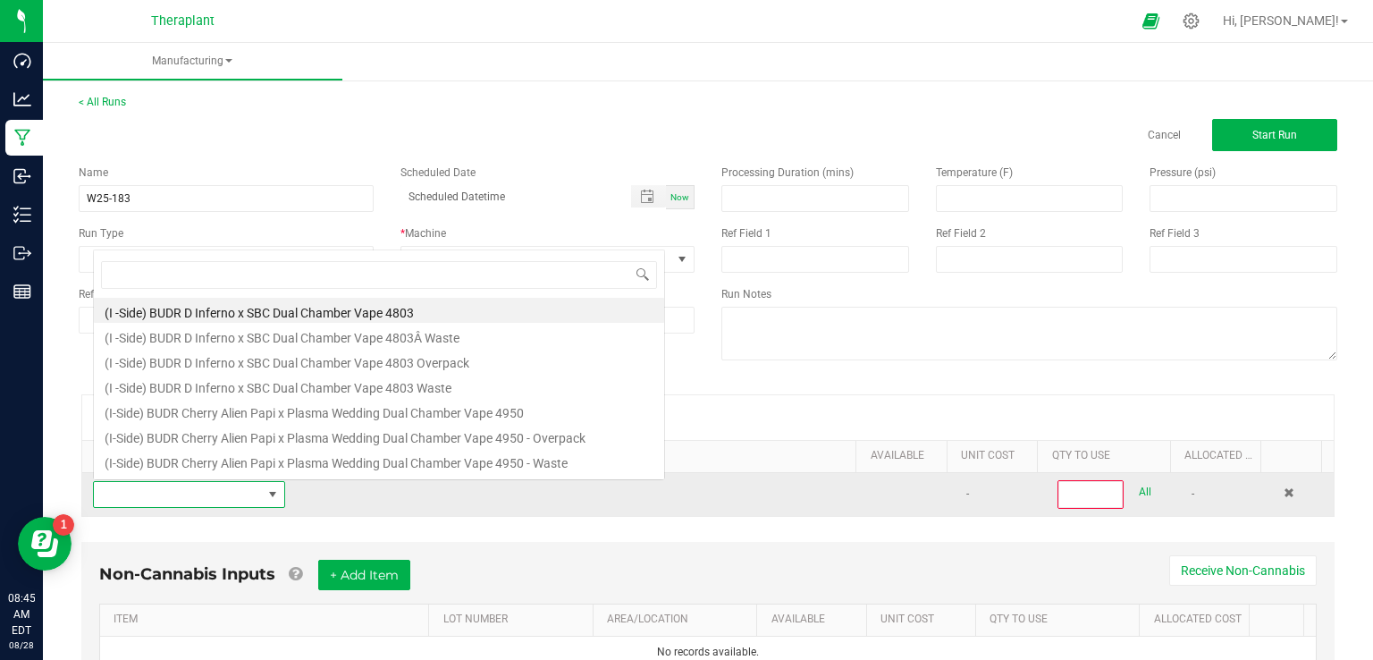
scroll to position [26, 185]
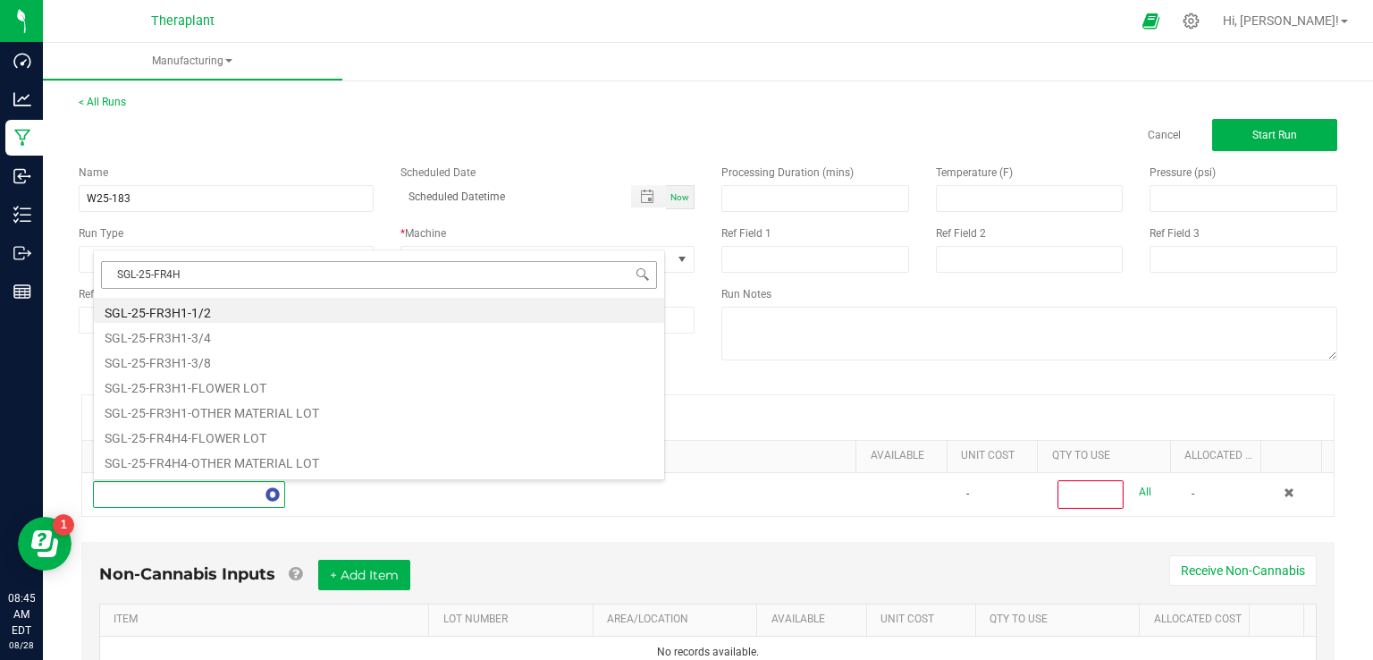
type input "SGL-25-FR4H4"
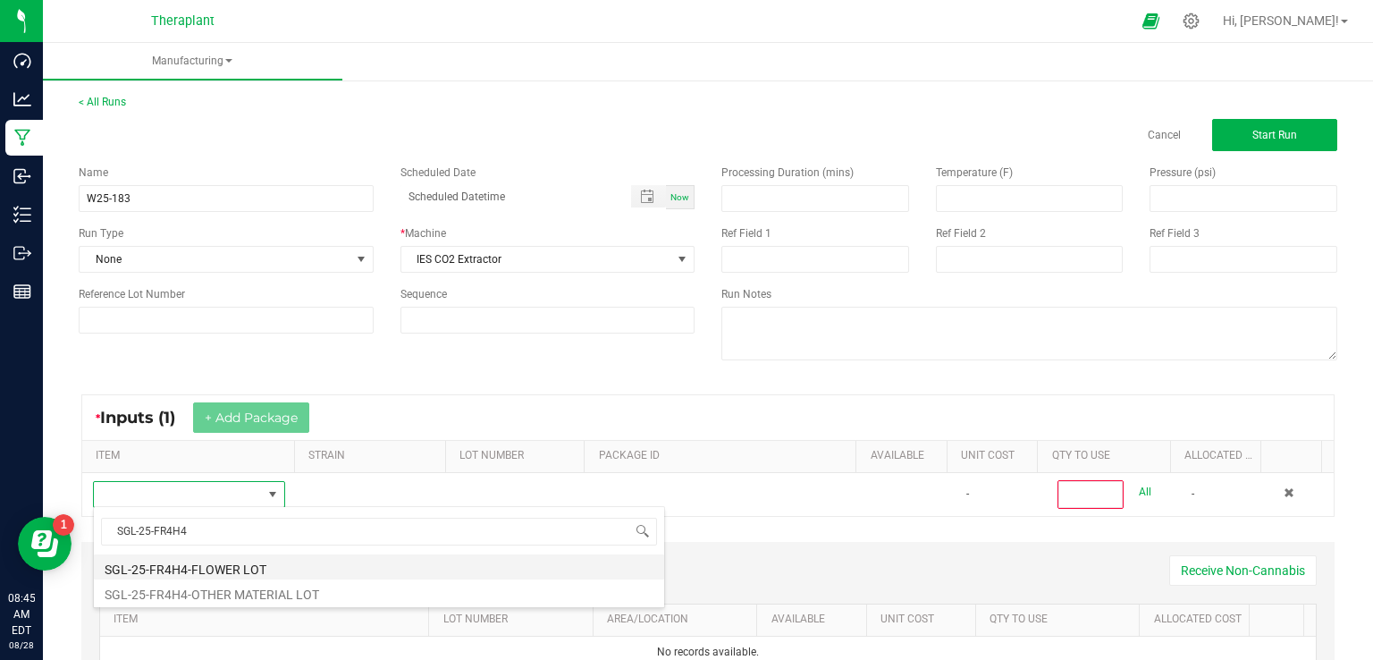
click at [206, 561] on li "SGL-25-FR4H4-FLOWER LOT" at bounding box center [379, 566] width 570 height 25
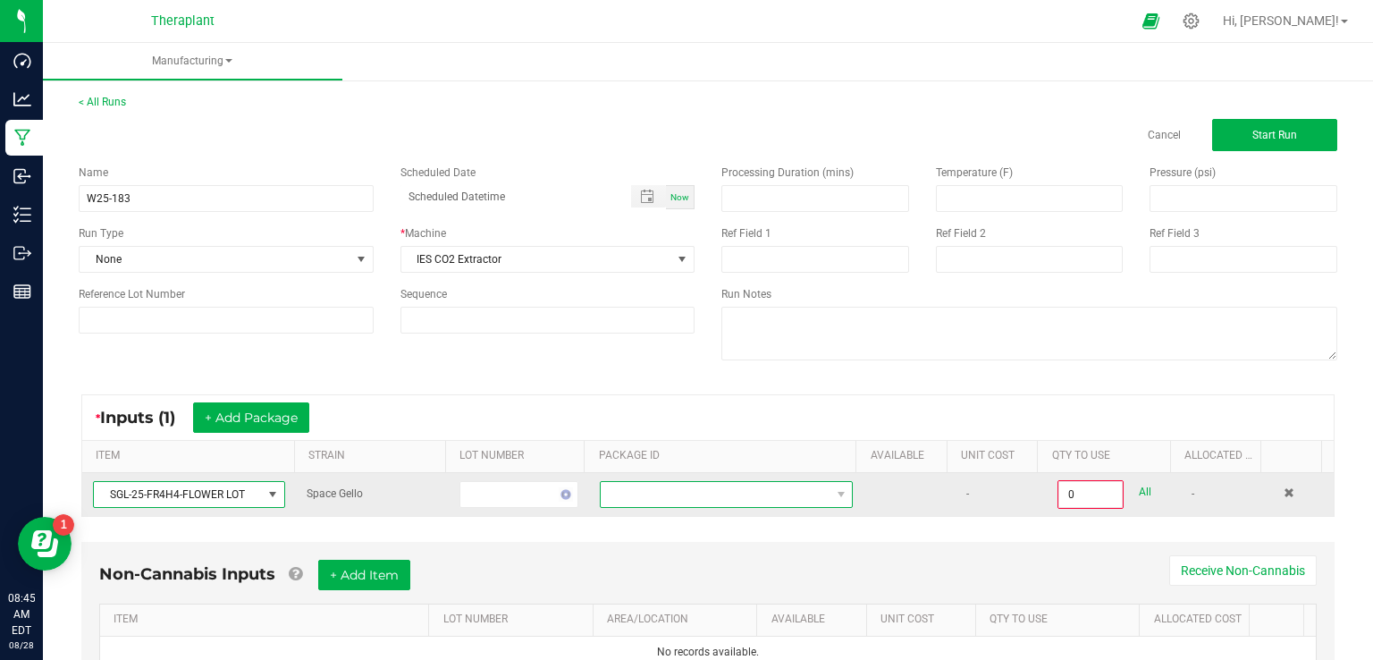
click at [625, 484] on span at bounding box center [715, 494] width 229 height 25
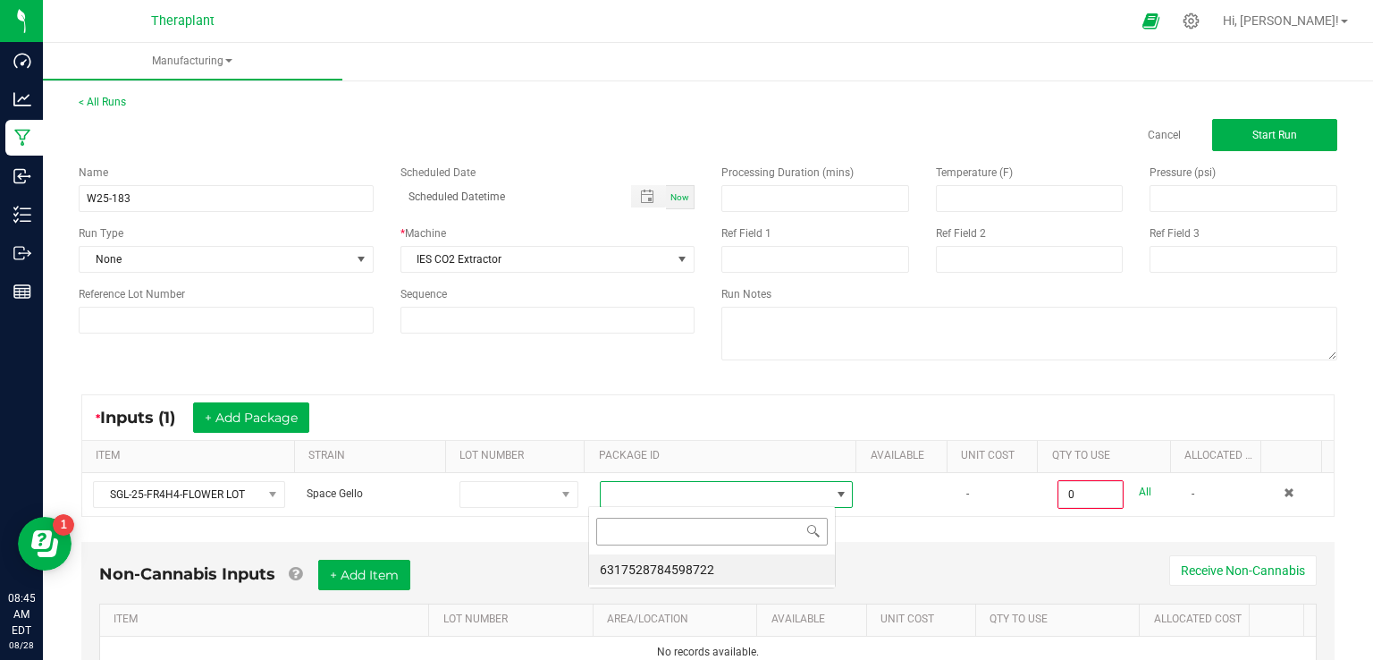
scroll to position [26, 247]
click at [628, 566] on li "6317528784598722" at bounding box center [712, 569] width 246 height 30
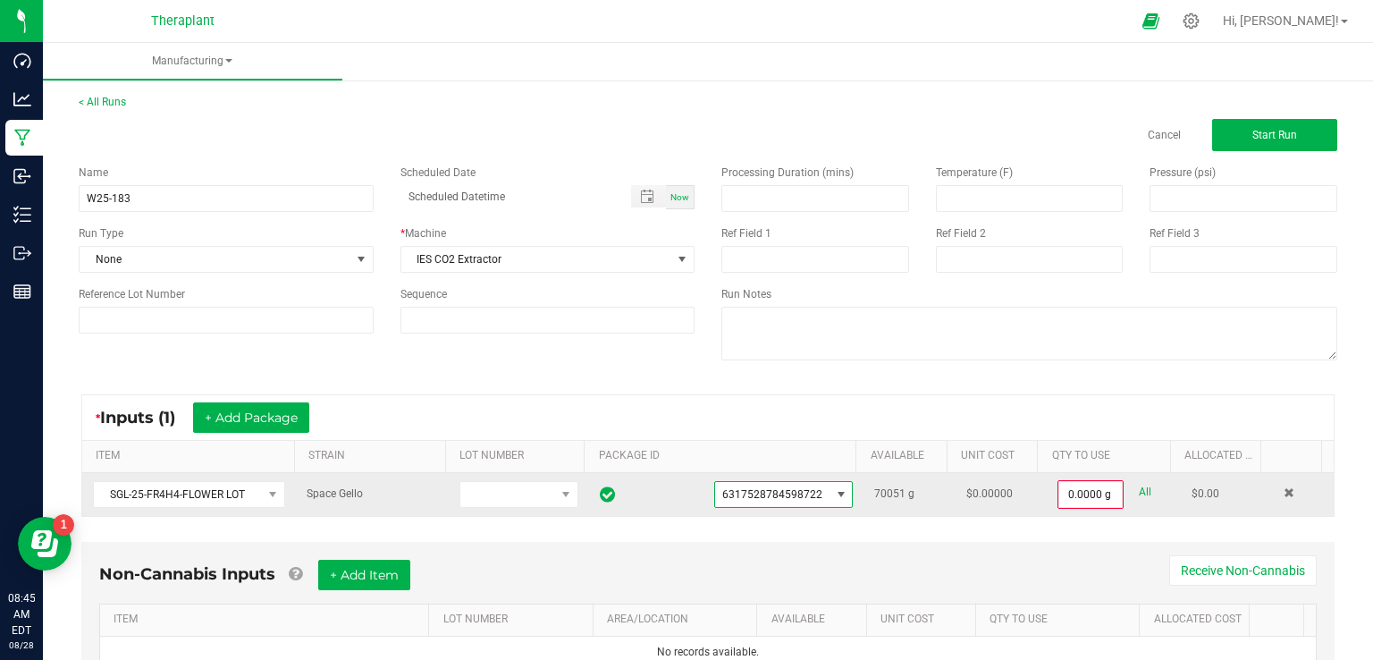
click at [1139, 497] on link "All" at bounding box center [1145, 492] width 13 height 24
type input "70051.0000 g"
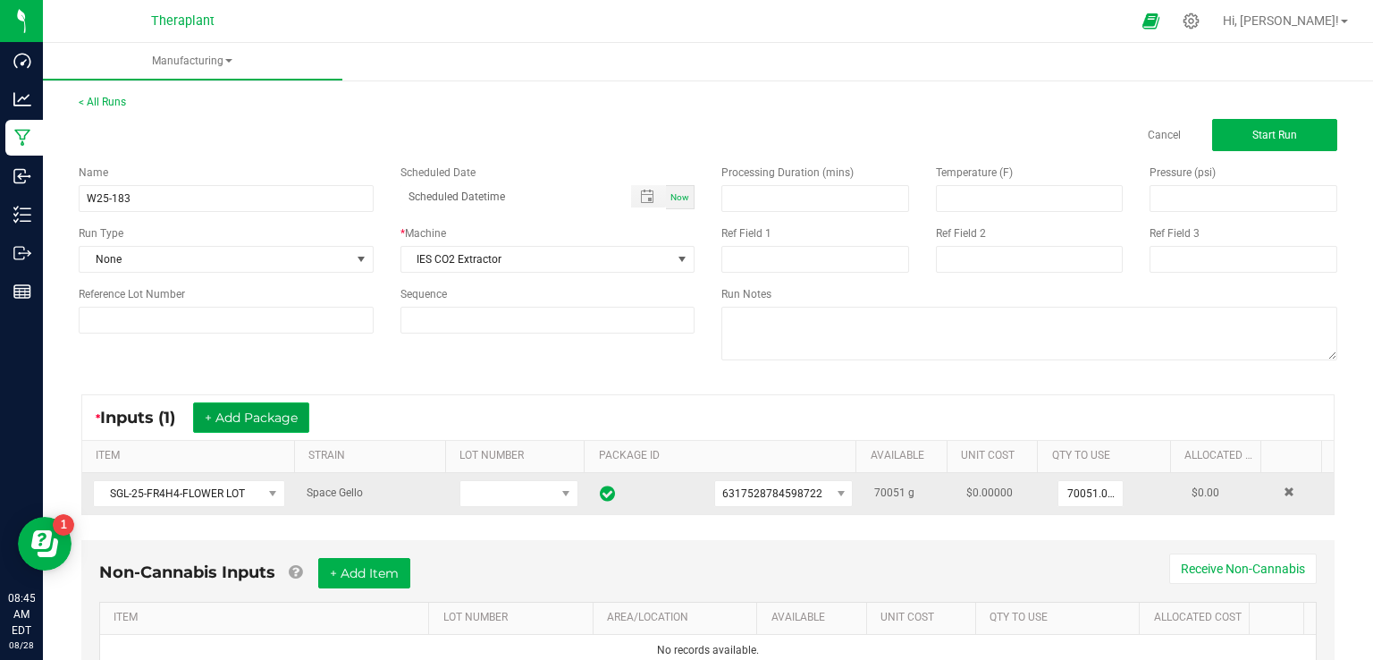
click at [275, 422] on button "+ Add Package" at bounding box center [251, 417] width 116 height 30
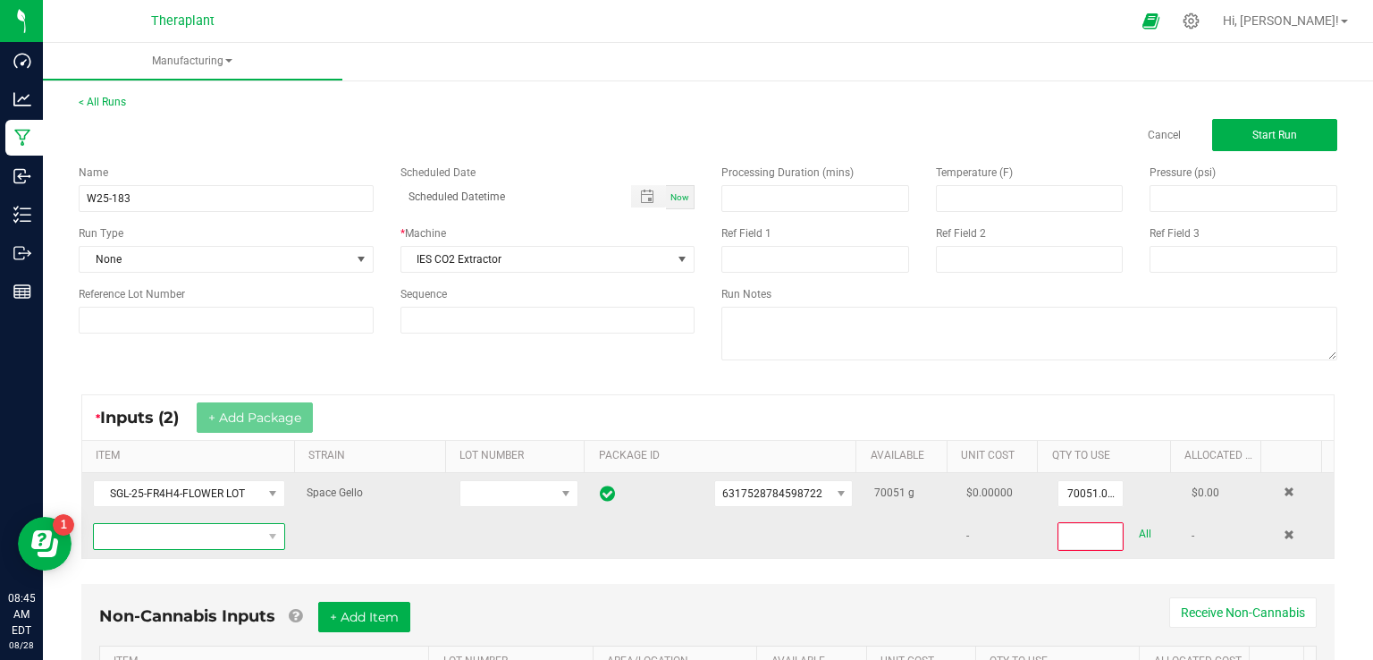
click at [186, 530] on span "NO DATA FOUND" at bounding box center [178, 536] width 168 height 25
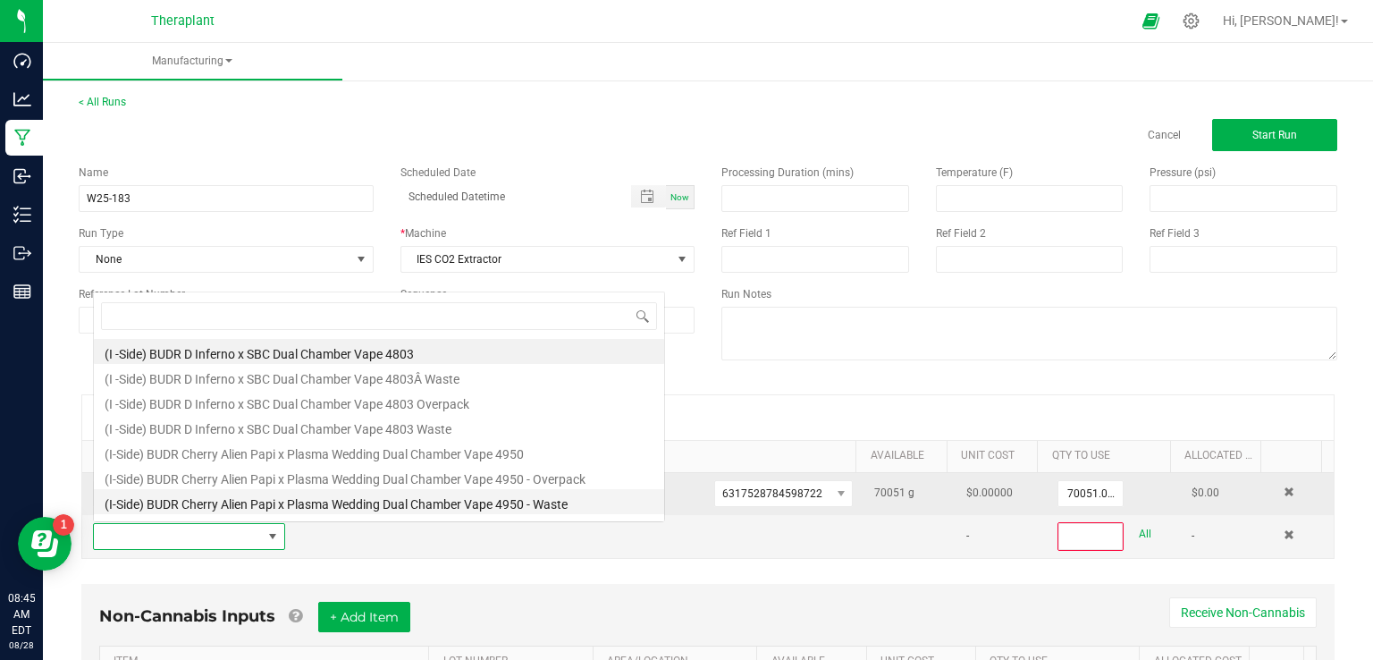
scroll to position [26, 185]
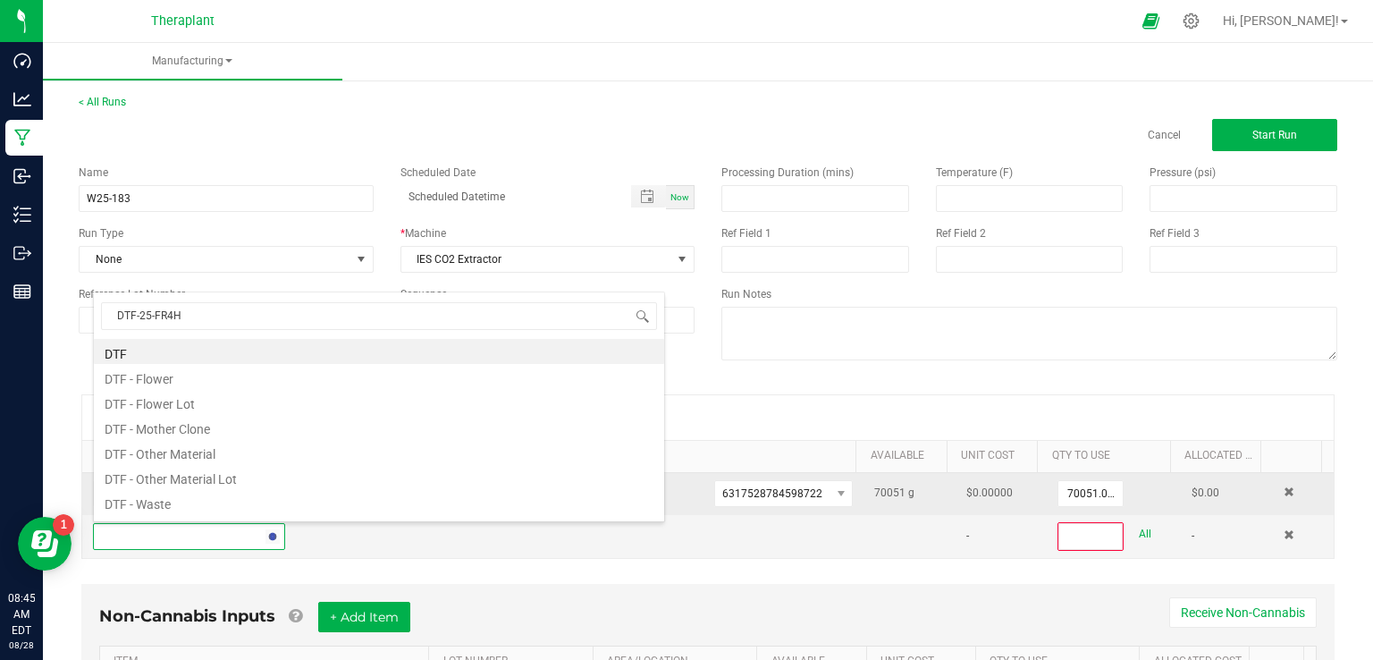
type input "DTF-25-FR4H4"
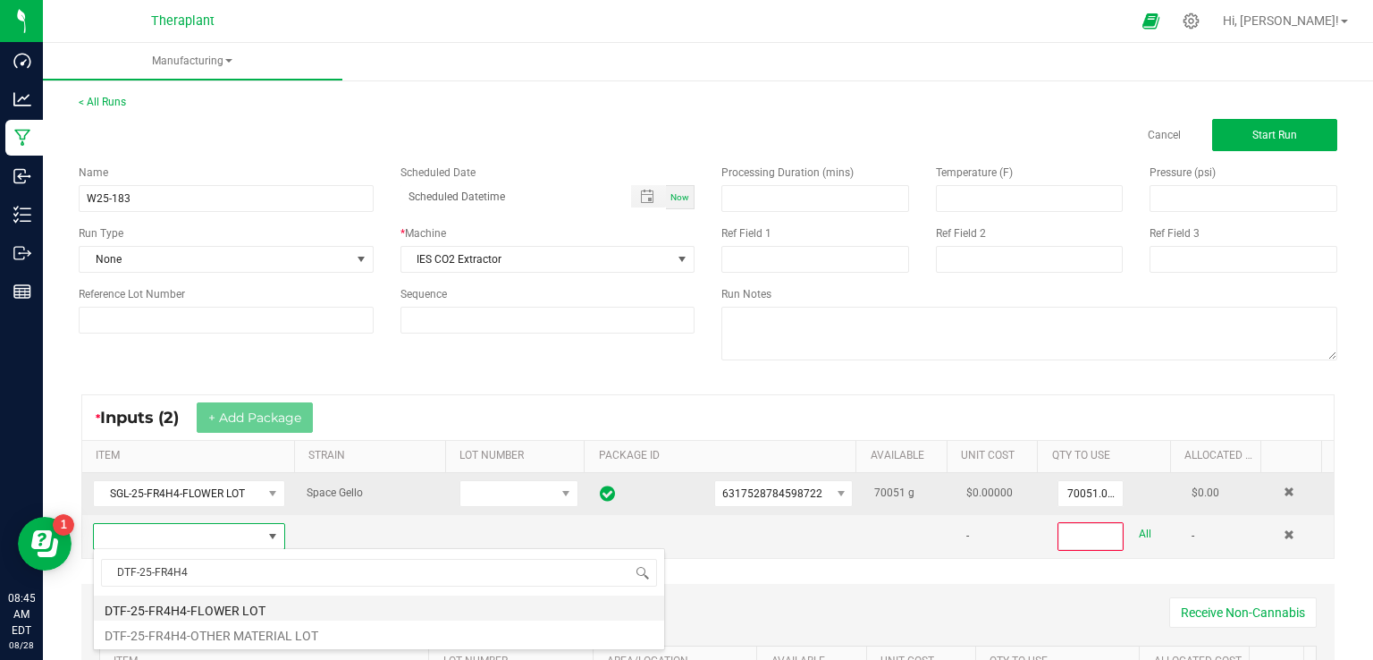
click at [197, 605] on li "DTF-25-FR4H4-FLOWER LOT" at bounding box center [379, 607] width 570 height 25
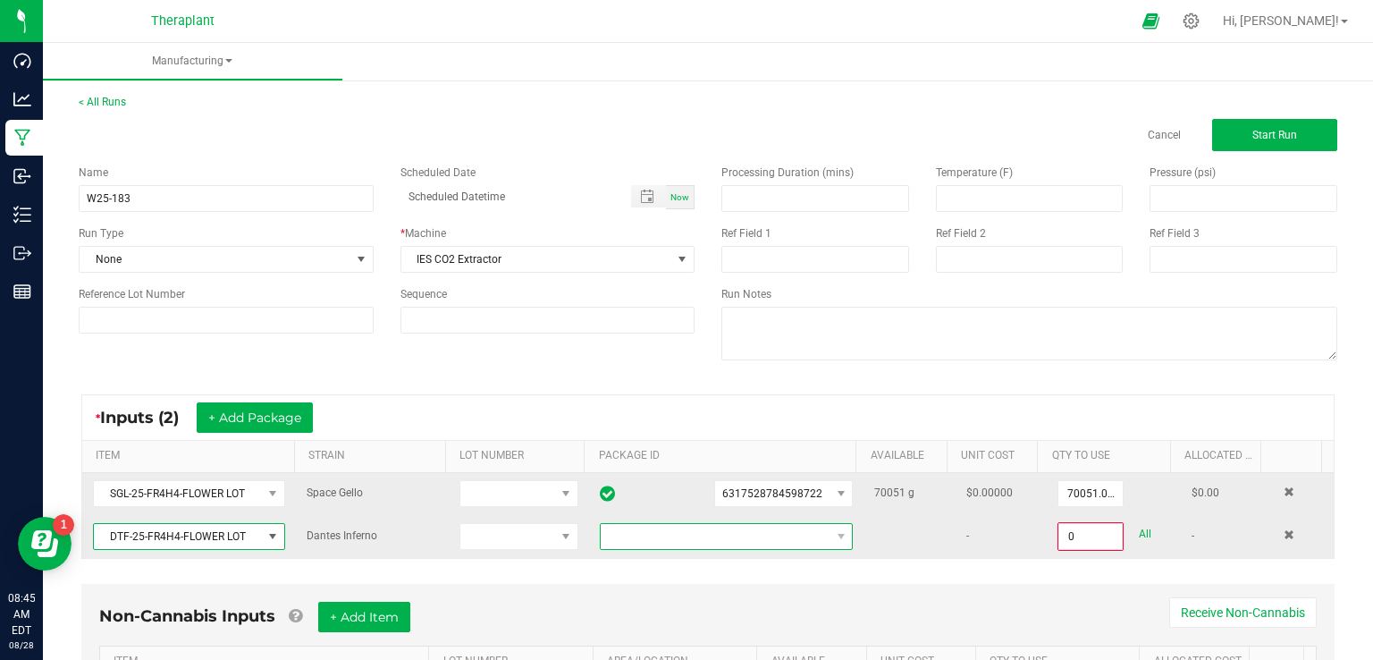
click at [653, 530] on span at bounding box center [715, 536] width 229 height 25
click at [626, 605] on li "2546214858738207" at bounding box center [712, 610] width 246 height 30
click at [1139, 530] on link "All" at bounding box center [1145, 534] width 13 height 24
type input "68516.0000 g"
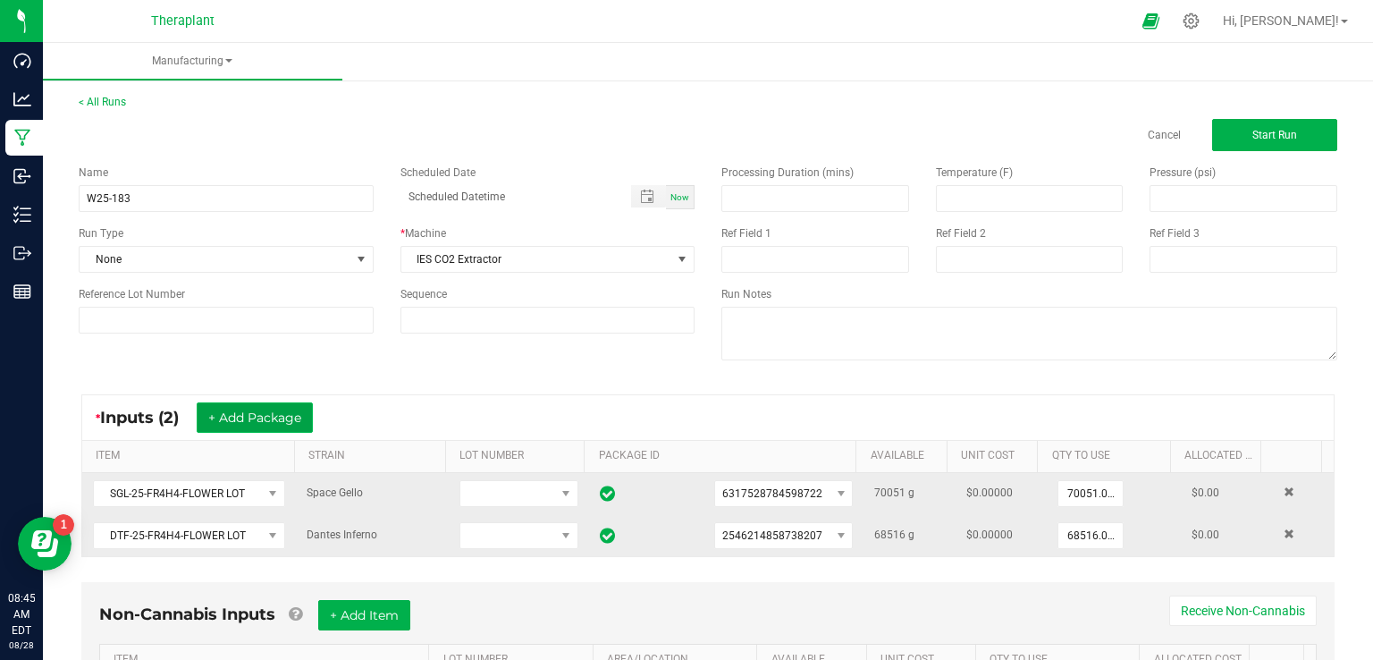
click at [251, 409] on button "+ Add Package" at bounding box center [255, 417] width 116 height 30
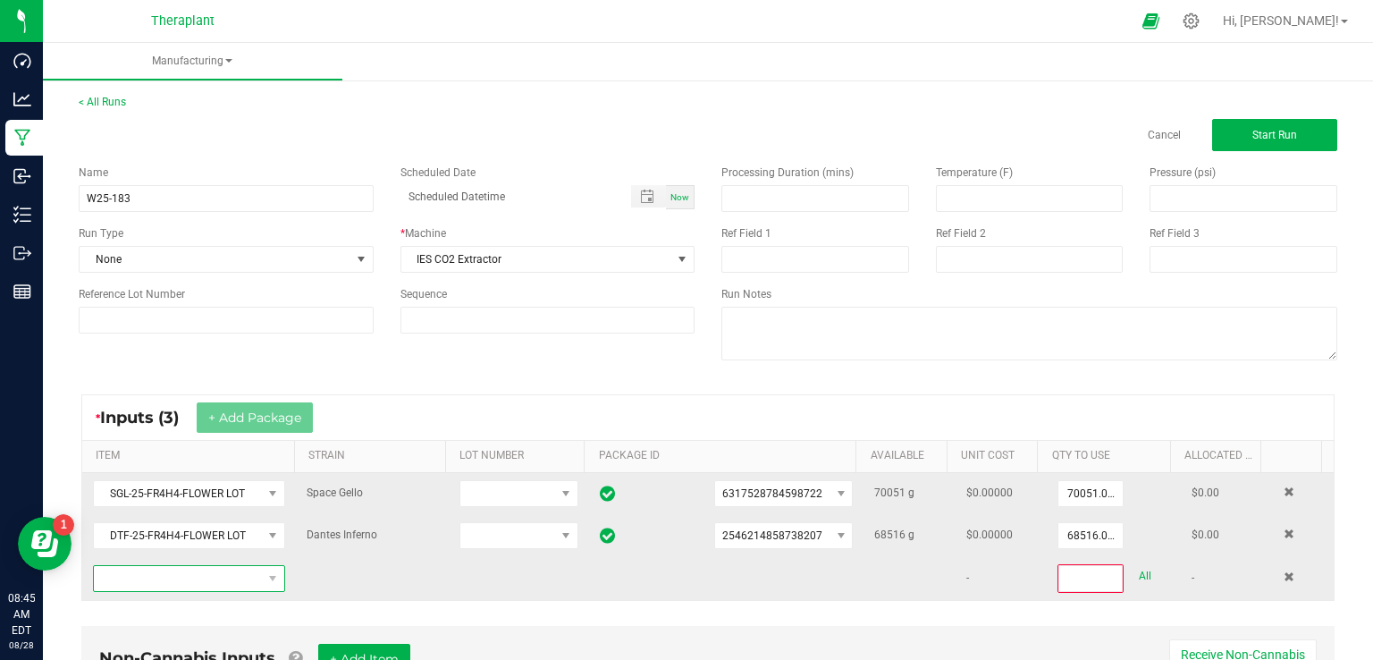
click at [164, 572] on span "NO DATA FOUND" at bounding box center [178, 578] width 168 height 25
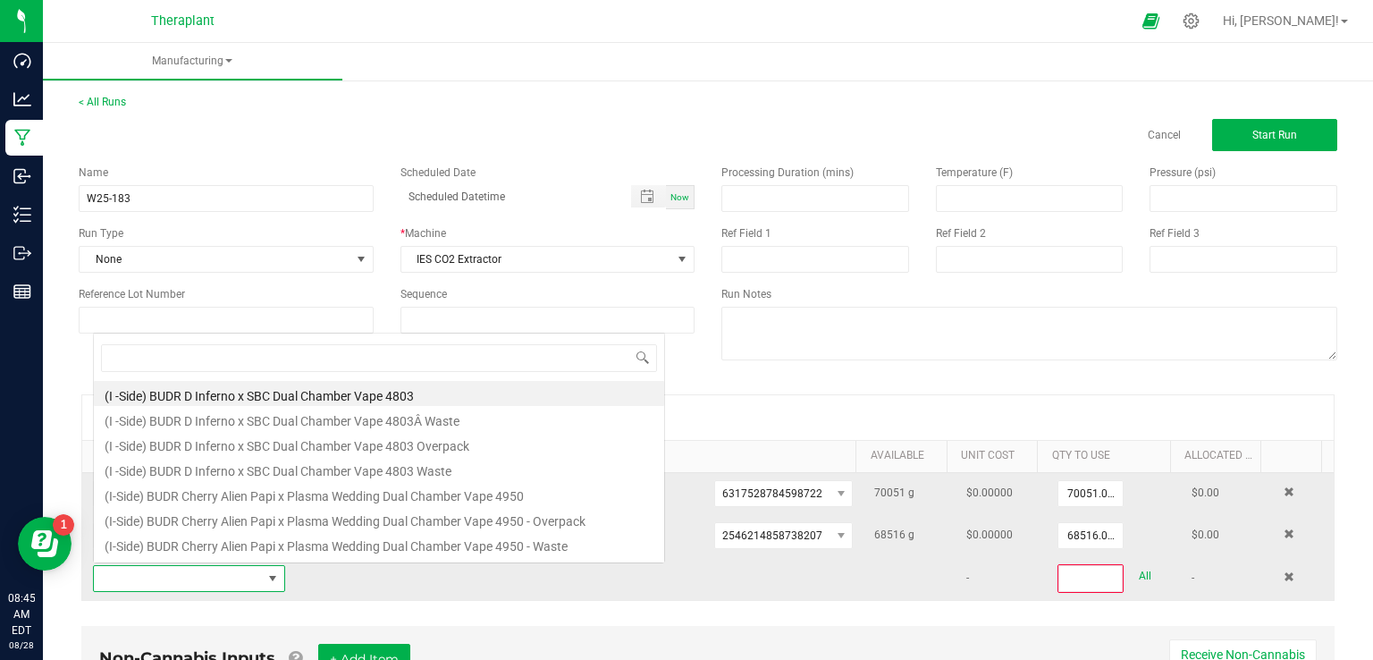
scroll to position [26, 185]
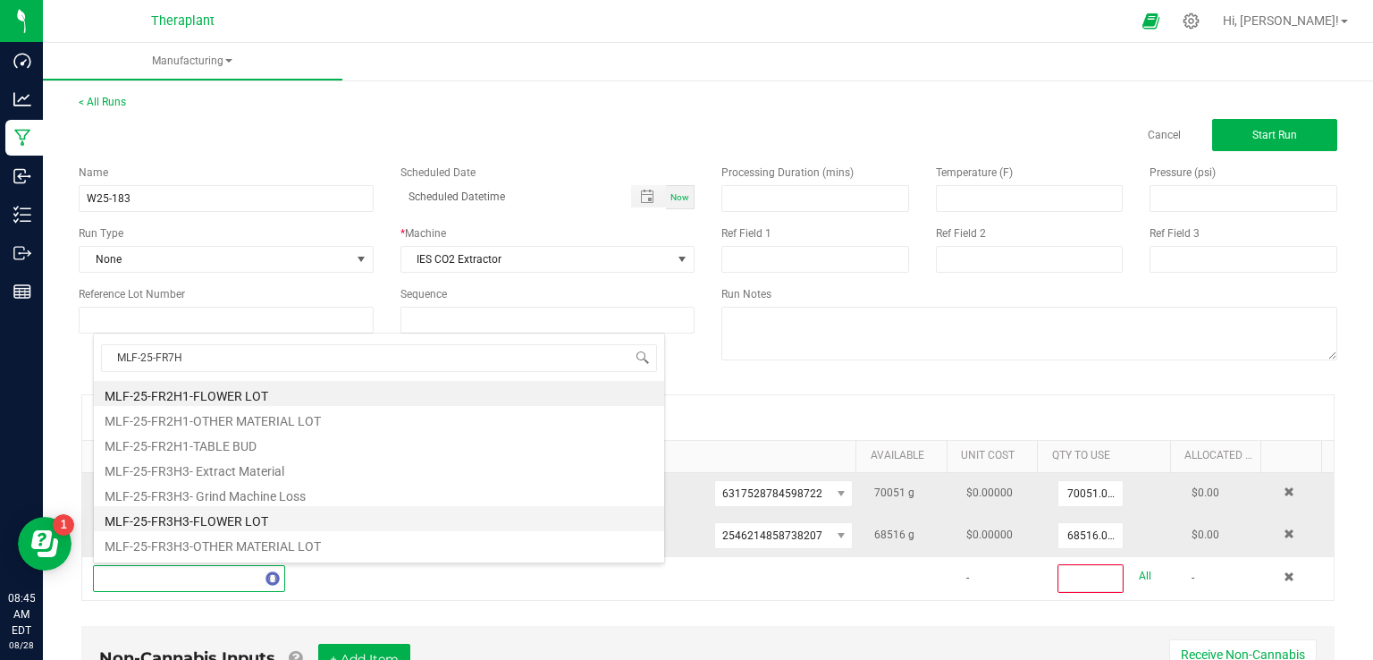
type input "MLF-25-FR7H1"
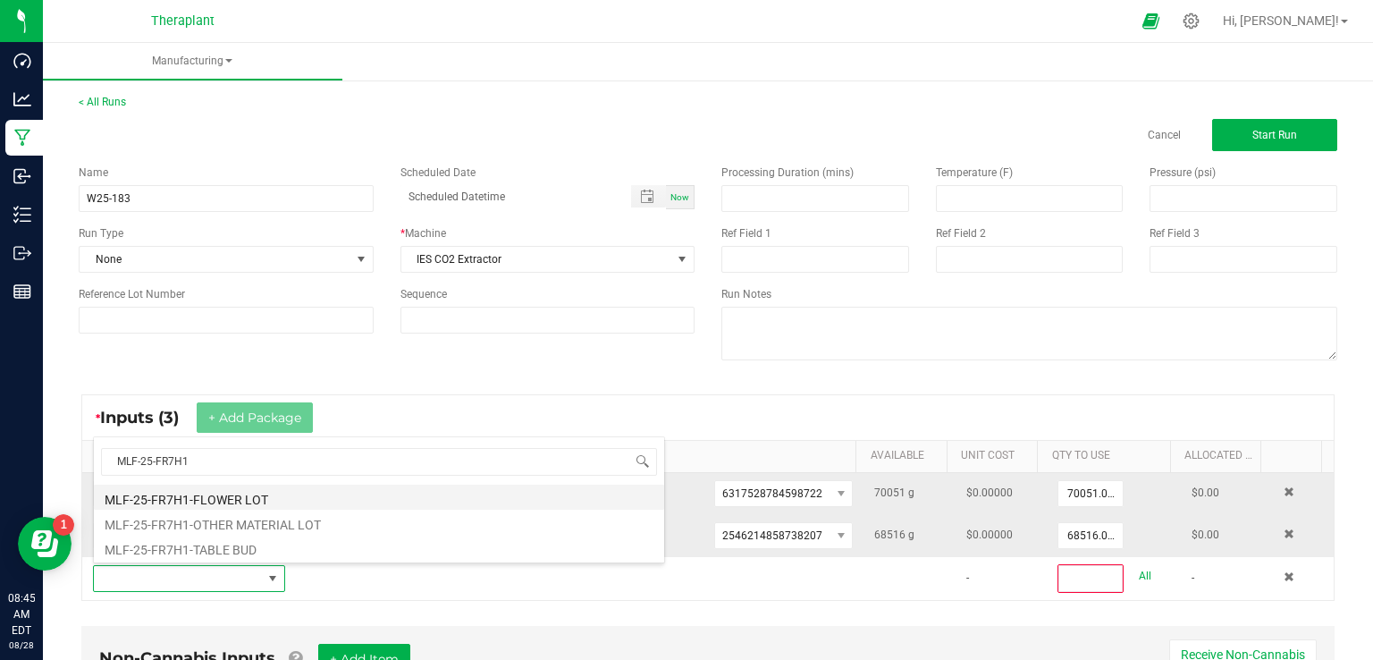
click at [208, 486] on li "MLF-25-FR7H1-FLOWER LOT" at bounding box center [379, 496] width 570 height 25
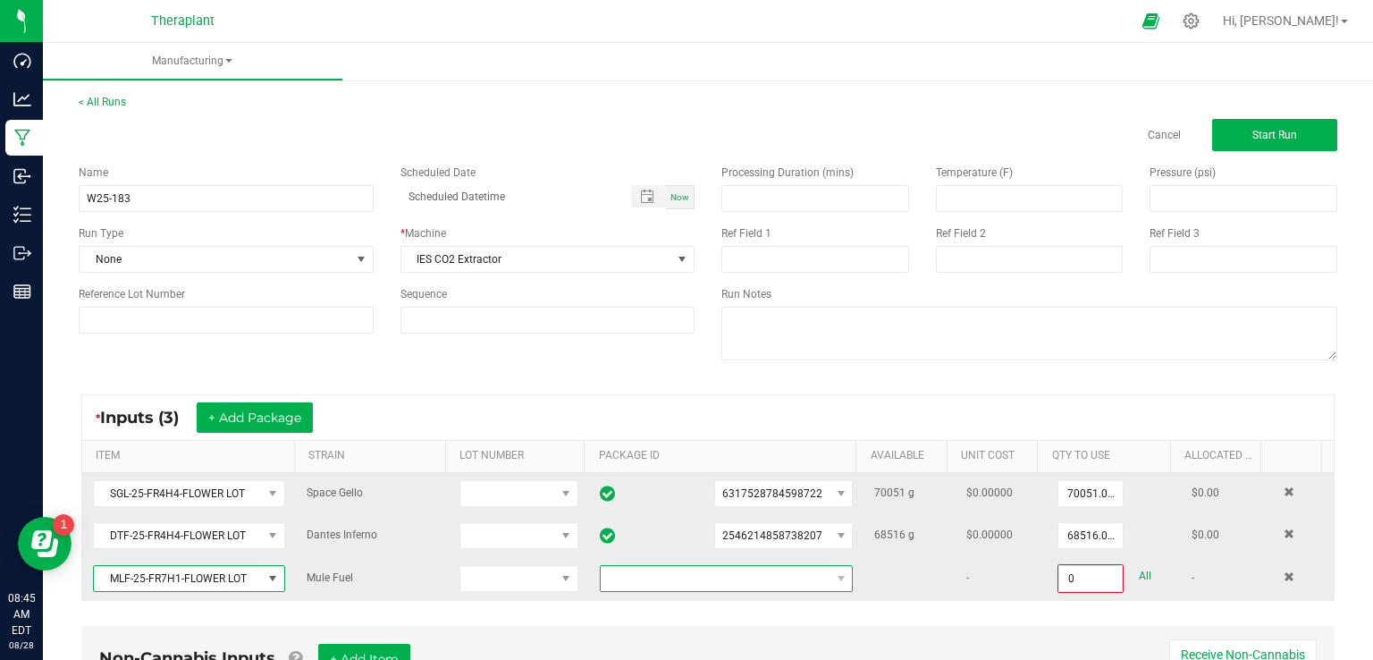
click at [665, 577] on span at bounding box center [715, 578] width 229 height 25
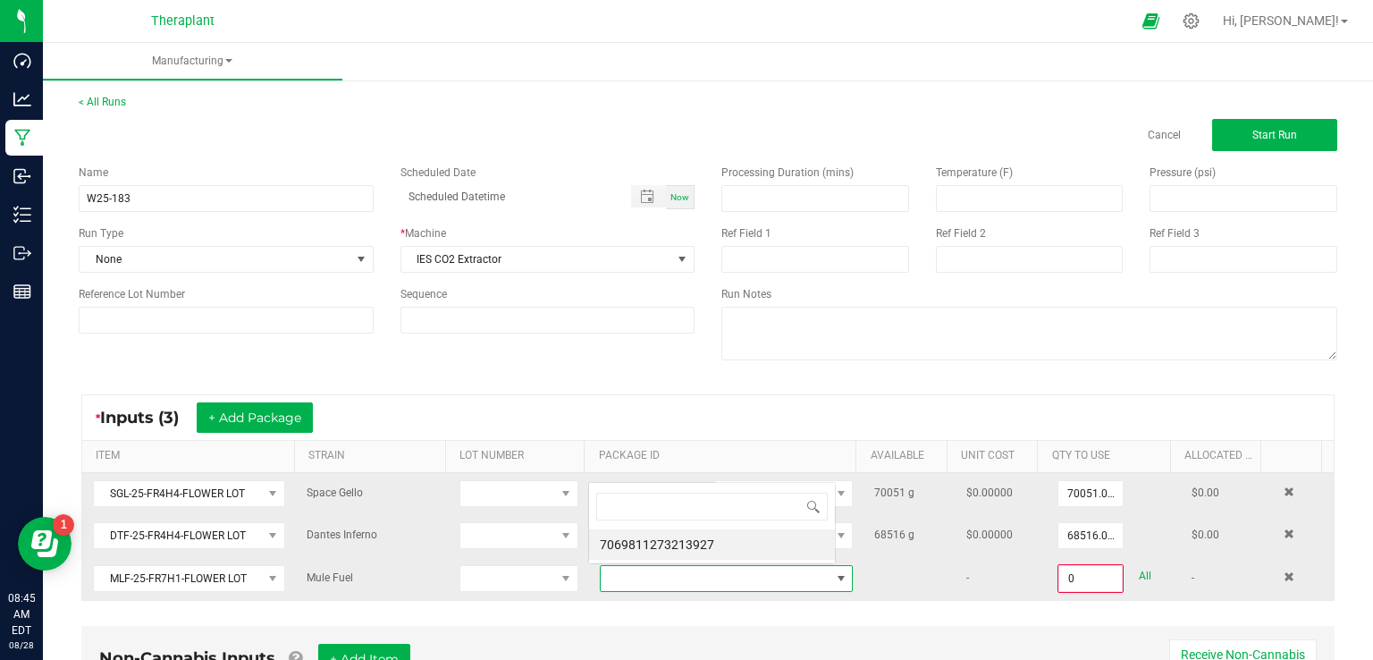
scroll to position [26, 243]
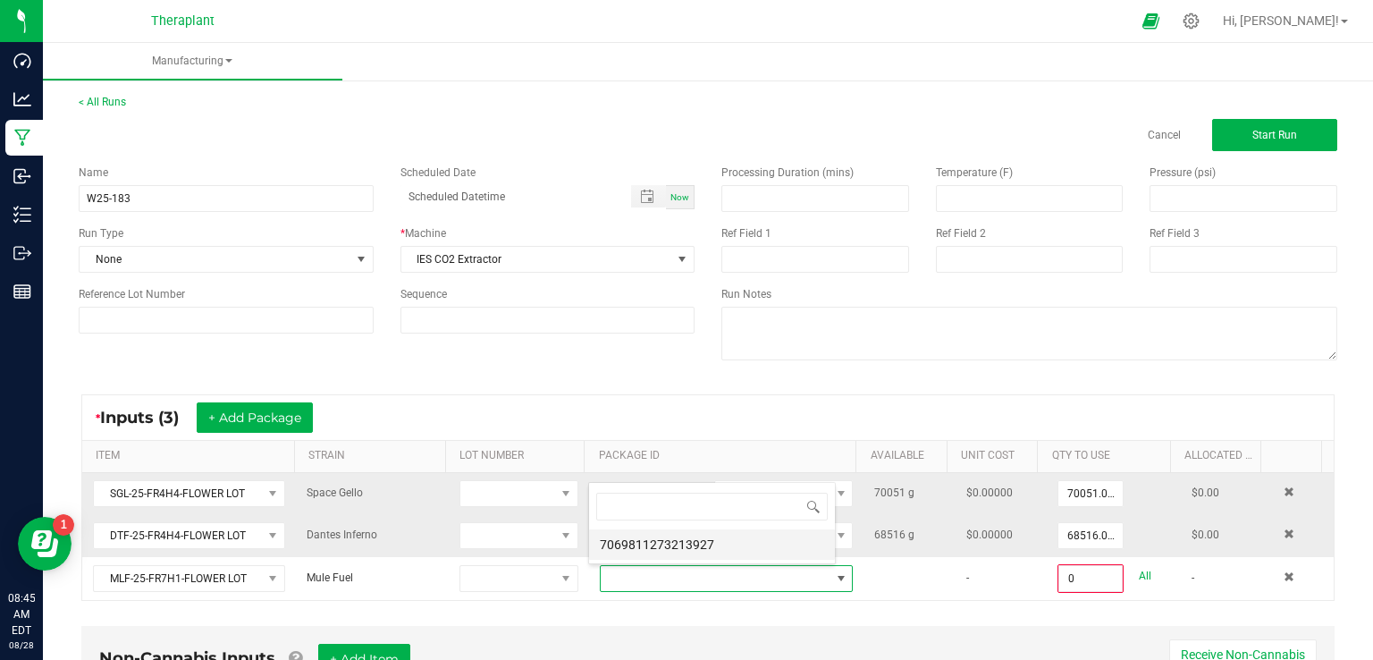
click at [642, 550] on li "7069811273213927" at bounding box center [712, 544] width 246 height 30
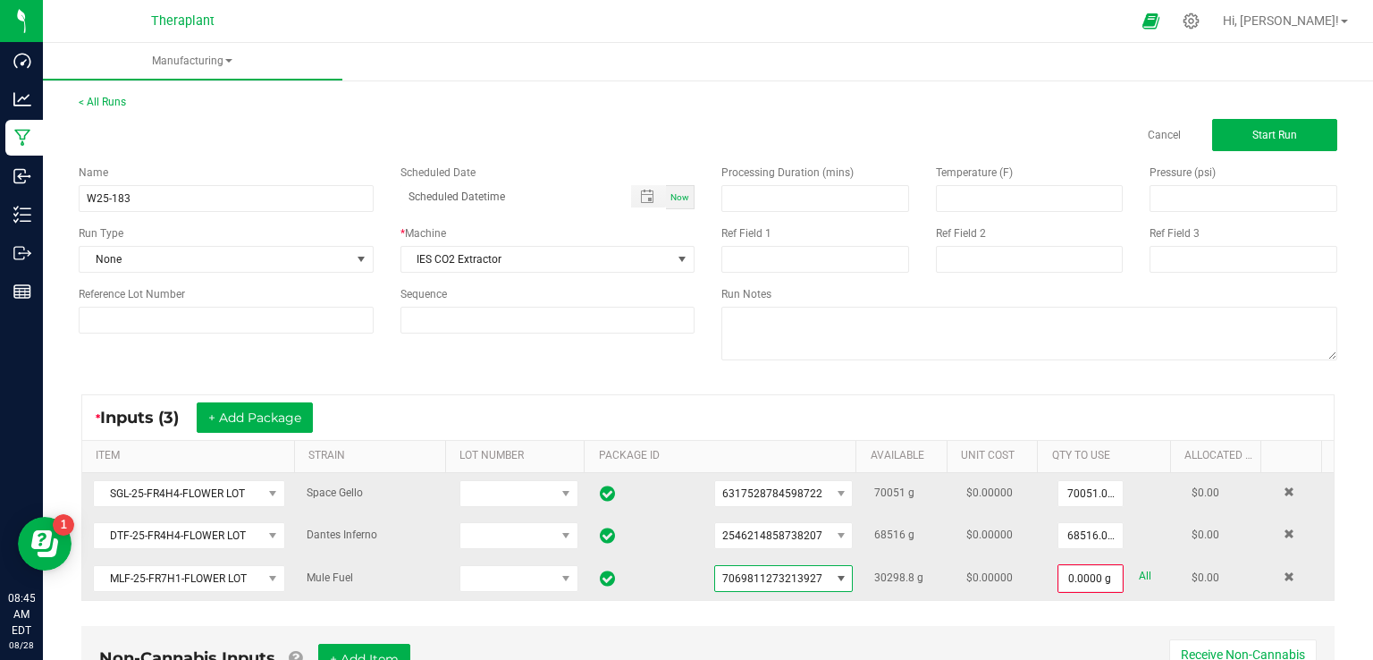
click at [1139, 574] on link "All" at bounding box center [1145, 576] width 13 height 24
type input "30298.8000 g"
click at [1262, 143] on button "Start Run" at bounding box center [1274, 135] width 125 height 32
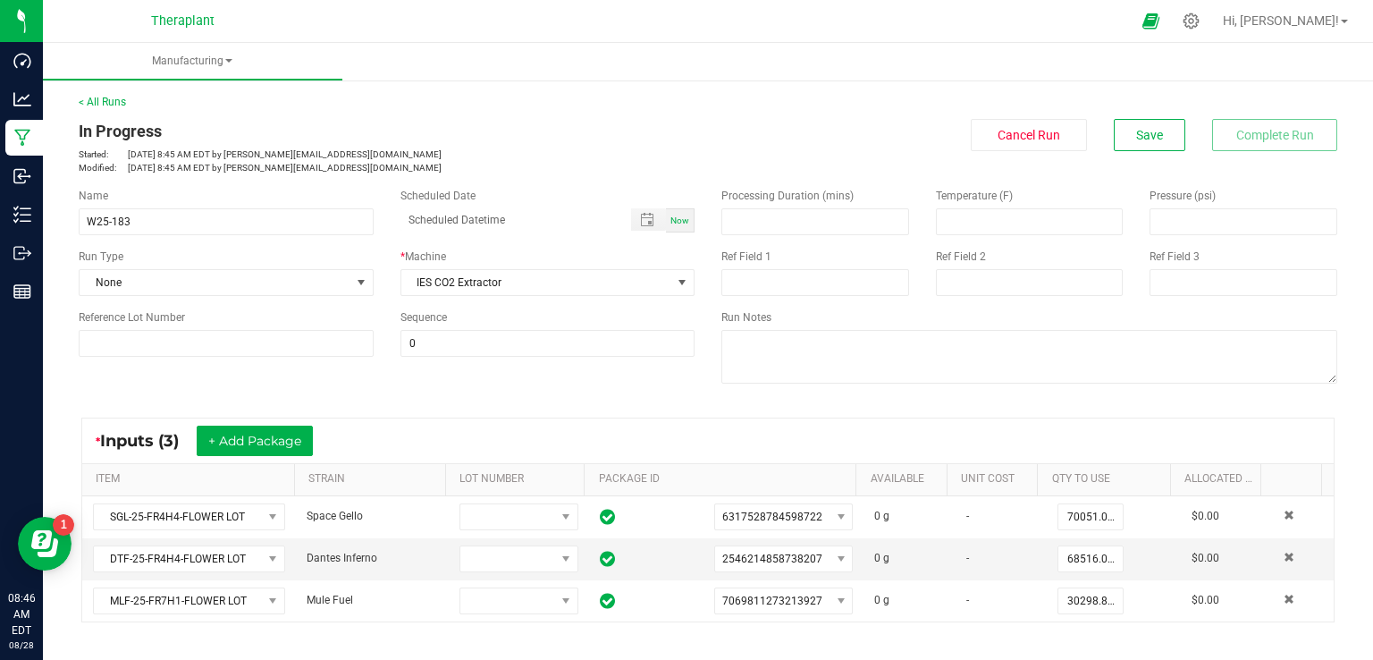
click at [126, 101] on div "< All Runs In Progress Started: [DATE] 8:45 AM EDT by [EMAIL_ADDRESS][DOMAIN_NA…" at bounding box center [708, 134] width 1259 height 80
click at [108, 101] on link "< All Runs" at bounding box center [102, 102] width 47 height 13
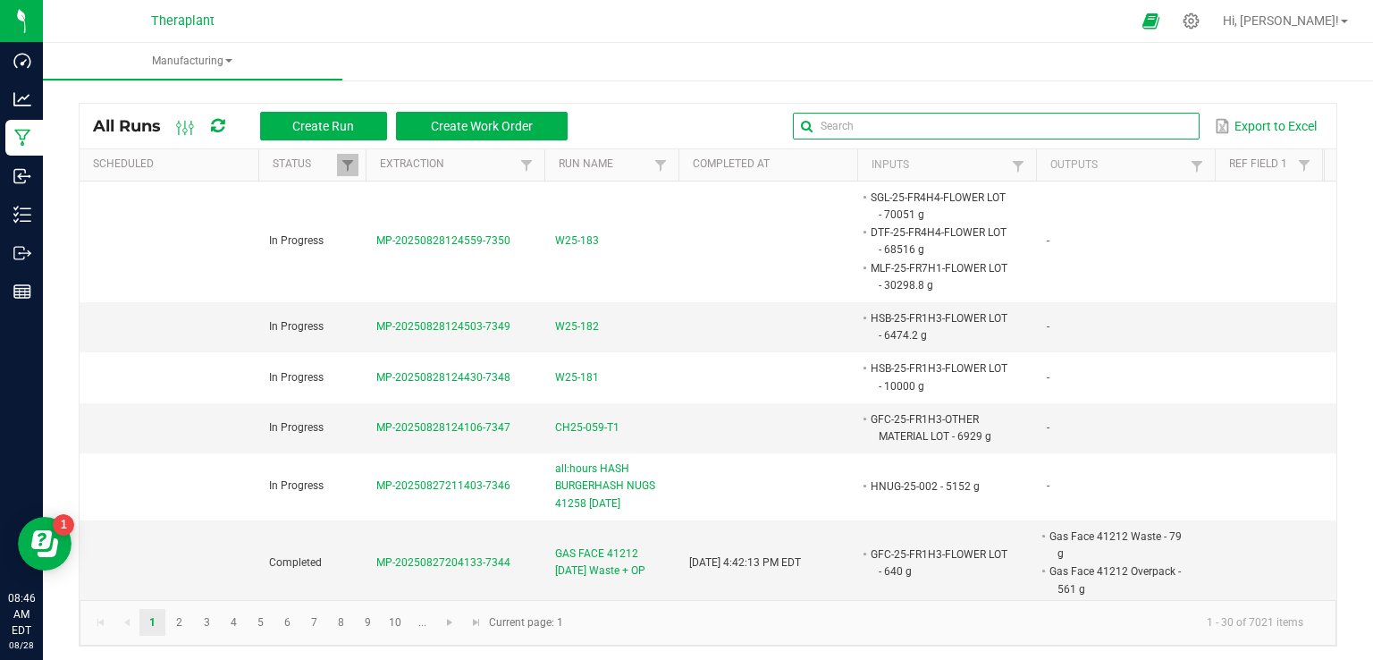
click at [1138, 123] on input "text" at bounding box center [996, 126] width 407 height 27
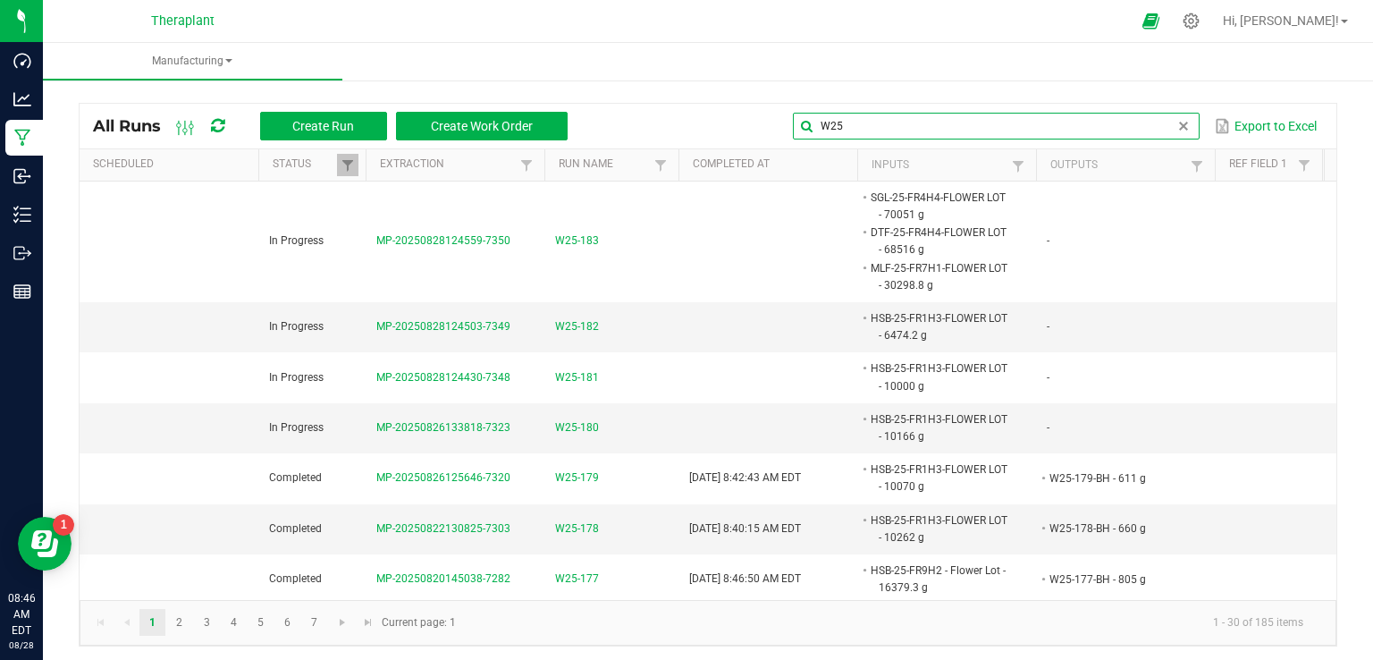
type input "W25"
